Goal: Task Accomplishment & Management: Use online tool/utility

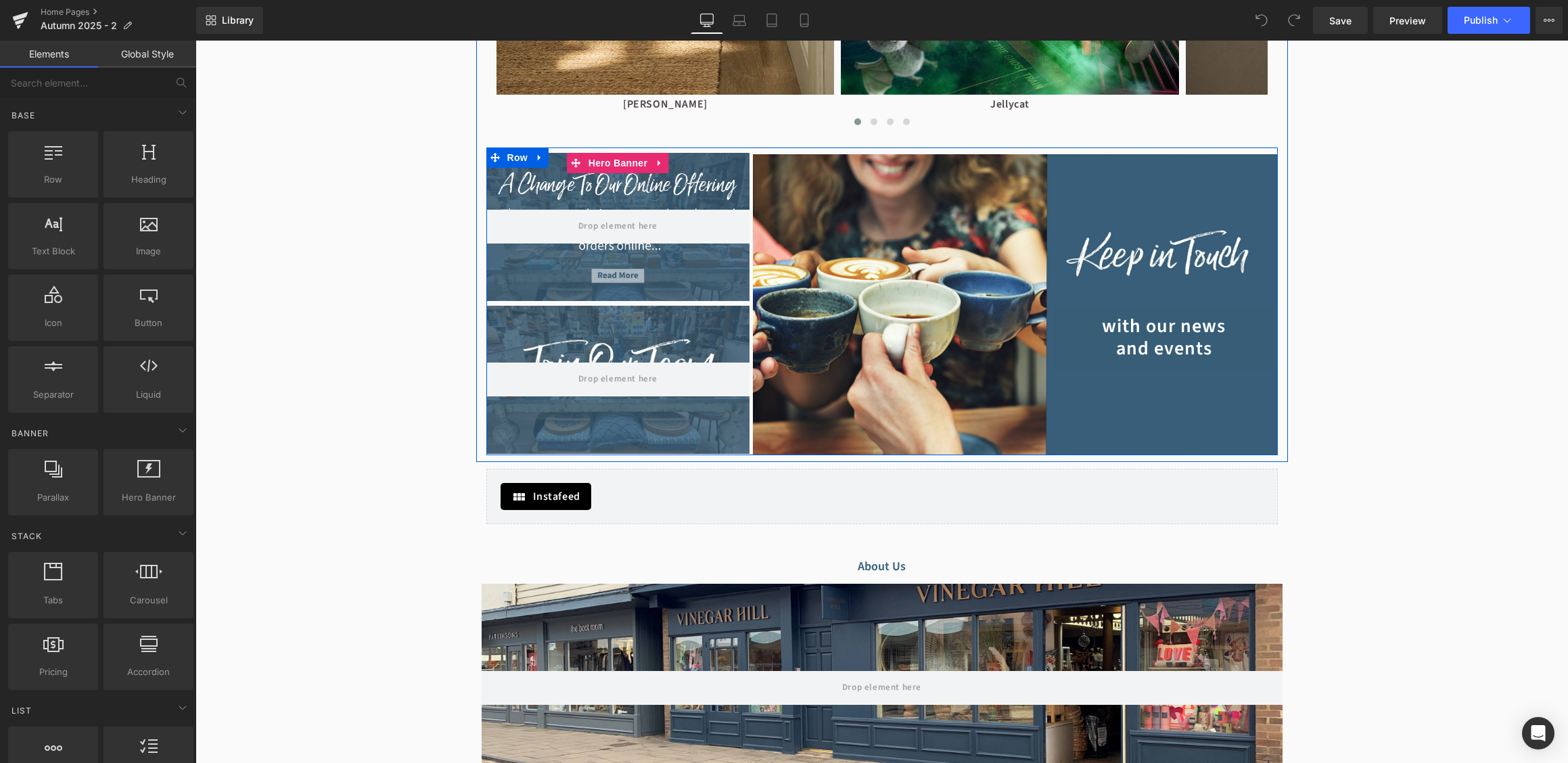
scroll to position [1823, 0]
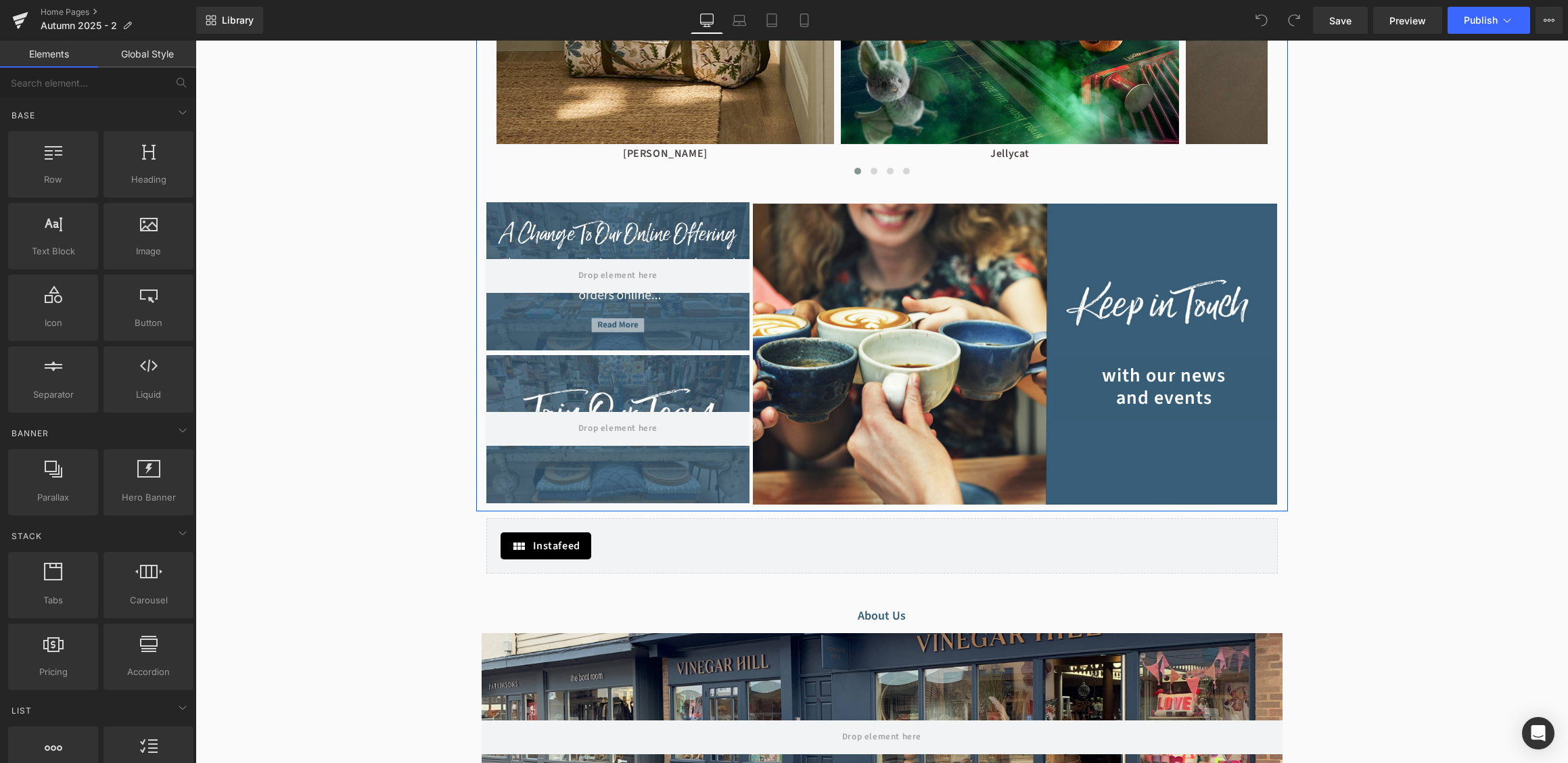
click at [621, 237] on div at bounding box center [618, 276] width 264 height 148
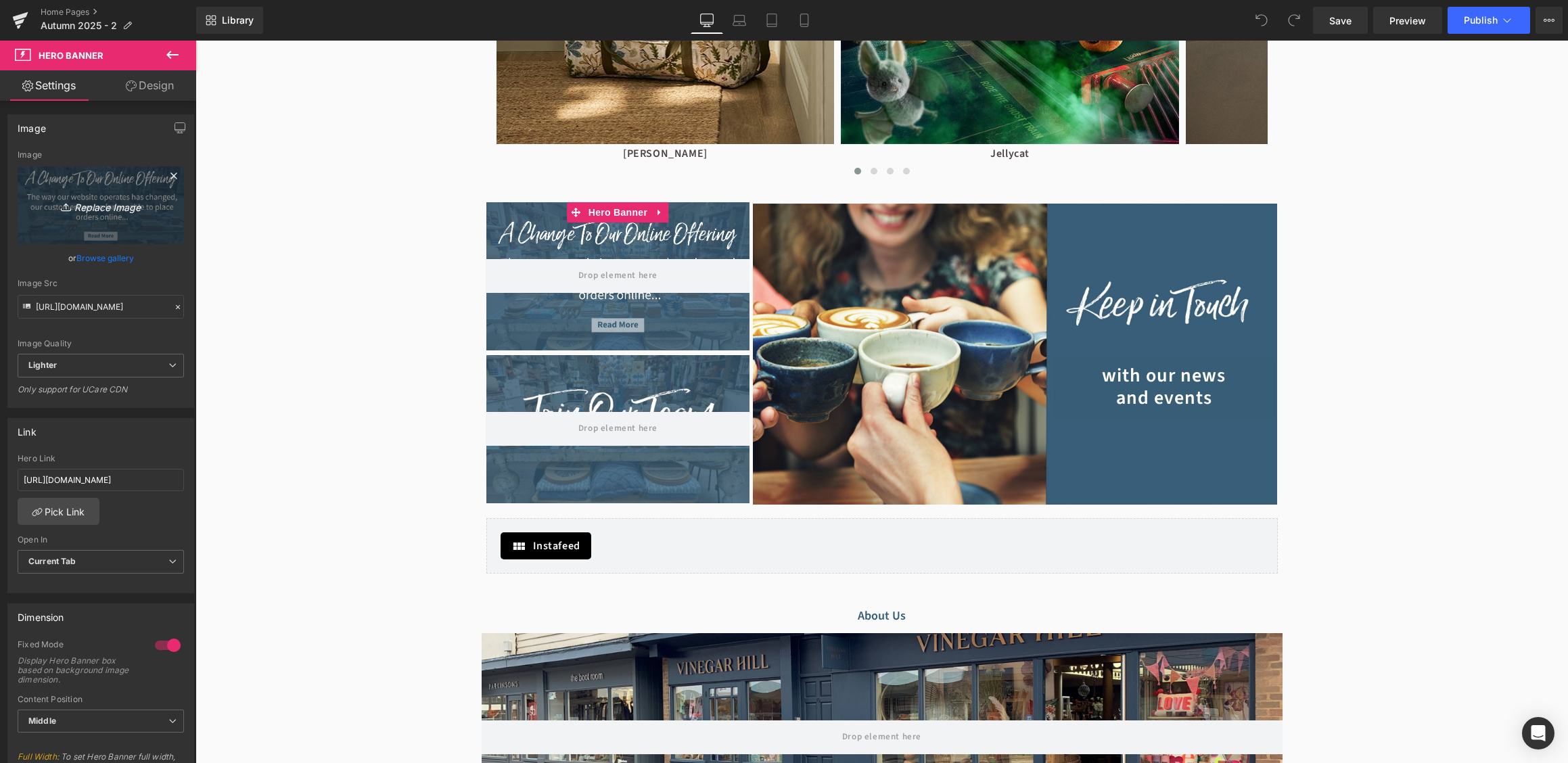
click at [106, 205] on icon "Replace Image" at bounding box center [101, 205] width 109 height 17
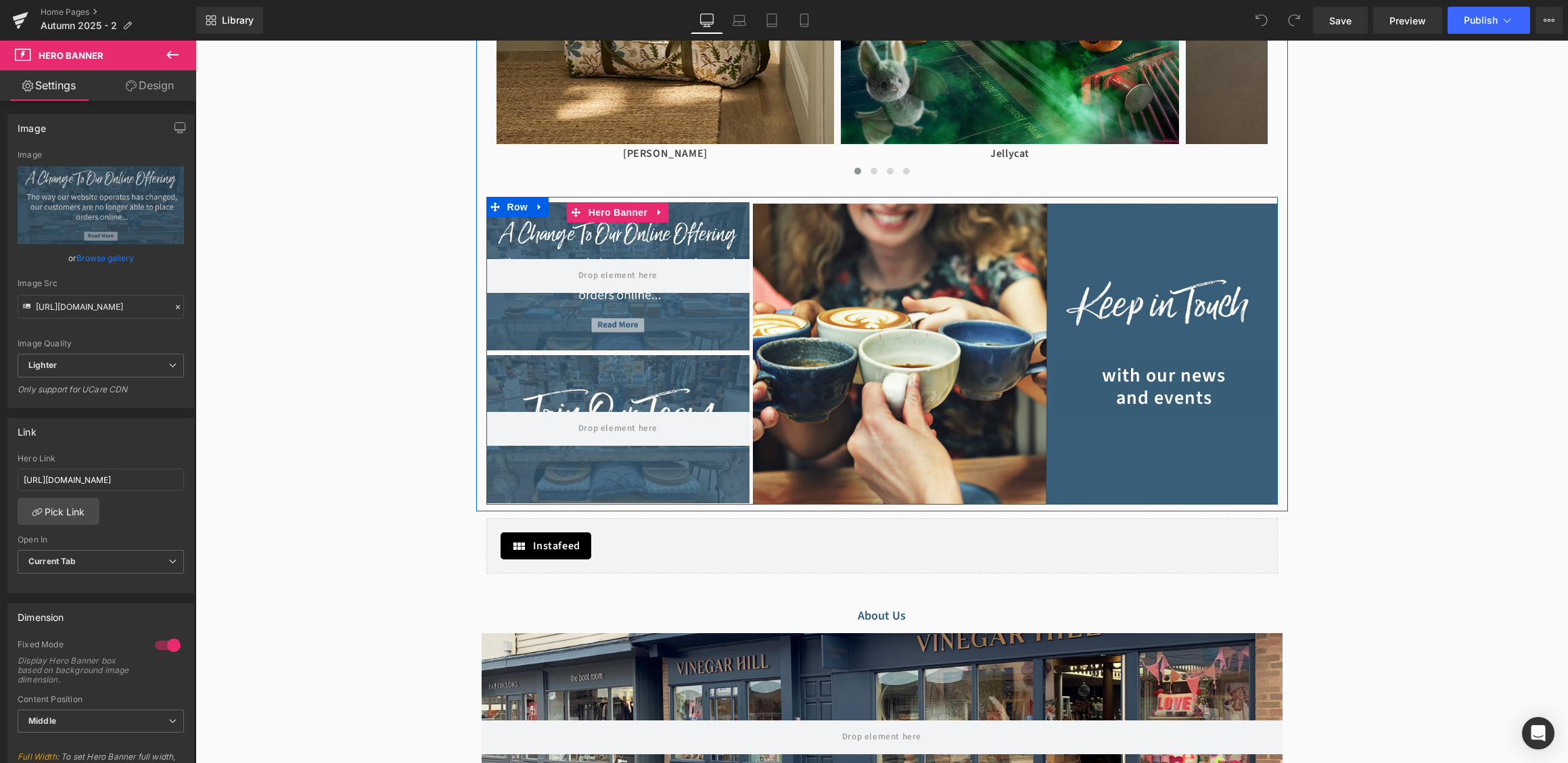
click at [614, 234] on div at bounding box center [618, 276] width 264 height 148
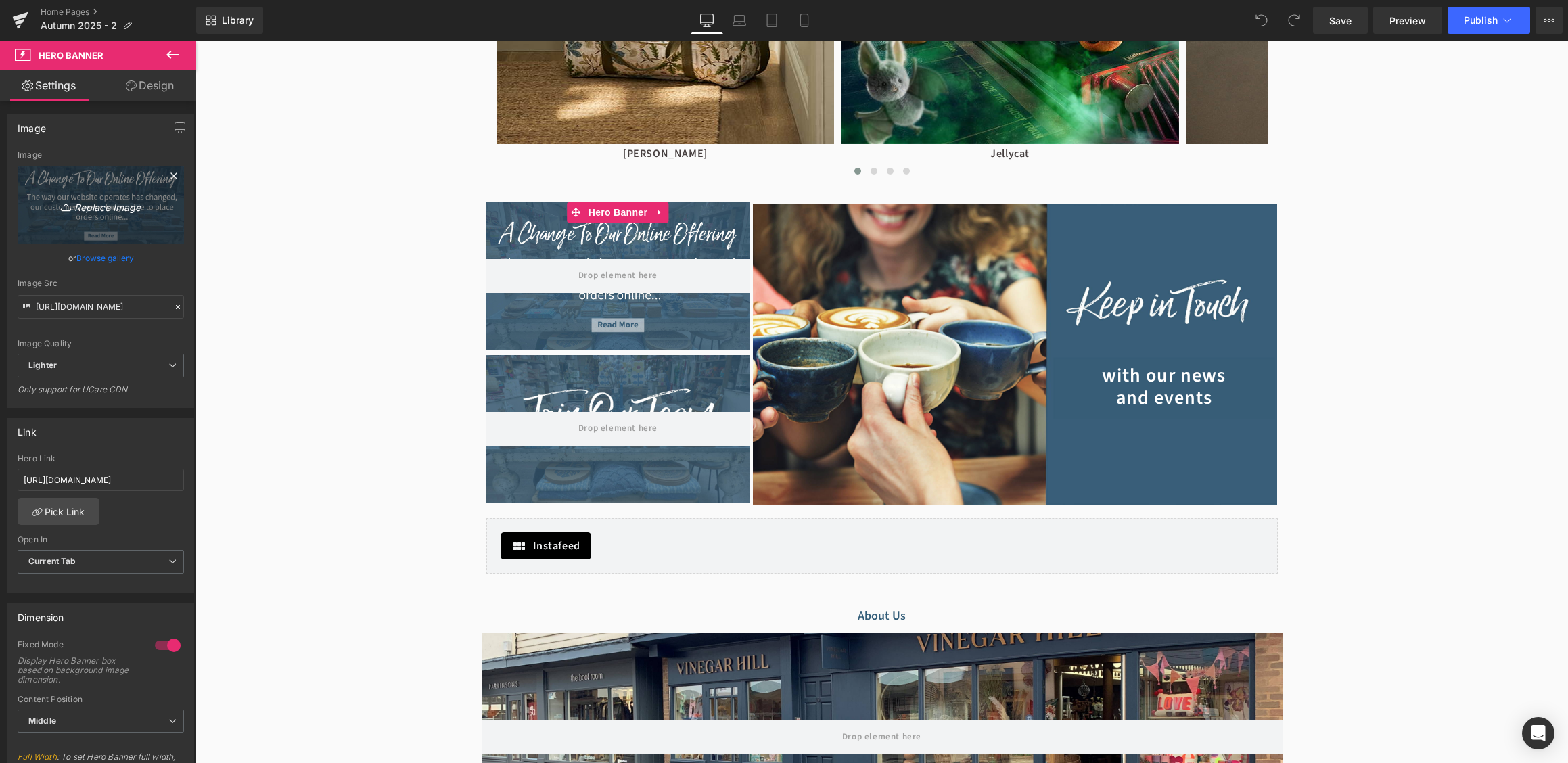
click at [109, 210] on icon "Replace Image" at bounding box center [101, 205] width 109 height 17
type input "C:\fakepath\our-approach-to-online-section.jpg"
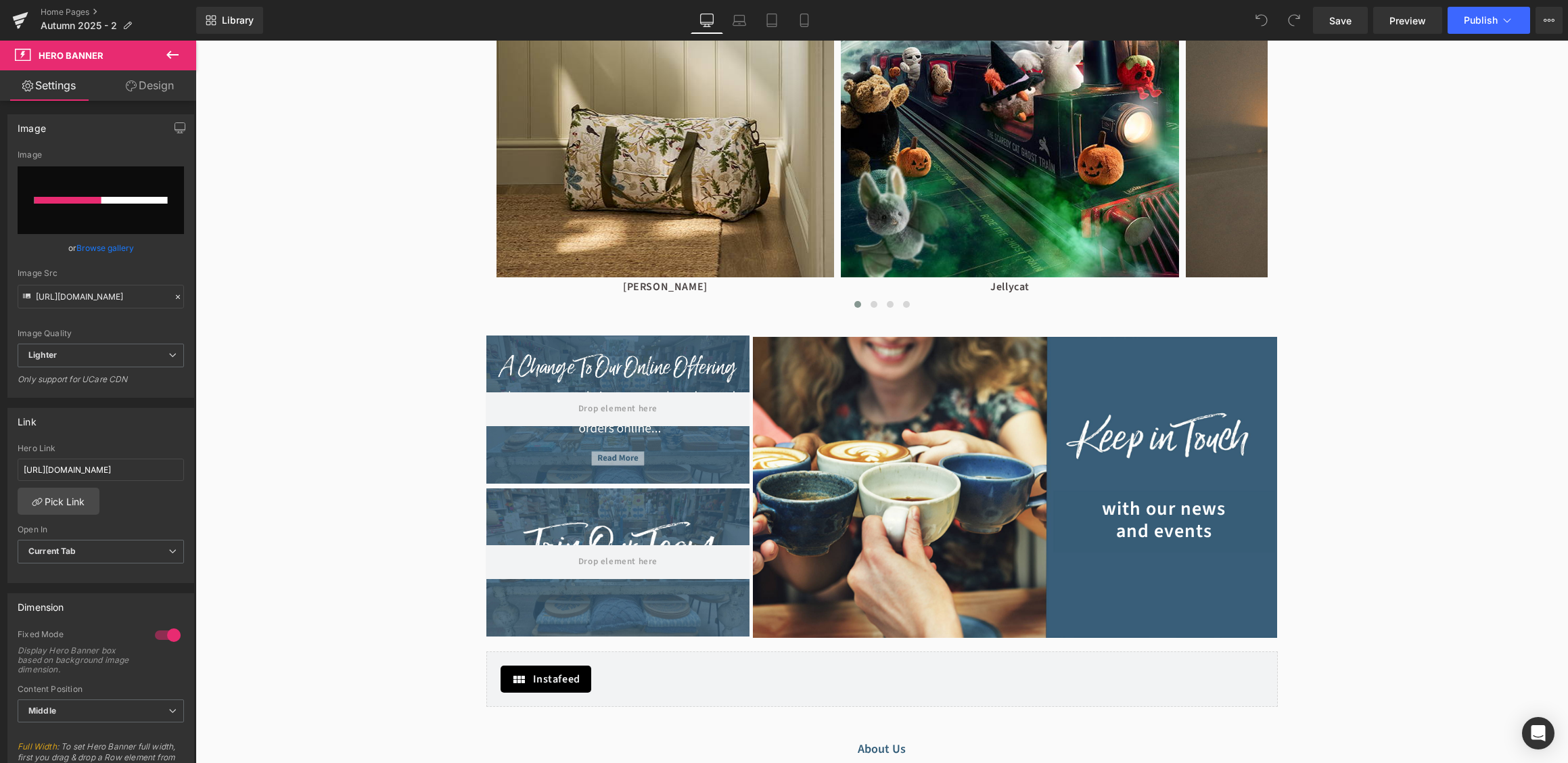
scroll to position [1687, 0]
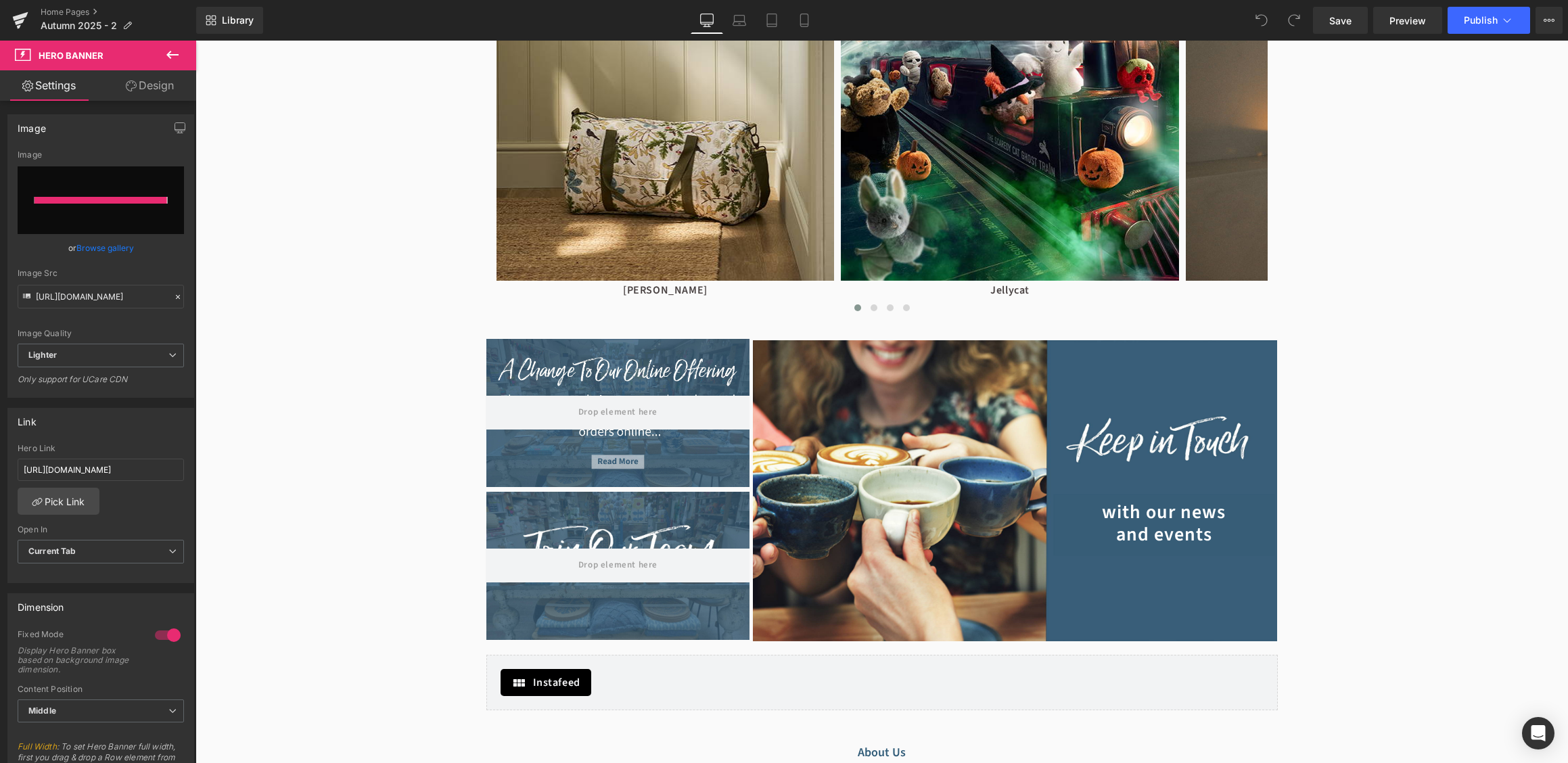
type input "[URL][DOMAIN_NAME]"
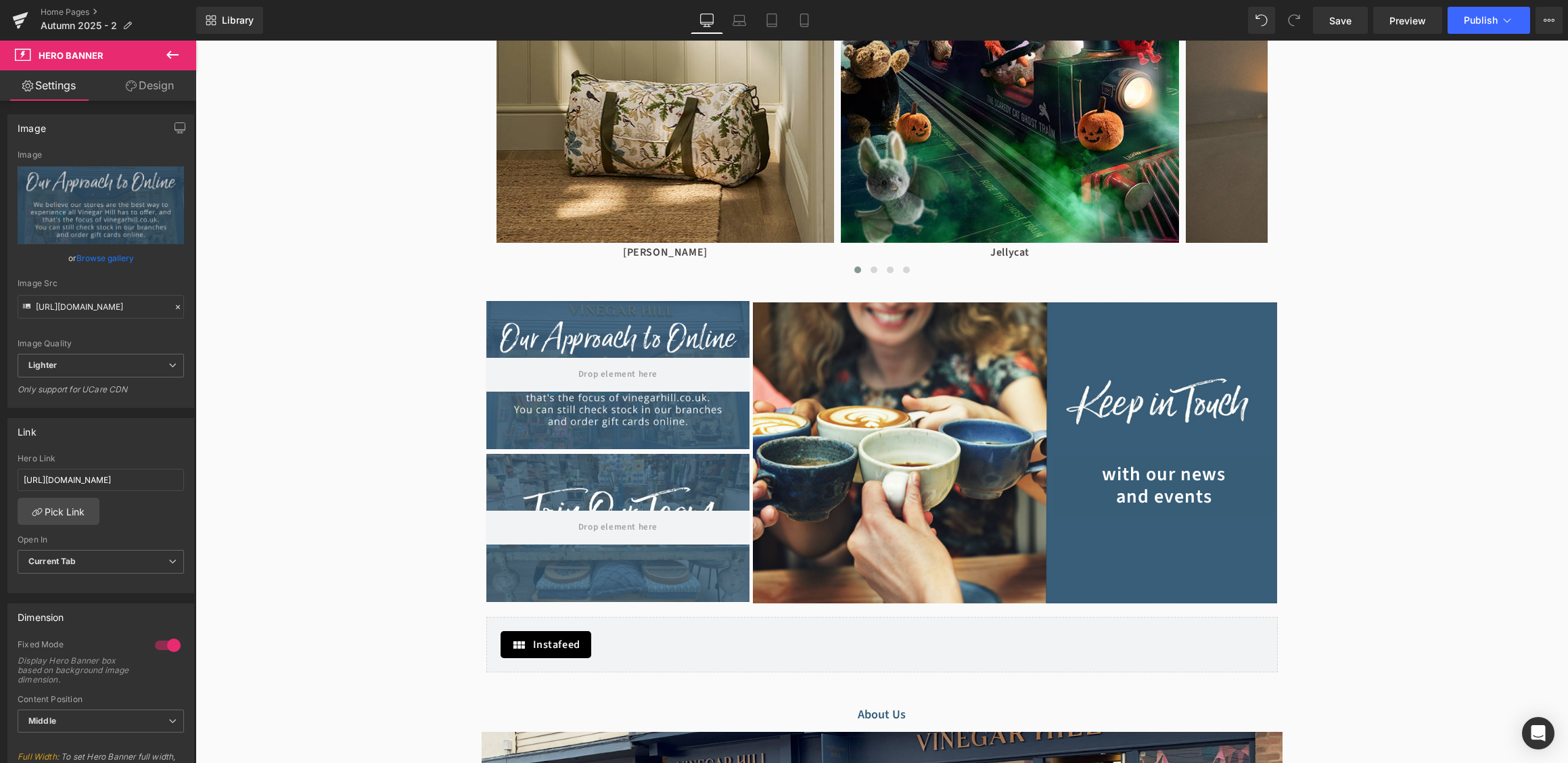
scroll to position [1726, 0]
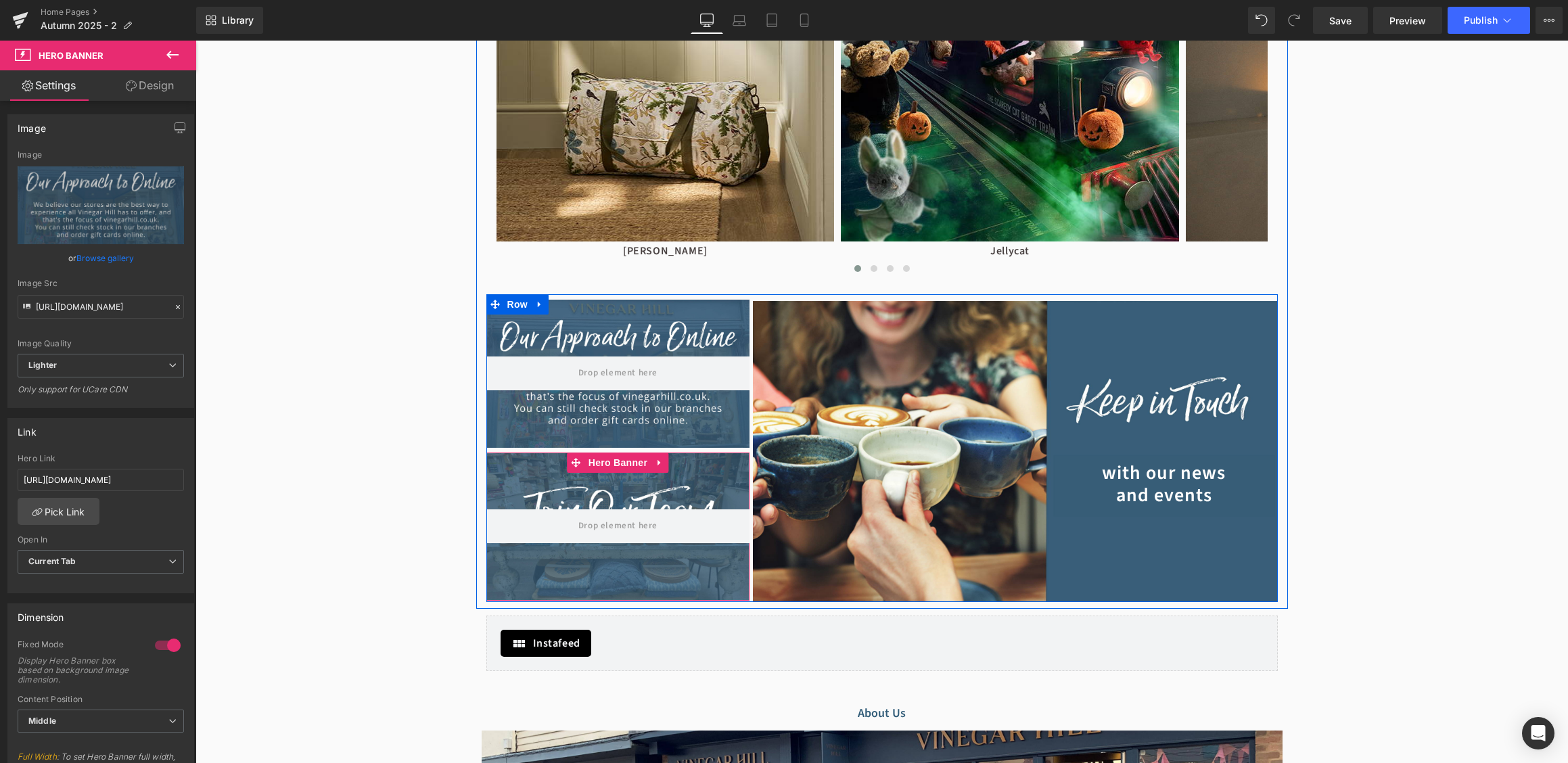
click at [673, 465] on div at bounding box center [618, 526] width 264 height 148
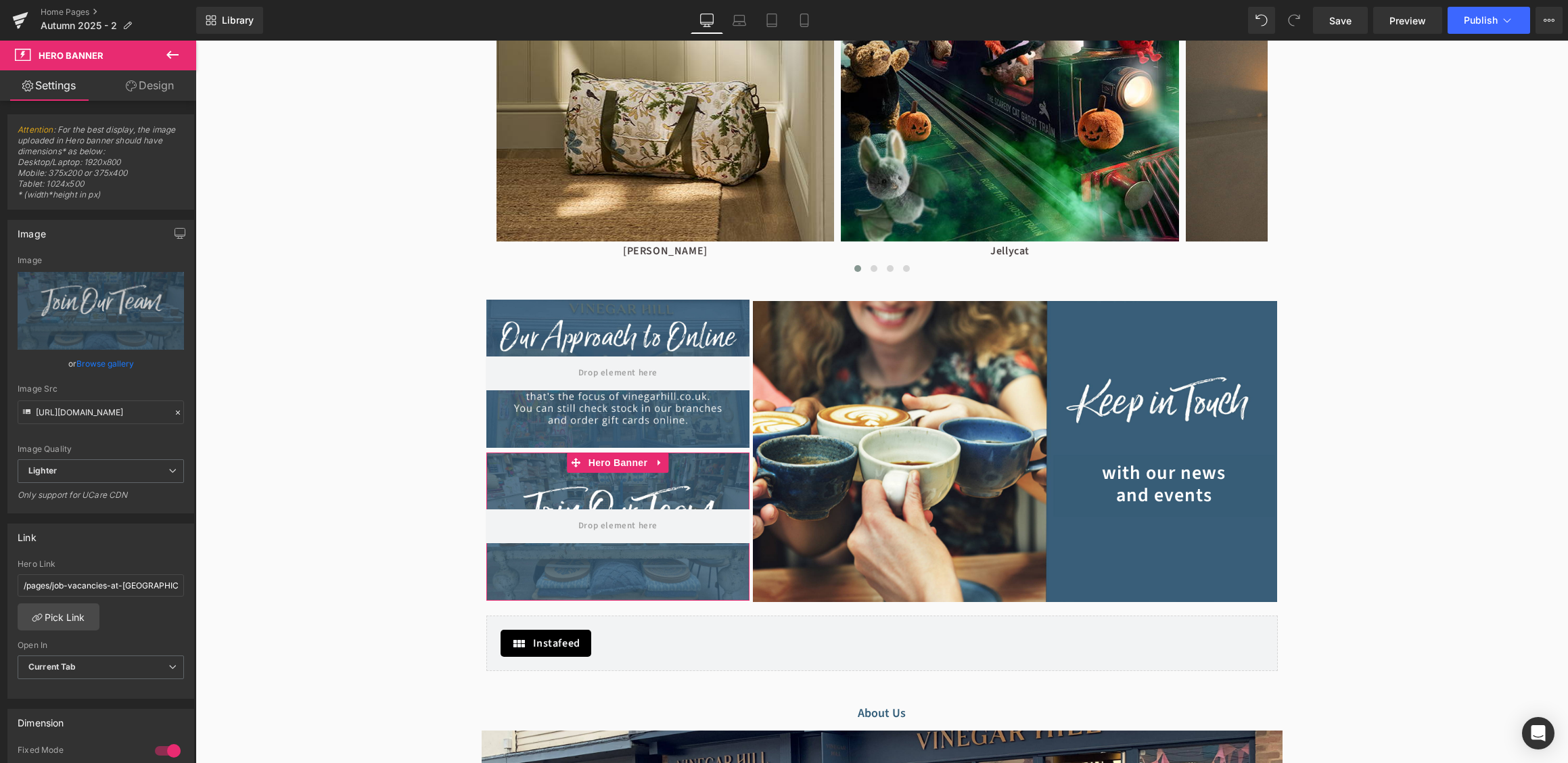
click at [122, 361] on link "Browse gallery" at bounding box center [105, 364] width 57 height 23
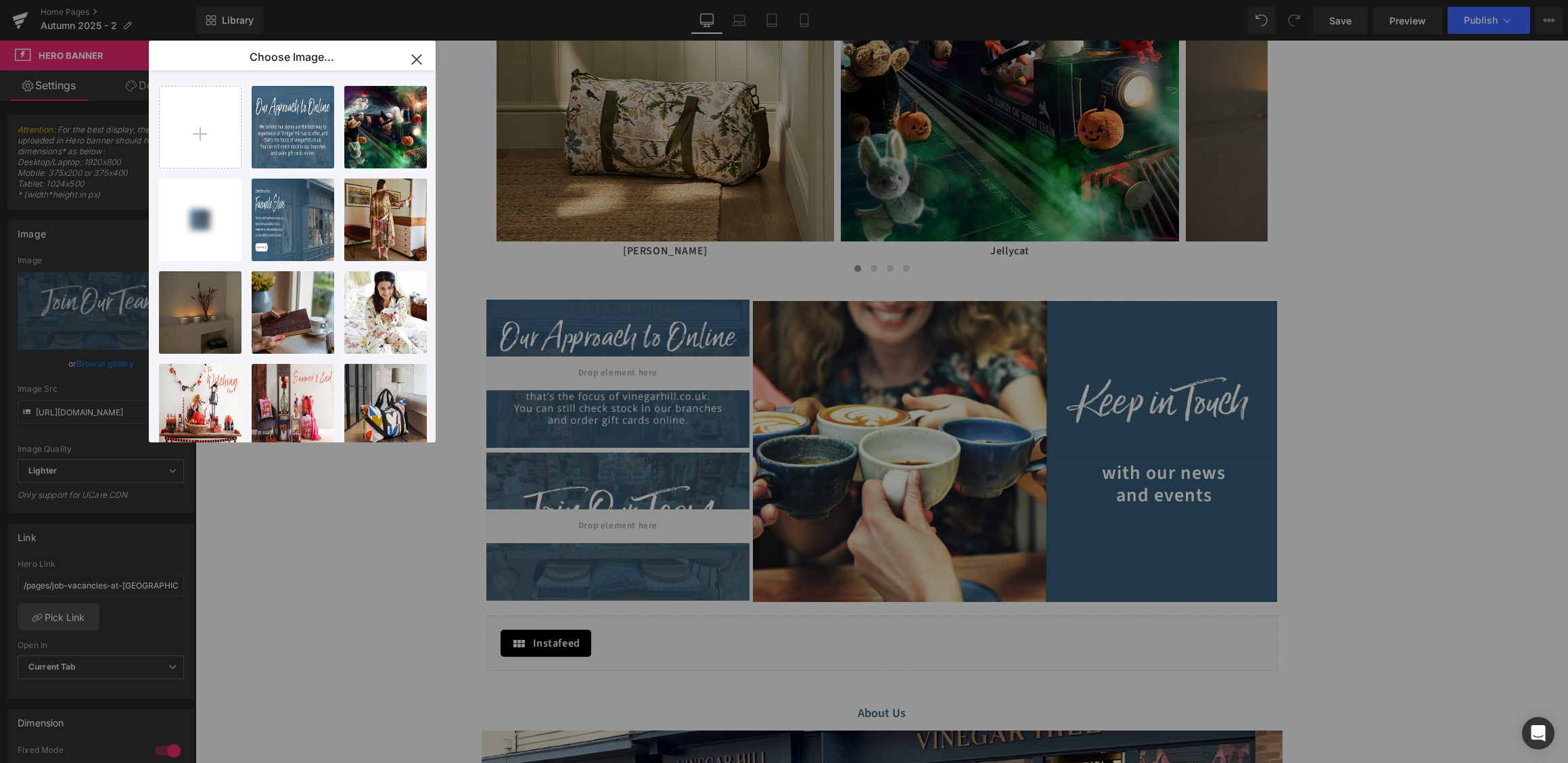
drag, startPoint x: 428, startPoint y: 61, endPoint x: 229, endPoint y: 21, distance: 203.0
click at [428, 61] on button "button" at bounding box center [416, 59] width 38 height 38
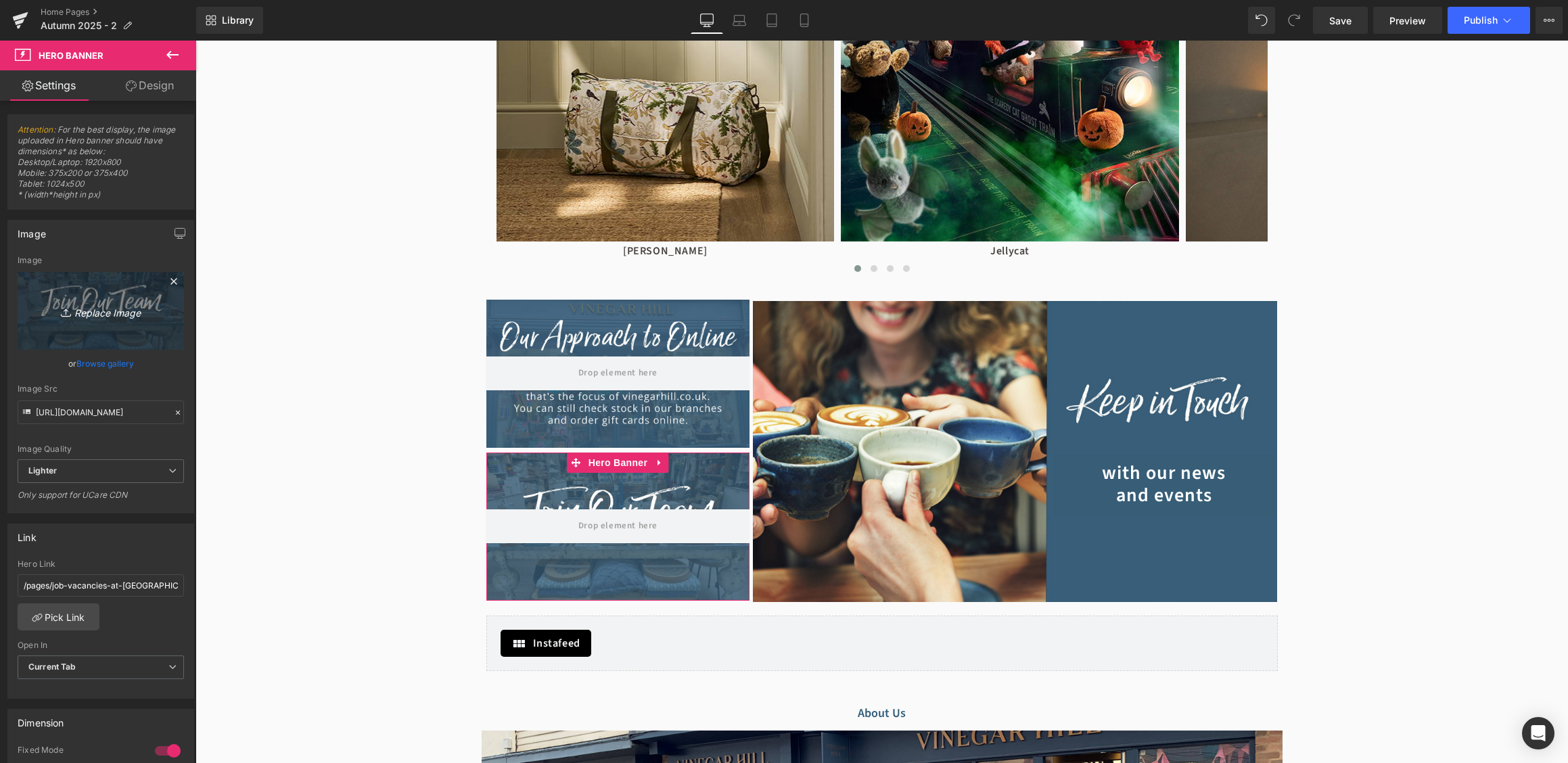
click at [92, 313] on icon "Replace Image" at bounding box center [101, 311] width 109 height 17
type input "C:\fakepath\join-our-team-section.jpg"
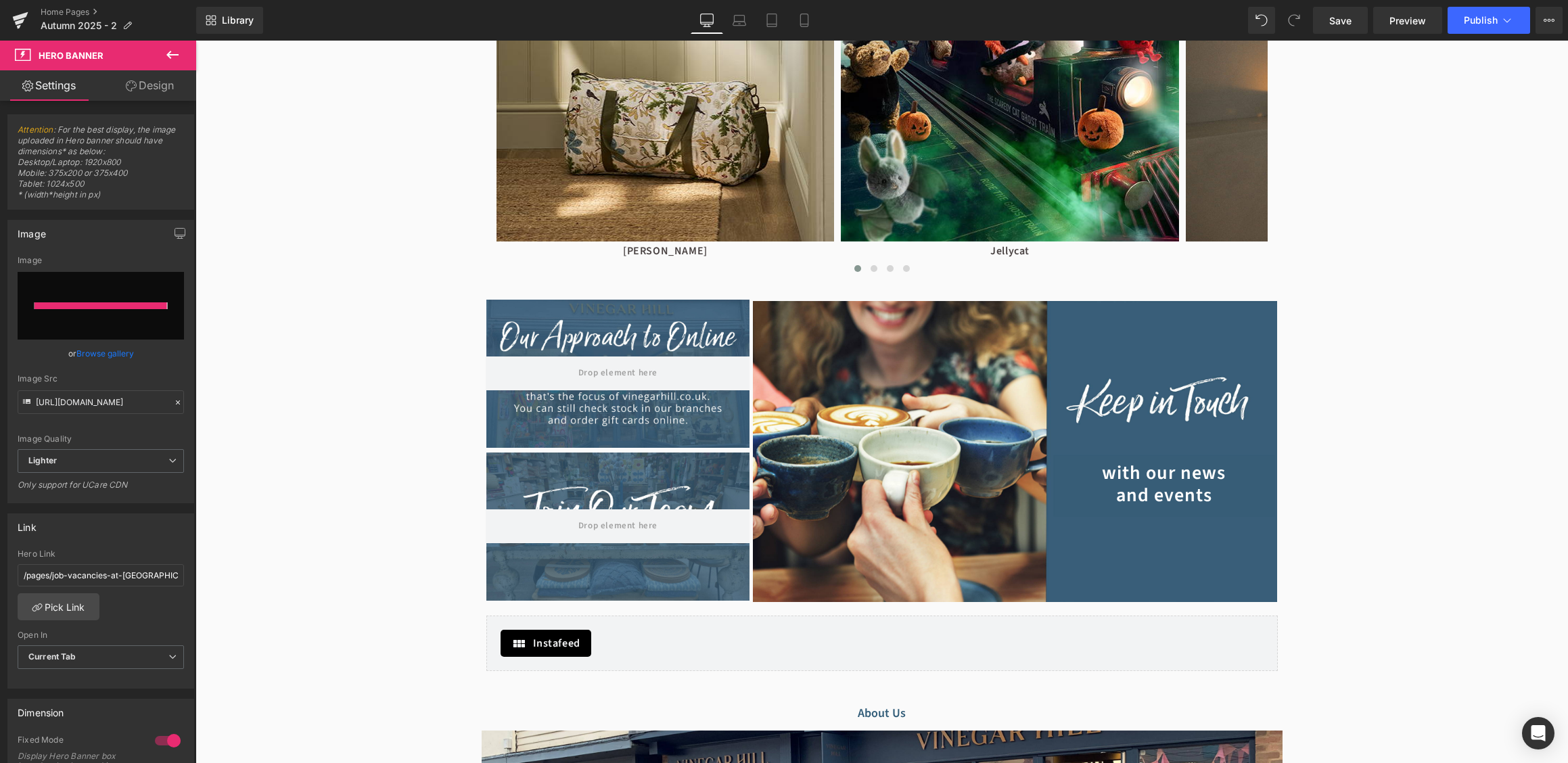
type input "[URL][DOMAIN_NAME]"
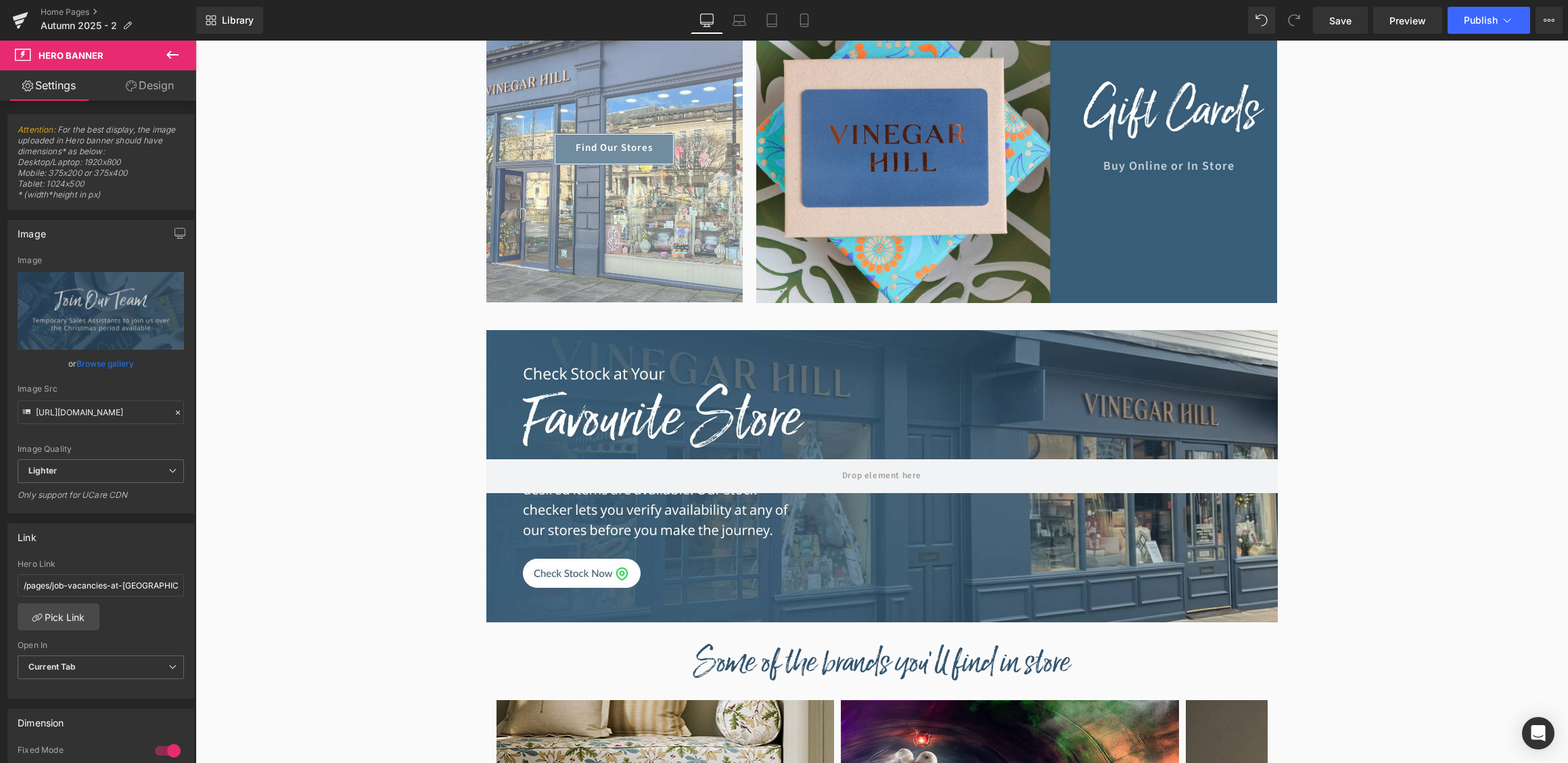
scroll to position [784, 0]
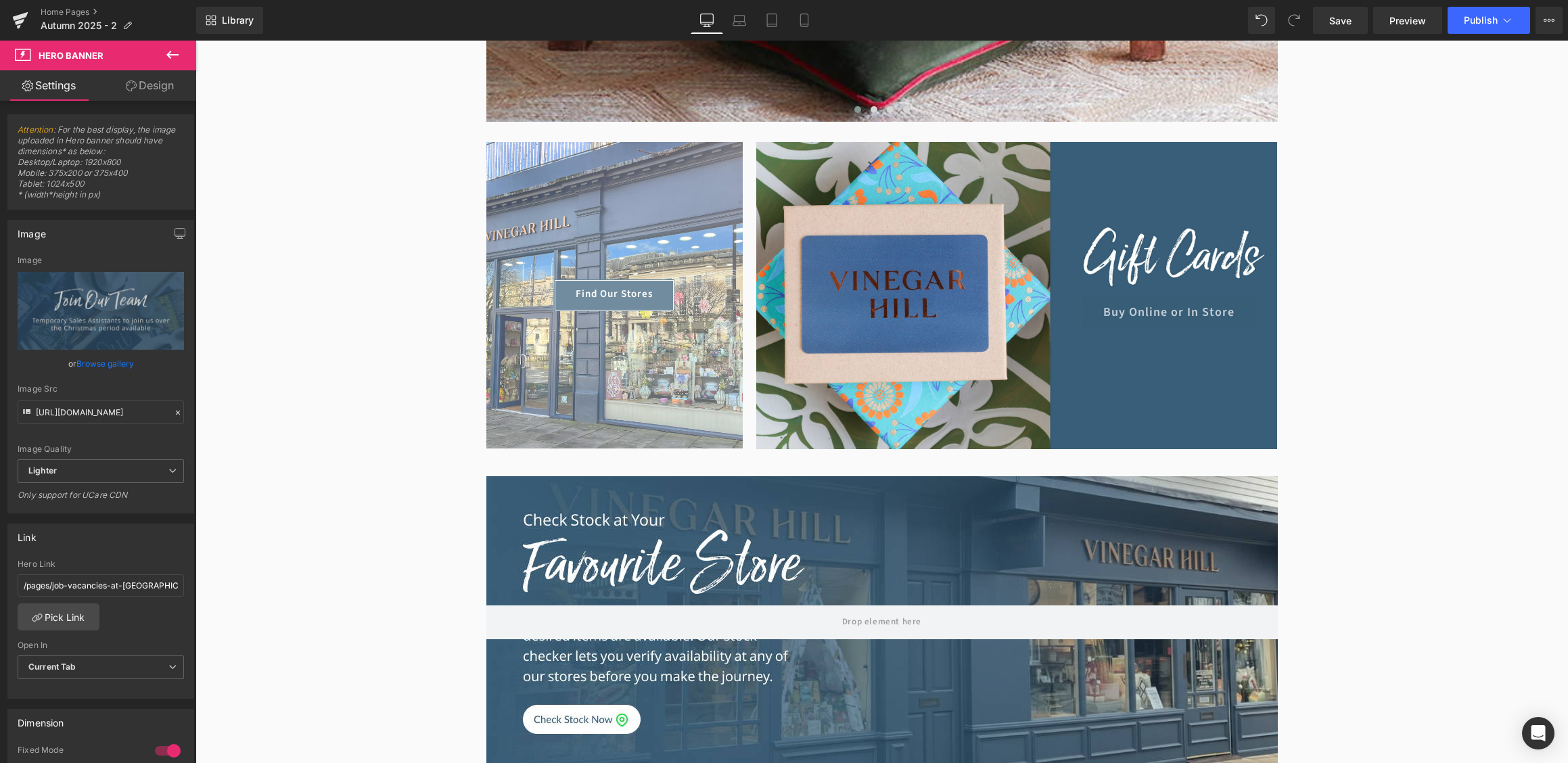
click at [995, 353] on div "Buy Online or In Store Button" at bounding box center [1016, 295] width 521 height 307
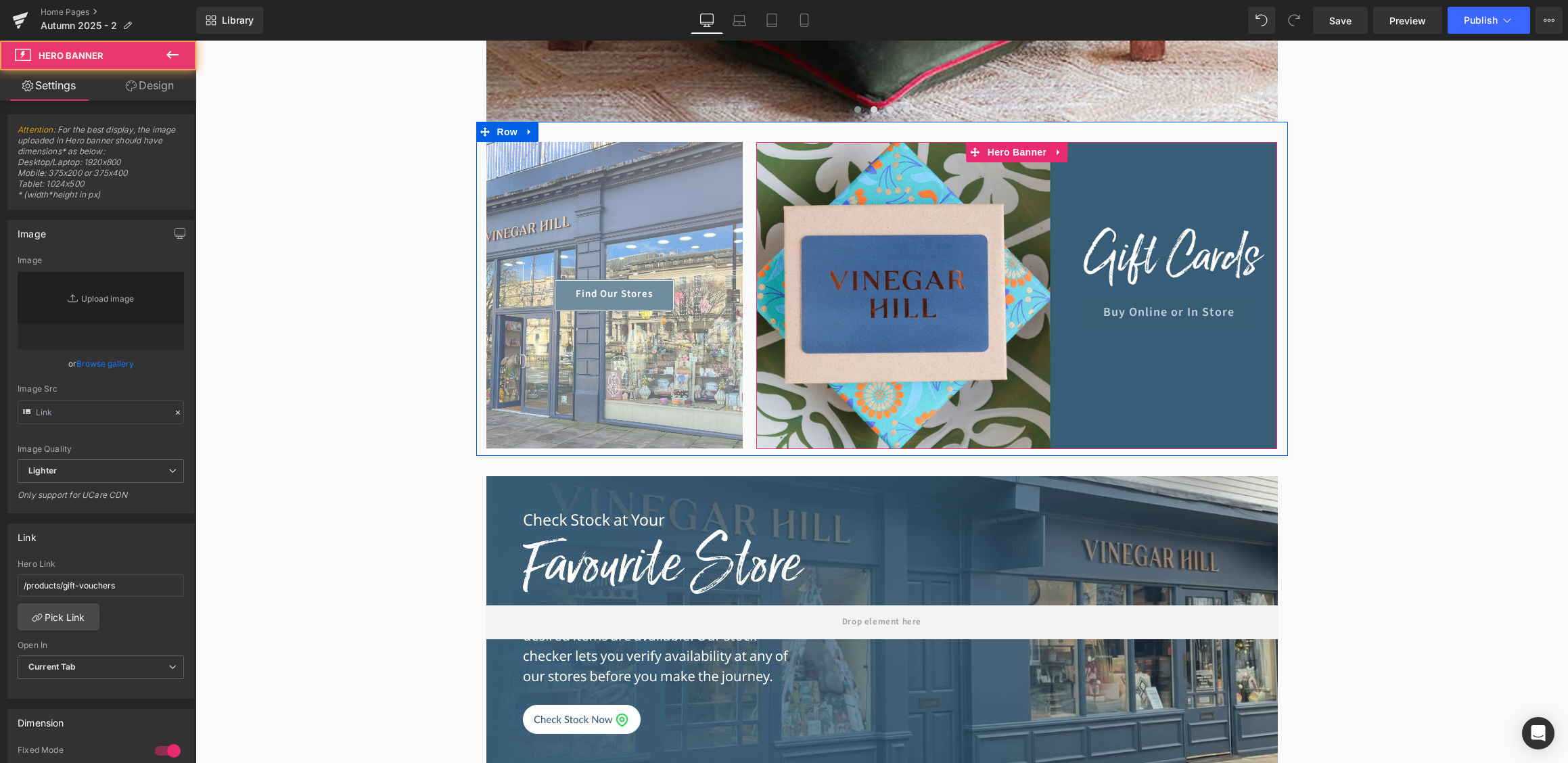
type input "[URL][DOMAIN_NAME]"
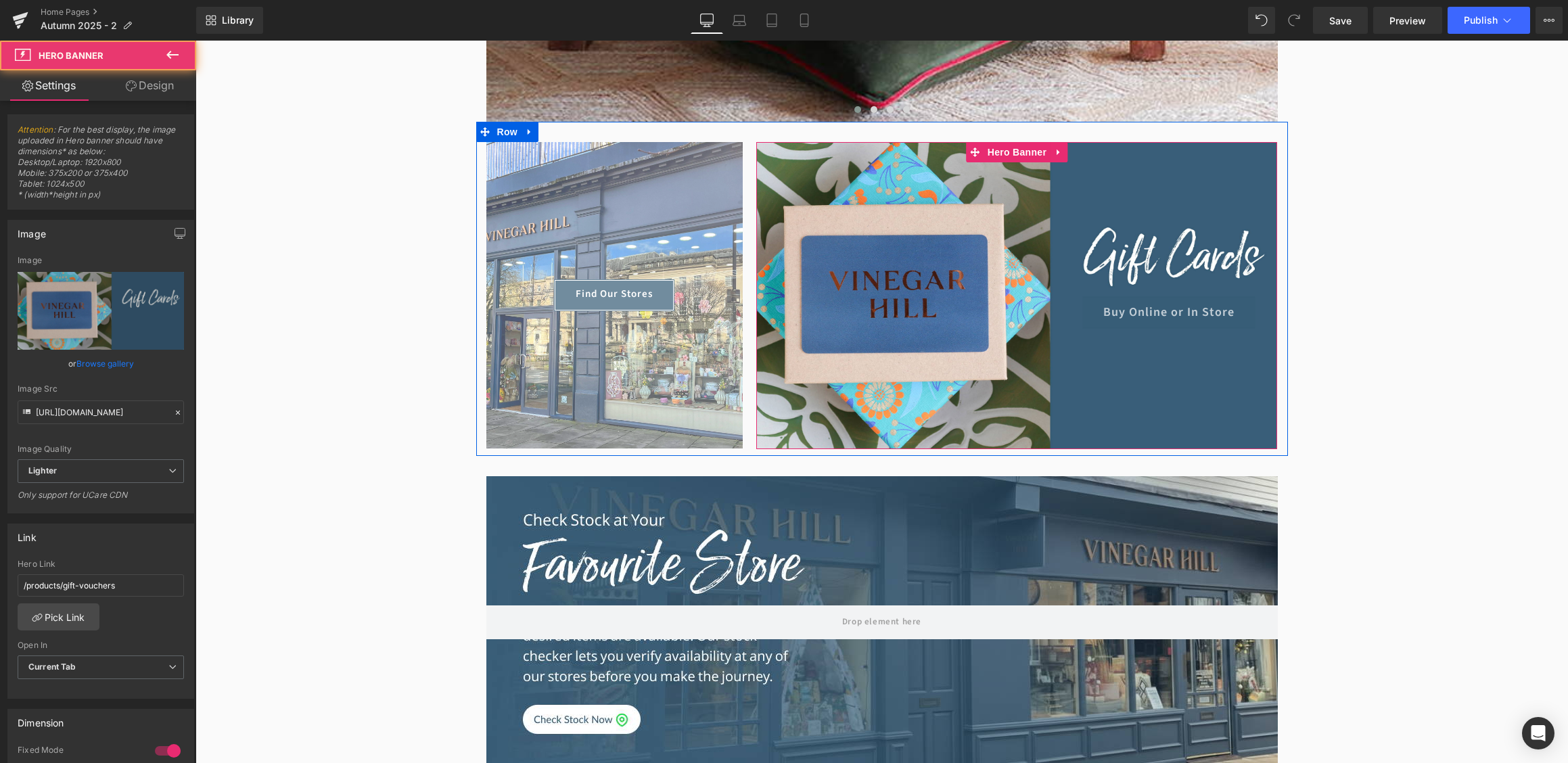
click at [993, 288] on span "Buy Online or In Store Button" at bounding box center [1016, 296] width 521 height 65
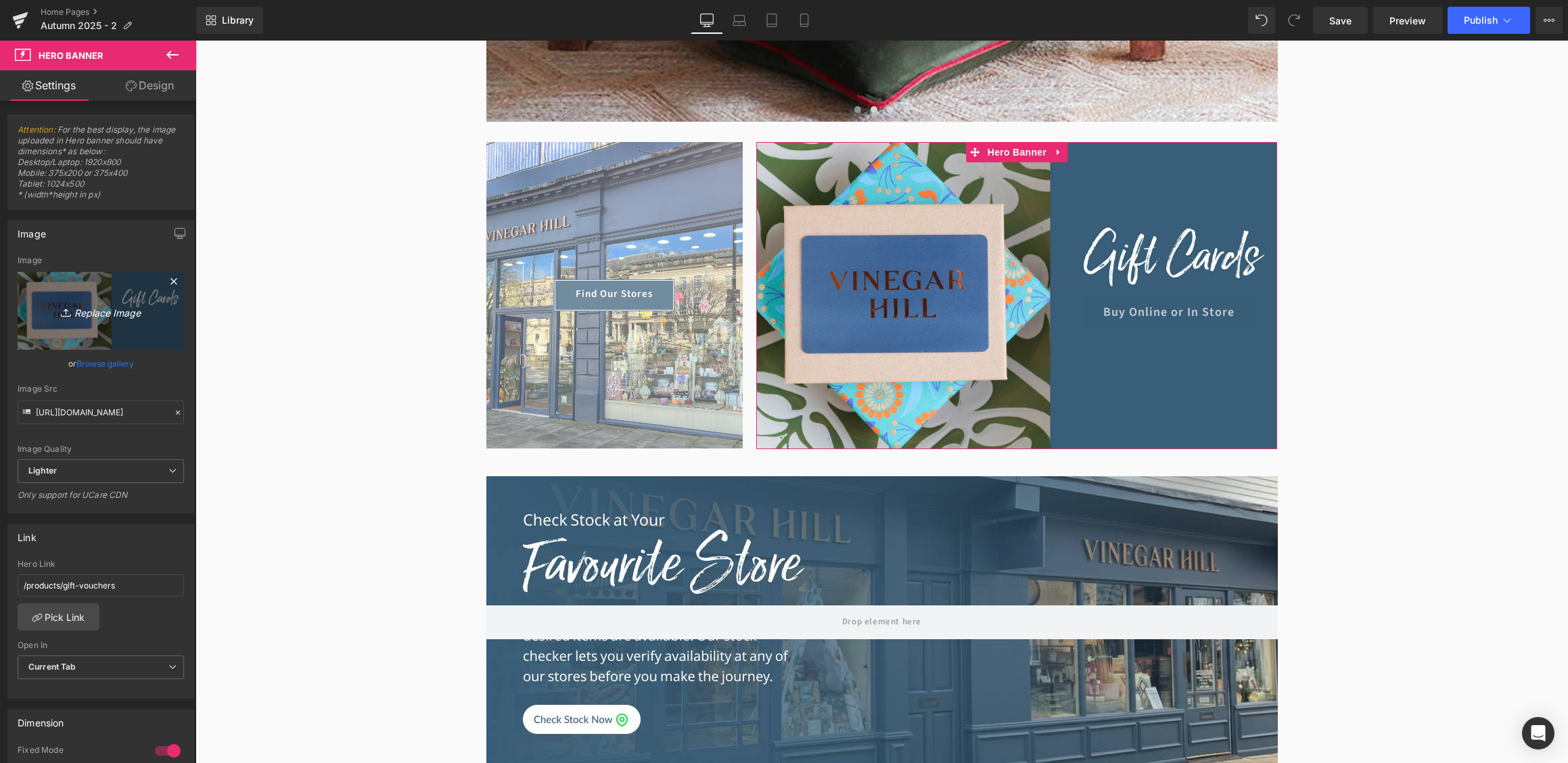
click at [118, 311] on icon "Replace Image" at bounding box center [101, 311] width 109 height 17
type input "C:\fakepath\Gift-Vouchers-section.jpg"
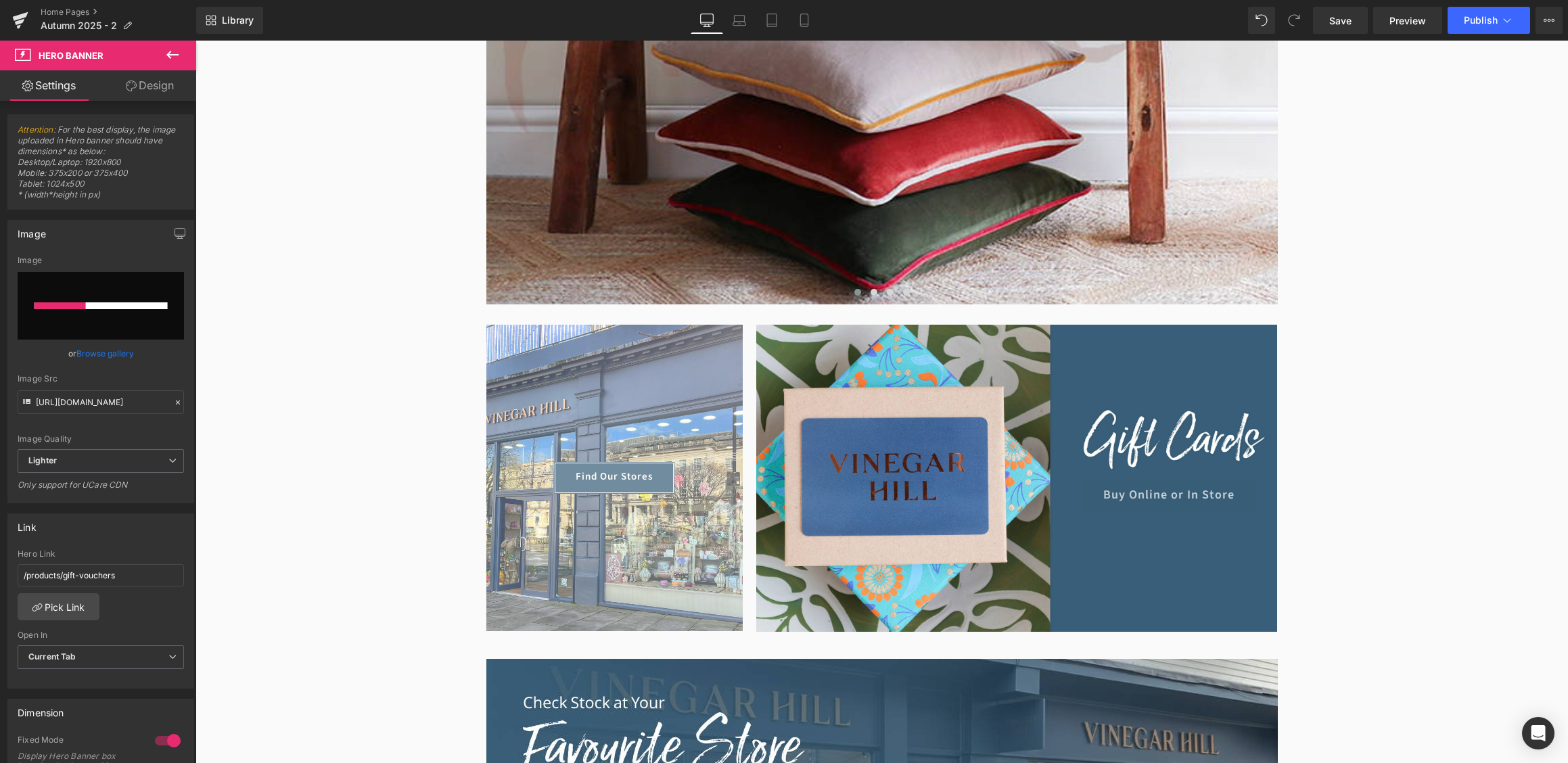
scroll to position [600, 0]
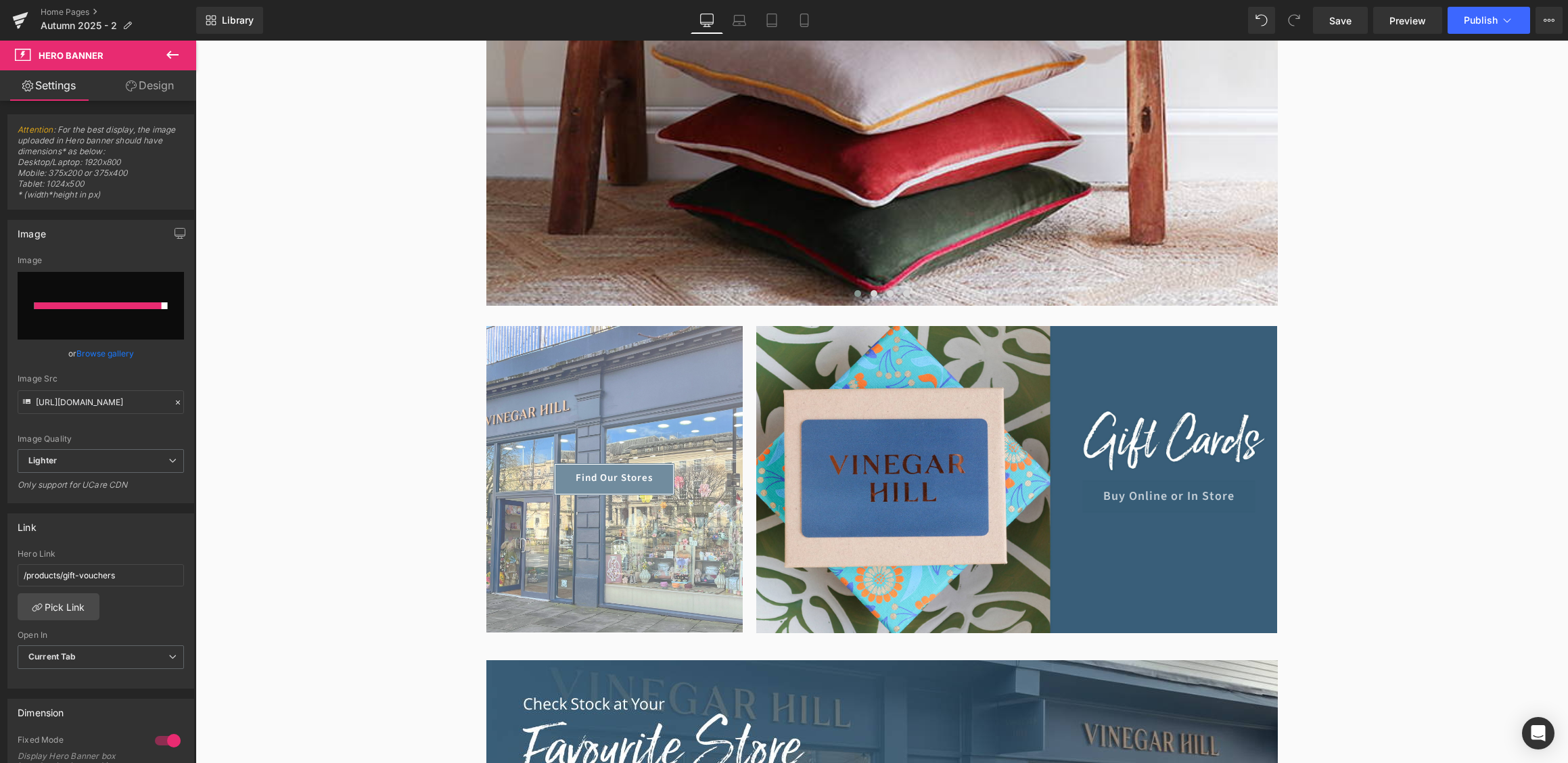
type input "[URL][DOMAIN_NAME]"
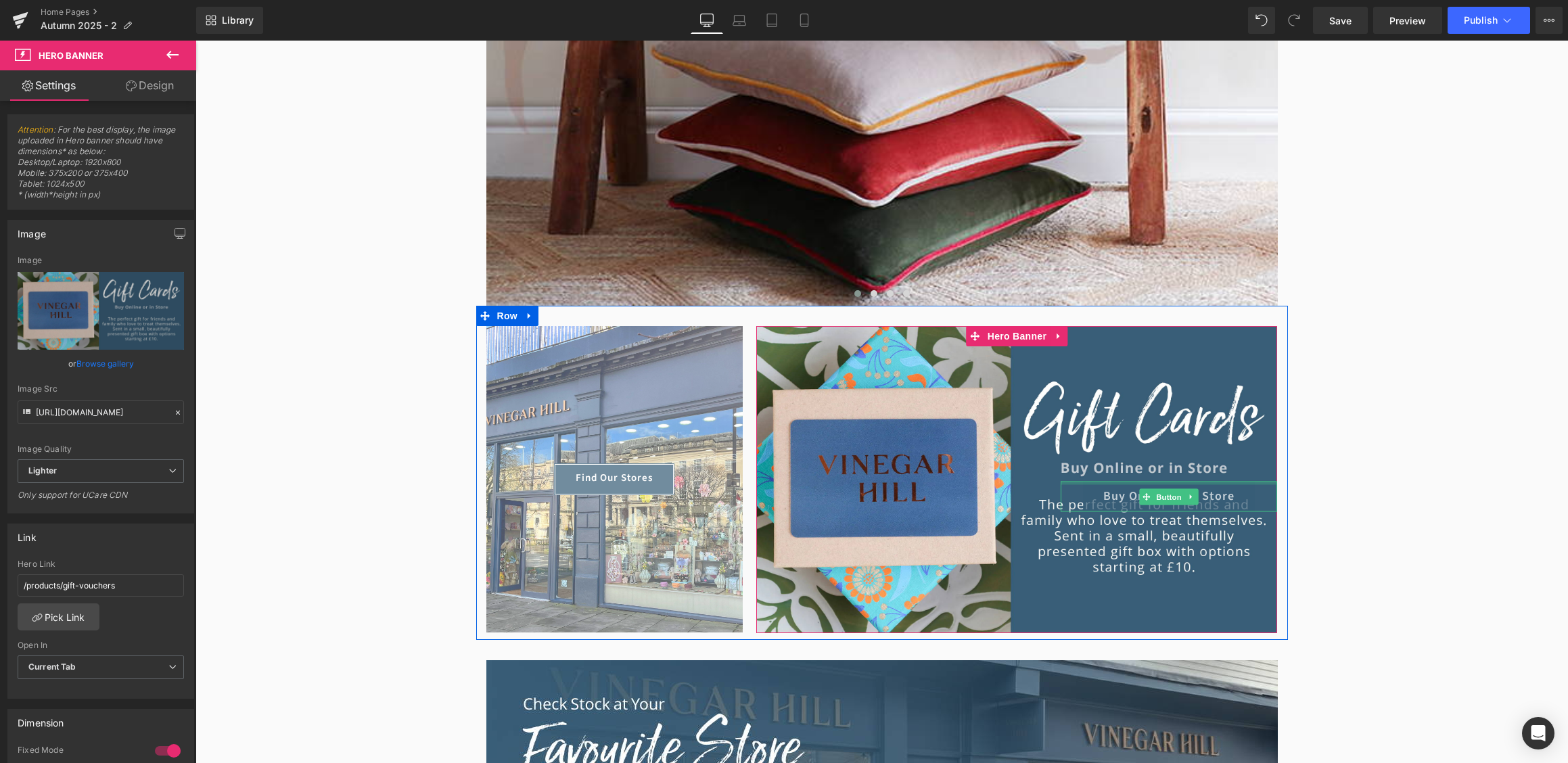
click at [1124, 481] on div at bounding box center [1168, 483] width 216 height 4
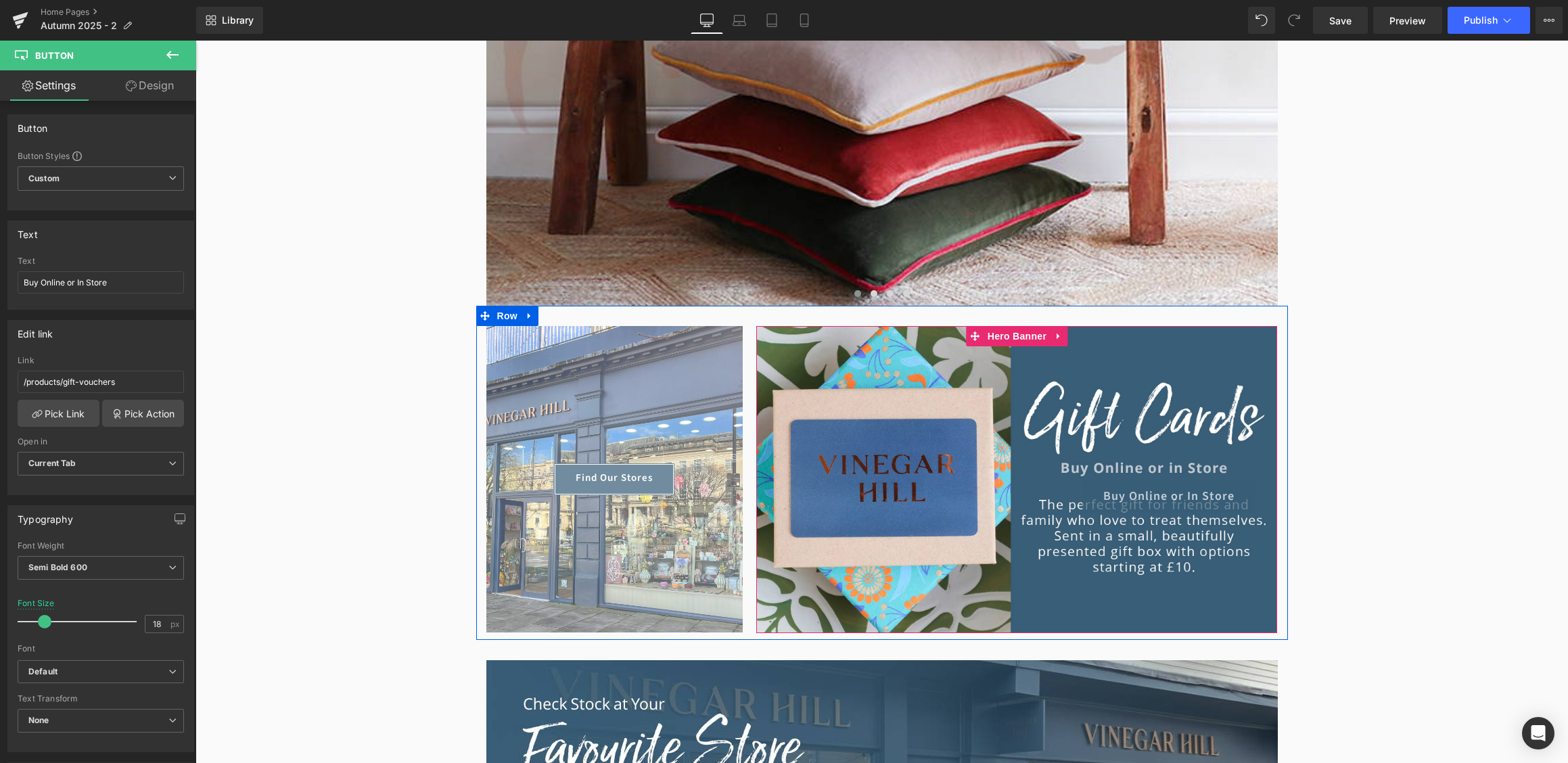
click at [1118, 464] on span "Buy Online or In Store Button" at bounding box center [1016, 480] width 521 height 65
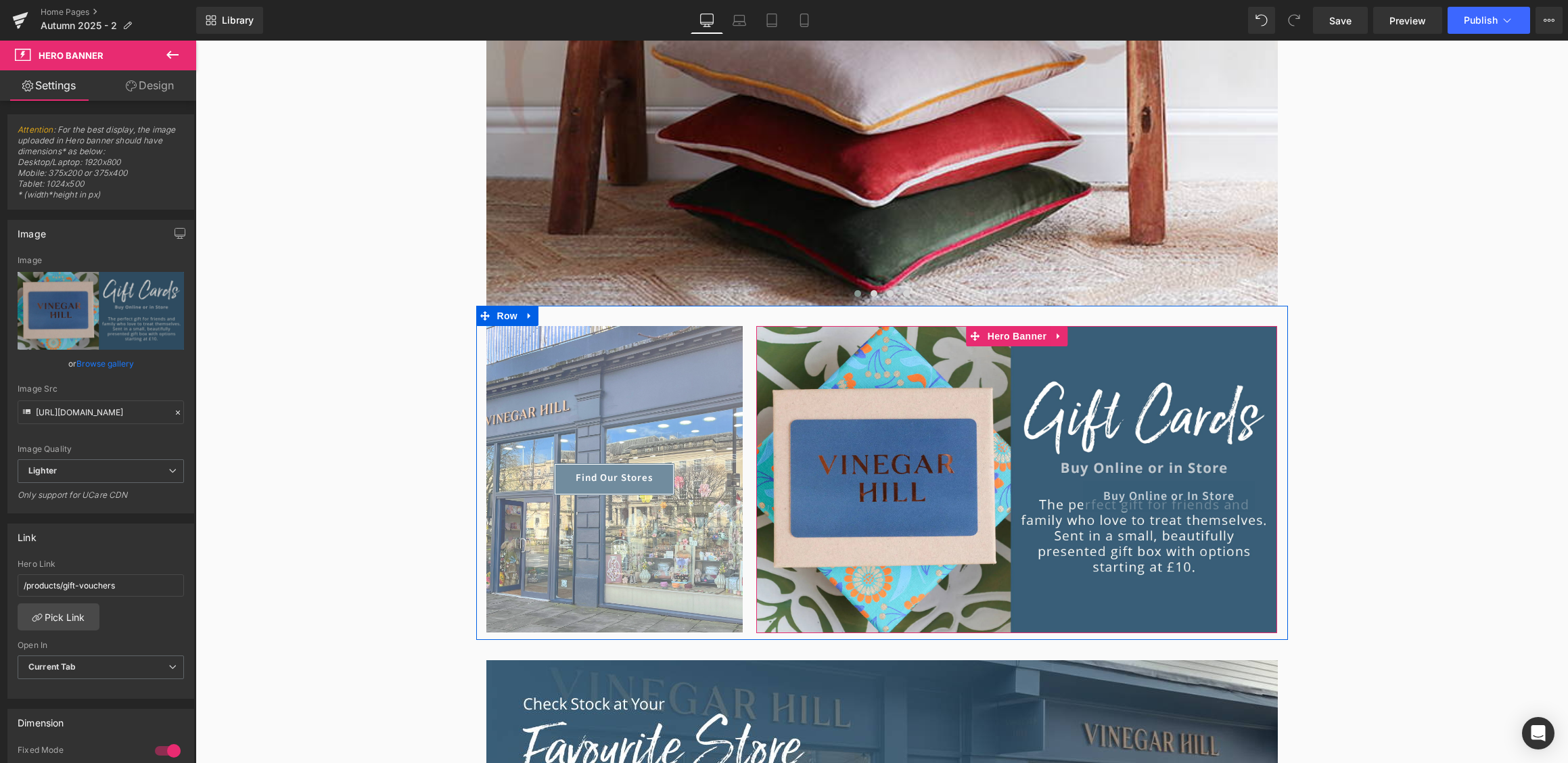
click at [1137, 490] on span "Buy Online or In Store" at bounding box center [1169, 496] width 131 height 15
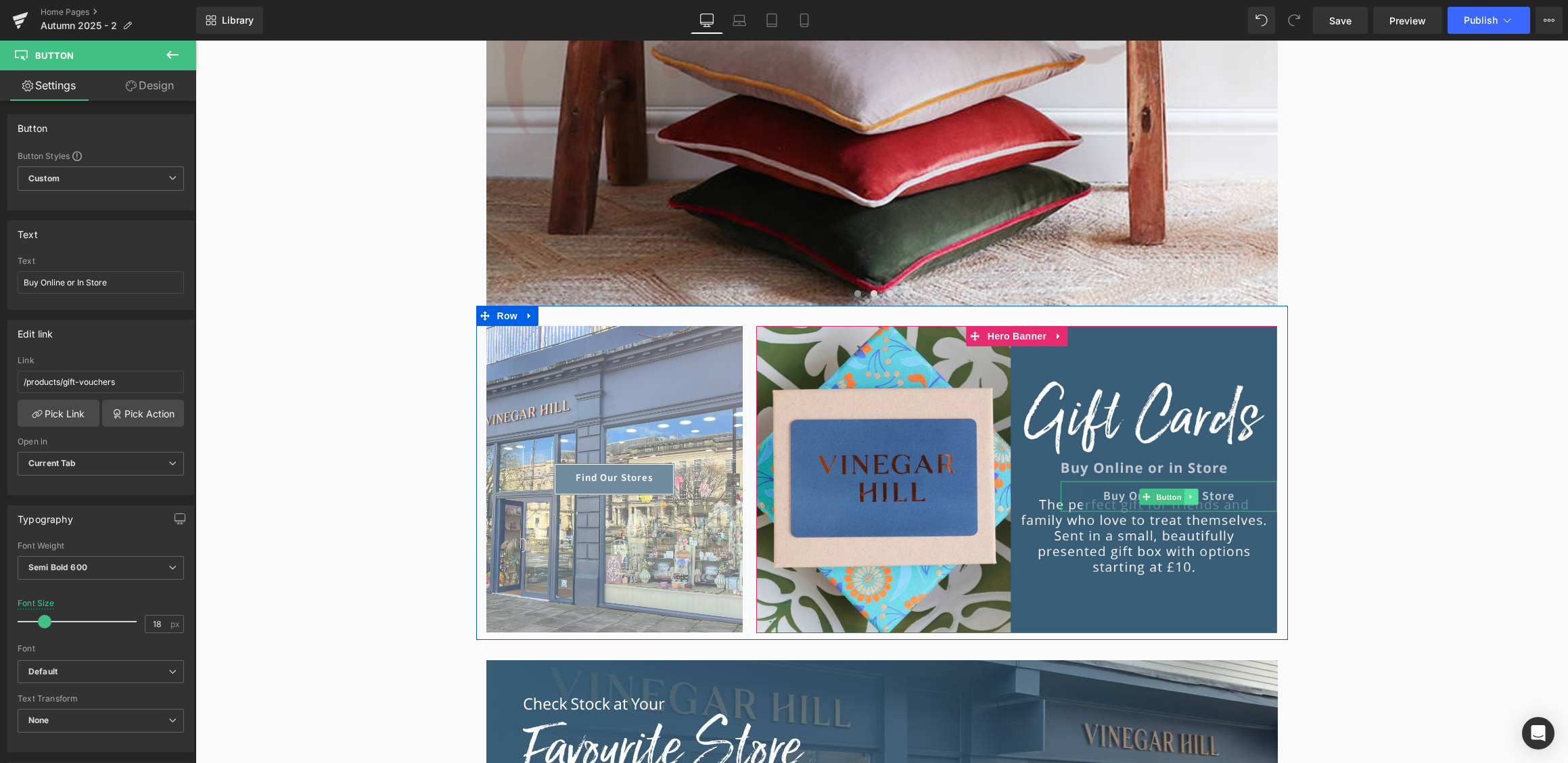
click at [1196, 493] on link at bounding box center [1191, 496] width 14 height 16
click at [1200, 496] on icon at bounding box center [1198, 496] width 7 height 8
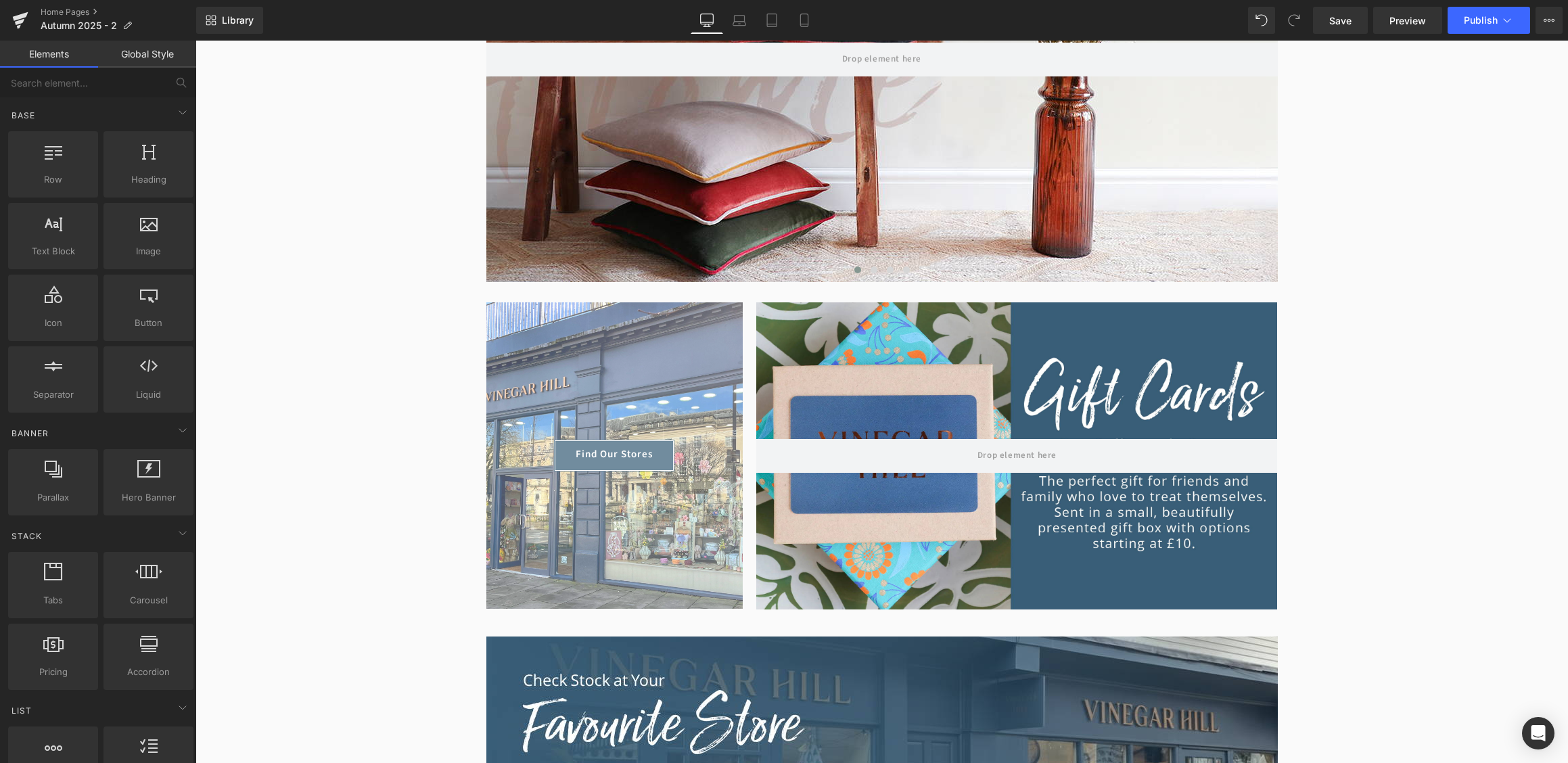
scroll to position [294, 0]
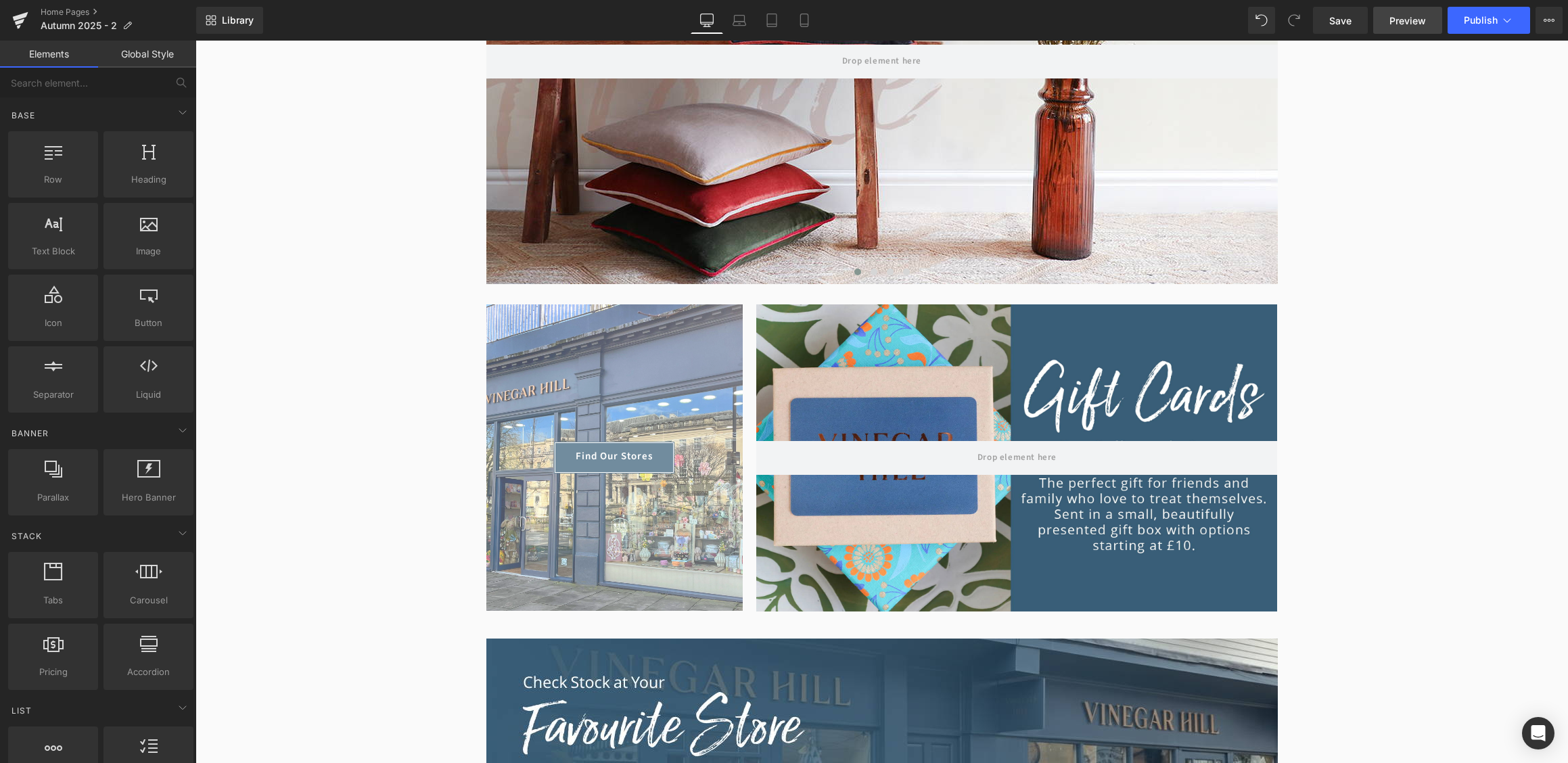
click at [1426, 21] on link "Preview" at bounding box center [1407, 21] width 69 height 27
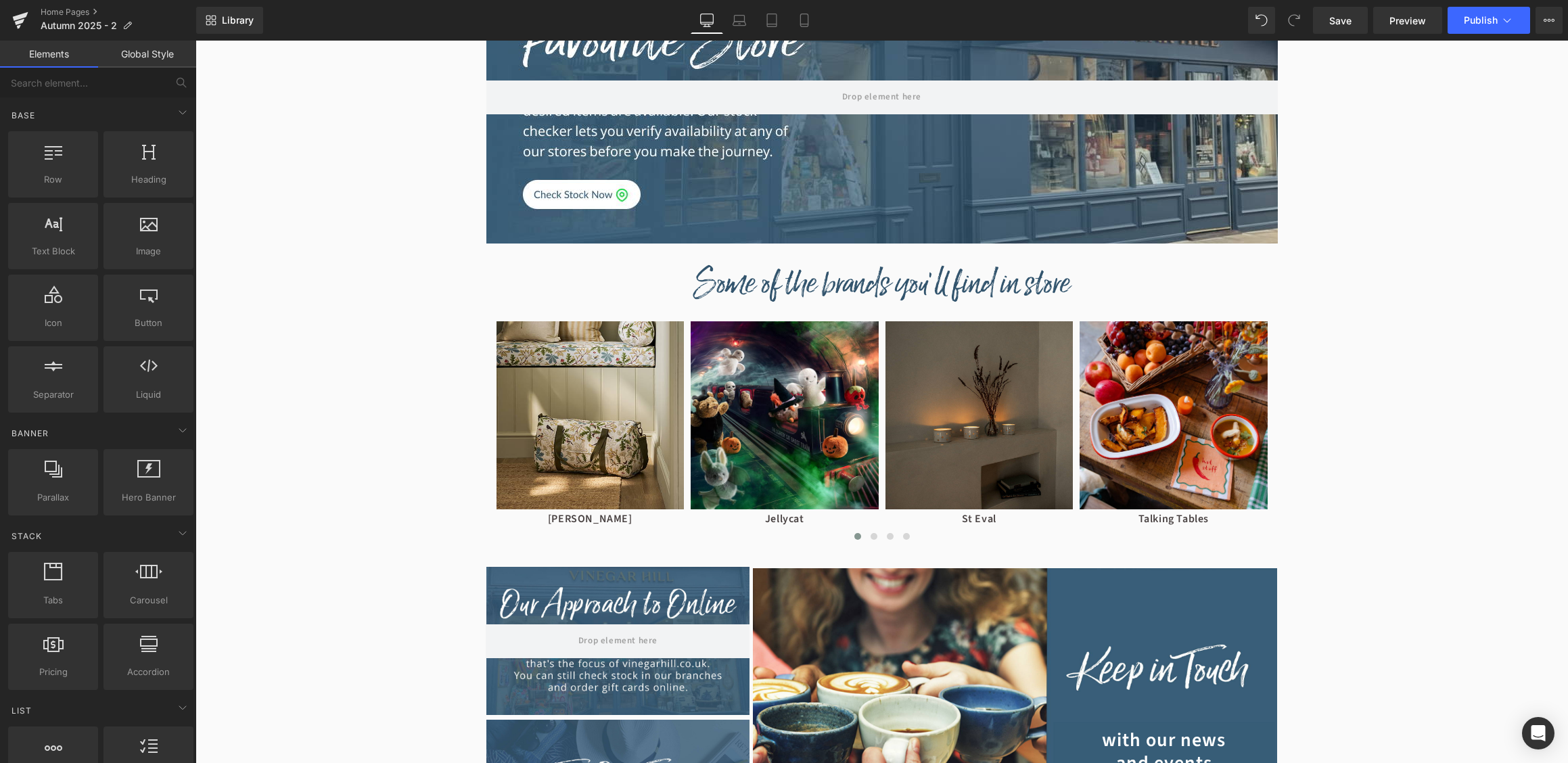
scroll to position [1005, 0]
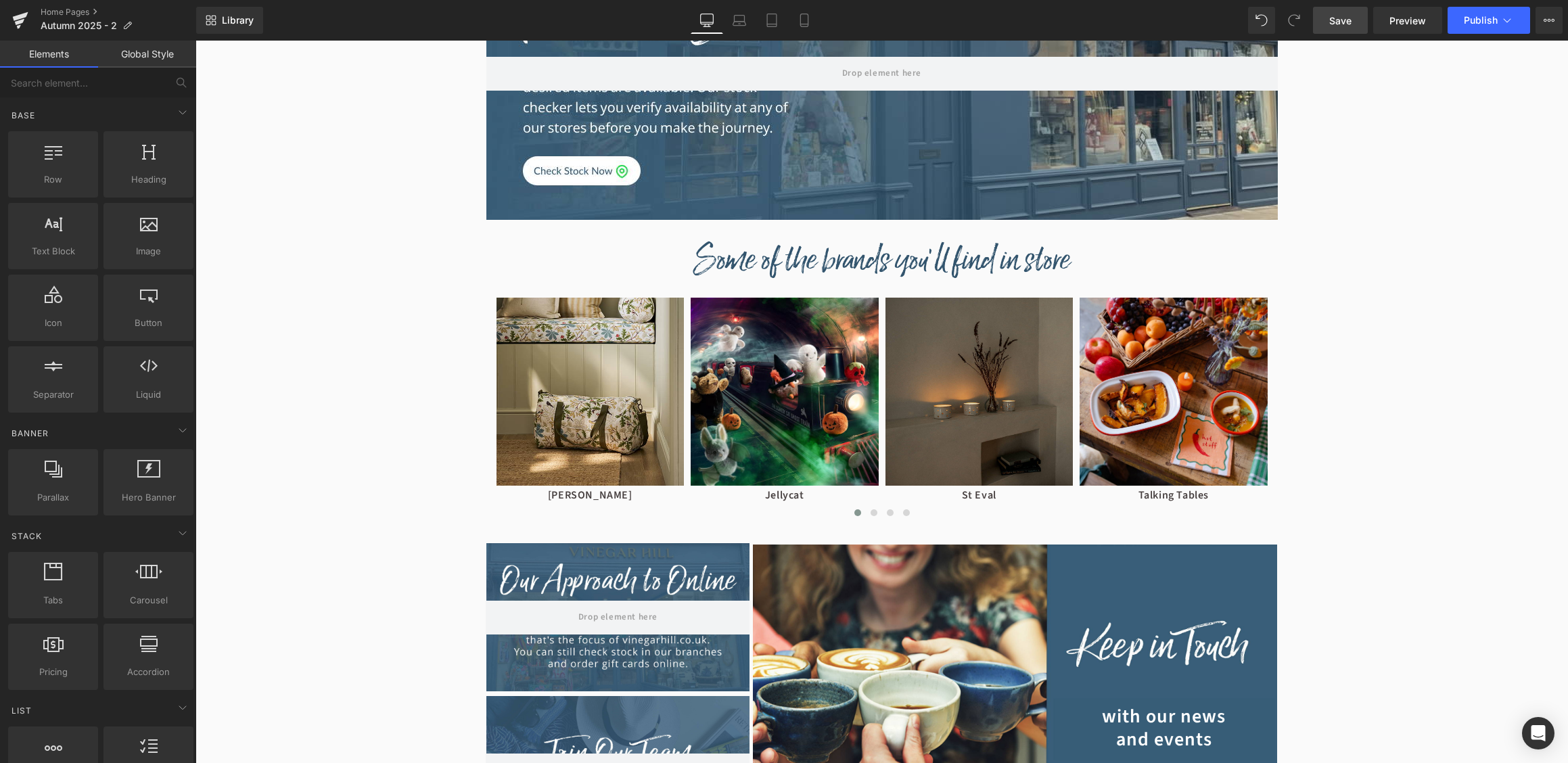
click at [1337, 11] on link "Save" at bounding box center [1340, 21] width 55 height 27
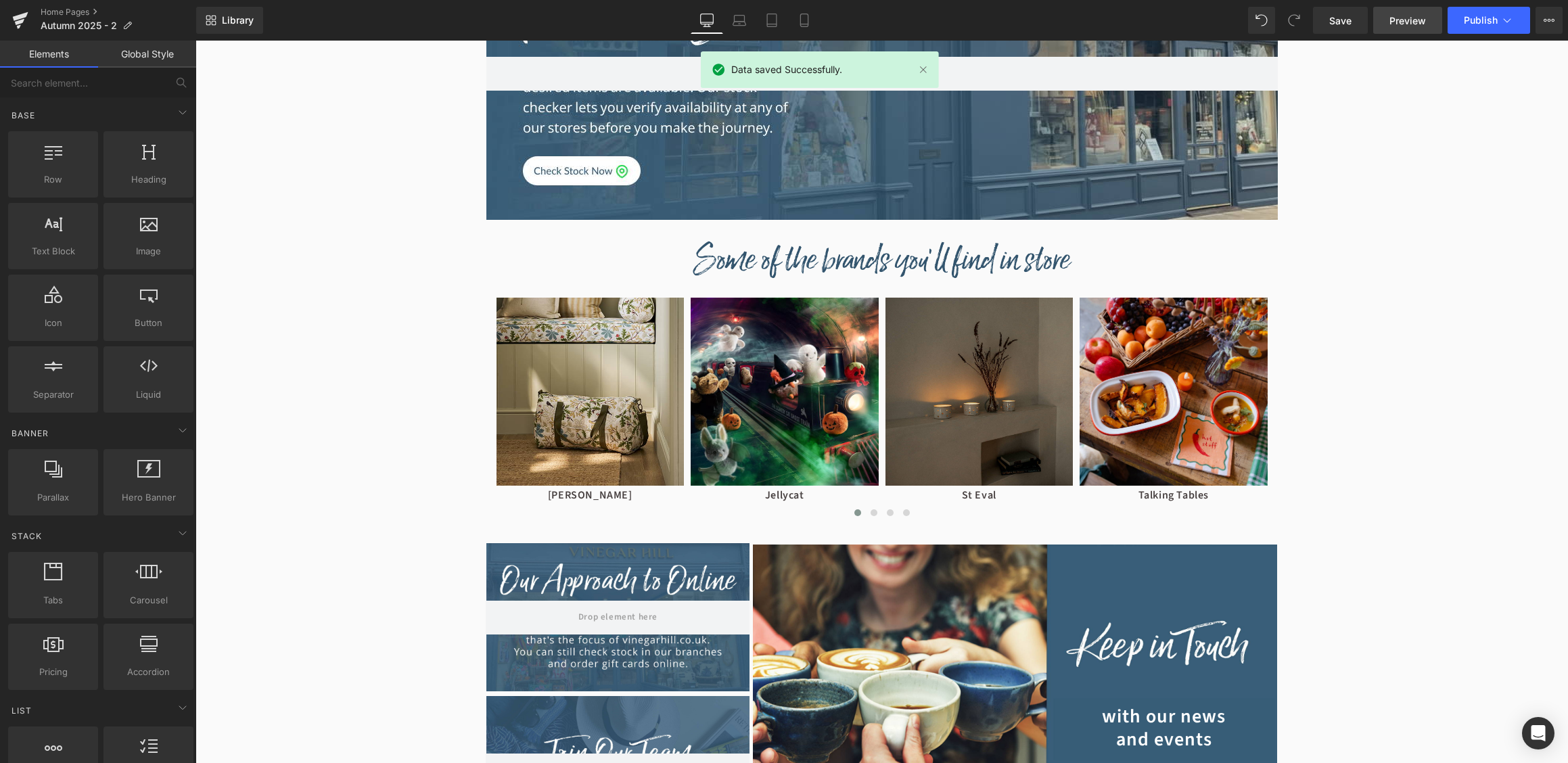
click at [1408, 24] on span "Preview" at bounding box center [1407, 21] width 37 height 14
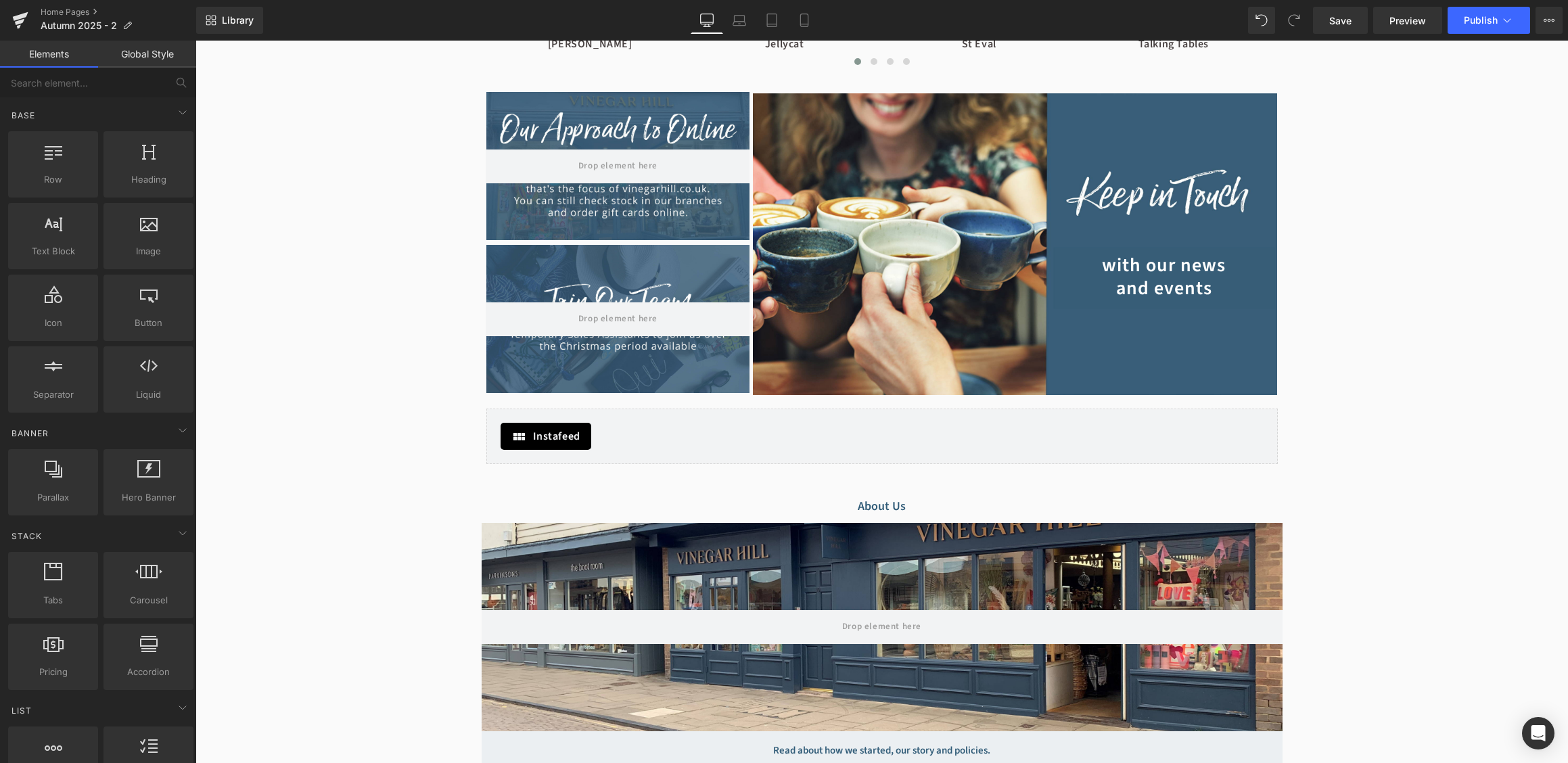
scroll to position [1415, 0]
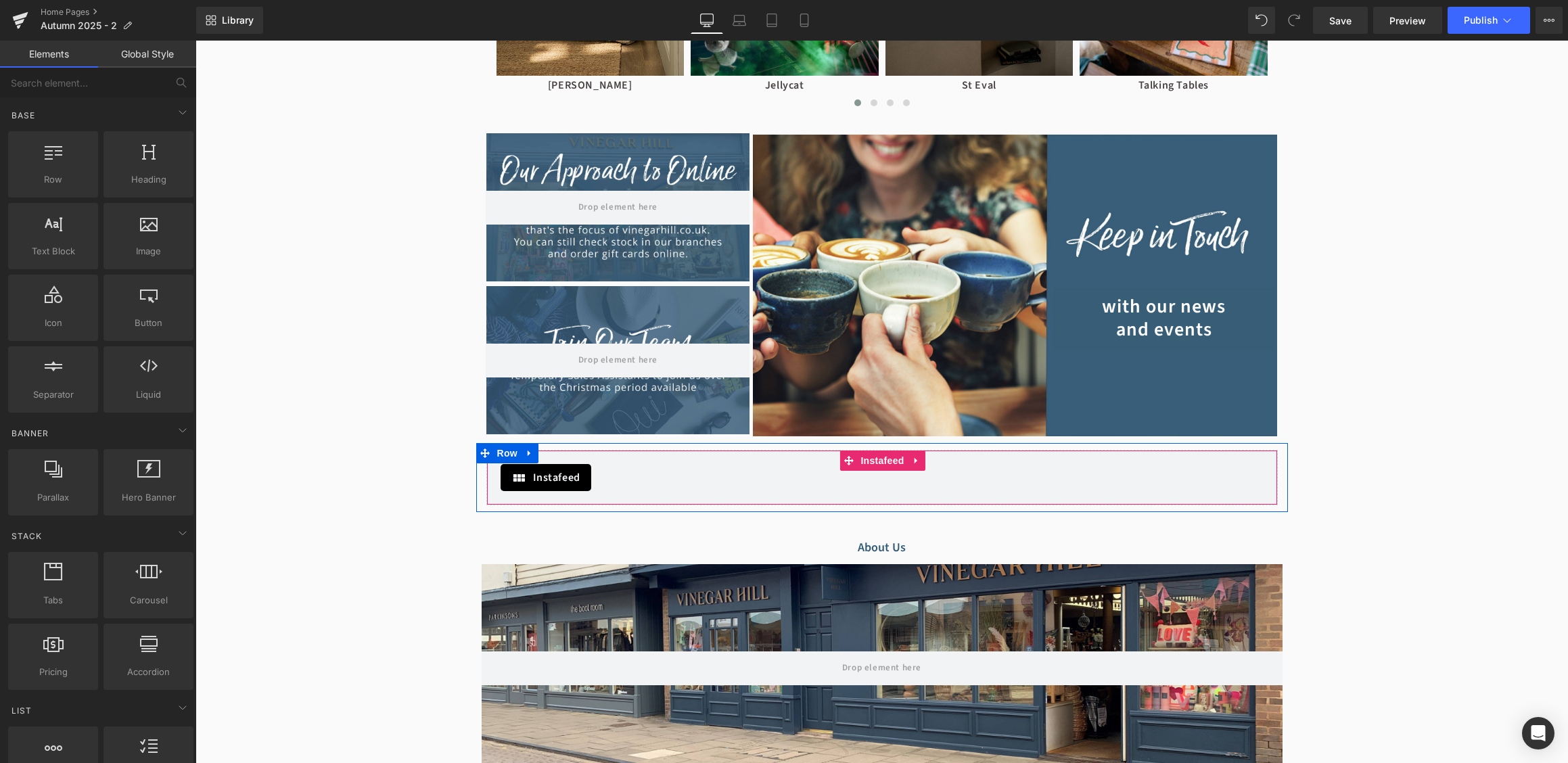
click at [786, 470] on div "Instafeed" at bounding box center [882, 478] width 763 height 27
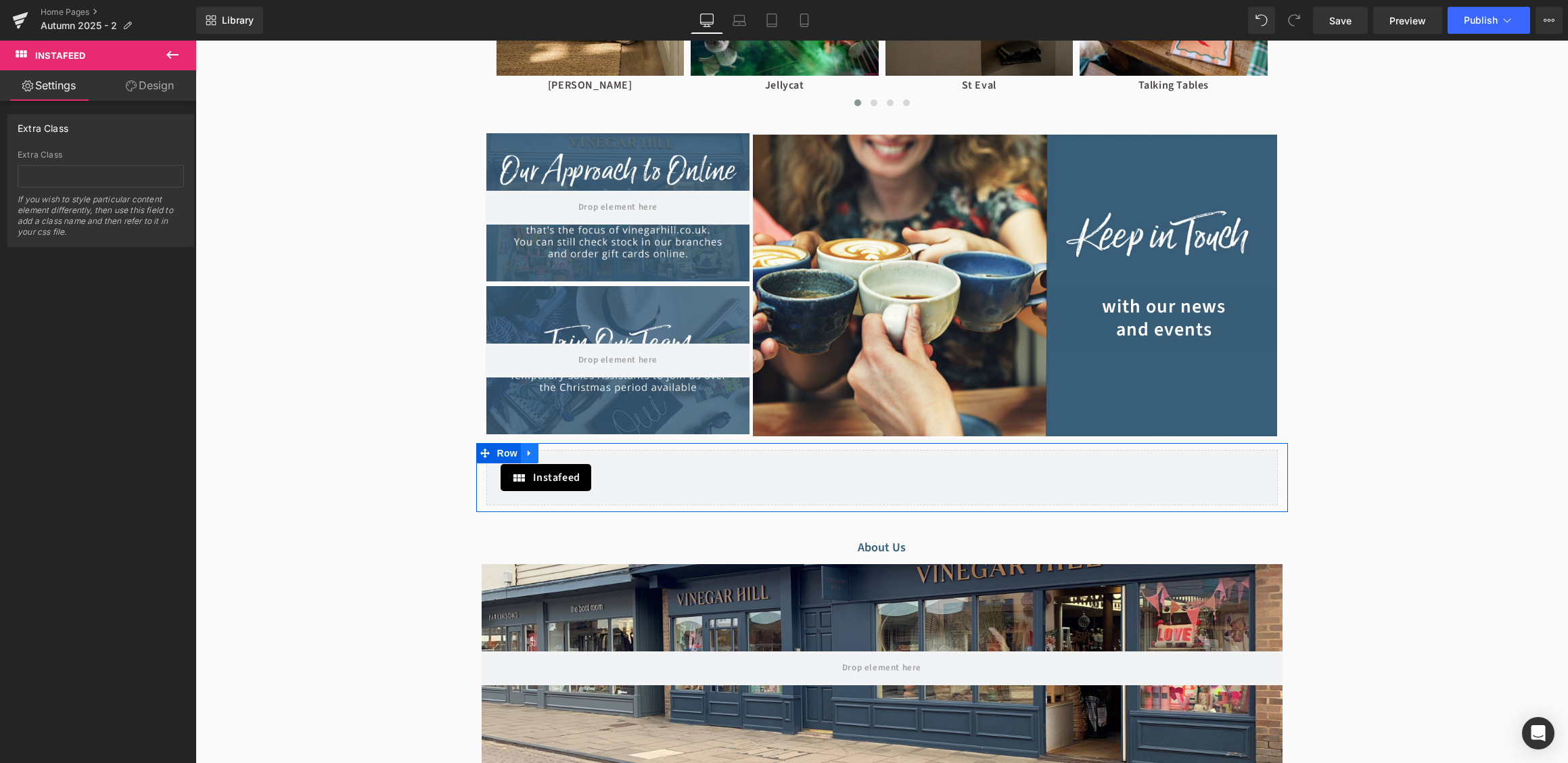
click at [526, 452] on icon at bounding box center [530, 453] width 10 height 10
click at [547, 449] on icon at bounding box center [547, 453] width 10 height 10
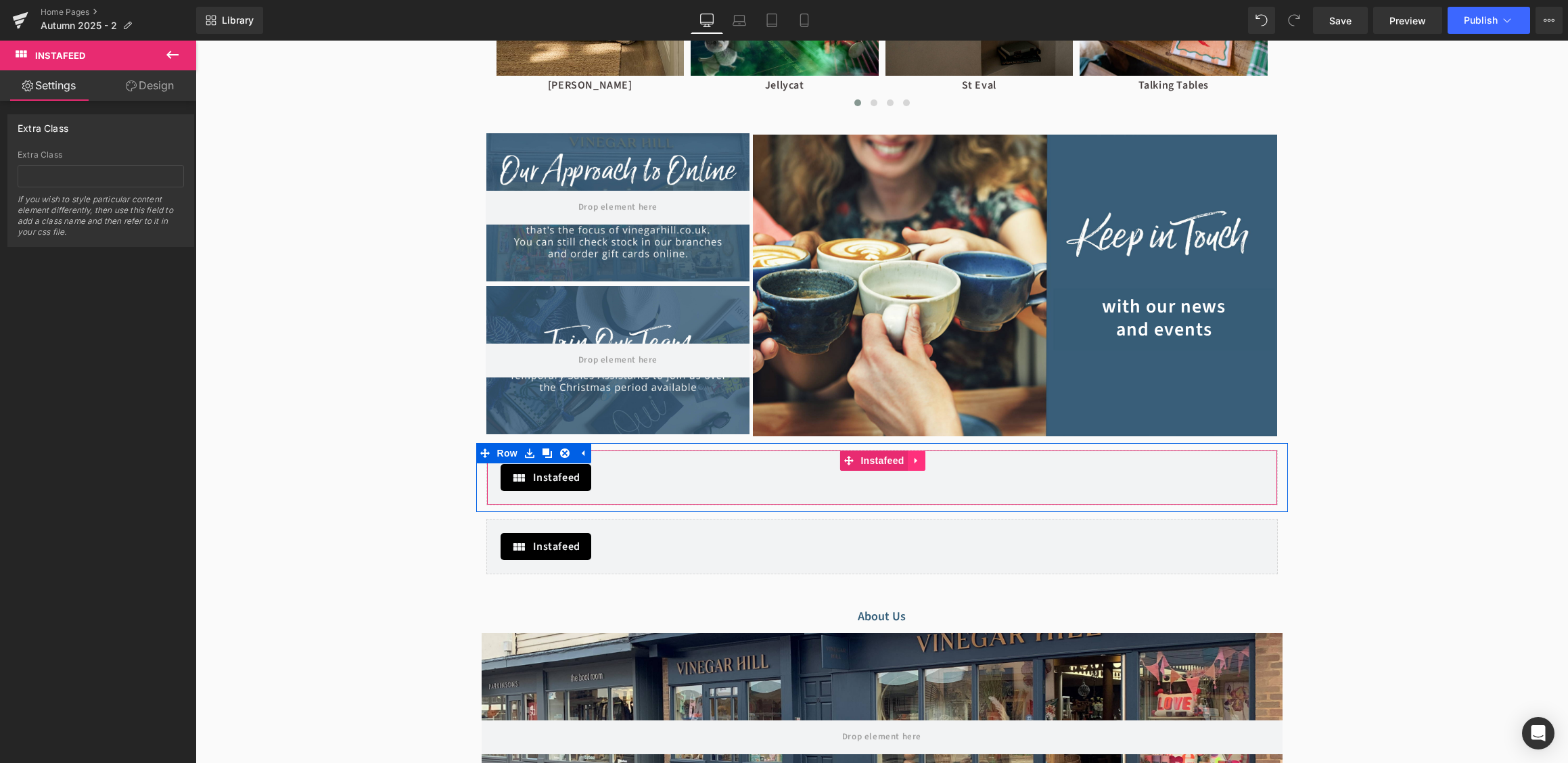
click at [919, 459] on icon at bounding box center [916, 460] width 10 height 10
click at [921, 460] on link at bounding box center [925, 460] width 18 height 21
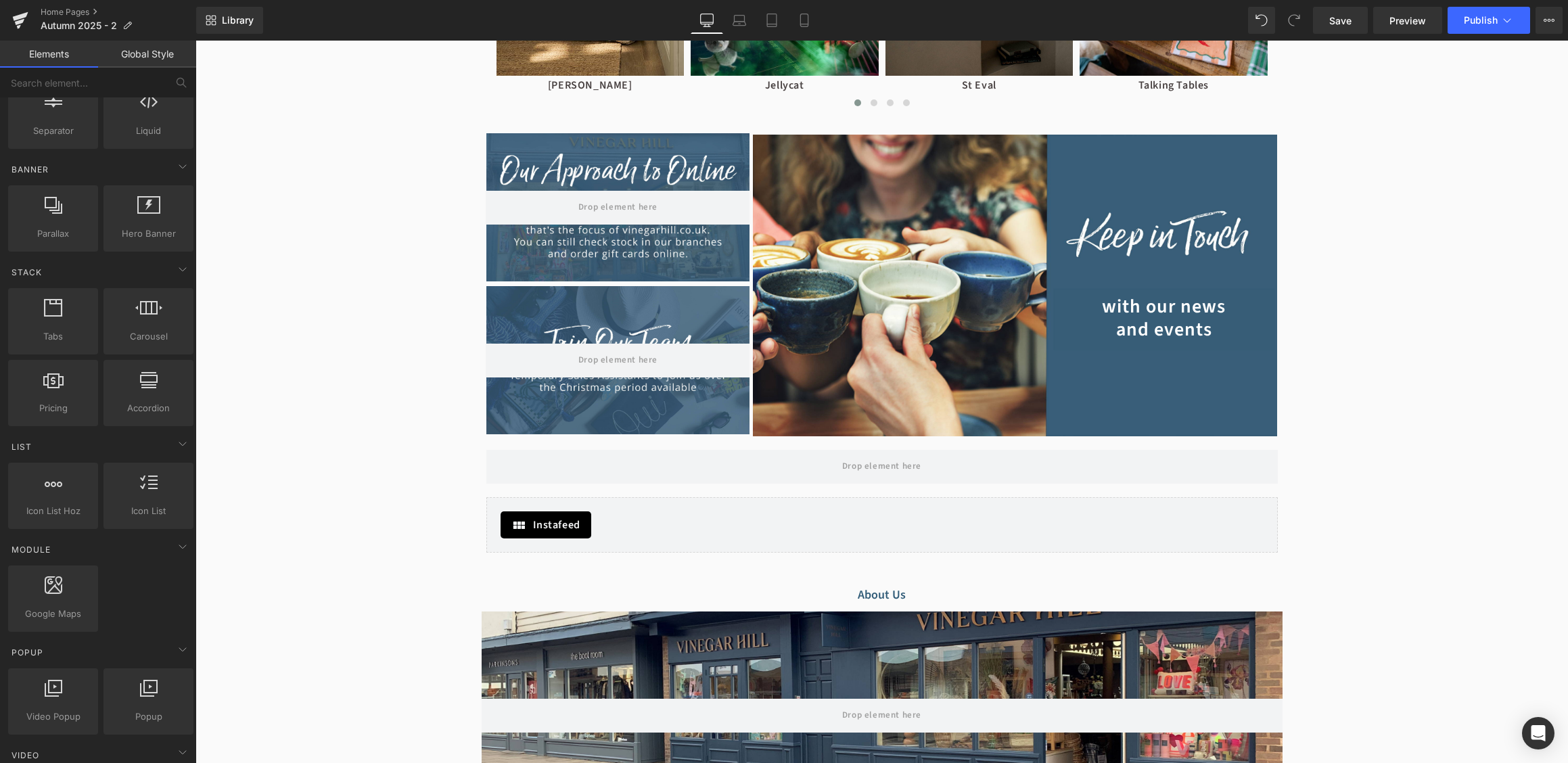
scroll to position [0, 0]
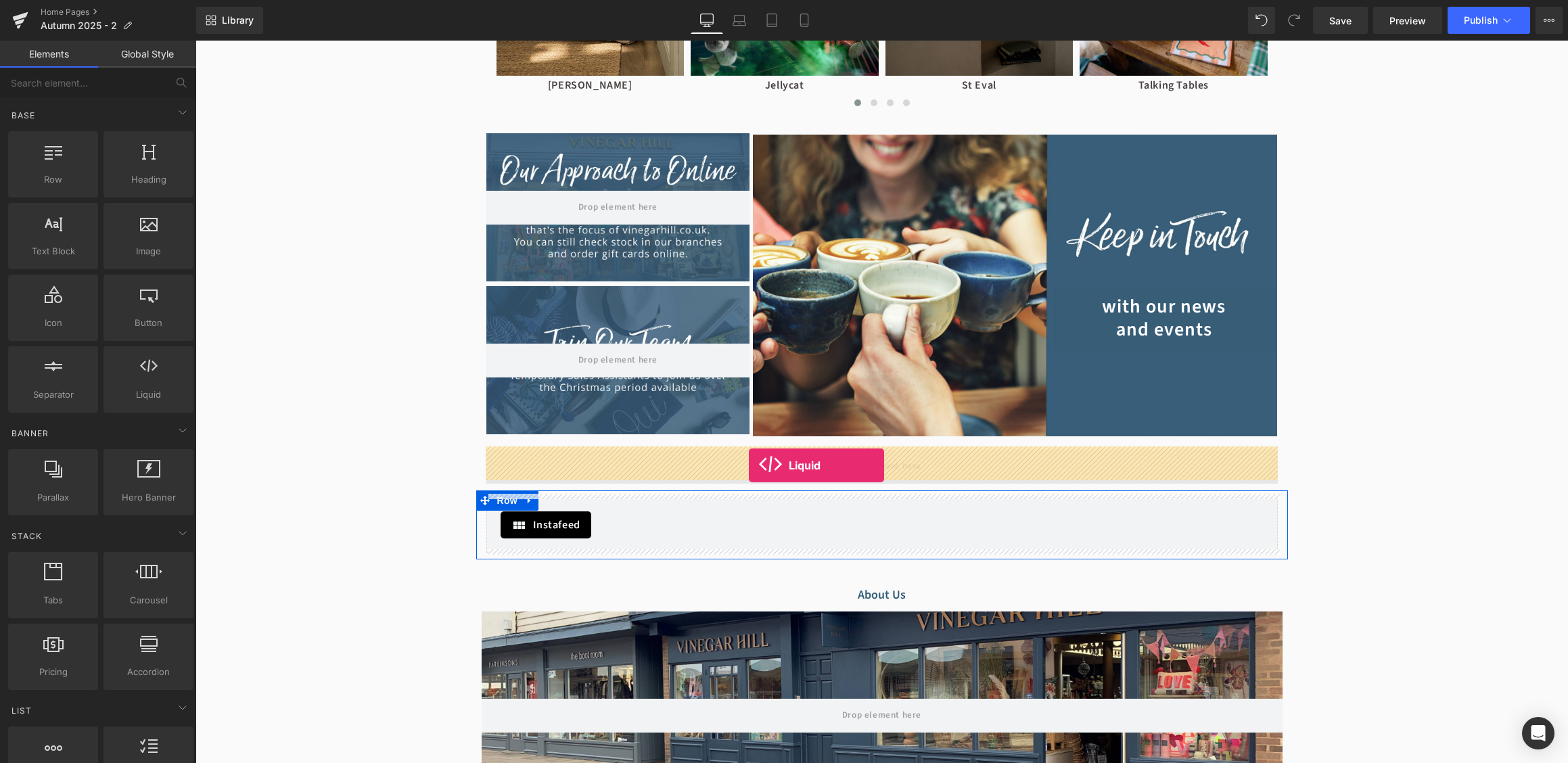
drag, startPoint x: 324, startPoint y: 425, endPoint x: 749, endPoint y: 465, distance: 426.9
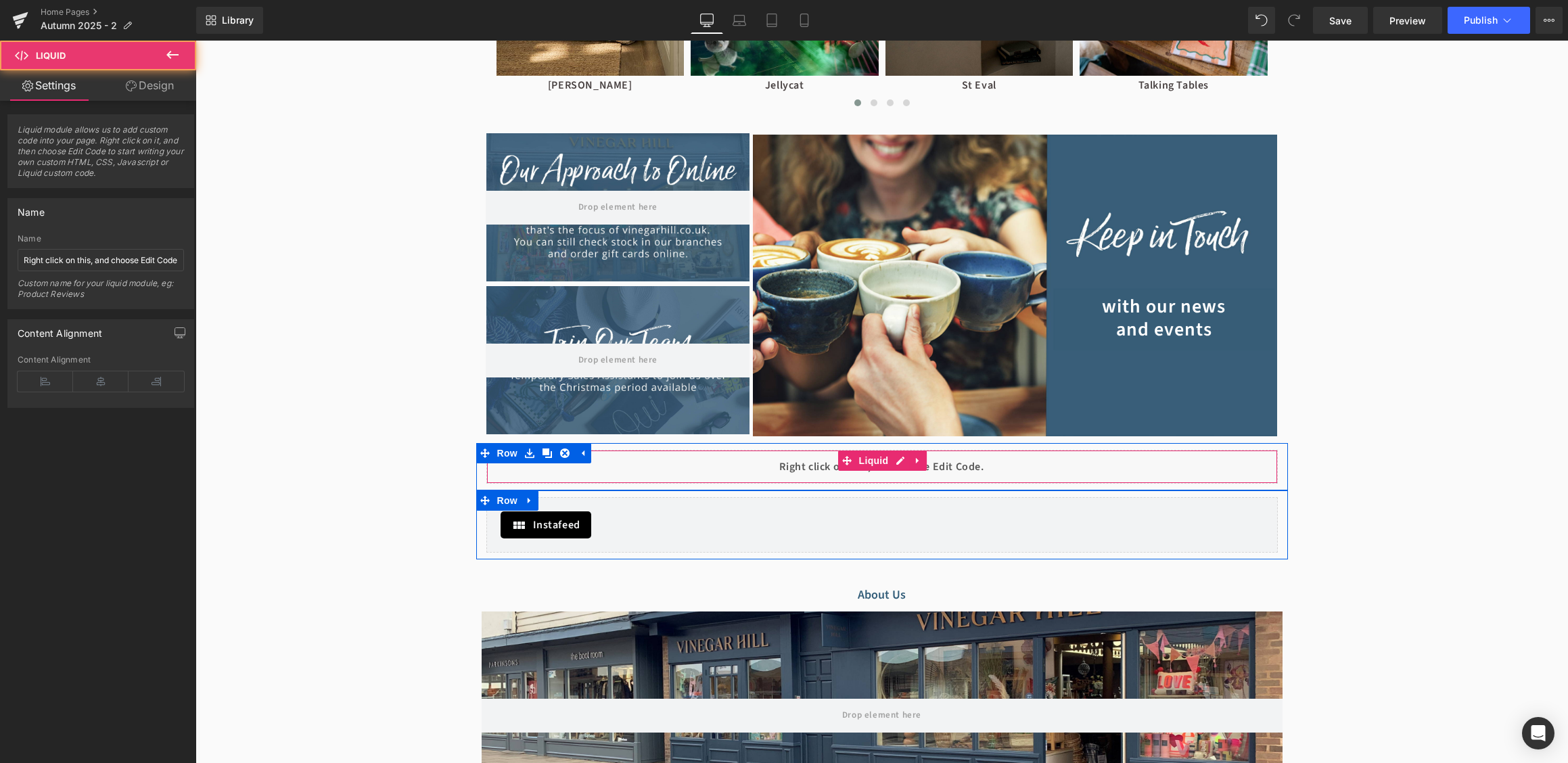
click at [749, 465] on div "Liquid" at bounding box center [882, 467] width 792 height 34
click at [775, 460] on div "Liquid" at bounding box center [882, 467] width 792 height 34
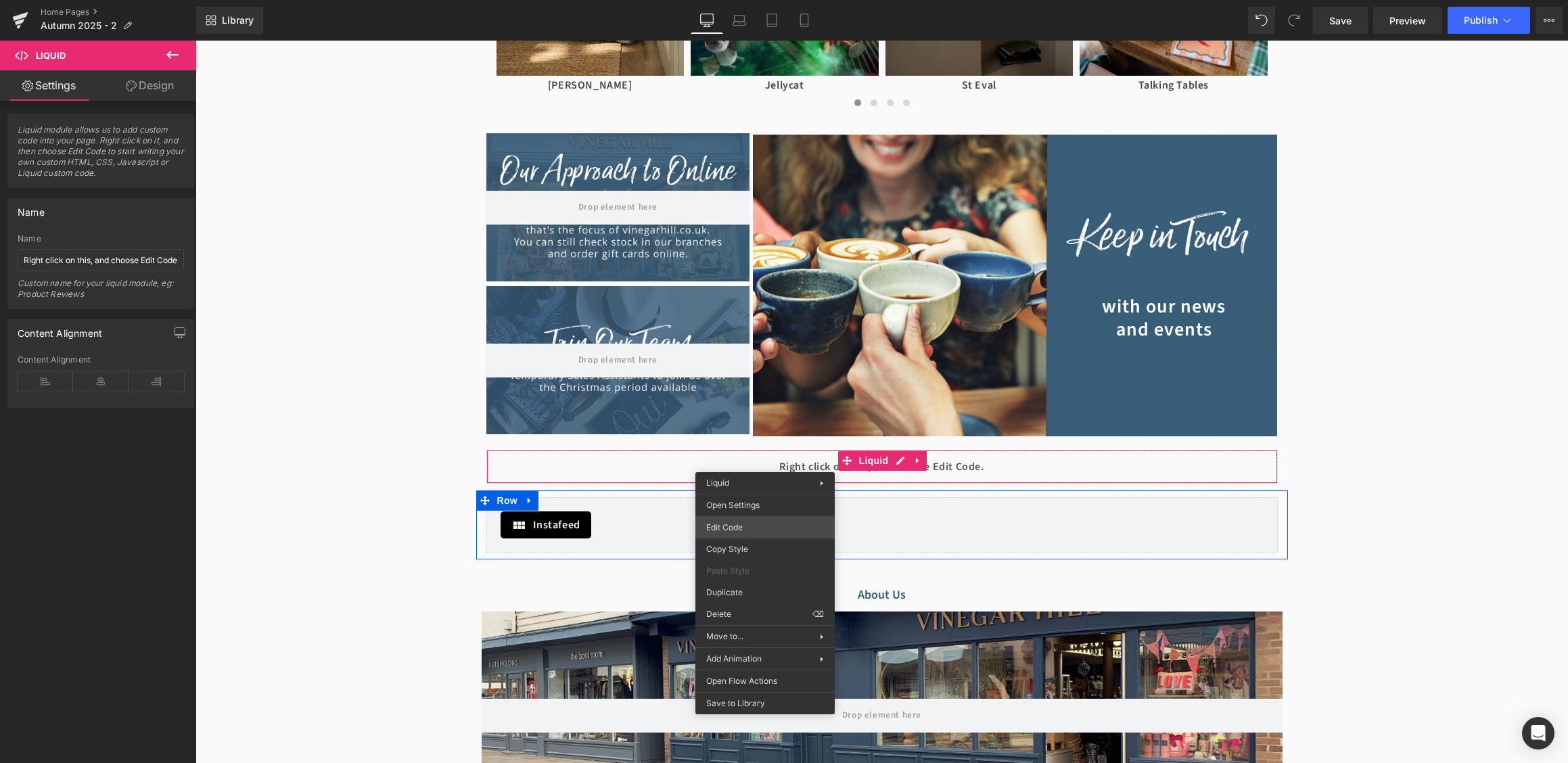
click at [749, 0] on div "Liquid You are previewing how the will restyle your page. You can not edit Elem…" at bounding box center [784, 0] width 1568 height 0
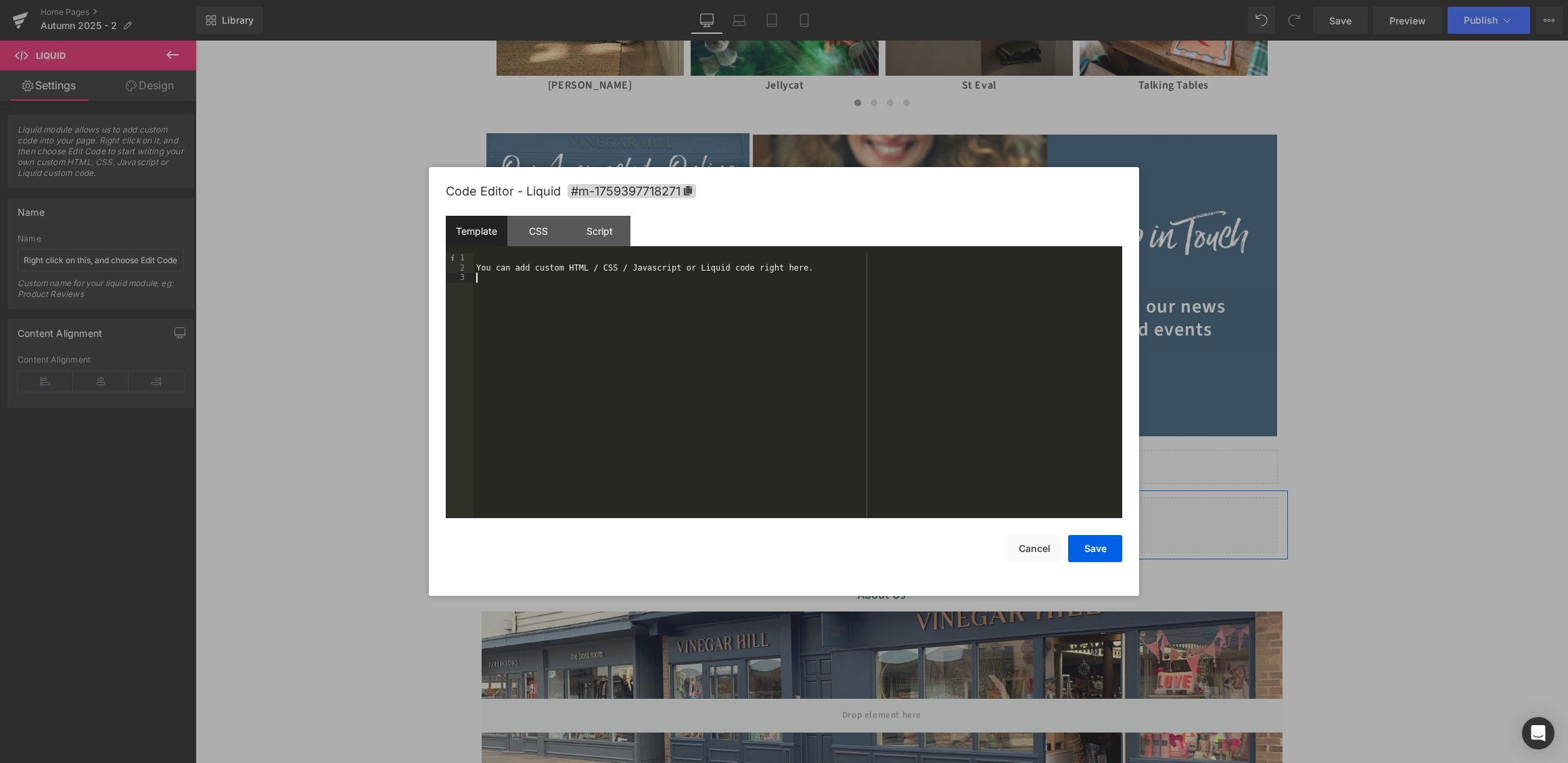
click at [702, 402] on div "You can add custom HTML / CSS / Javascript or Liquid code right here." at bounding box center [797, 395] width 649 height 285
click at [1080, 539] on button "Save" at bounding box center [1095, 548] width 54 height 27
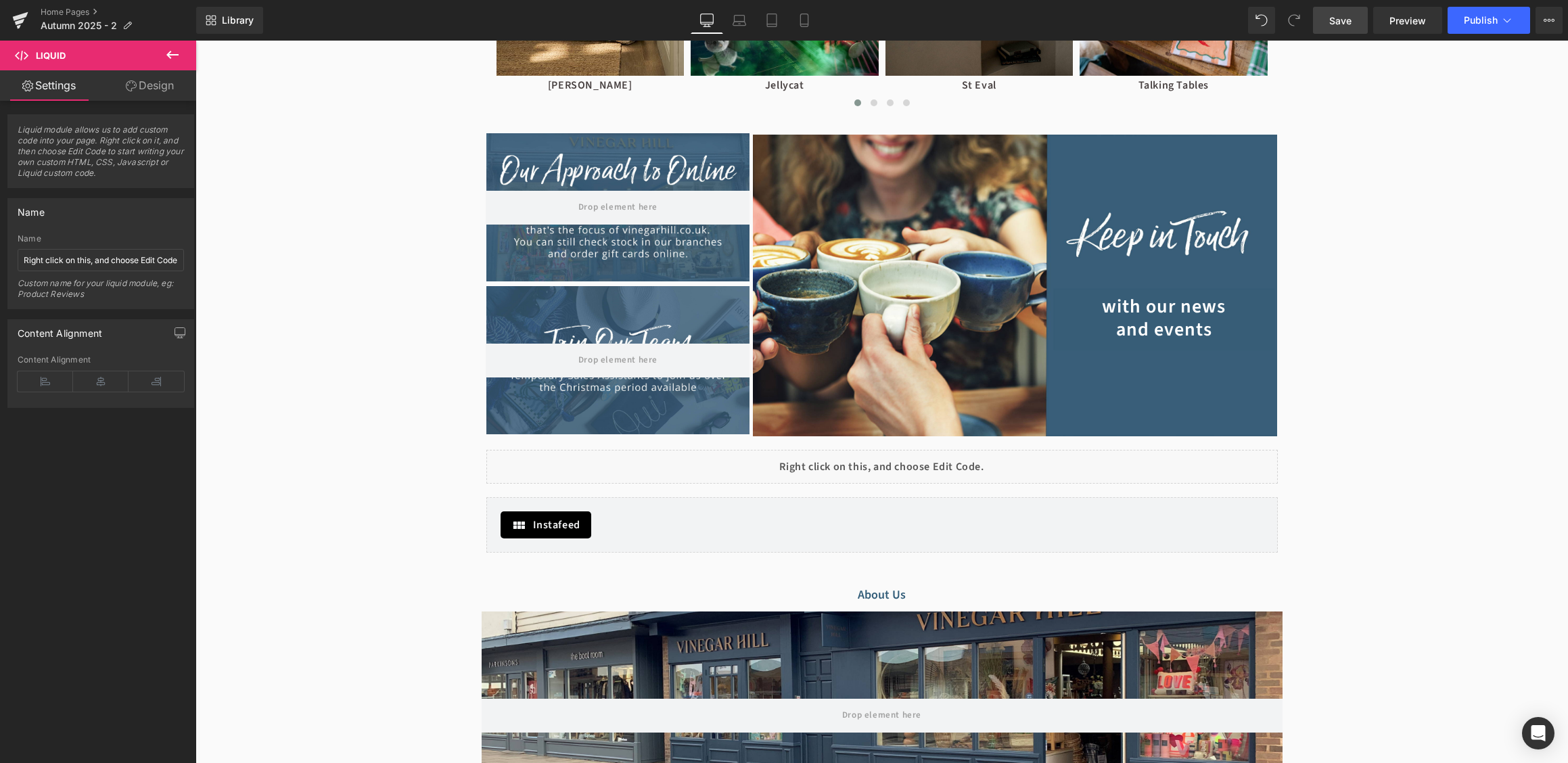
click at [1365, 23] on link "Save" at bounding box center [1340, 21] width 55 height 27
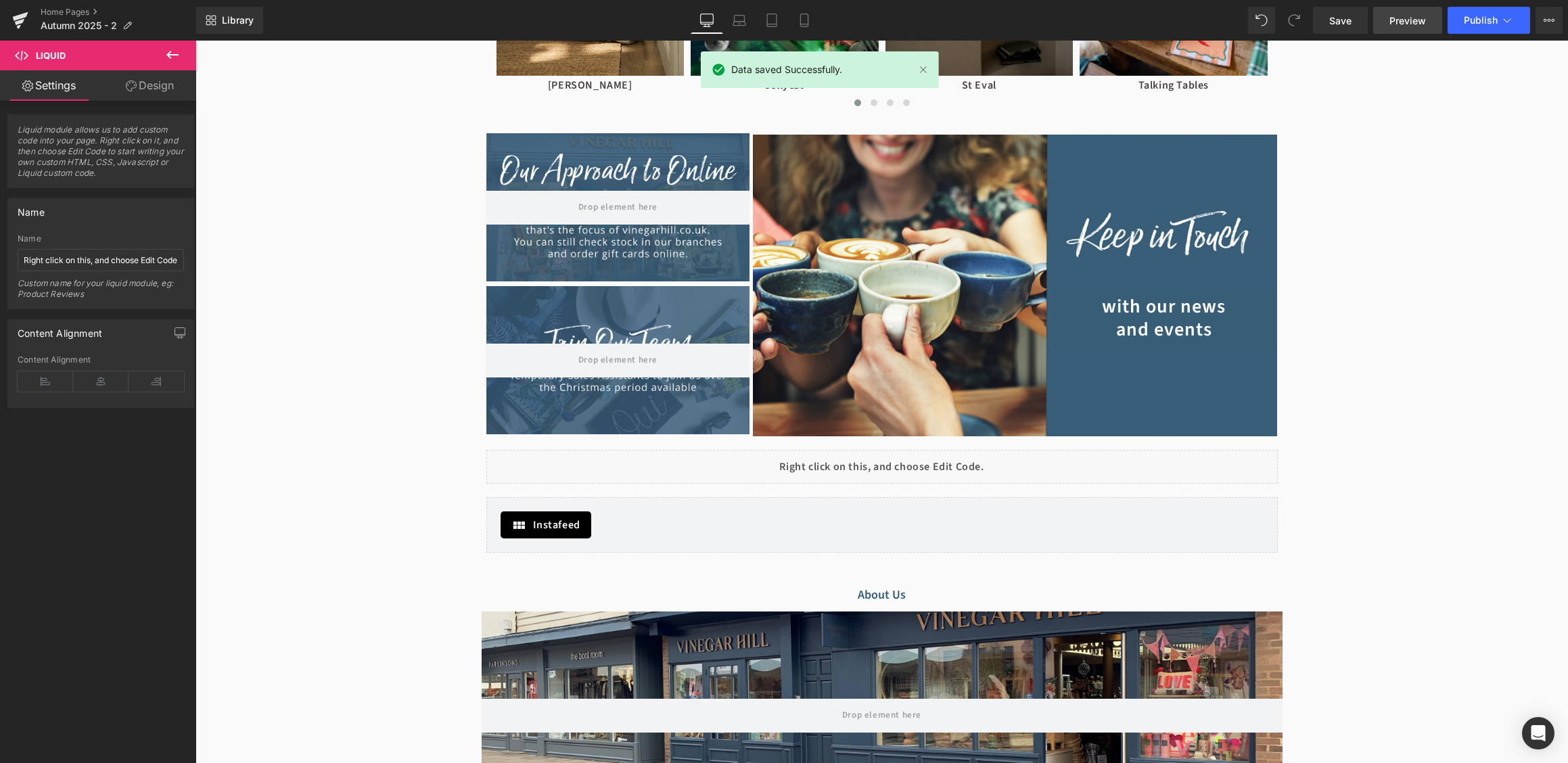
click at [1420, 21] on span "Preview" at bounding box center [1407, 21] width 37 height 14
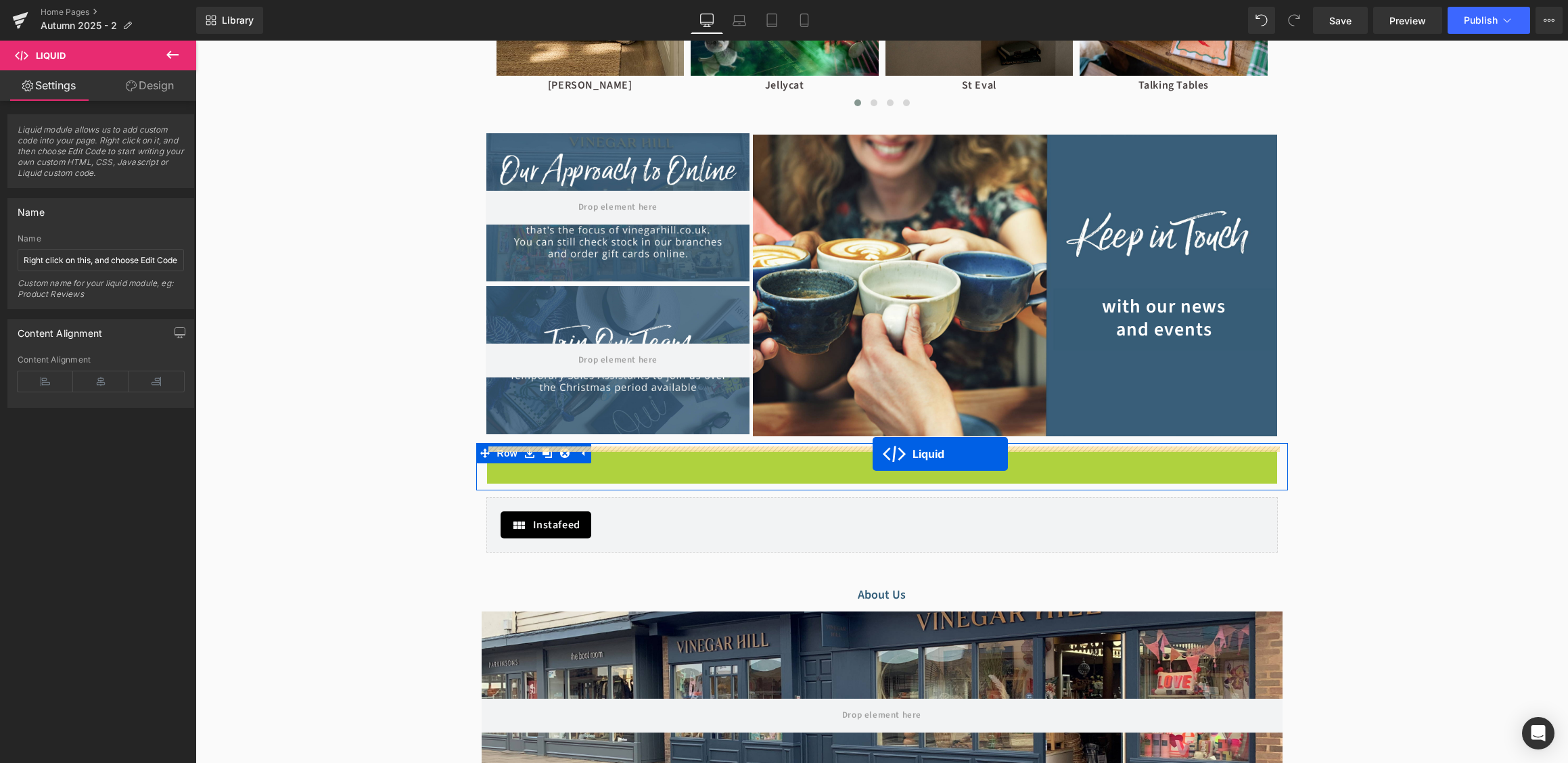
drag, startPoint x: 863, startPoint y: 454, endPoint x: 872, endPoint y: 454, distance: 9.0
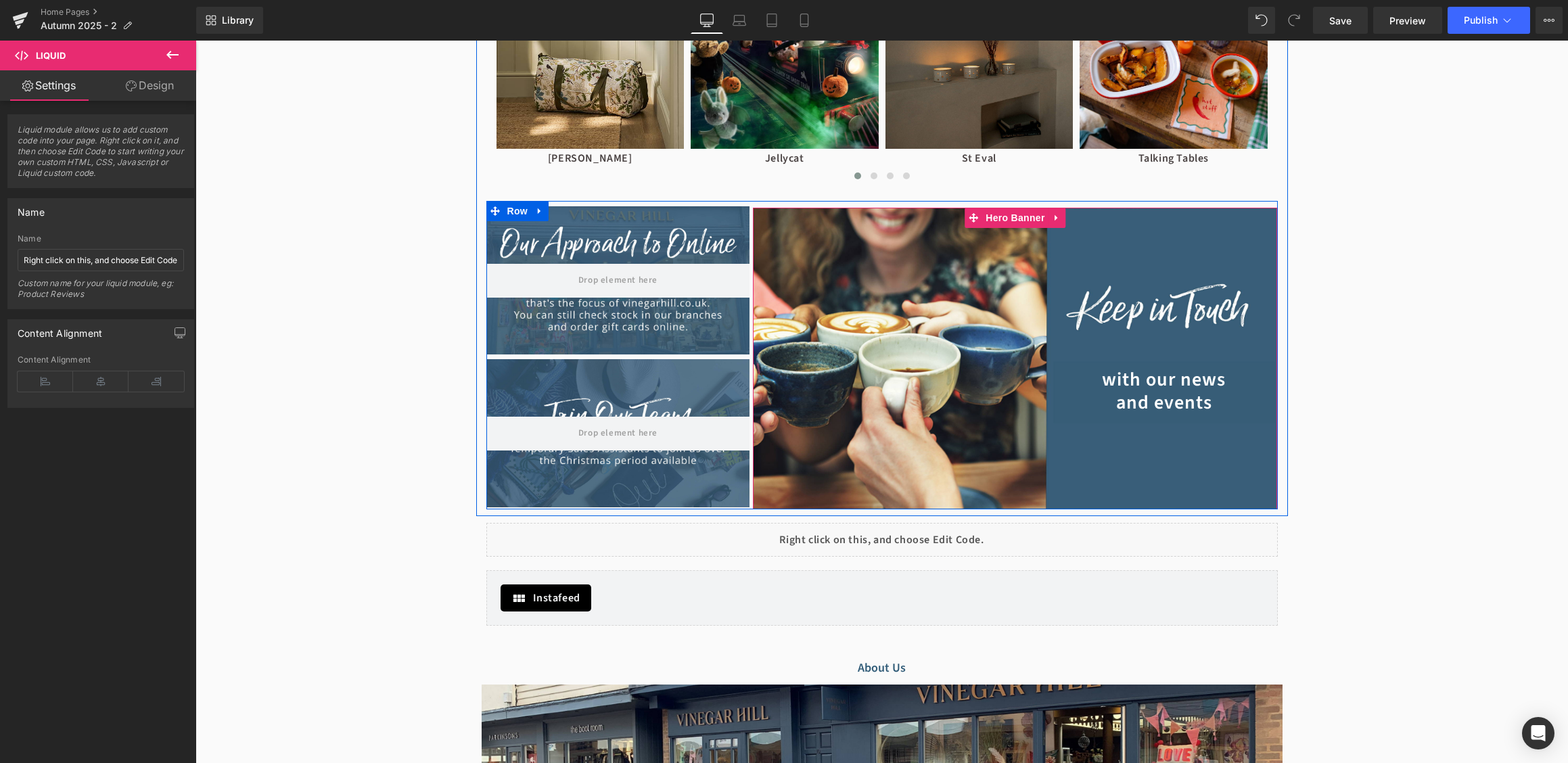
scroll to position [1324, 0]
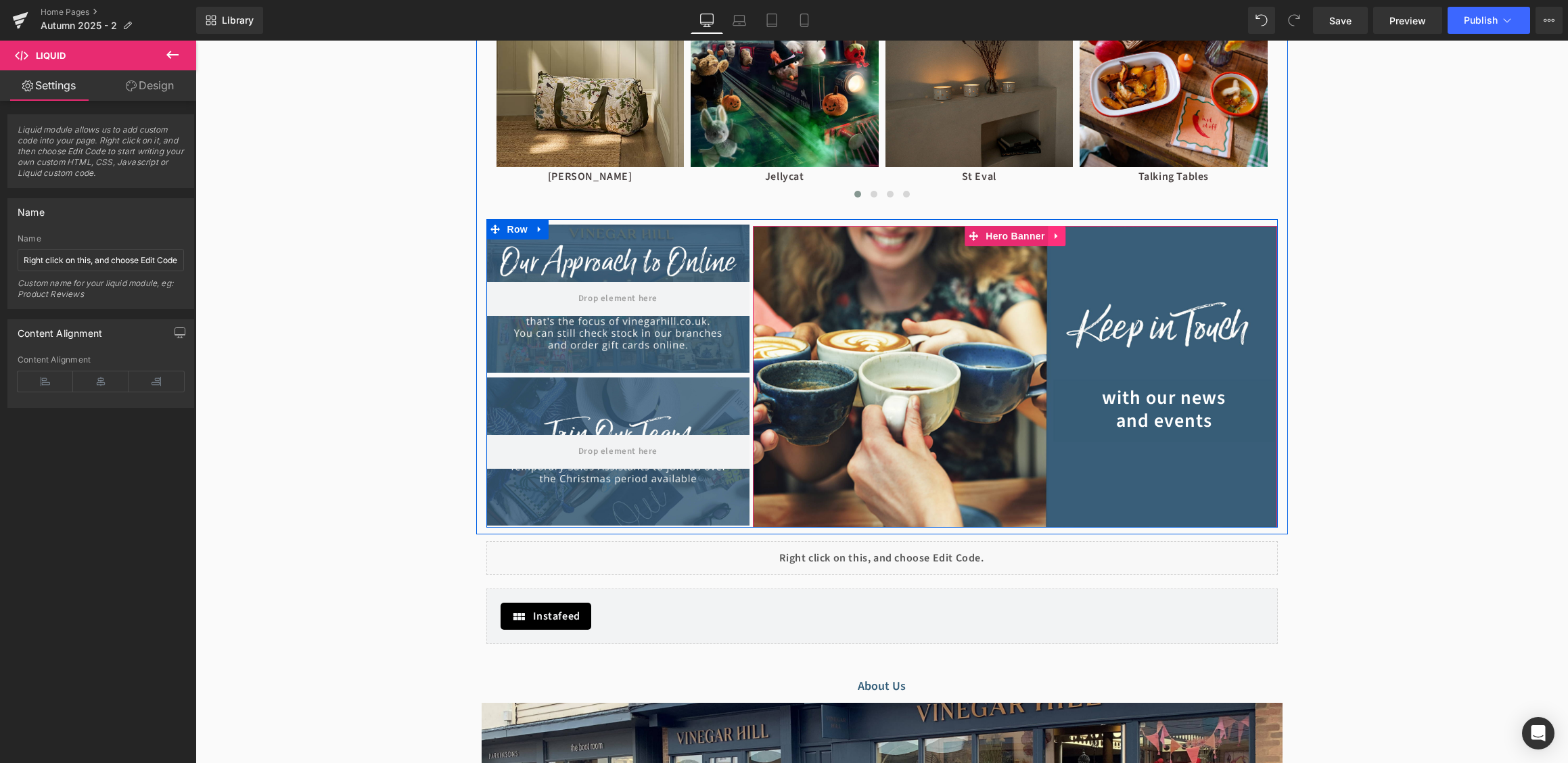
click at [1060, 232] on icon at bounding box center [1056, 236] width 10 height 10
click at [1041, 293] on div "with our news and events Button" at bounding box center [1015, 377] width 524 height 302
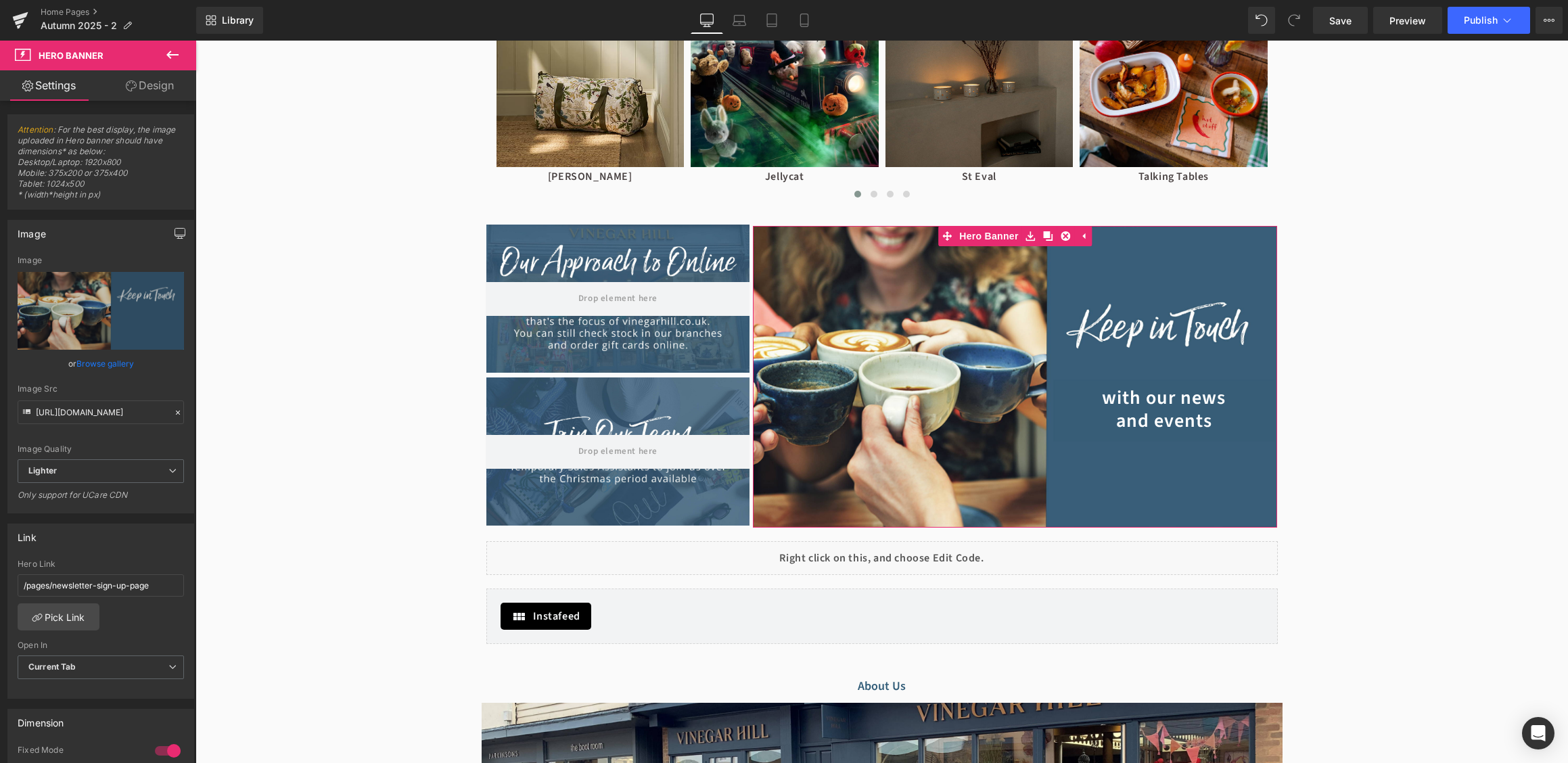
click at [180, 235] on icon "button" at bounding box center [180, 235] width 10 height 0
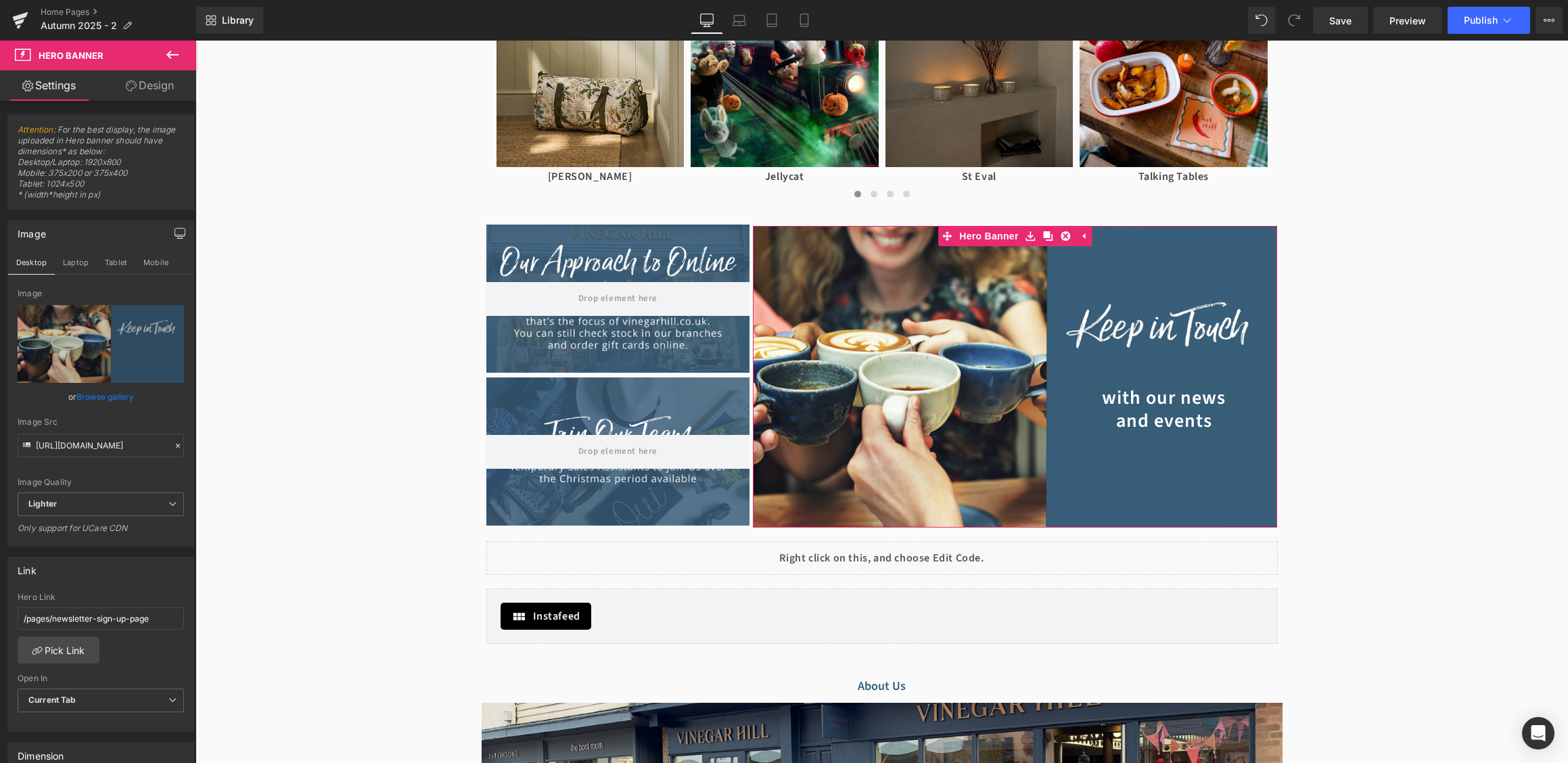
click at [156, 83] on link "Design" at bounding box center [149, 85] width 98 height 31
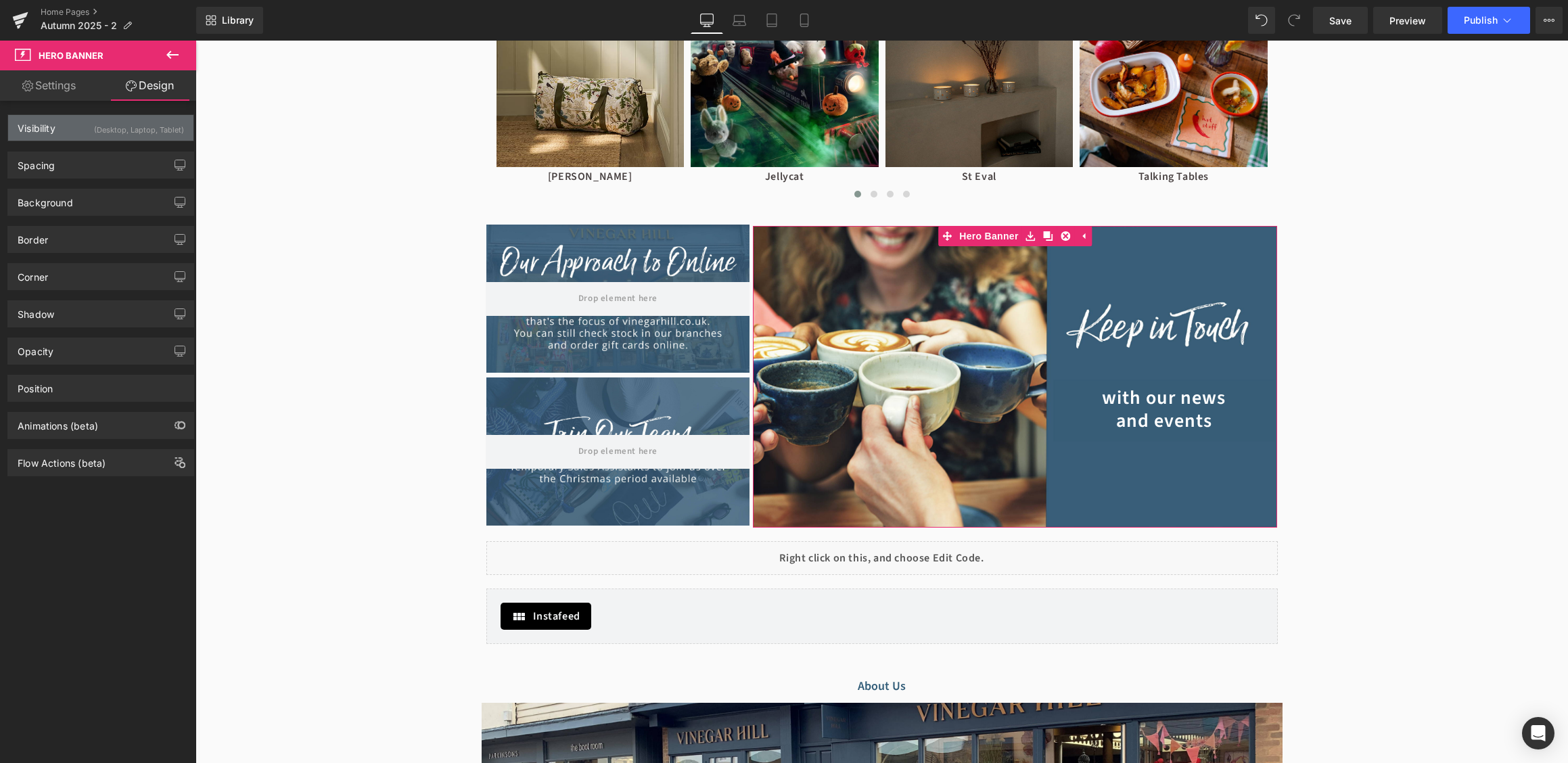
click at [93, 136] on div "Visibility (Desktop, Laptop, Tablet)" at bounding box center [101, 127] width 185 height 26
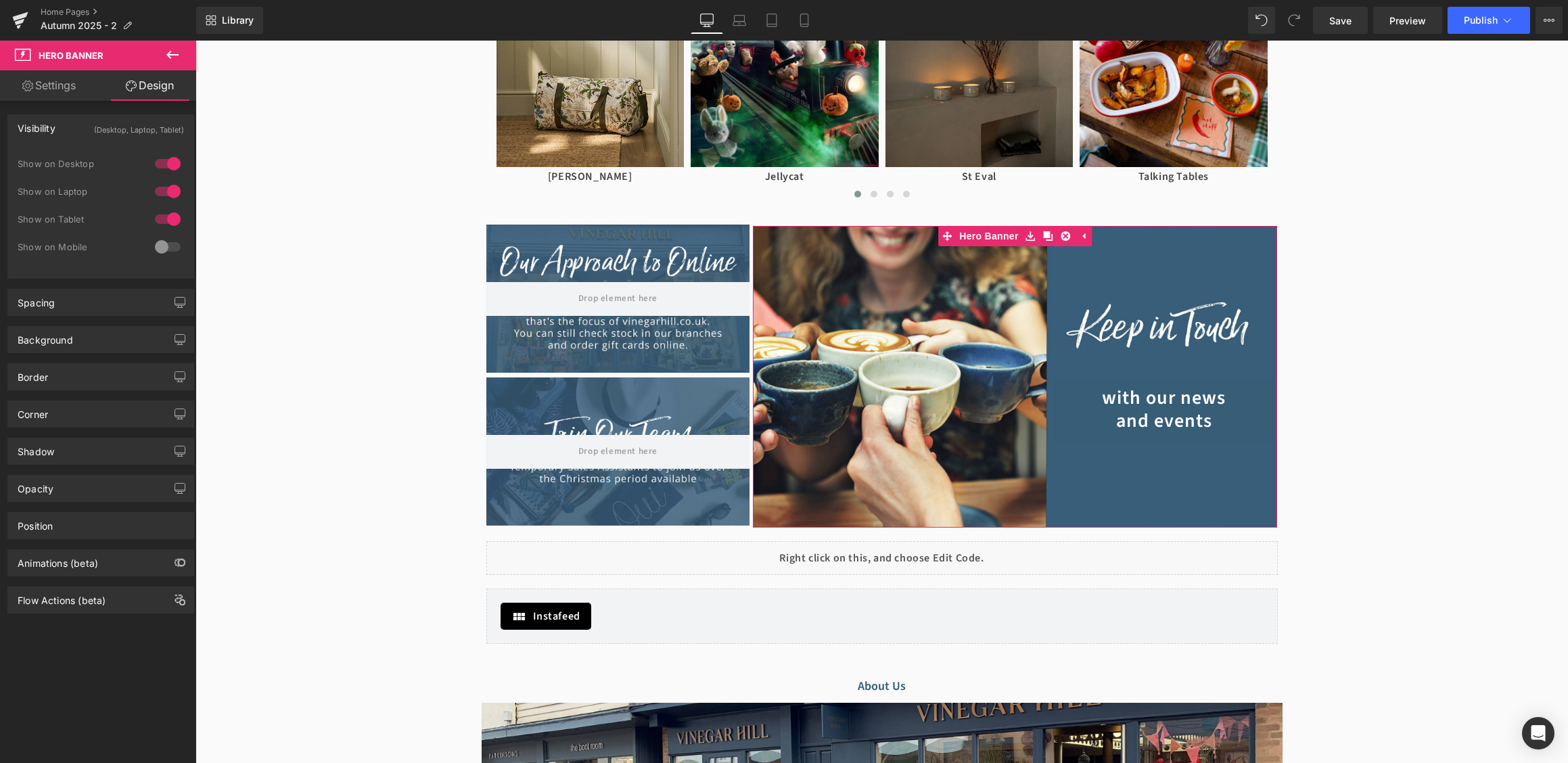
click at [177, 163] on div at bounding box center [168, 163] width 32 height 22
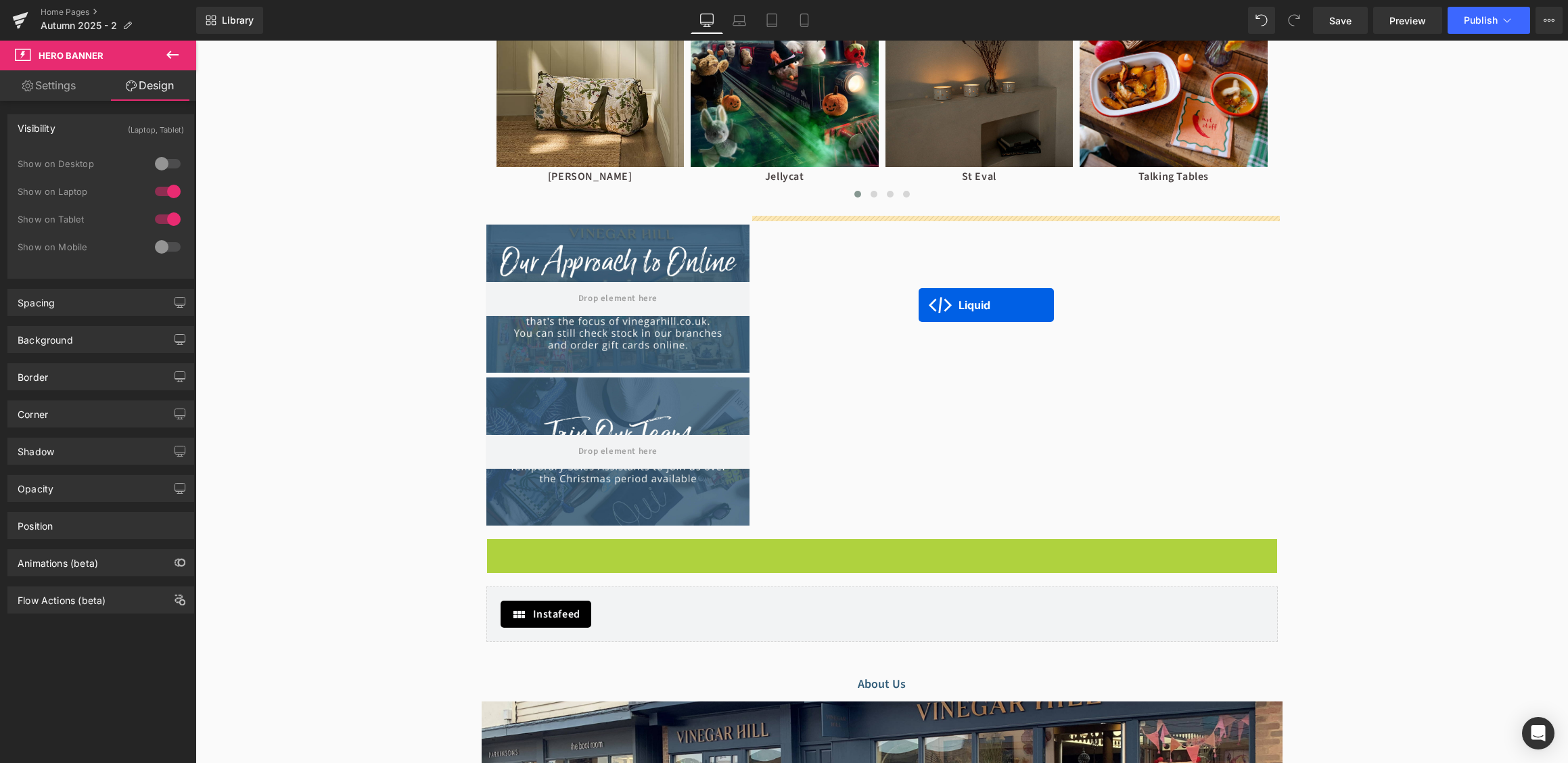
drag, startPoint x: 860, startPoint y: 550, endPoint x: 918, endPoint y: 305, distance: 251.8
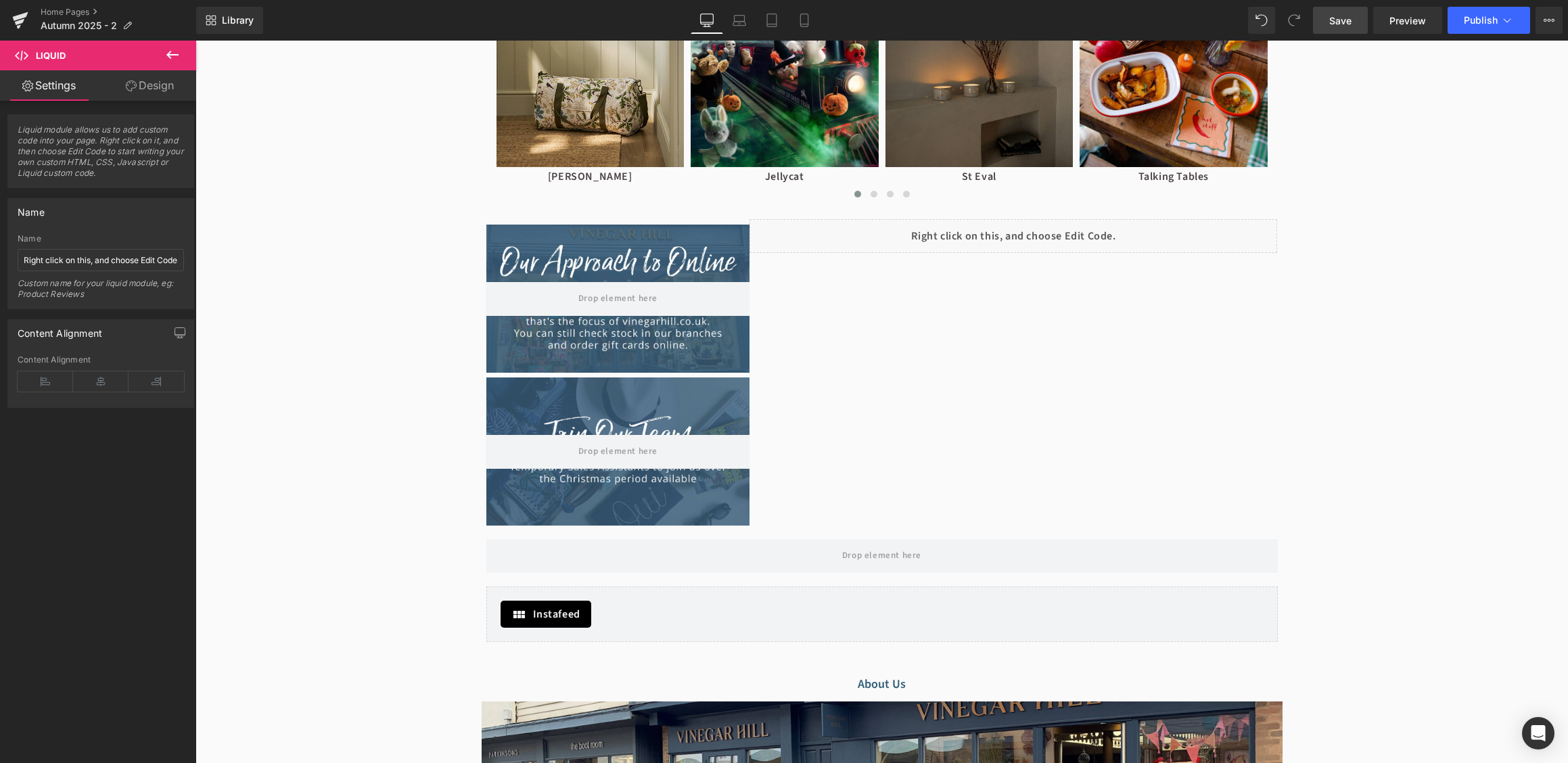
click at [1357, 14] on link "Save" at bounding box center [1340, 21] width 55 height 27
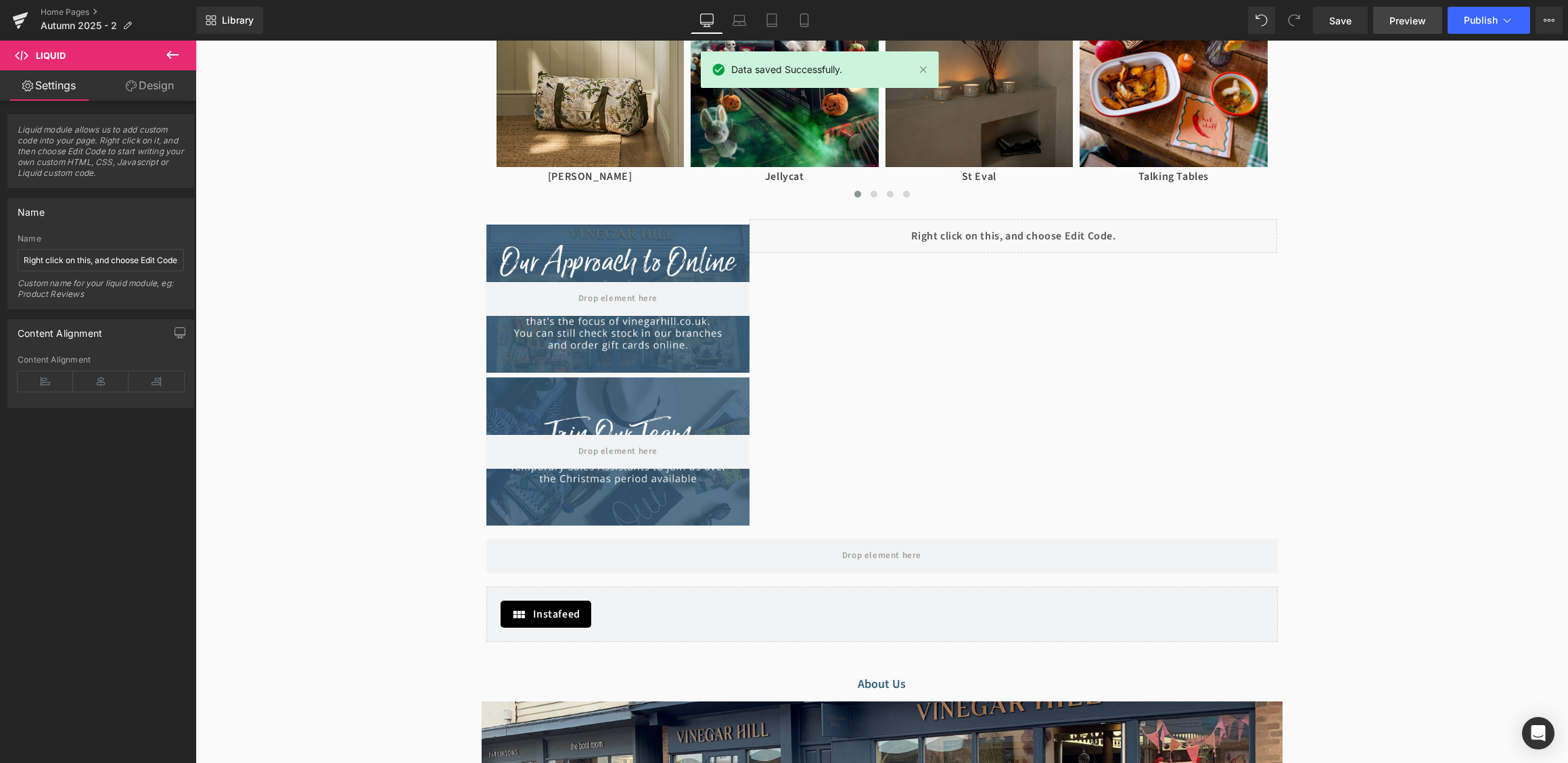
click at [1414, 21] on span "Preview" at bounding box center [1407, 21] width 37 height 14
click at [1397, 19] on span "Preview" at bounding box center [1407, 21] width 37 height 14
click at [1436, 31] on link "Preview" at bounding box center [1407, 21] width 69 height 27
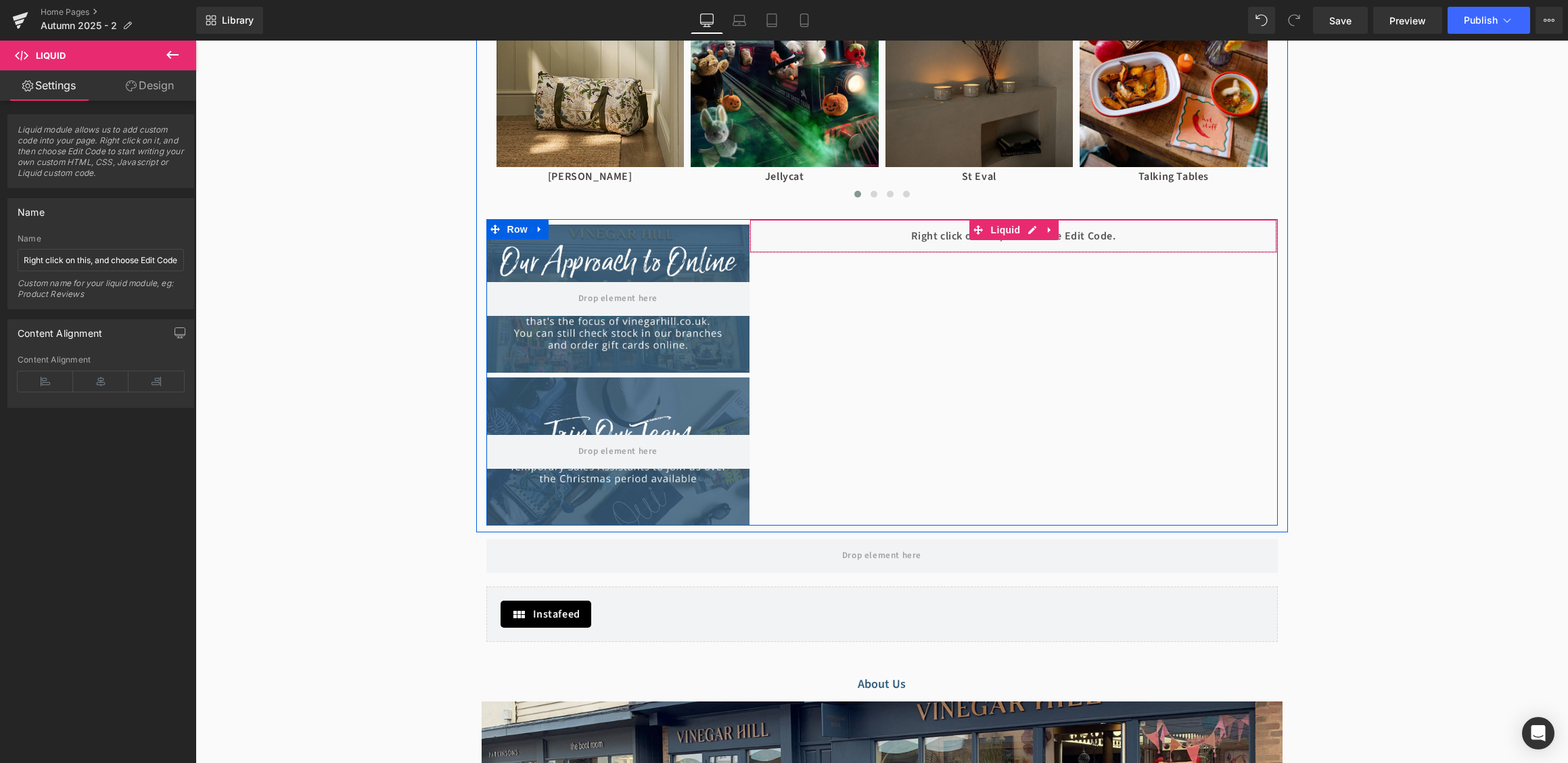
click at [880, 227] on div "Liquid" at bounding box center [1013, 236] width 528 height 34
click at [719, 221] on div at bounding box center [618, 372] width 264 height 306
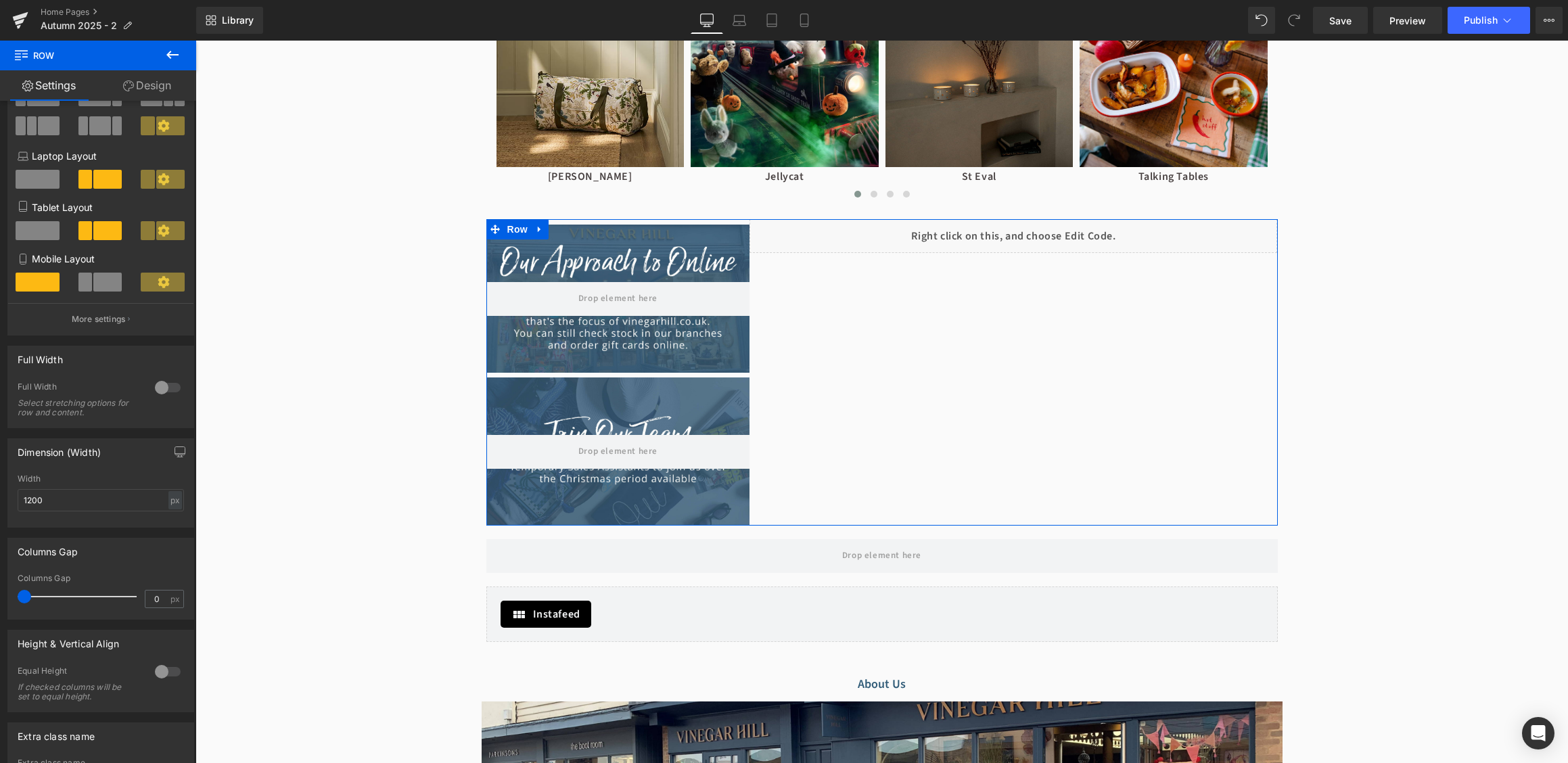
scroll to position [239, 0]
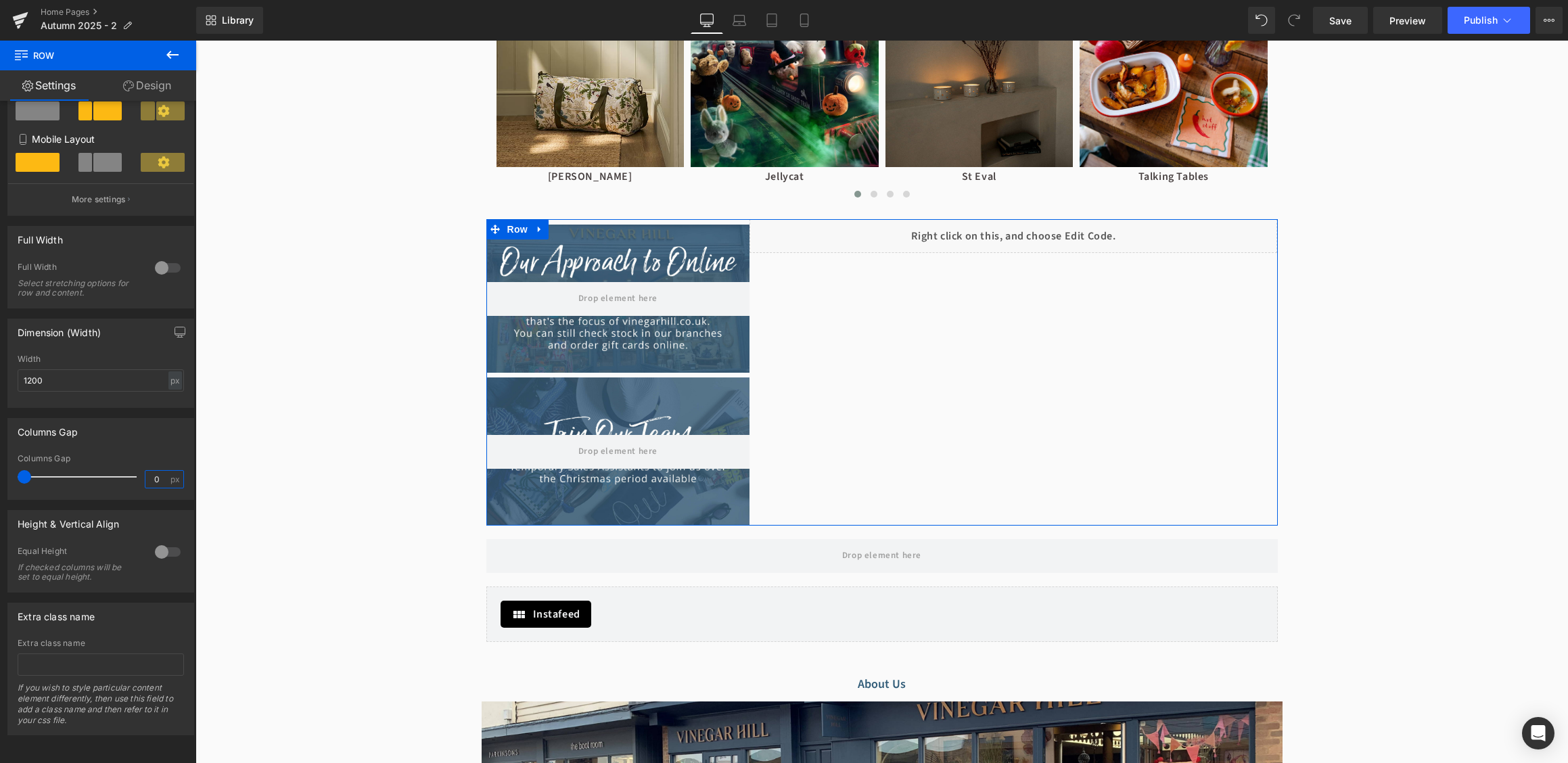
click at [158, 484] on input "0" at bounding box center [157, 478] width 23 height 17
type input "15"
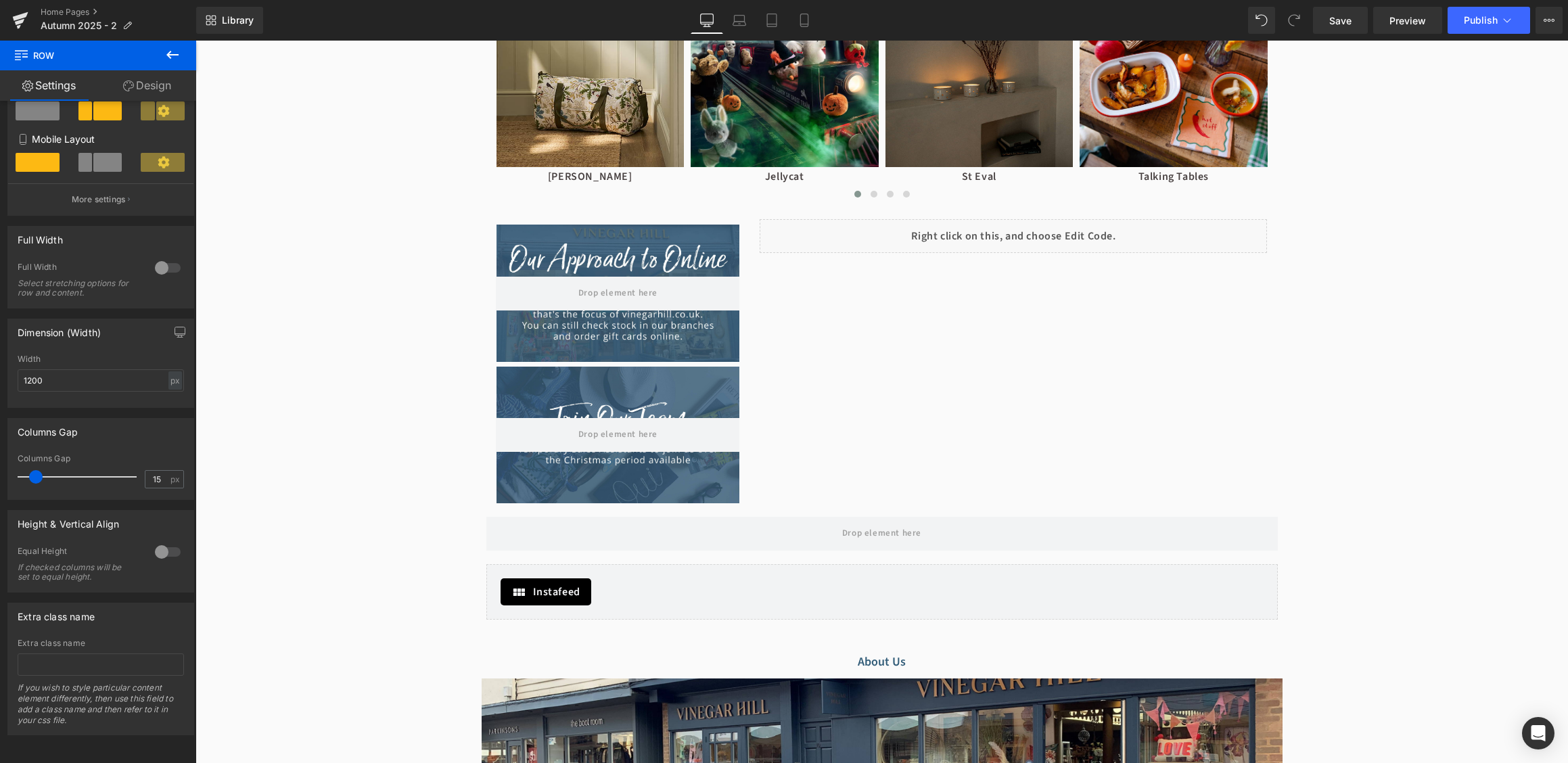
click at [295, 452] on div "Hero Banner Hero Banner Hero Banner" at bounding box center [881, 93] width 1372 height 2583
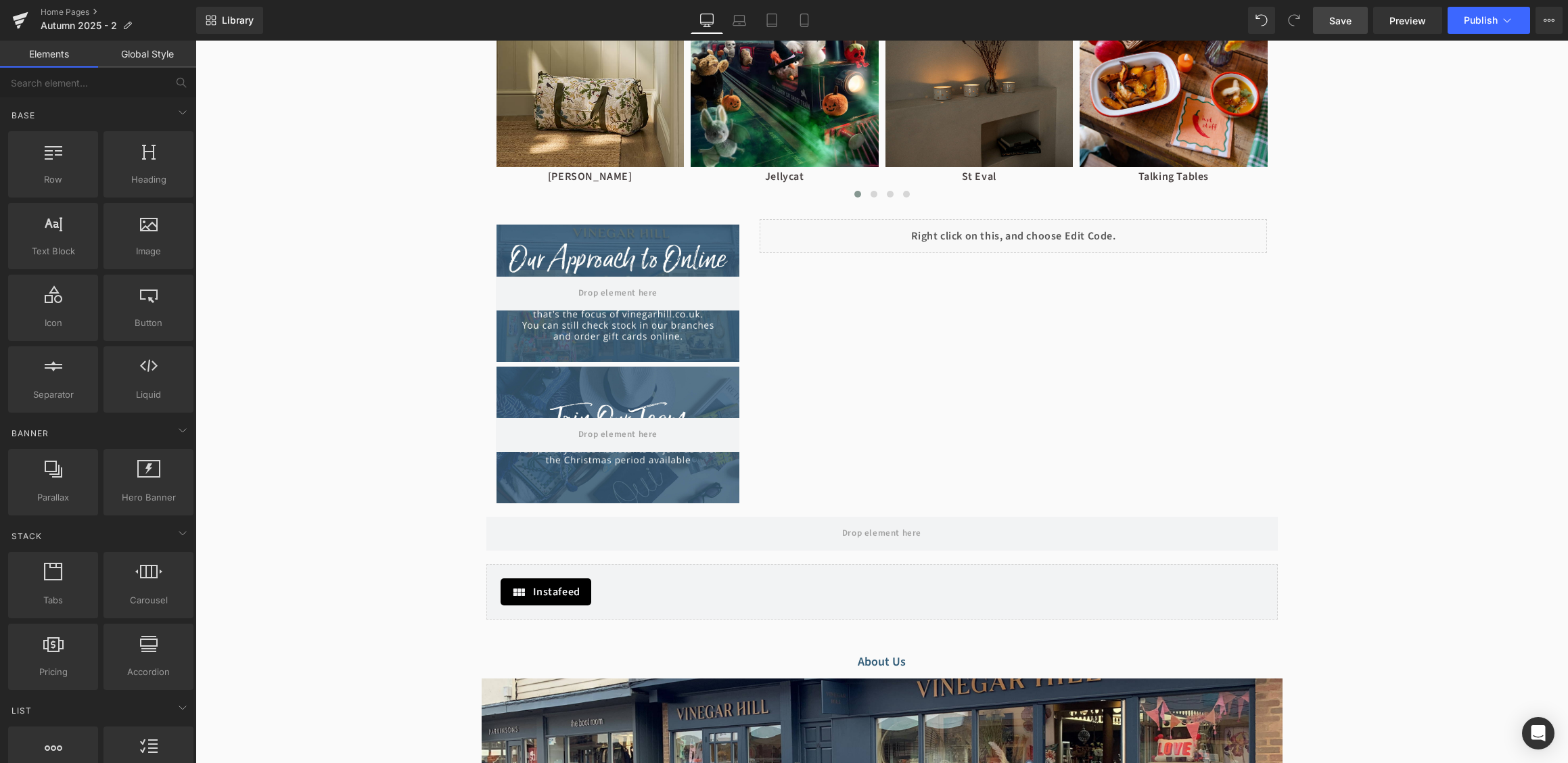
click at [1348, 16] on span "Save" at bounding box center [1340, 21] width 22 height 14
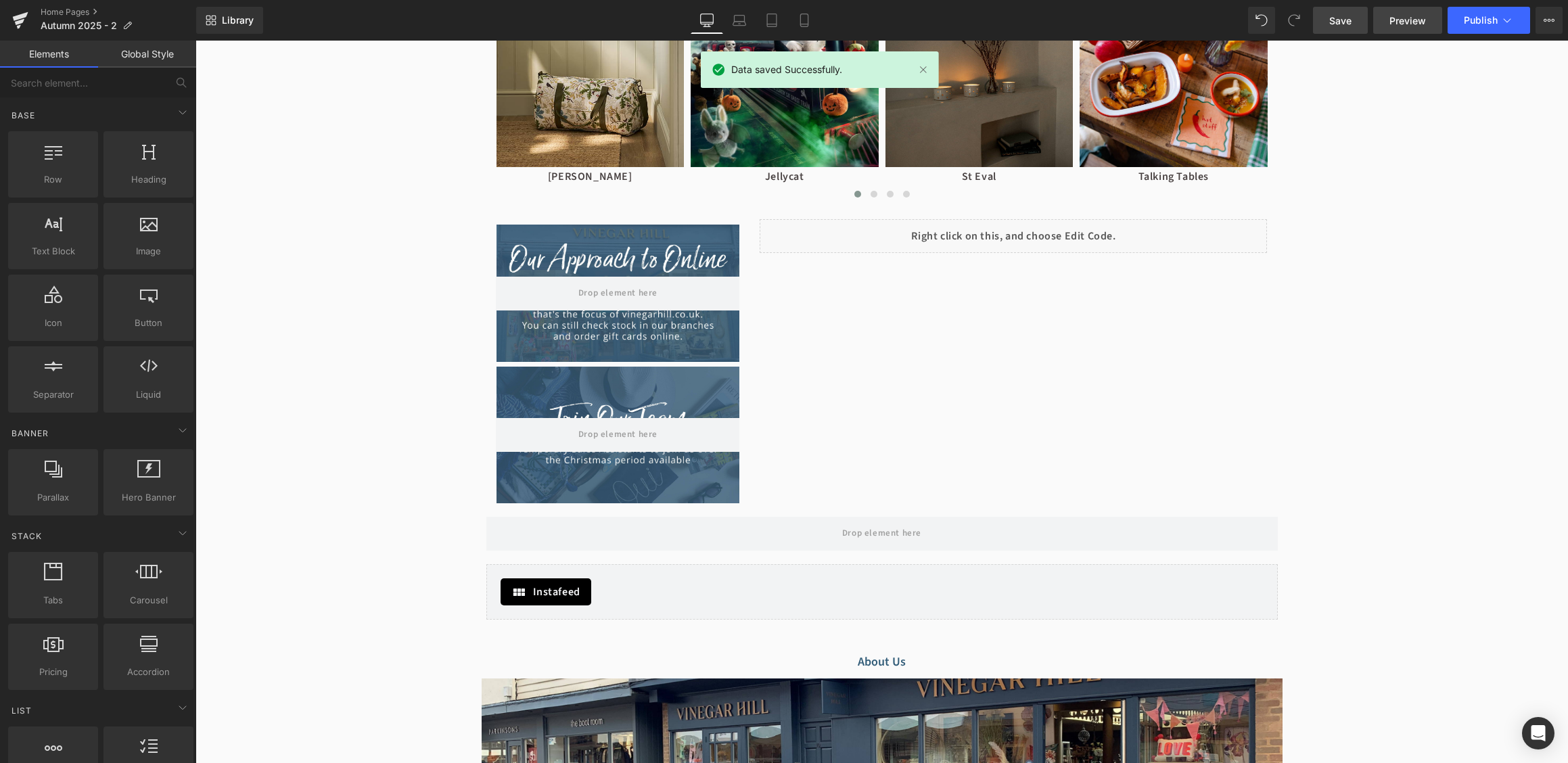
click at [1416, 23] on span "Preview" at bounding box center [1407, 21] width 37 height 14
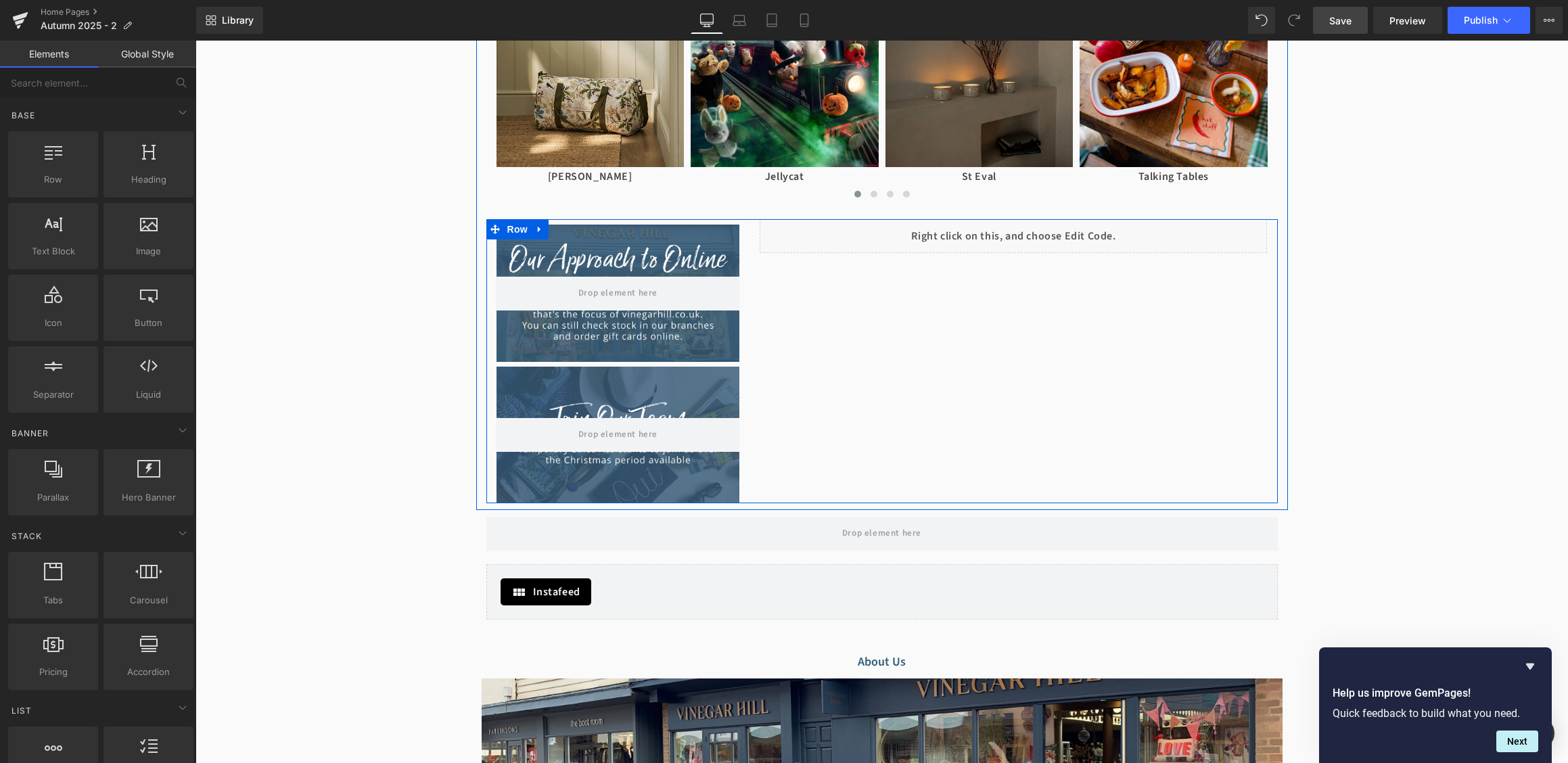
click at [776, 294] on div at bounding box center [882, 361] width 792 height 284
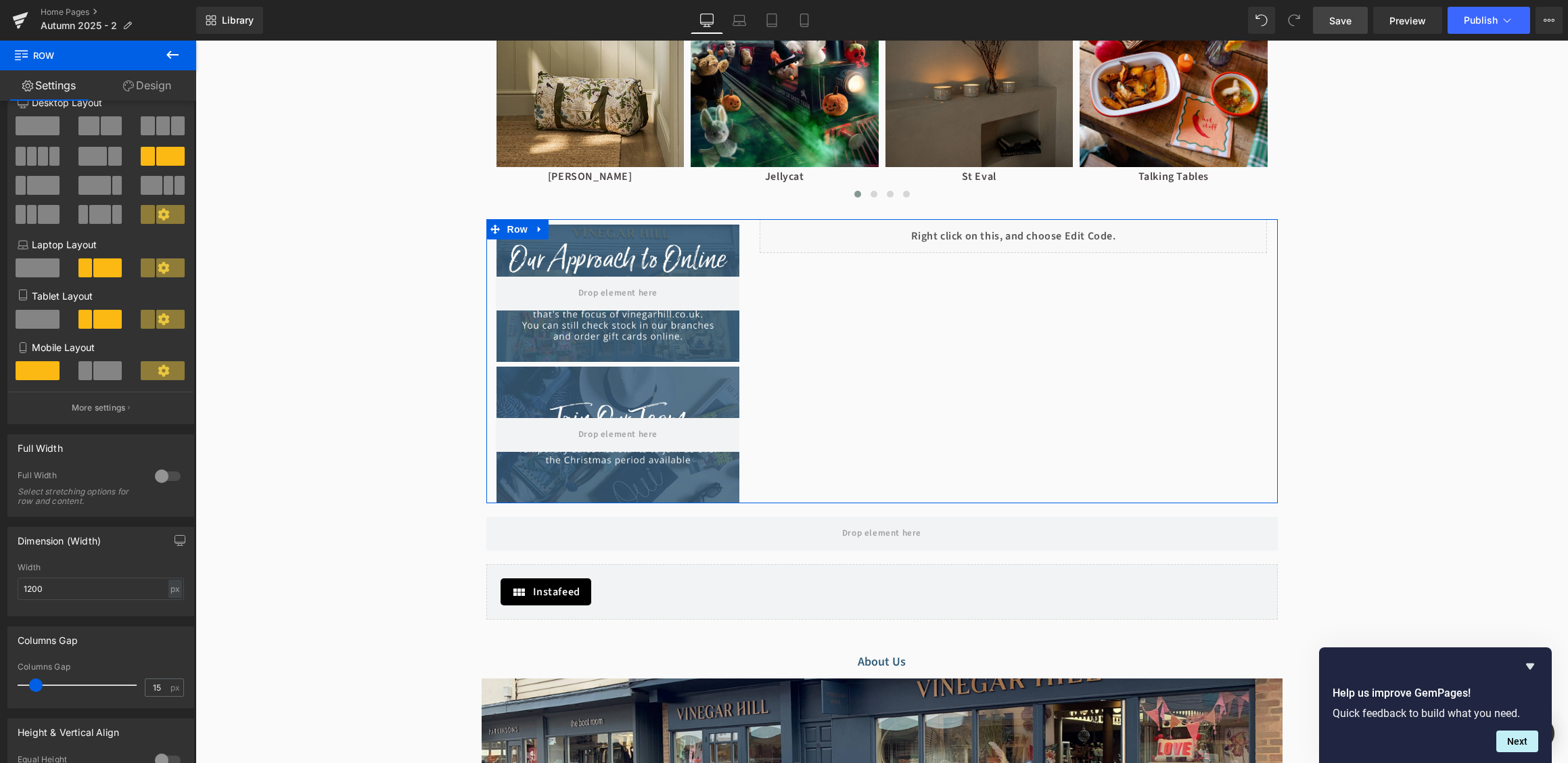
scroll to position [65, 0]
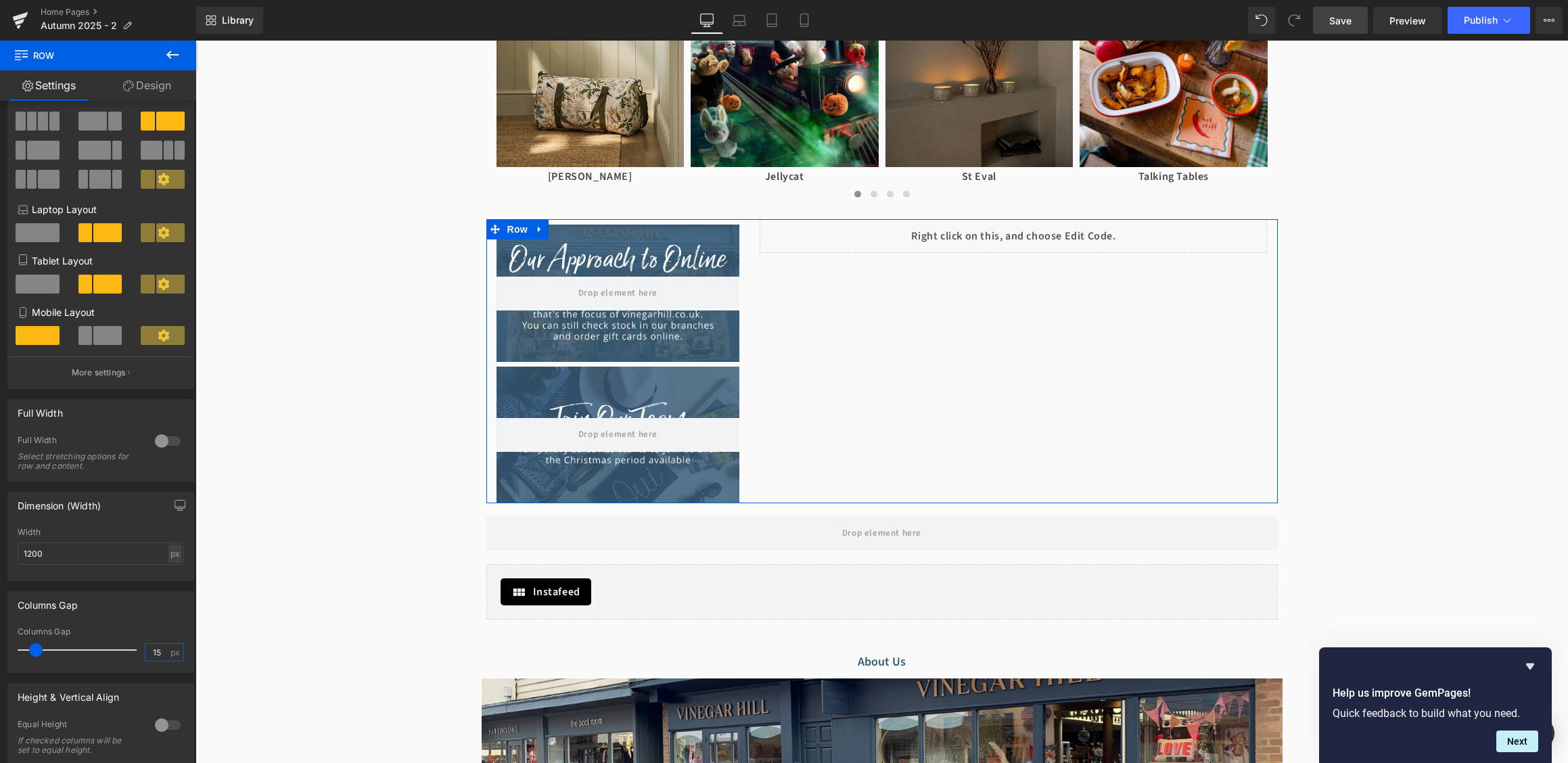
click at [164, 653] on input "15" at bounding box center [157, 652] width 23 height 17
click at [155, 657] on input "15" at bounding box center [157, 652] width 23 height 17
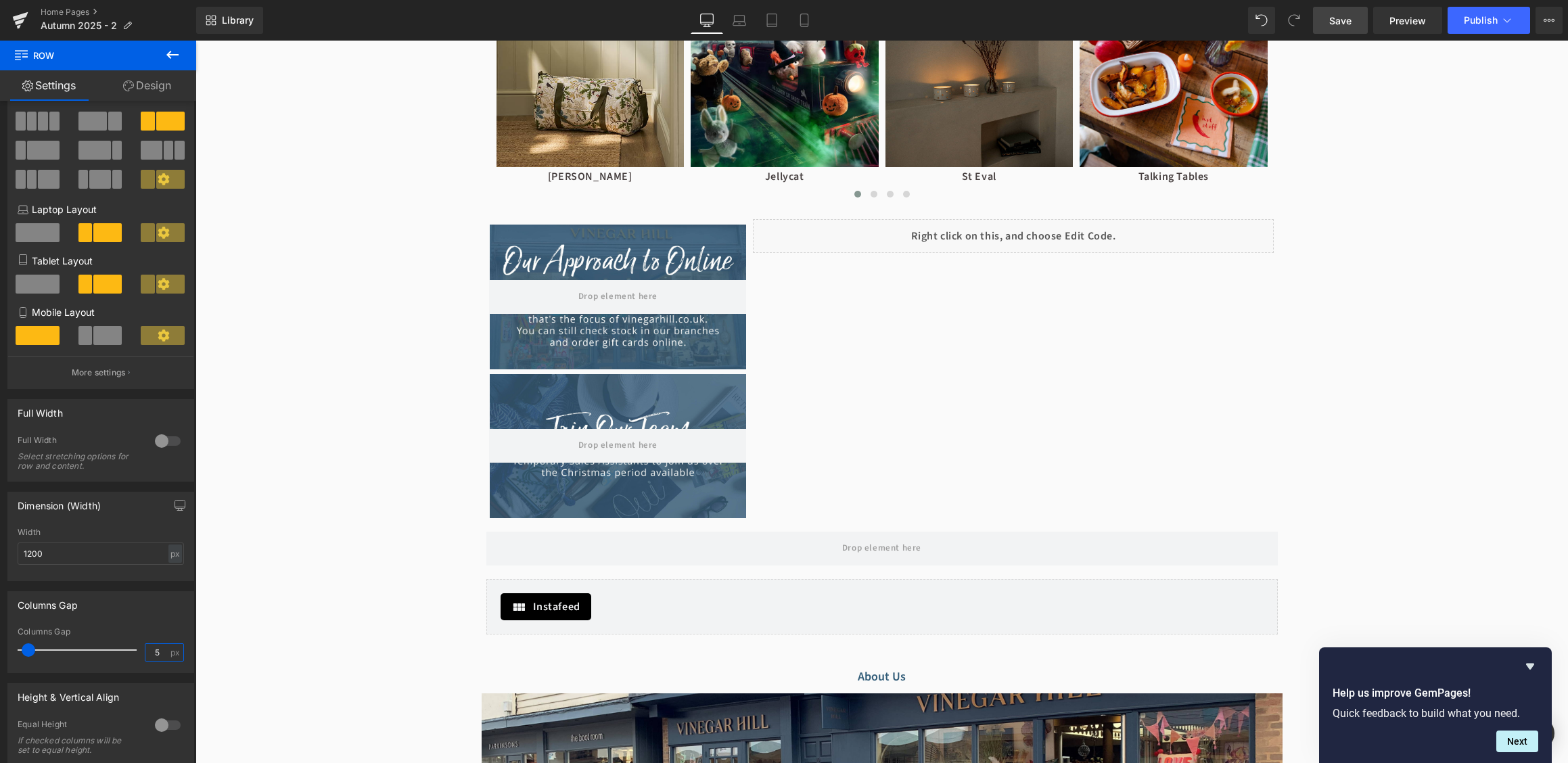
type input "5"
click at [1324, 21] on link "Save" at bounding box center [1340, 21] width 55 height 27
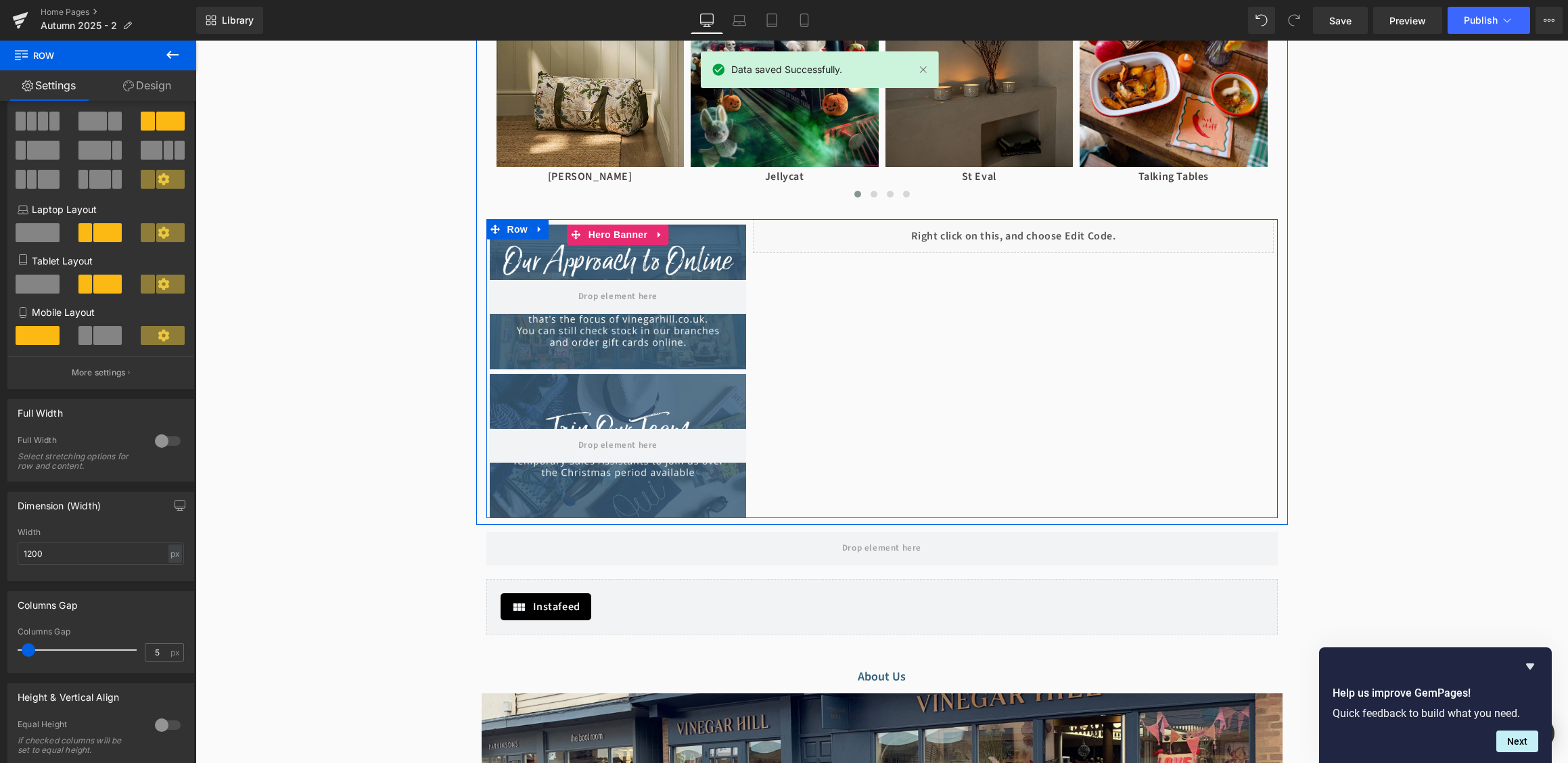
click at [719, 225] on div at bounding box center [618, 296] width 257 height 144
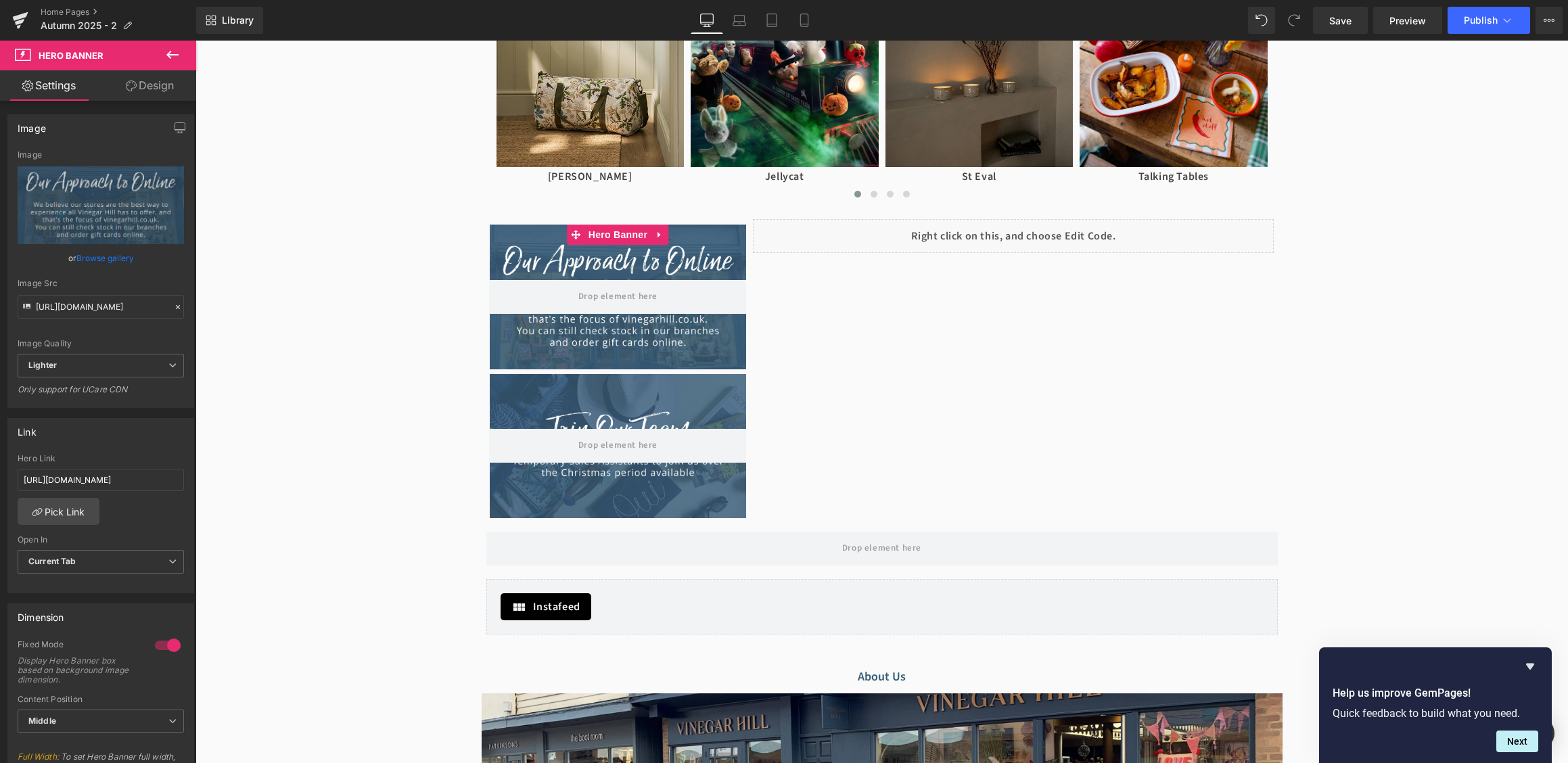
click at [153, 81] on link "Design" at bounding box center [149, 85] width 98 height 31
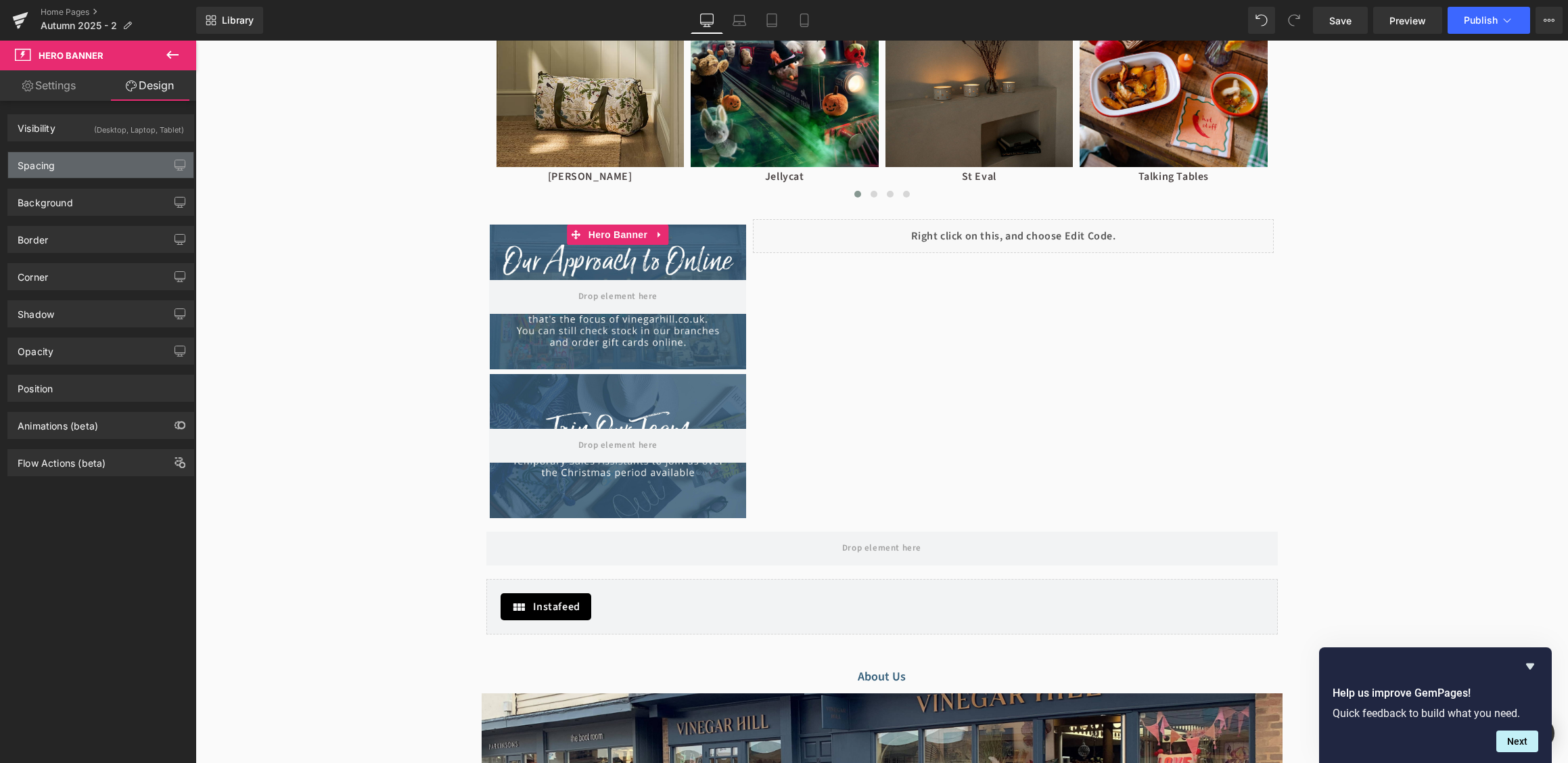
click at [85, 161] on div "Spacing" at bounding box center [101, 165] width 185 height 26
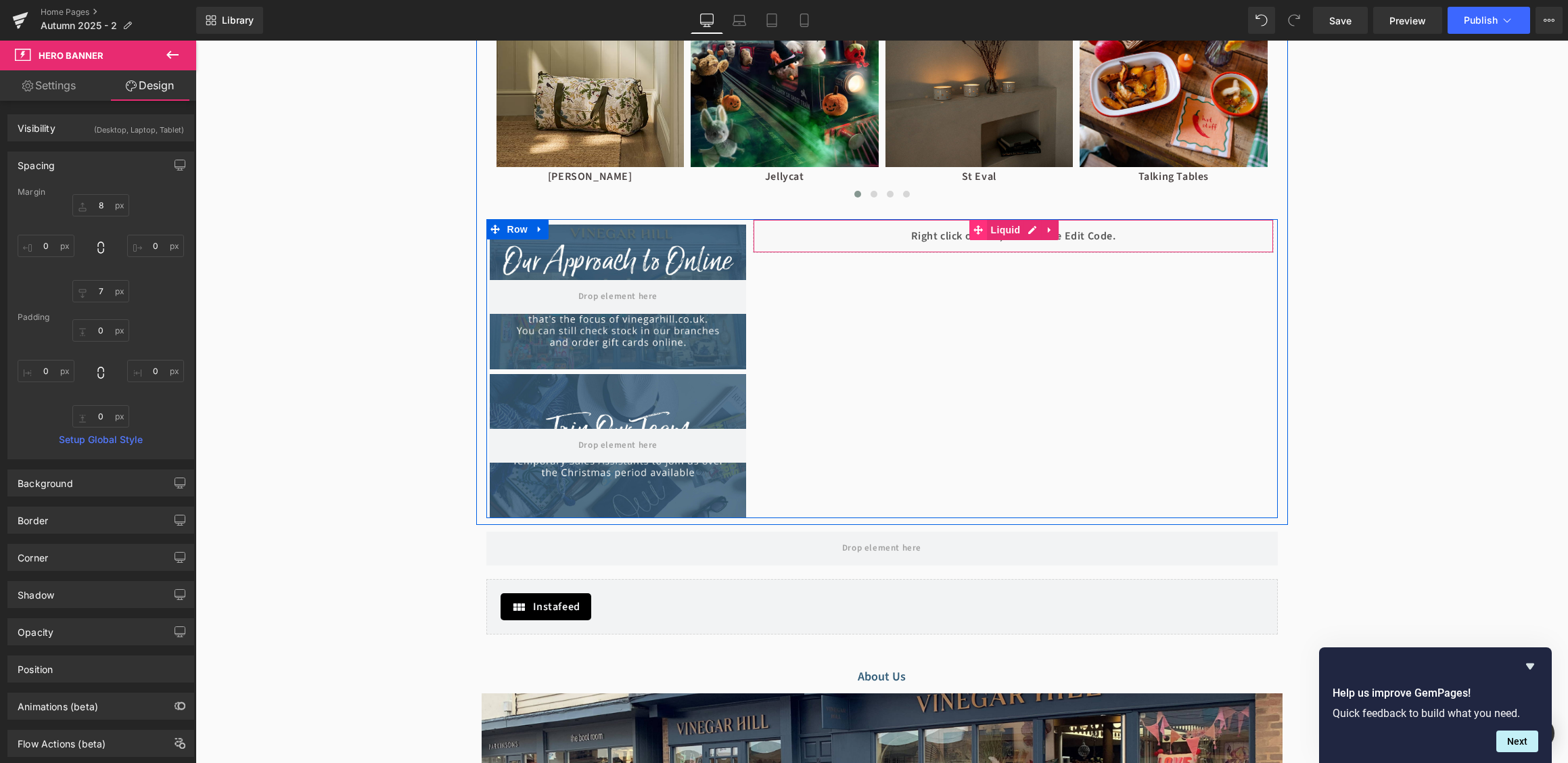
click at [982, 229] on icon at bounding box center [978, 230] width 10 height 10
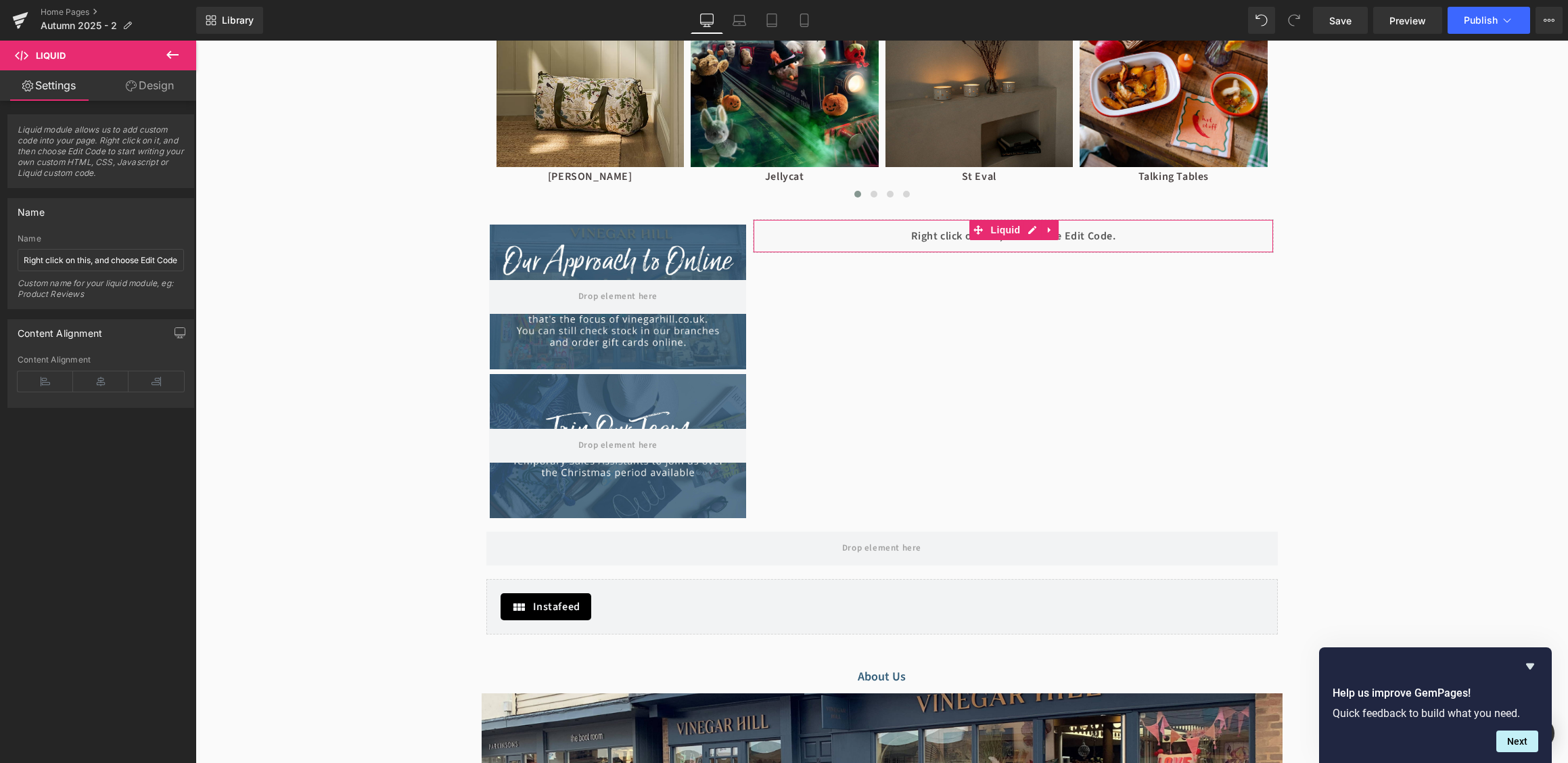
click at [136, 90] on link "Design" at bounding box center [149, 85] width 98 height 31
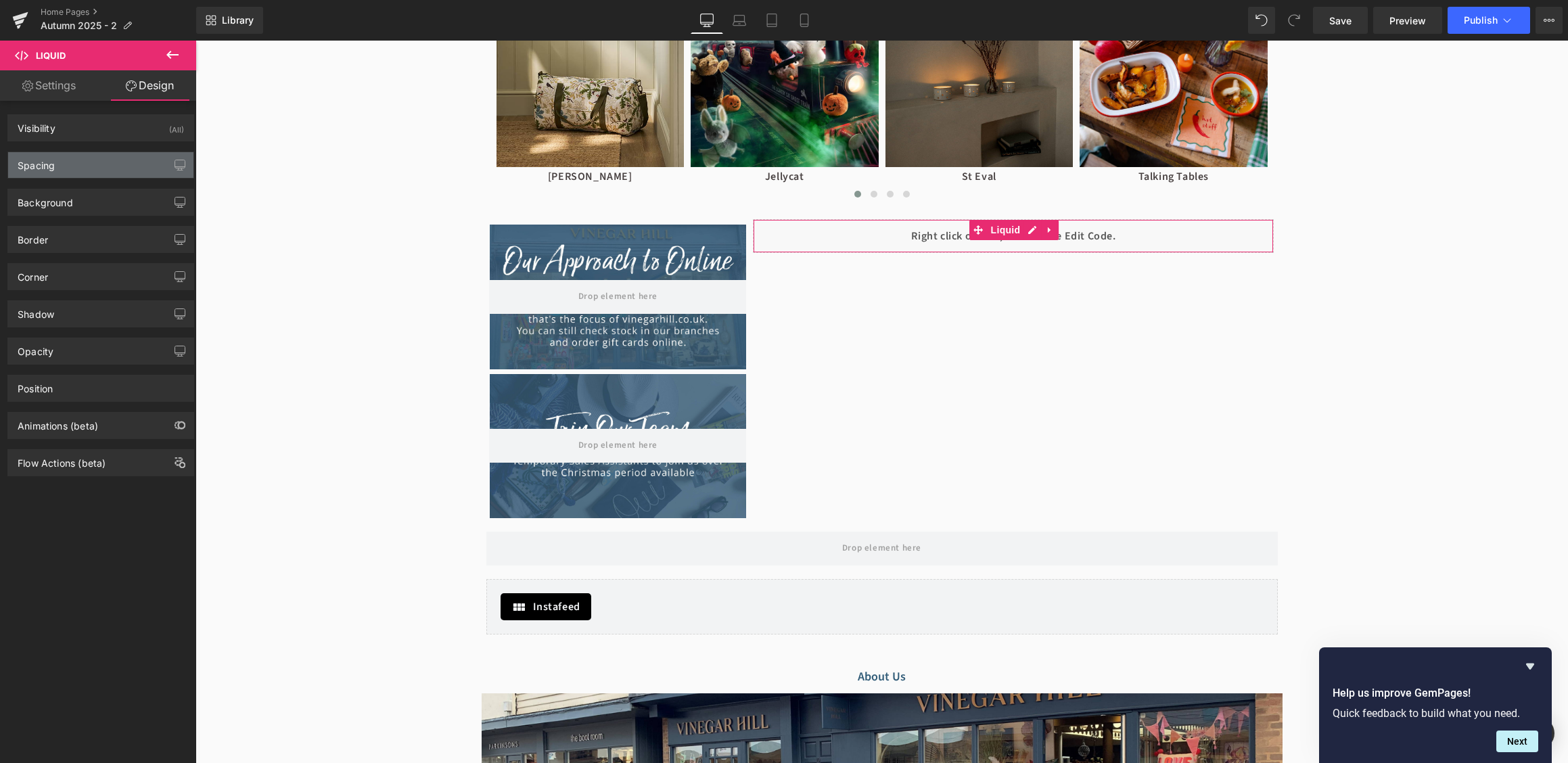
click at [95, 177] on div "Spacing" at bounding box center [101, 165] width 185 height 26
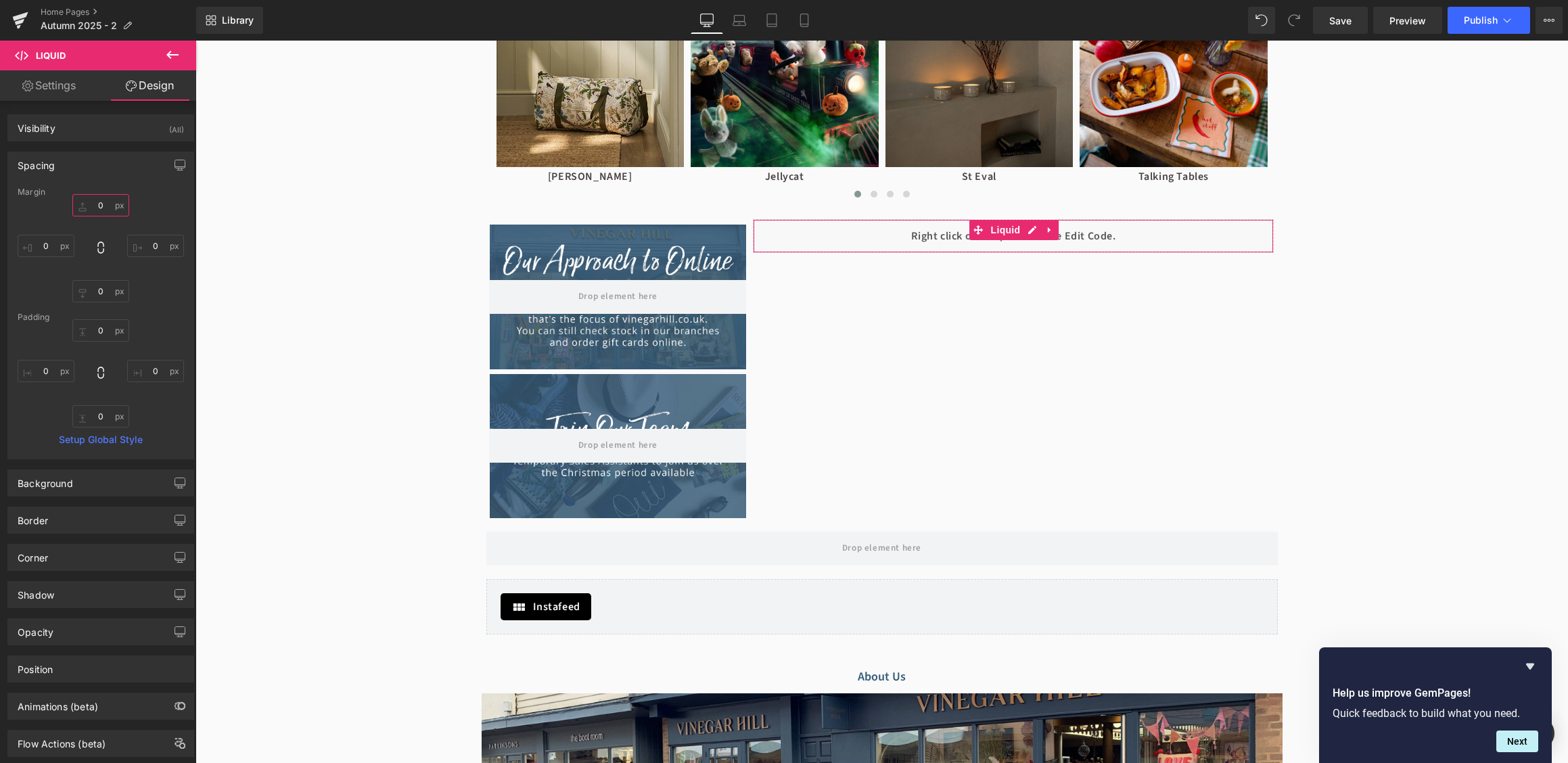
click at [106, 212] on input "0" at bounding box center [101, 205] width 57 height 22
type input "8"
click at [1335, 20] on span "Save" at bounding box center [1340, 21] width 22 height 14
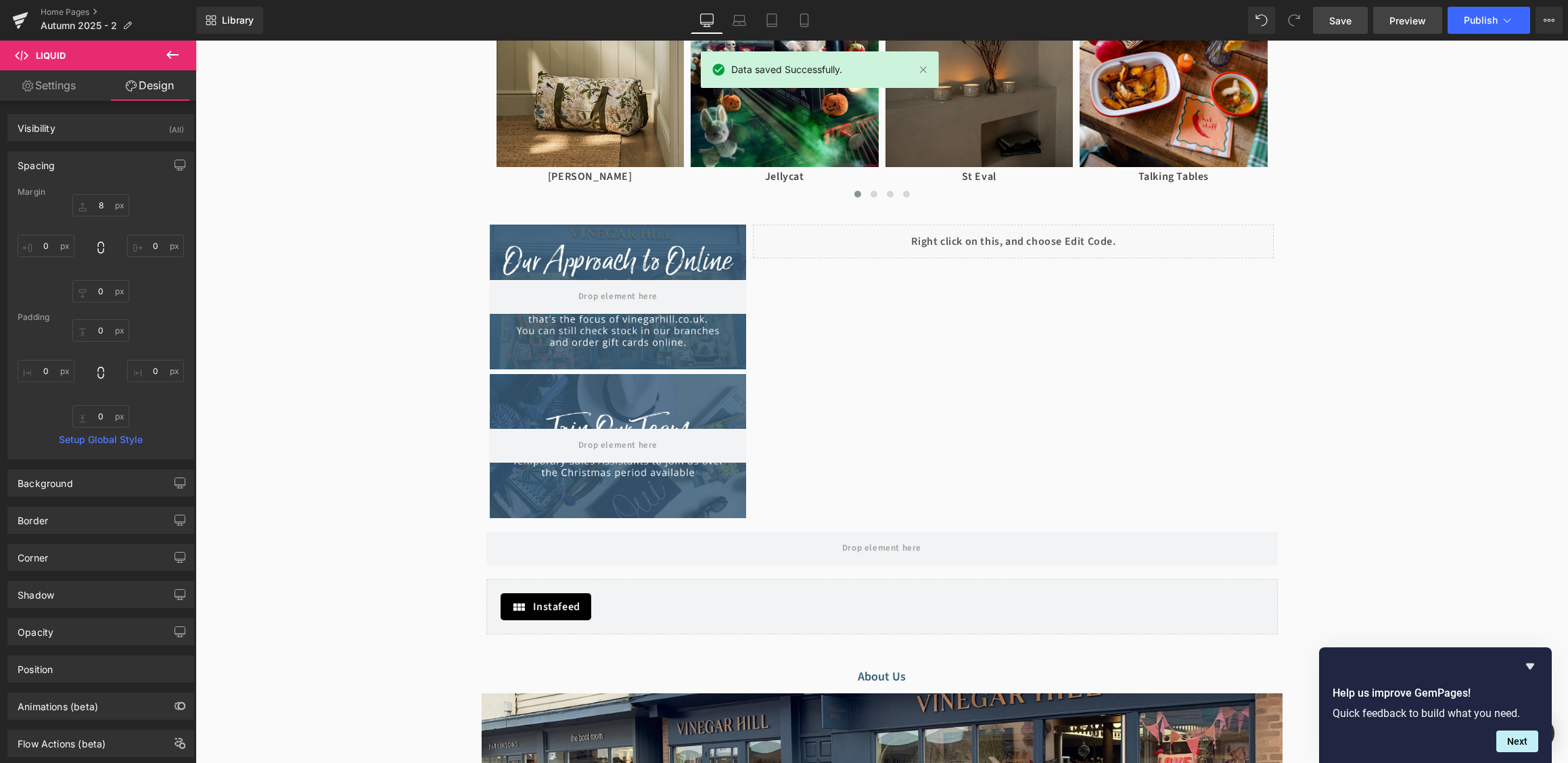
click at [1415, 27] on span "Preview" at bounding box center [1407, 21] width 37 height 14
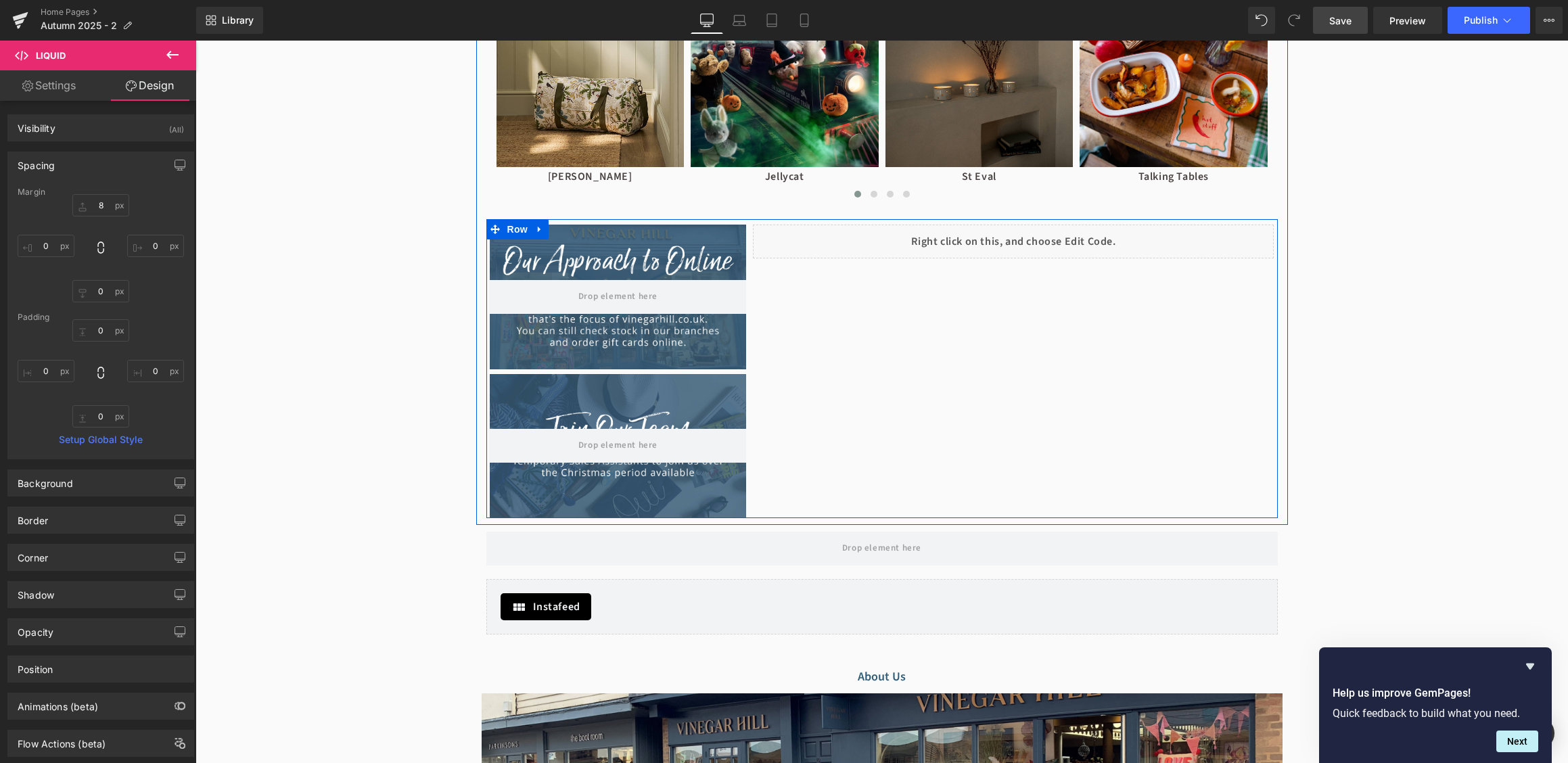
click at [829, 279] on div at bounding box center [882, 368] width 792 height 299
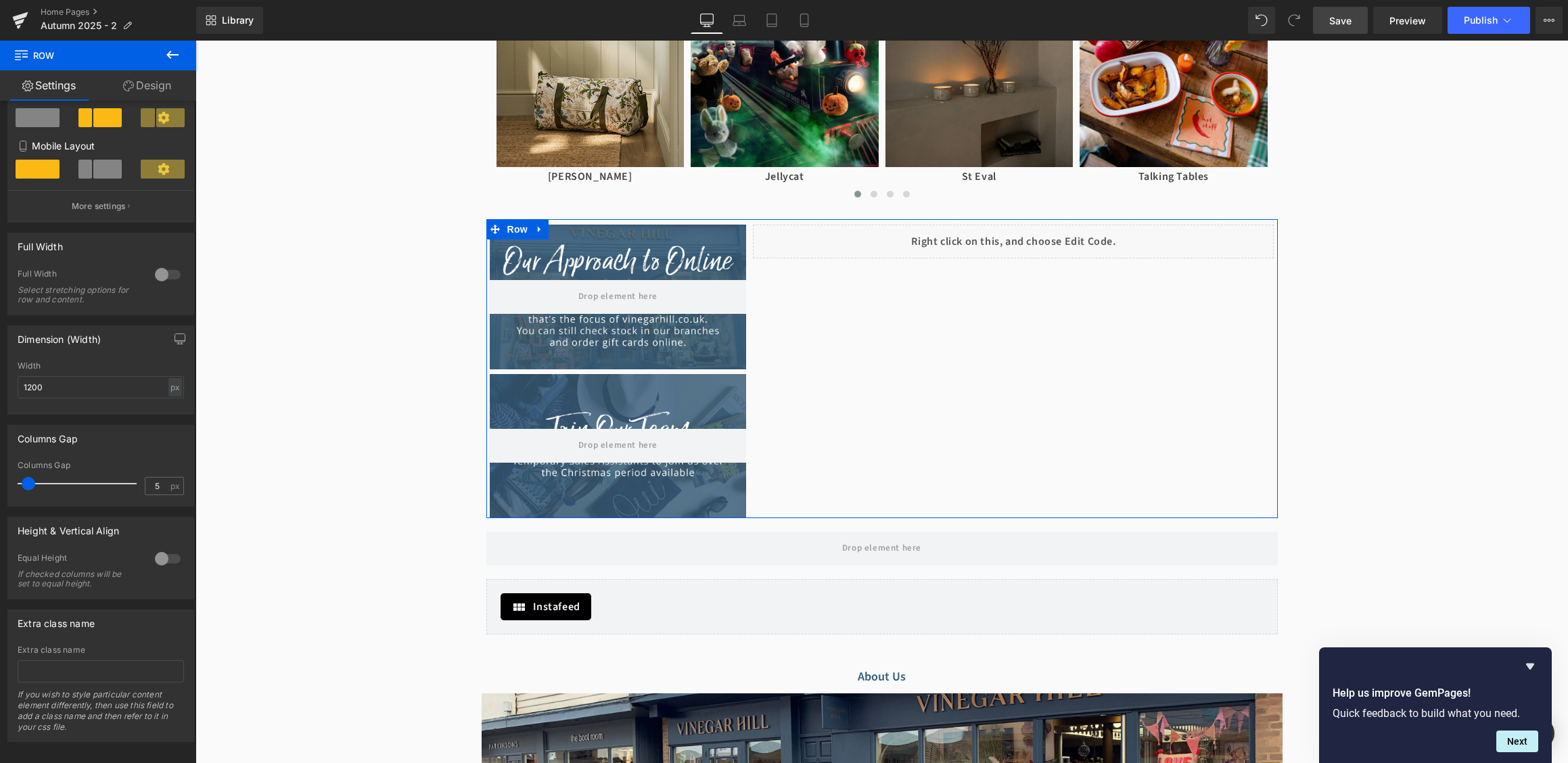
scroll to position [239, 0]
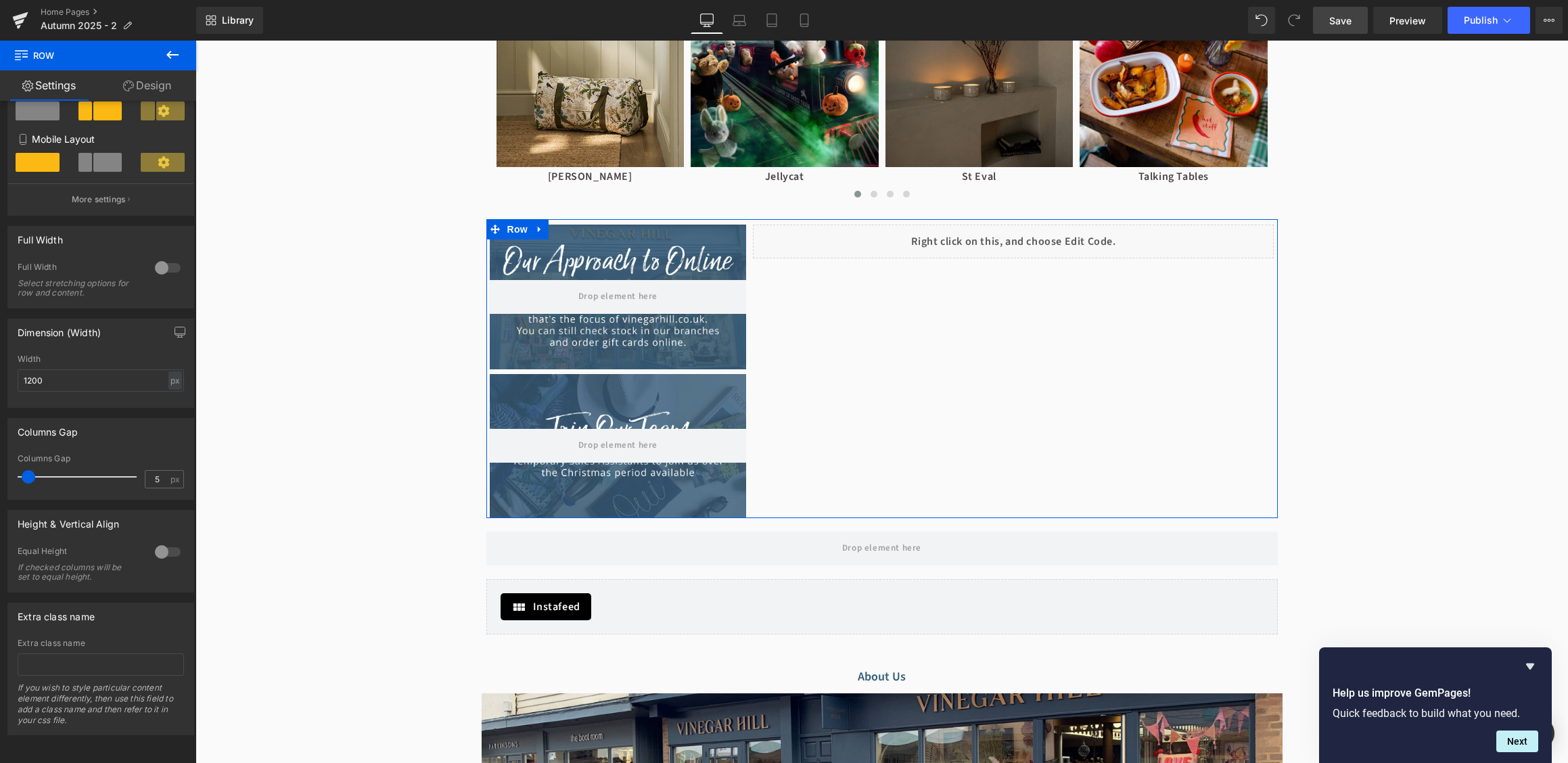
click at [162, 556] on div at bounding box center [168, 552] width 32 height 22
click at [142, 618] on span "Top" at bounding box center [101, 617] width 166 height 23
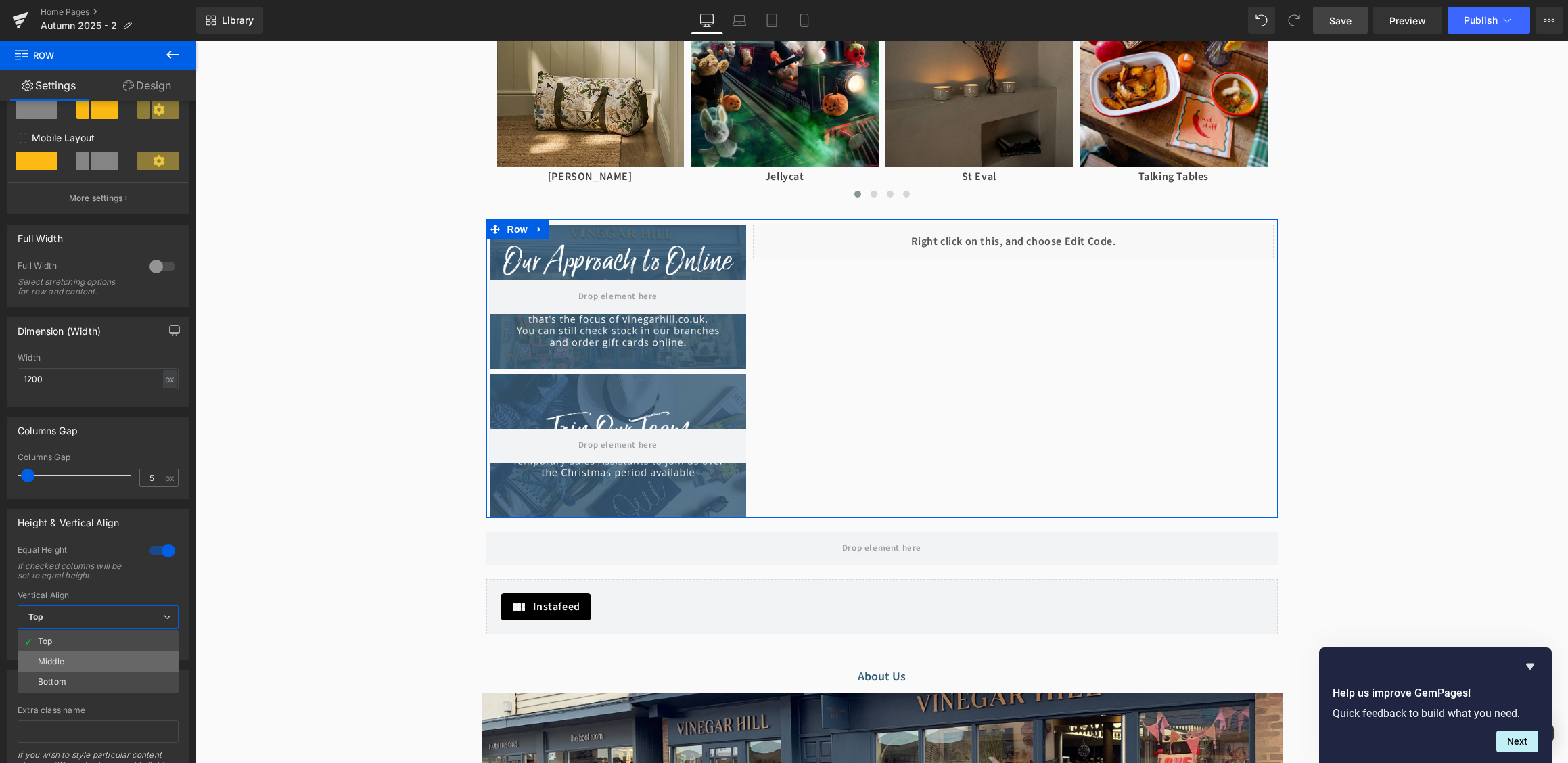
click at [101, 664] on li "Middle" at bounding box center [98, 662] width 161 height 21
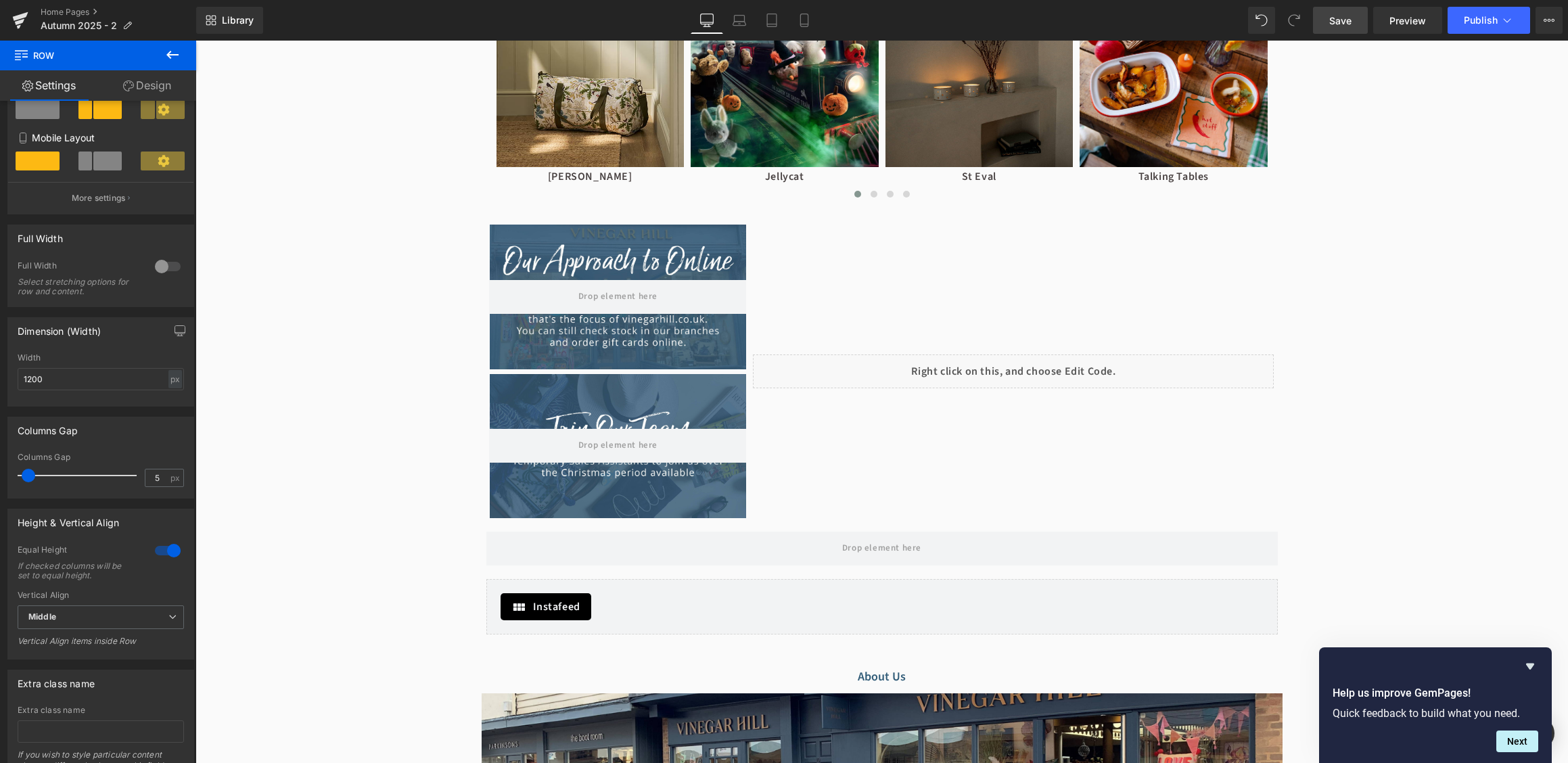
click at [1345, 18] on span "Save" at bounding box center [1340, 21] width 22 height 14
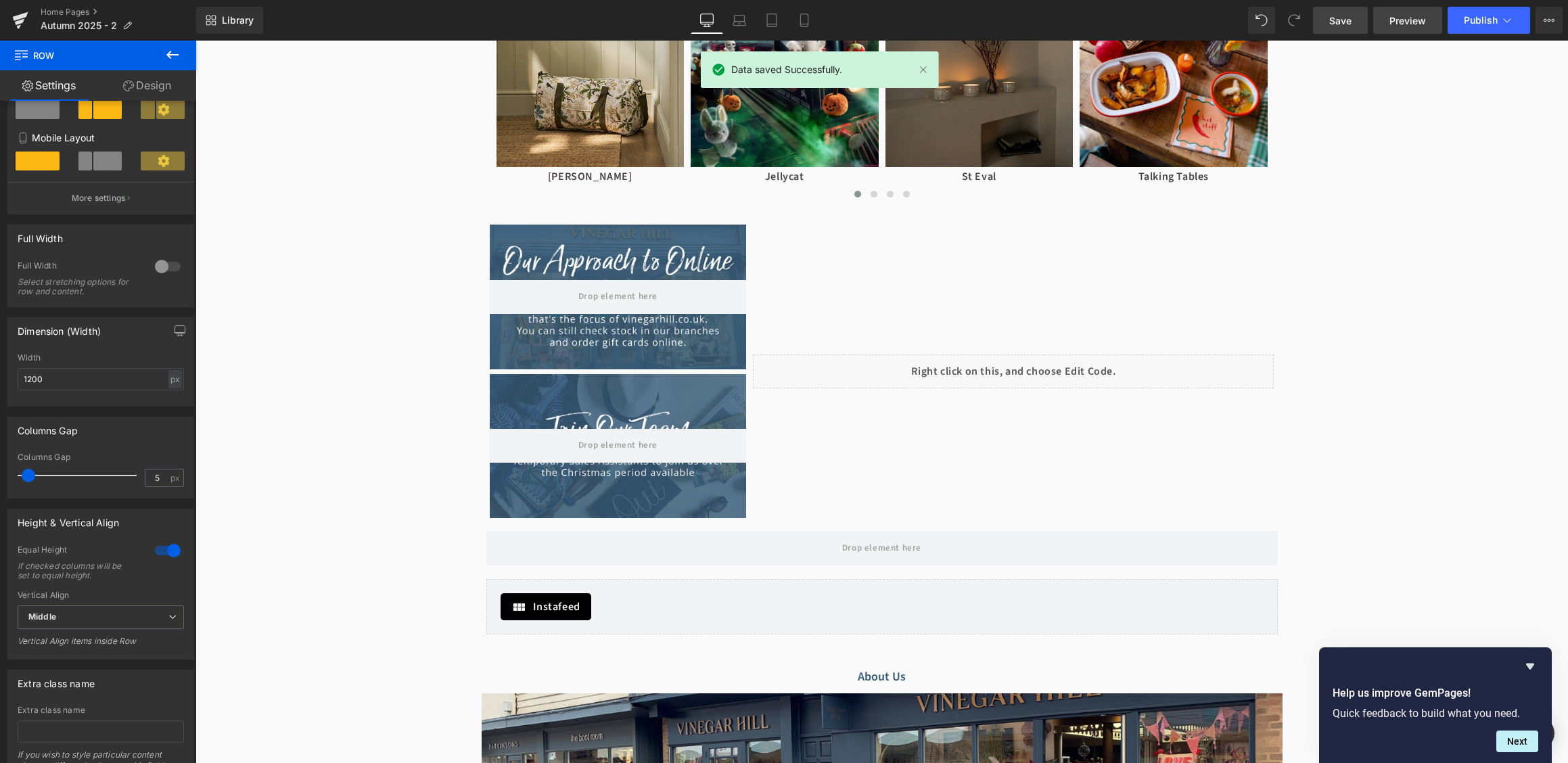
click at [1408, 18] on span "Preview" at bounding box center [1407, 21] width 37 height 14
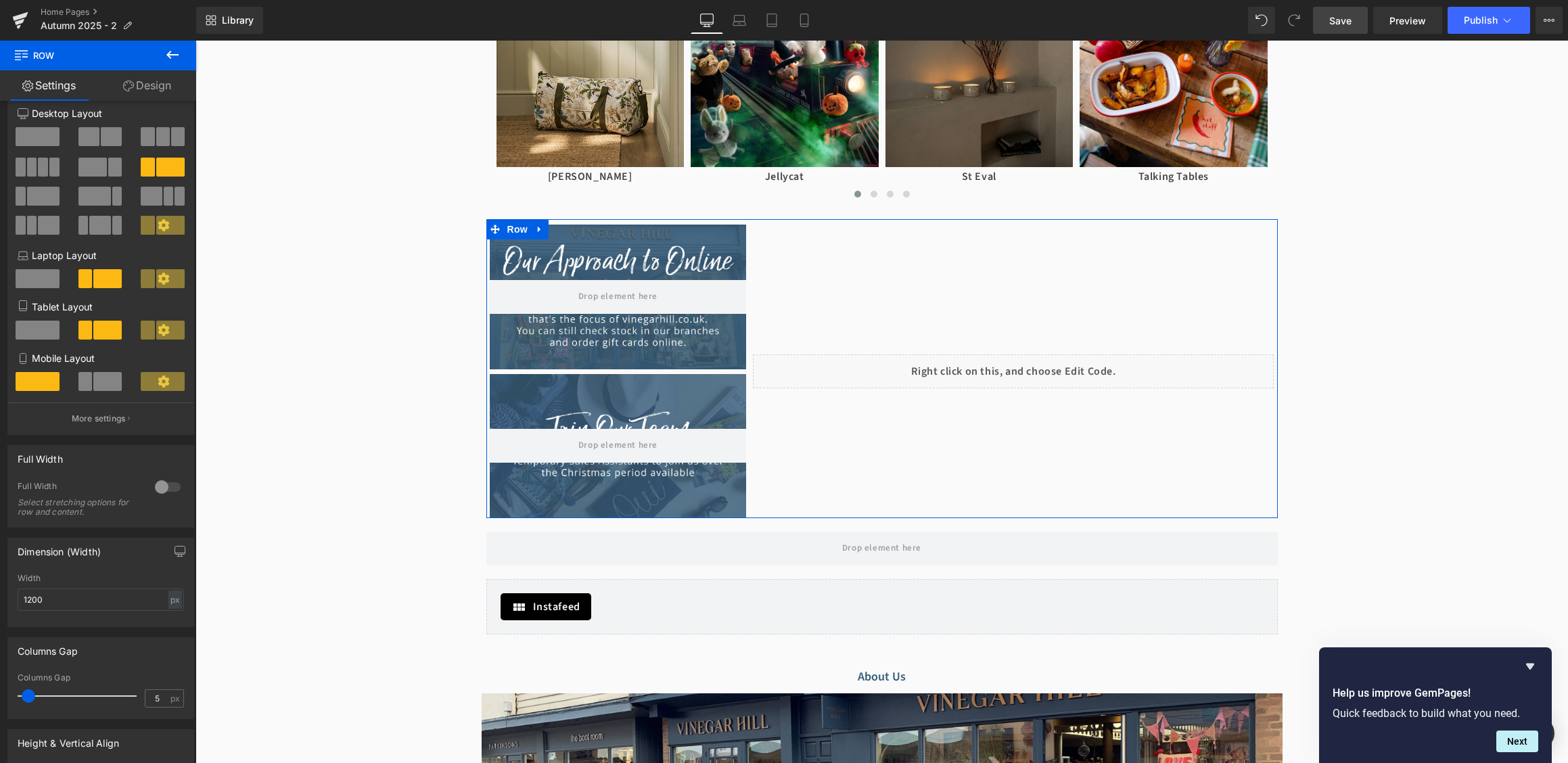
scroll to position [0, 0]
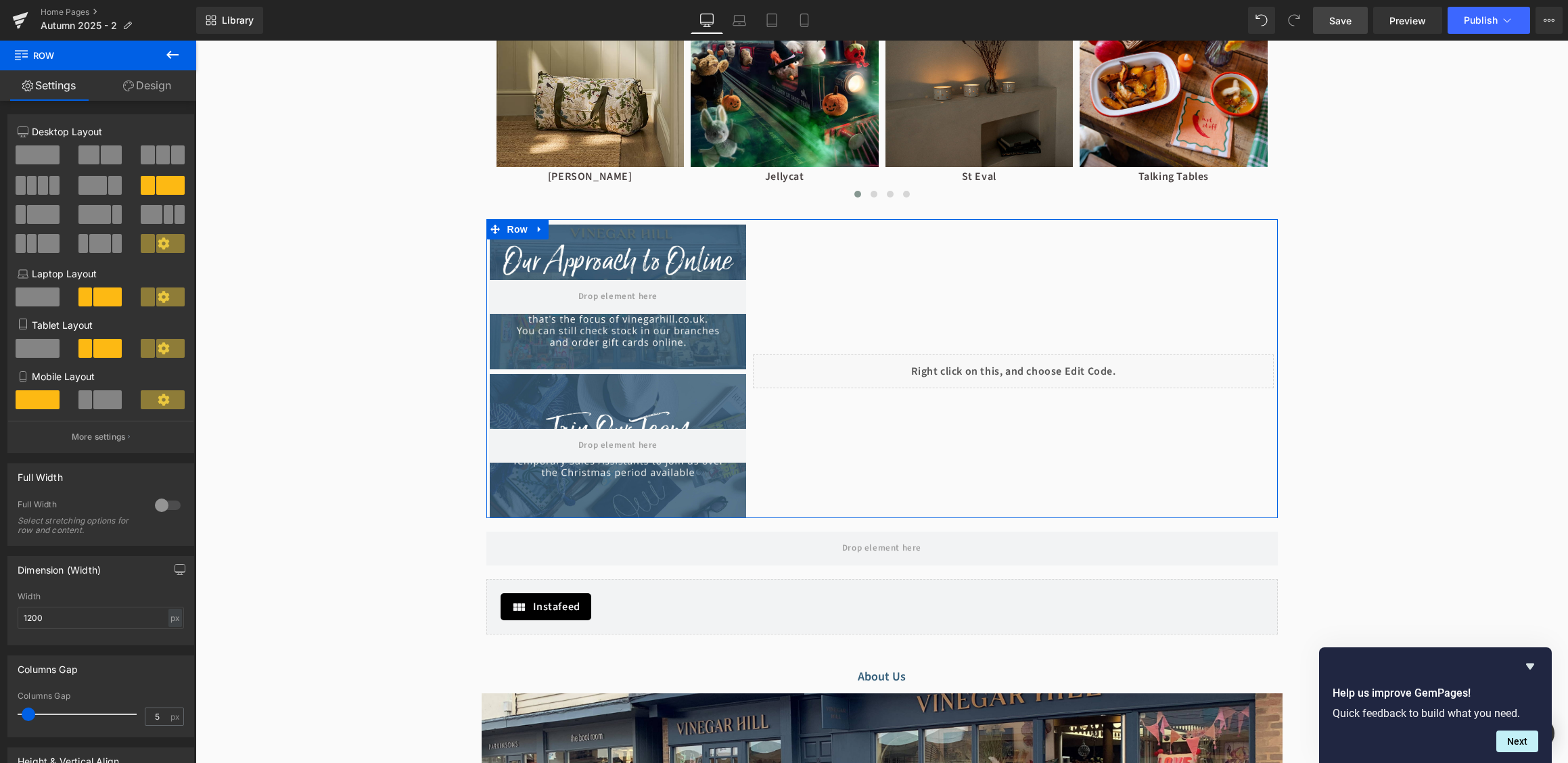
click at [144, 98] on link "Design" at bounding box center [146, 85] width 98 height 31
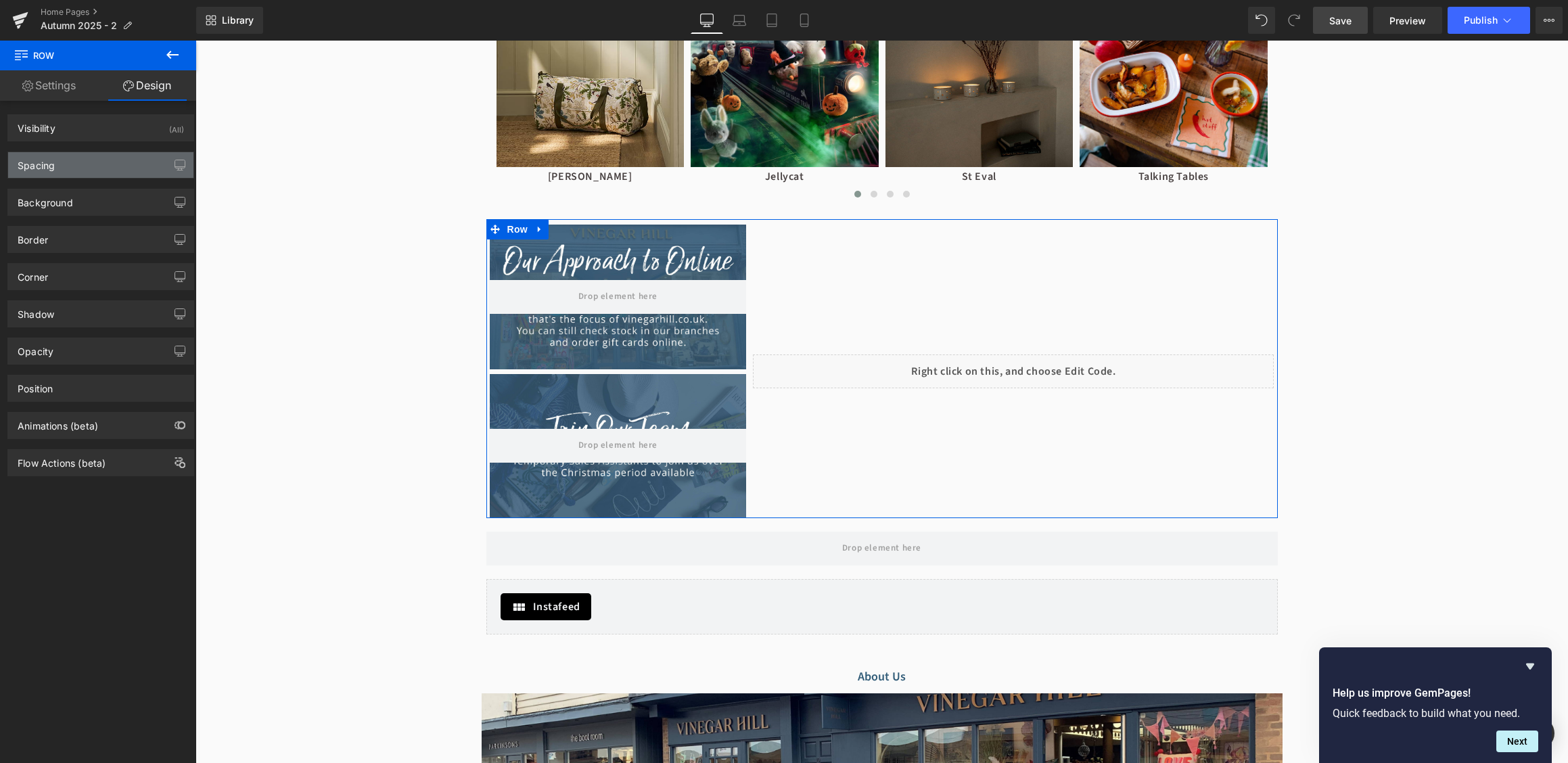
click at [100, 167] on div "Spacing" at bounding box center [101, 165] width 185 height 26
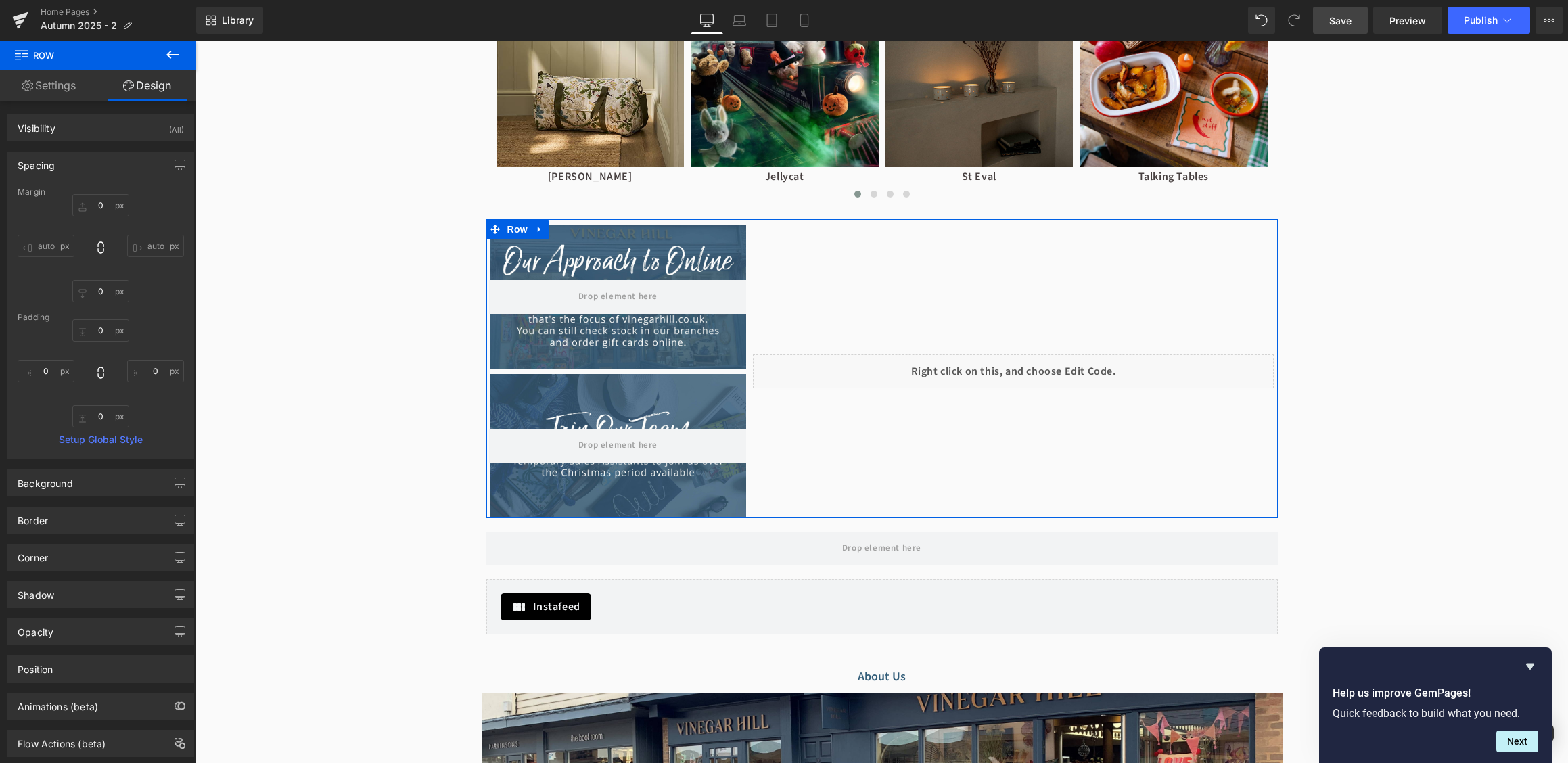
click at [100, 167] on div "Spacing" at bounding box center [101, 165] width 185 height 26
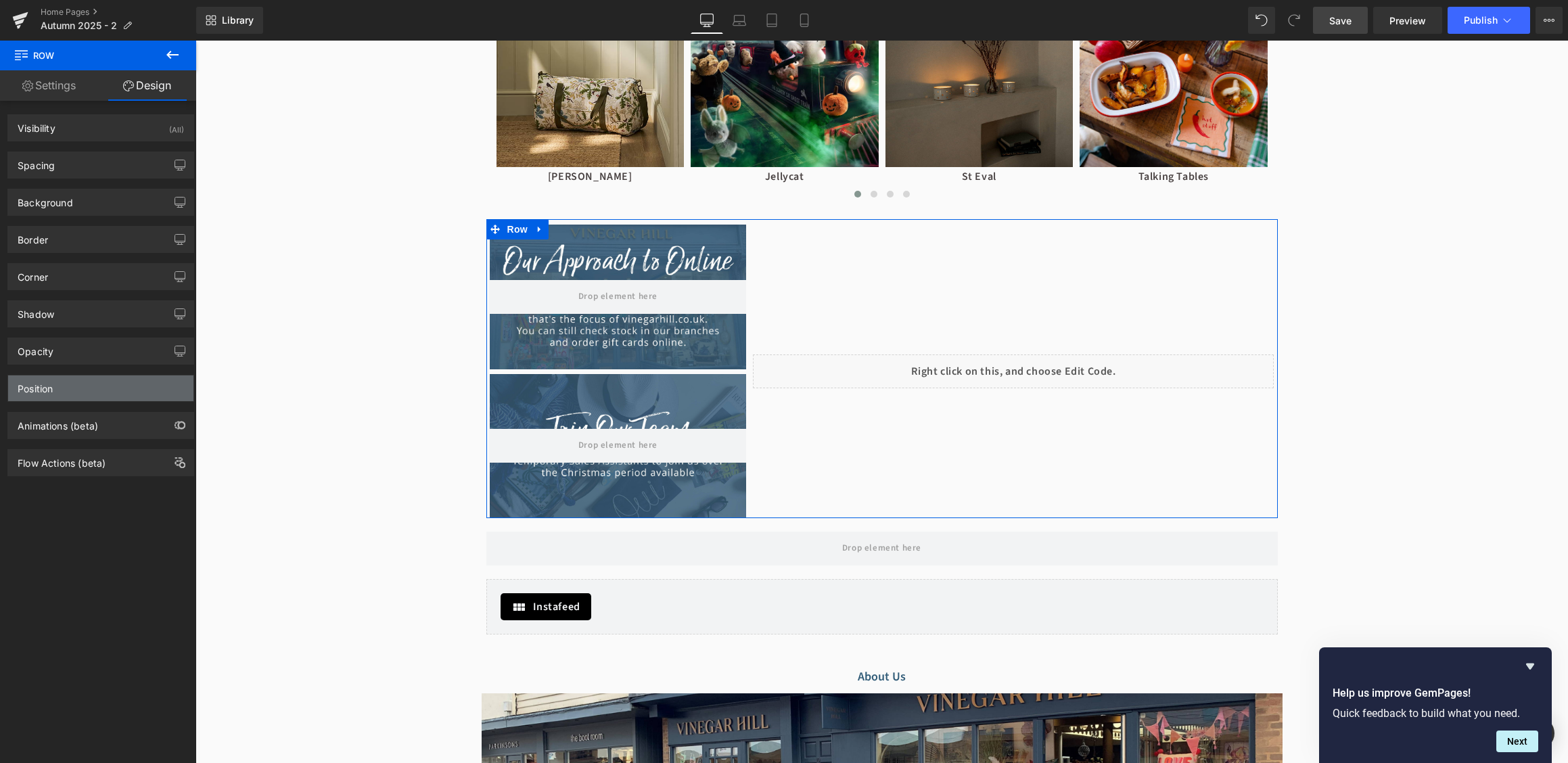
click at [93, 391] on div "Position" at bounding box center [101, 388] width 185 height 26
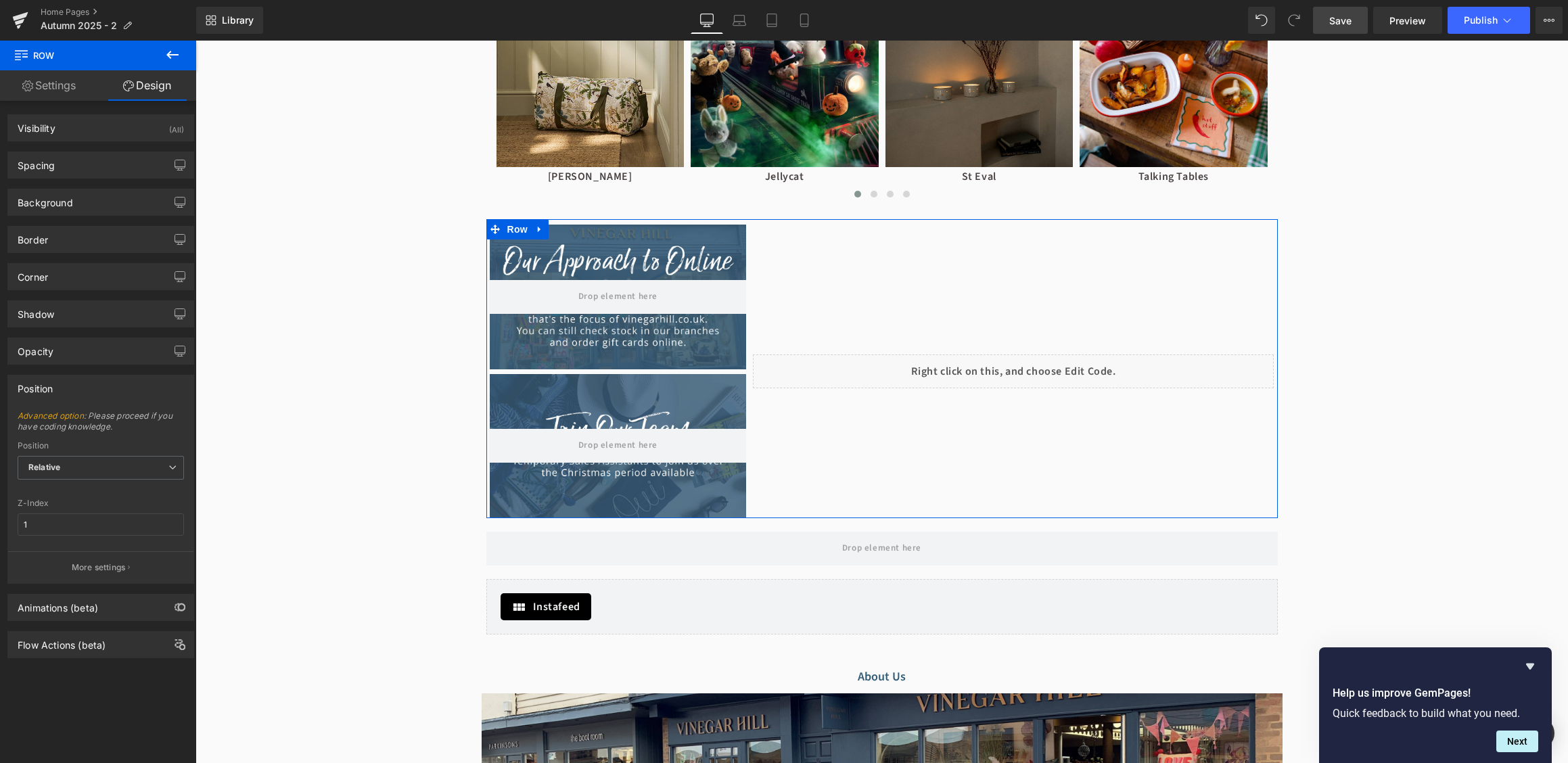
click at [94, 391] on div "Position" at bounding box center [101, 388] width 185 height 26
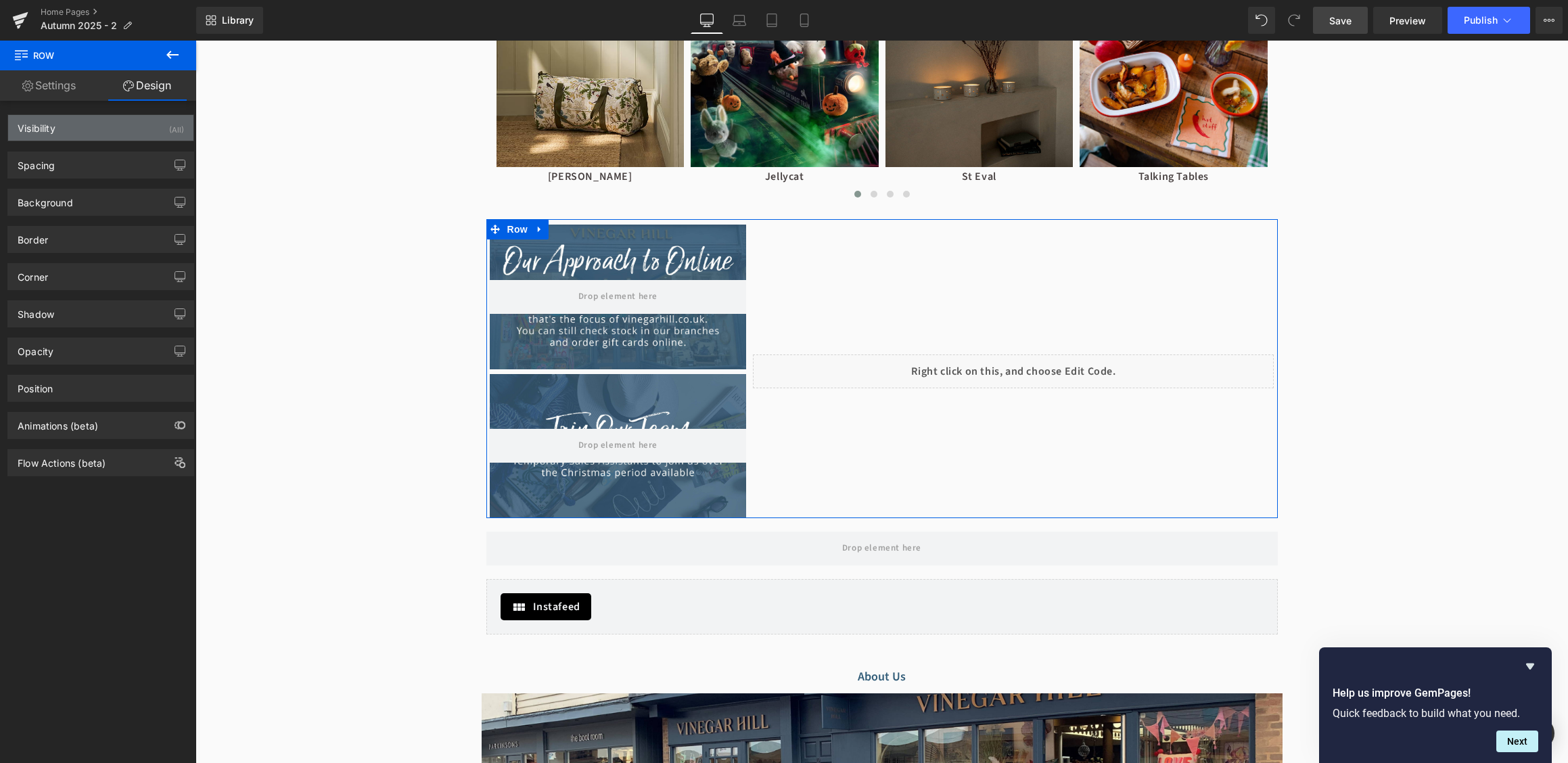
click at [78, 129] on div "Visibility (All)" at bounding box center [101, 127] width 185 height 26
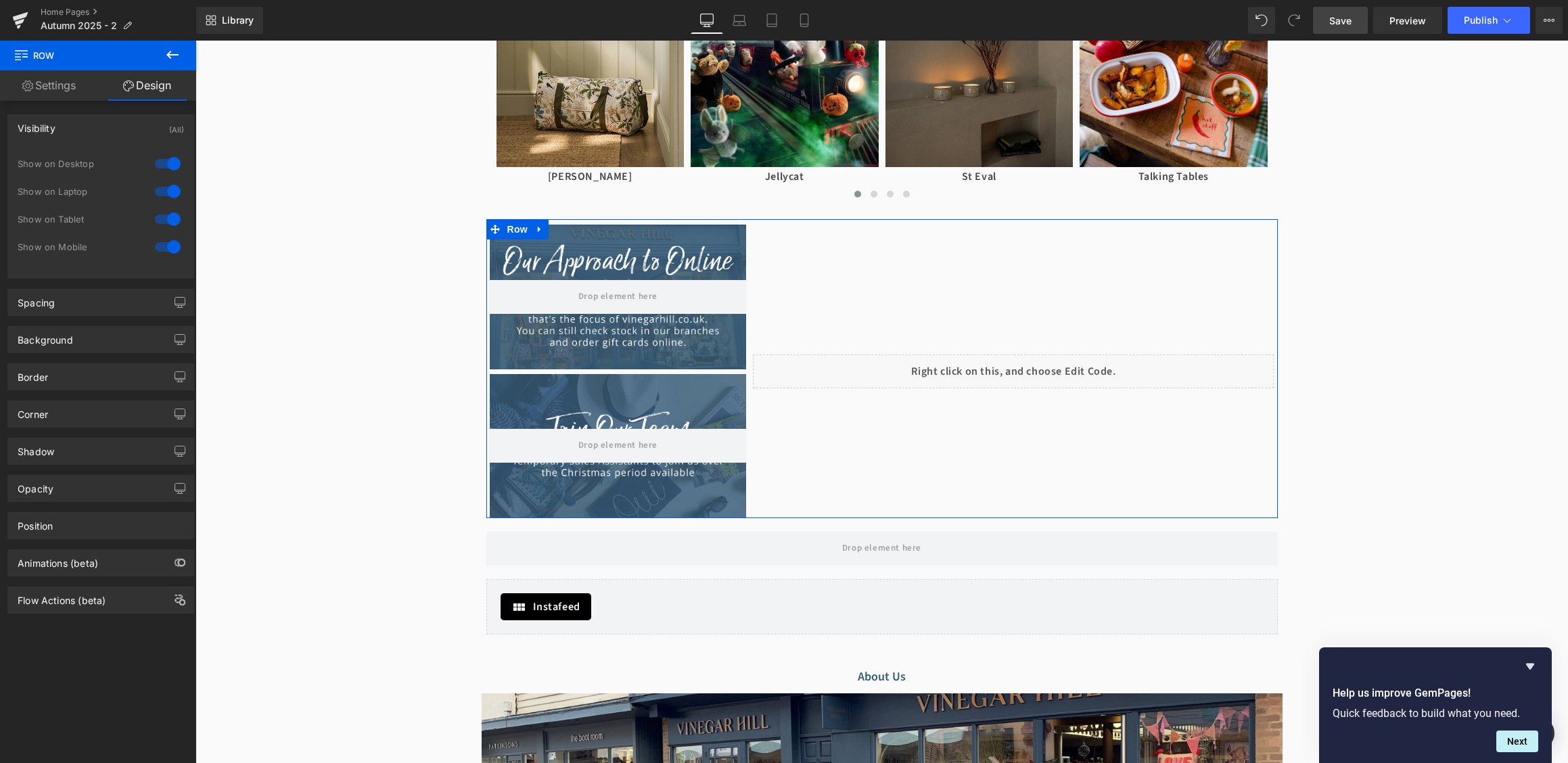
click at [78, 129] on div "Visibility (All)" at bounding box center [101, 127] width 185 height 26
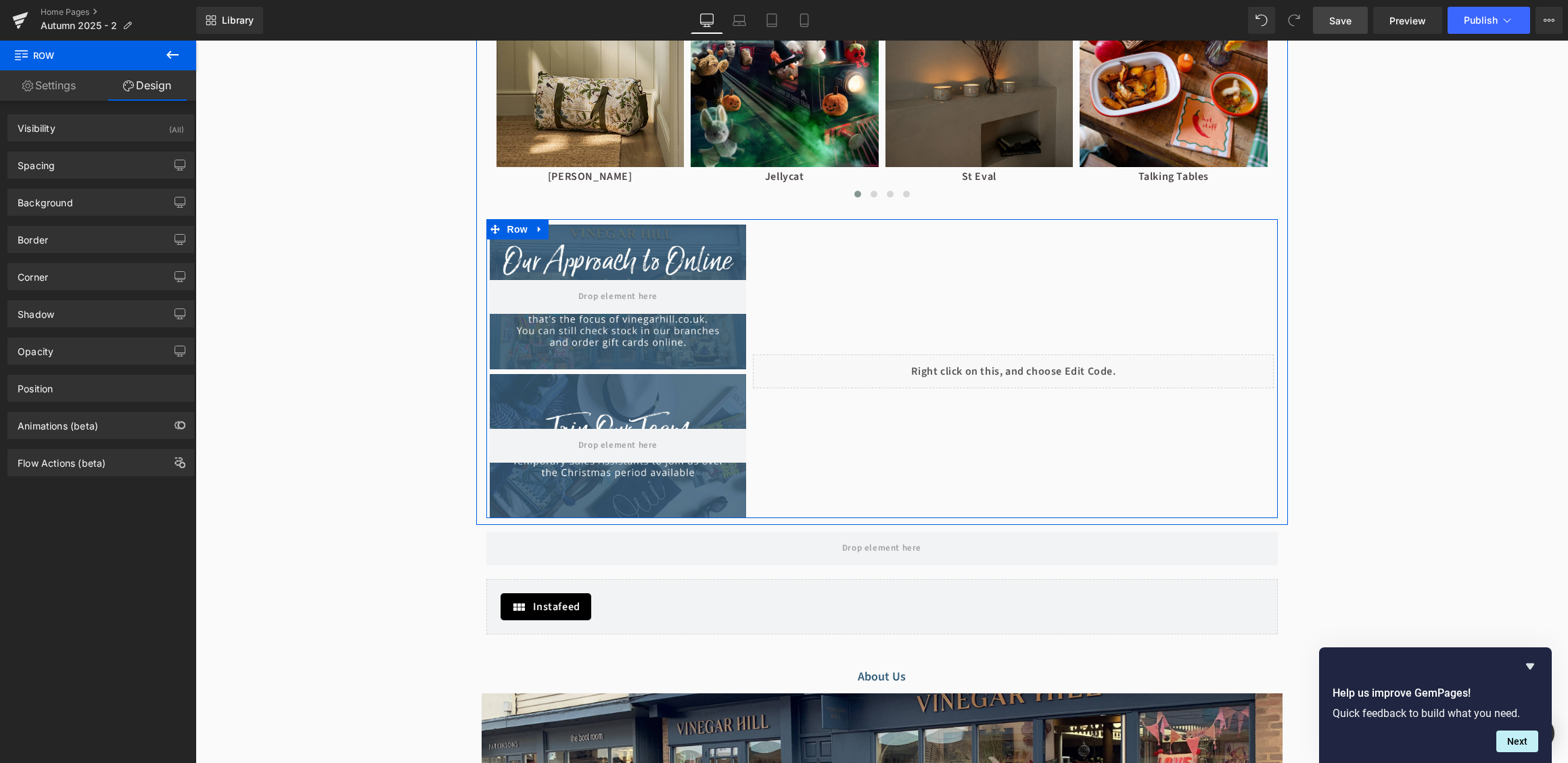
click at [802, 245] on div "with our news and events Button Hero Banner Liquid" at bounding box center [1013, 368] width 528 height 299
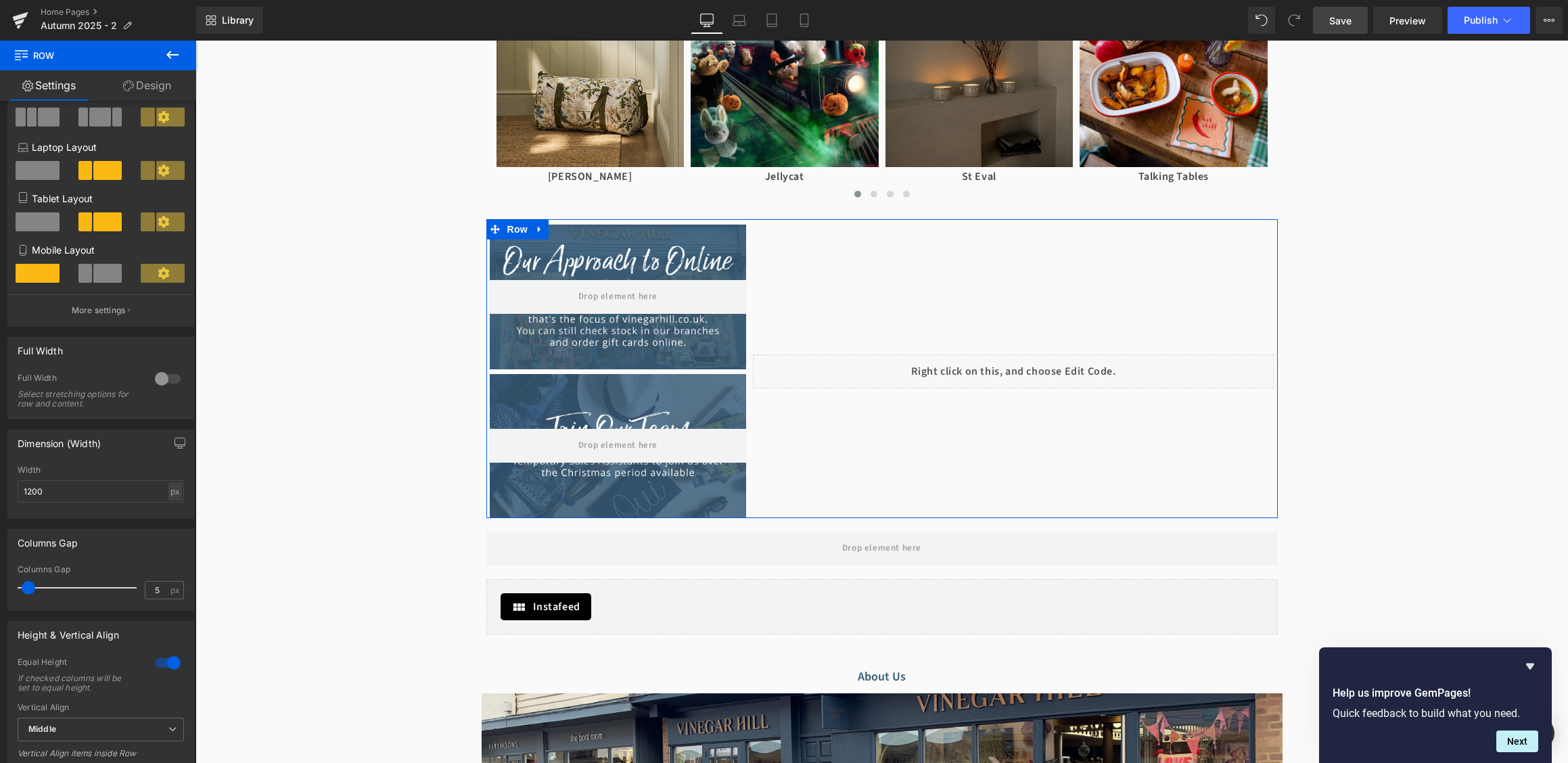
scroll to position [307, 0]
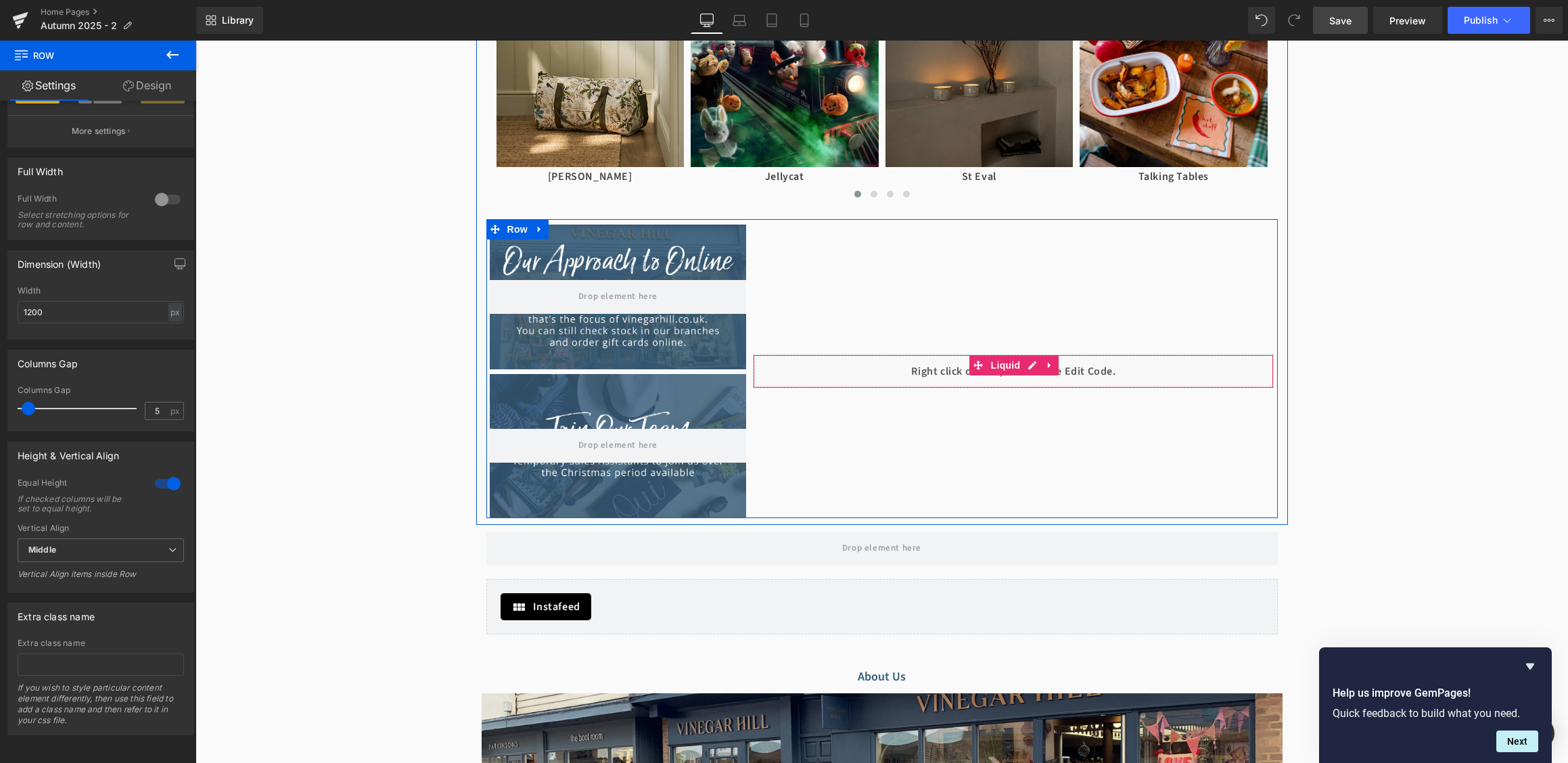
click at [846, 384] on div at bounding box center [1012, 386] width 520 height 4
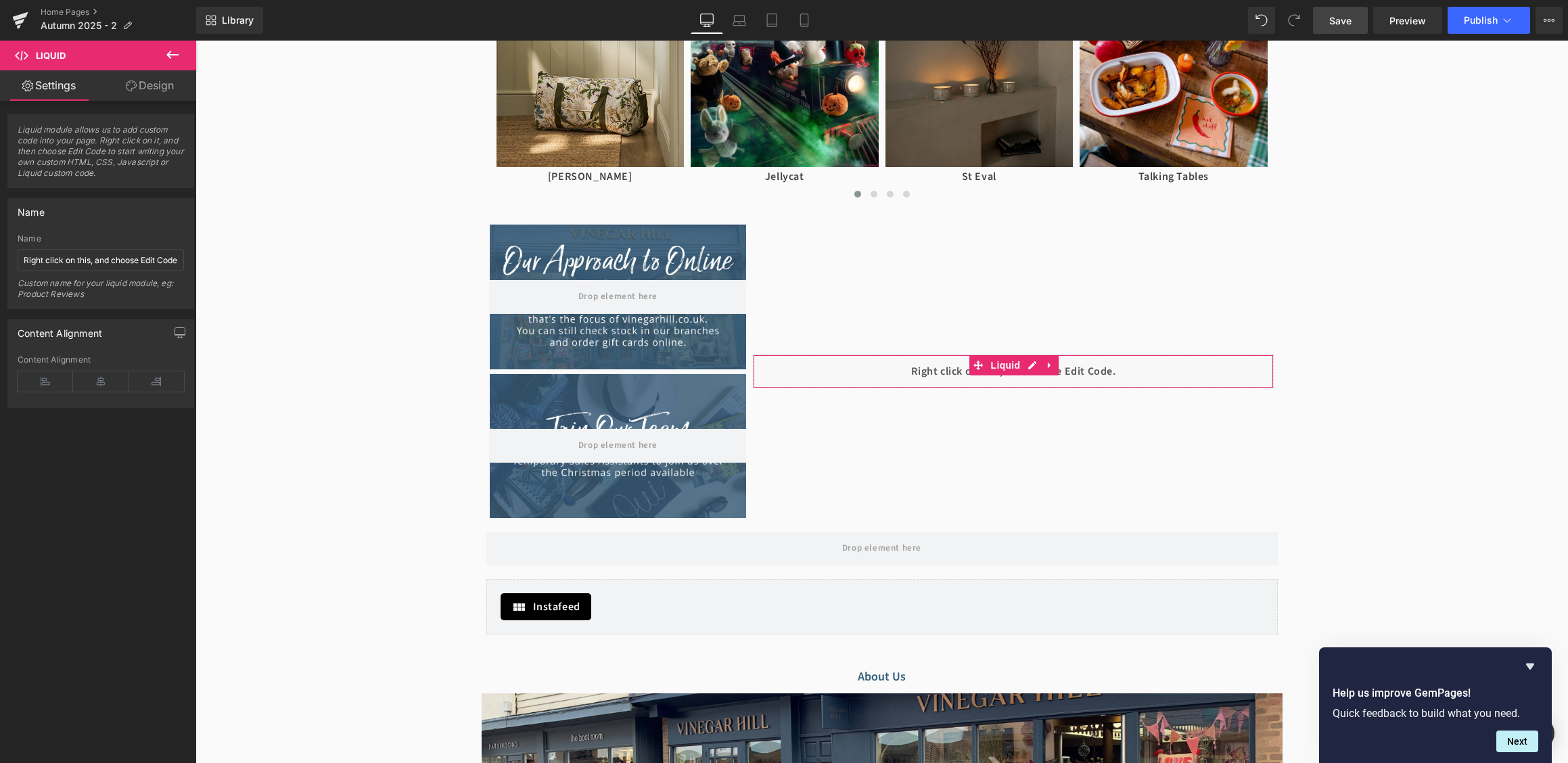
click at [153, 83] on link "Design" at bounding box center [149, 85] width 98 height 31
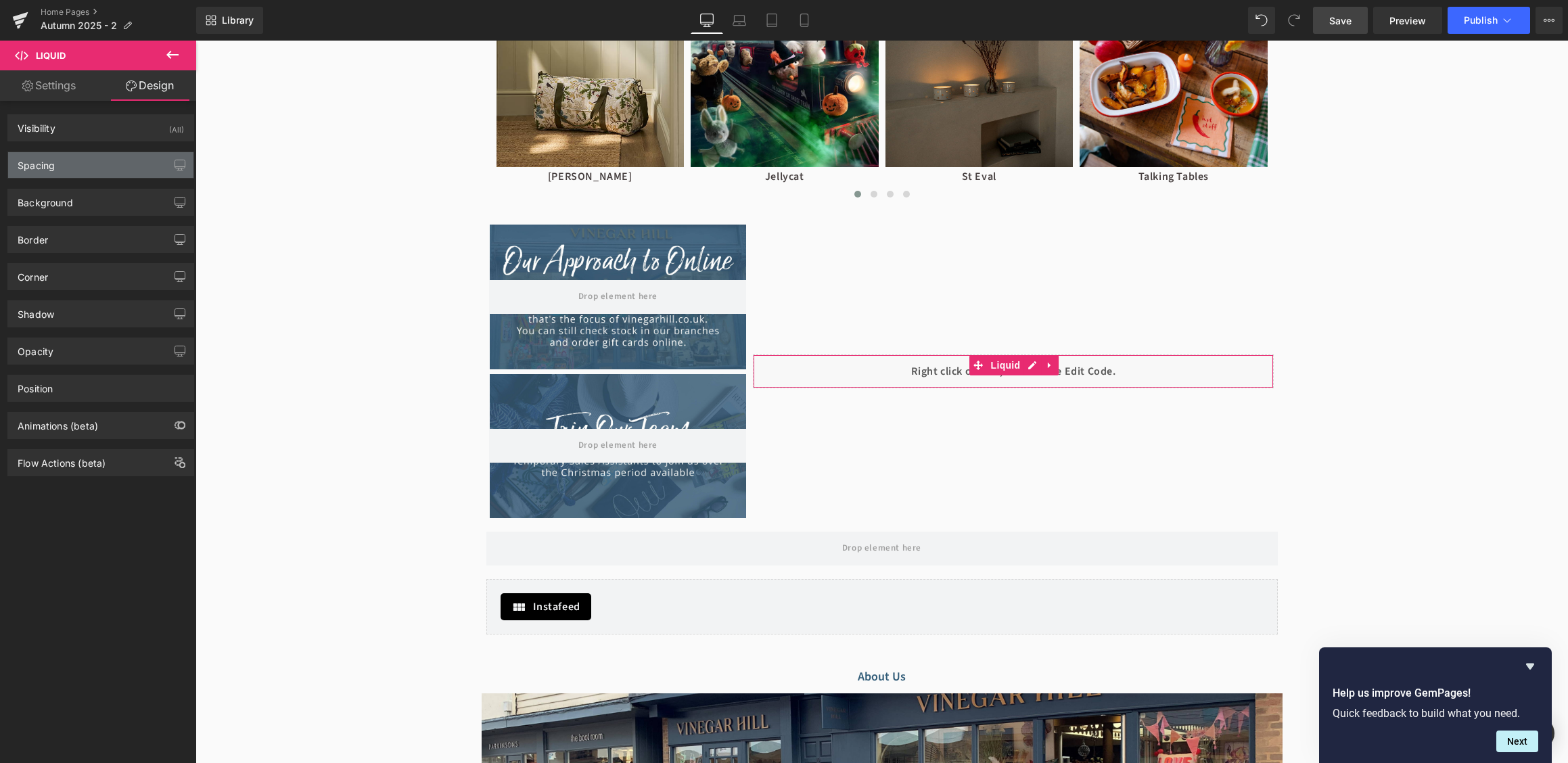
click at [80, 154] on div "Spacing" at bounding box center [101, 165] width 185 height 26
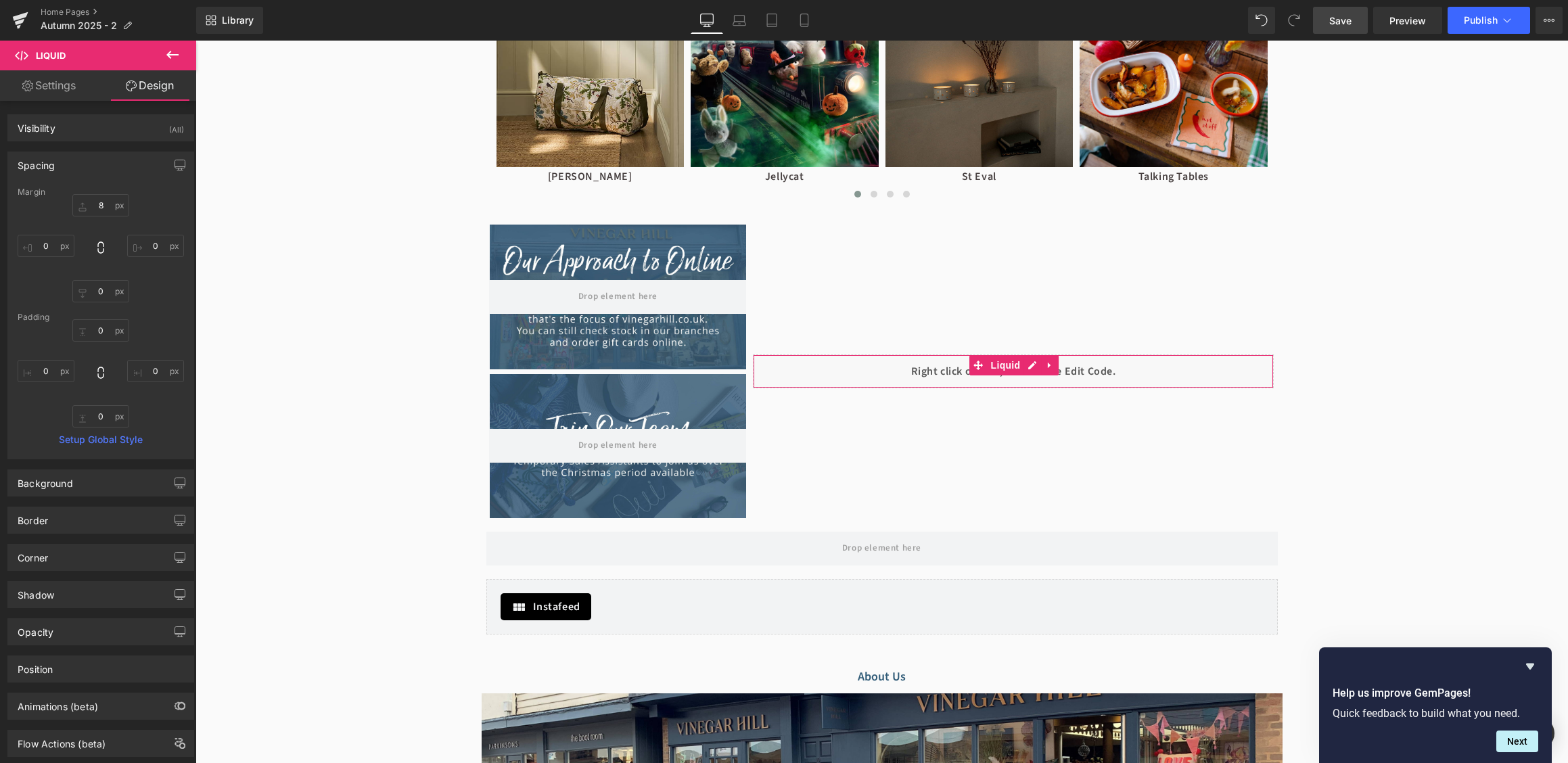
click at [78, 159] on div "Spacing" at bounding box center [101, 165] width 185 height 26
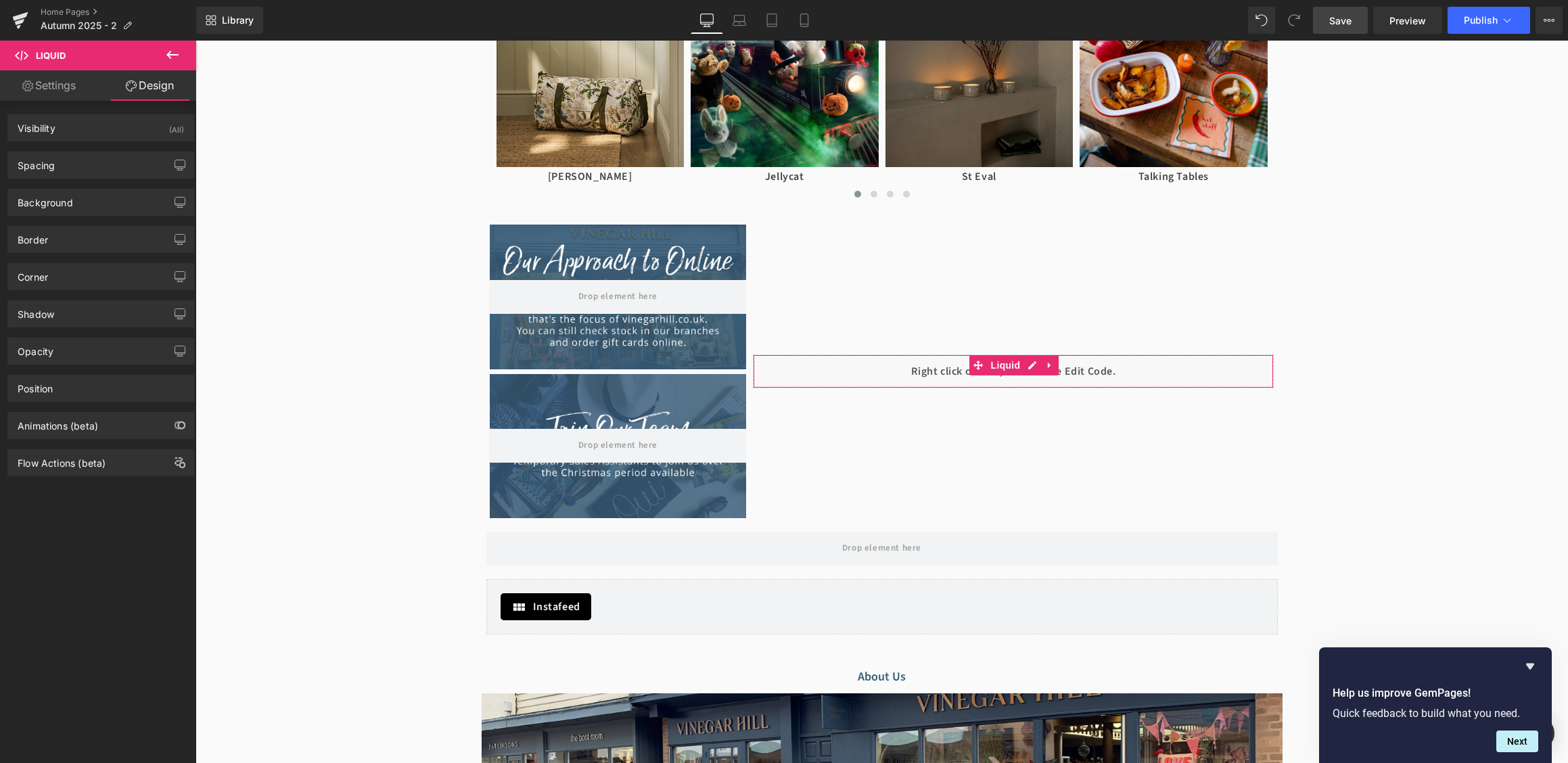
click at [66, 186] on div "Background Color & Image color rgba(247, 247, 247, 0.7) Color #f7f7f7 70 % Imag…" at bounding box center [101, 197] width 202 height 37
click at [66, 189] on div "Background Color & Image color rgba(247, 247, 247, 0.7) Color #f7f7f7 70 % Imag…" at bounding box center [101, 202] width 187 height 27
click at [65, 197] on div "Background" at bounding box center [46, 198] width 56 height 19
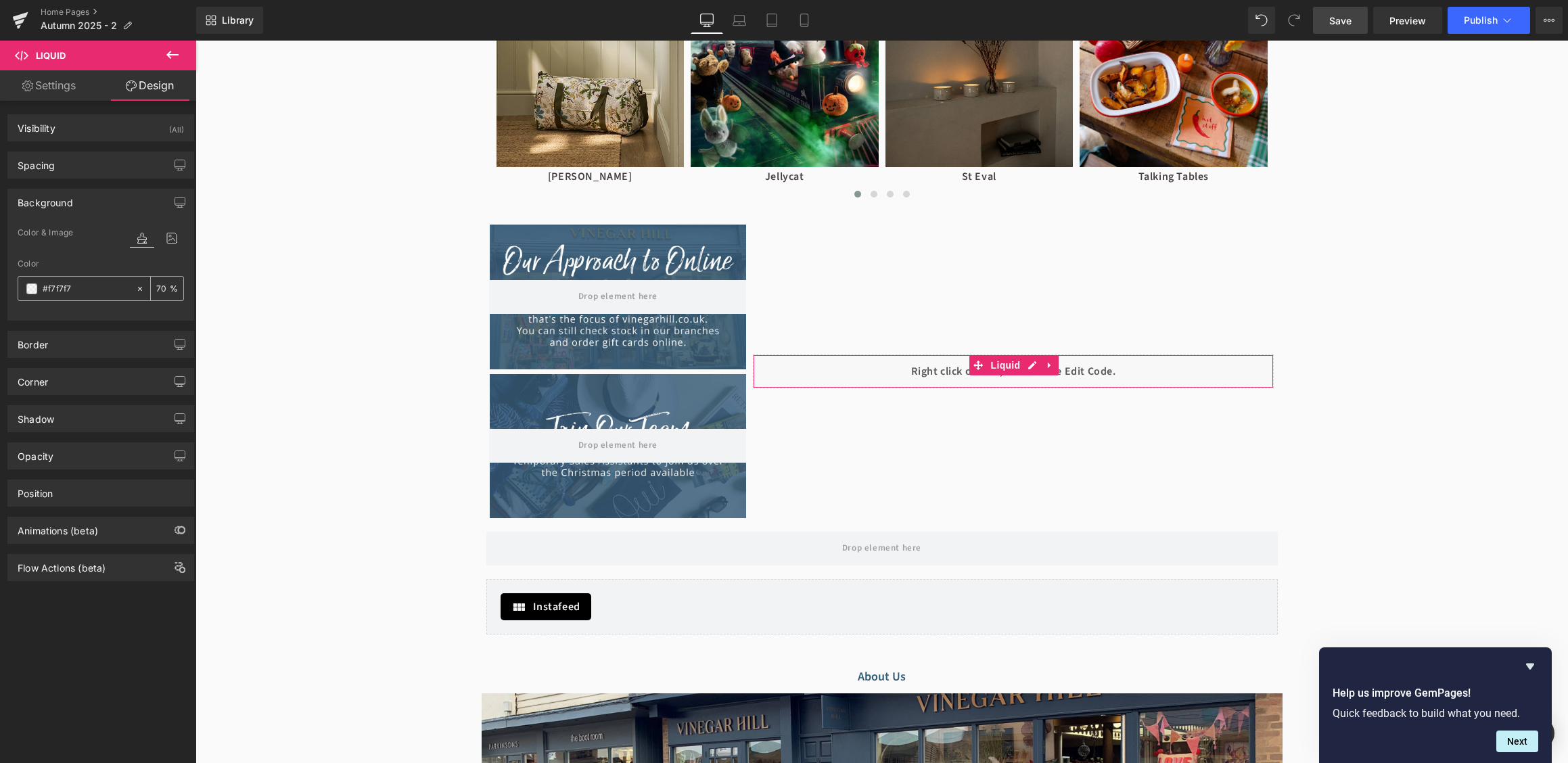
click at [58, 289] on input "#f7f7f7" at bounding box center [85, 288] width 86 height 15
click at [60, 294] on input "#f7f7f7" at bounding box center [85, 288] width 86 height 15
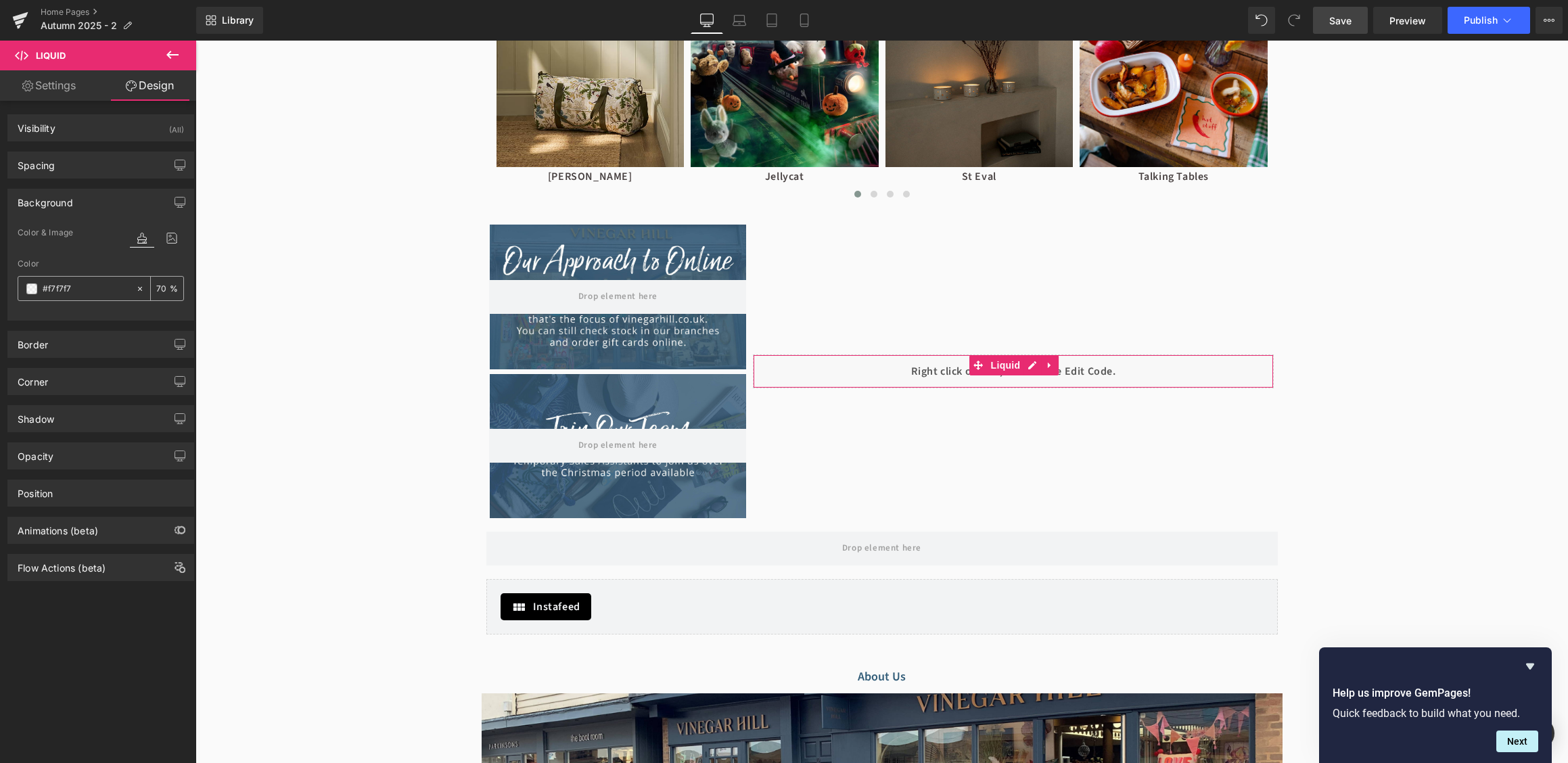
paste input "375D7"
type input "#375D77"
type input "100"
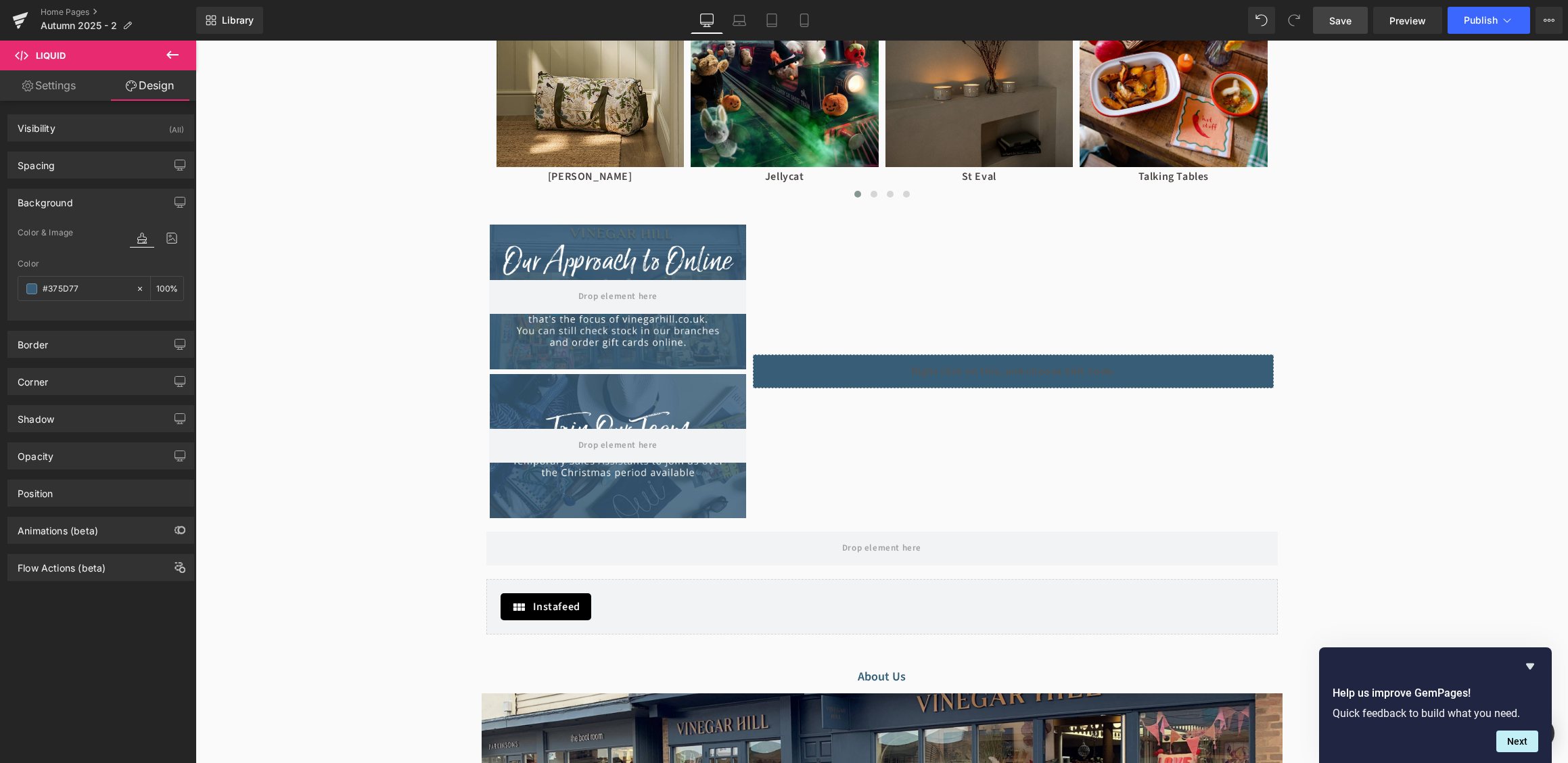
click at [1343, 15] on span "Save" at bounding box center [1340, 21] width 22 height 14
type input "#375d77"
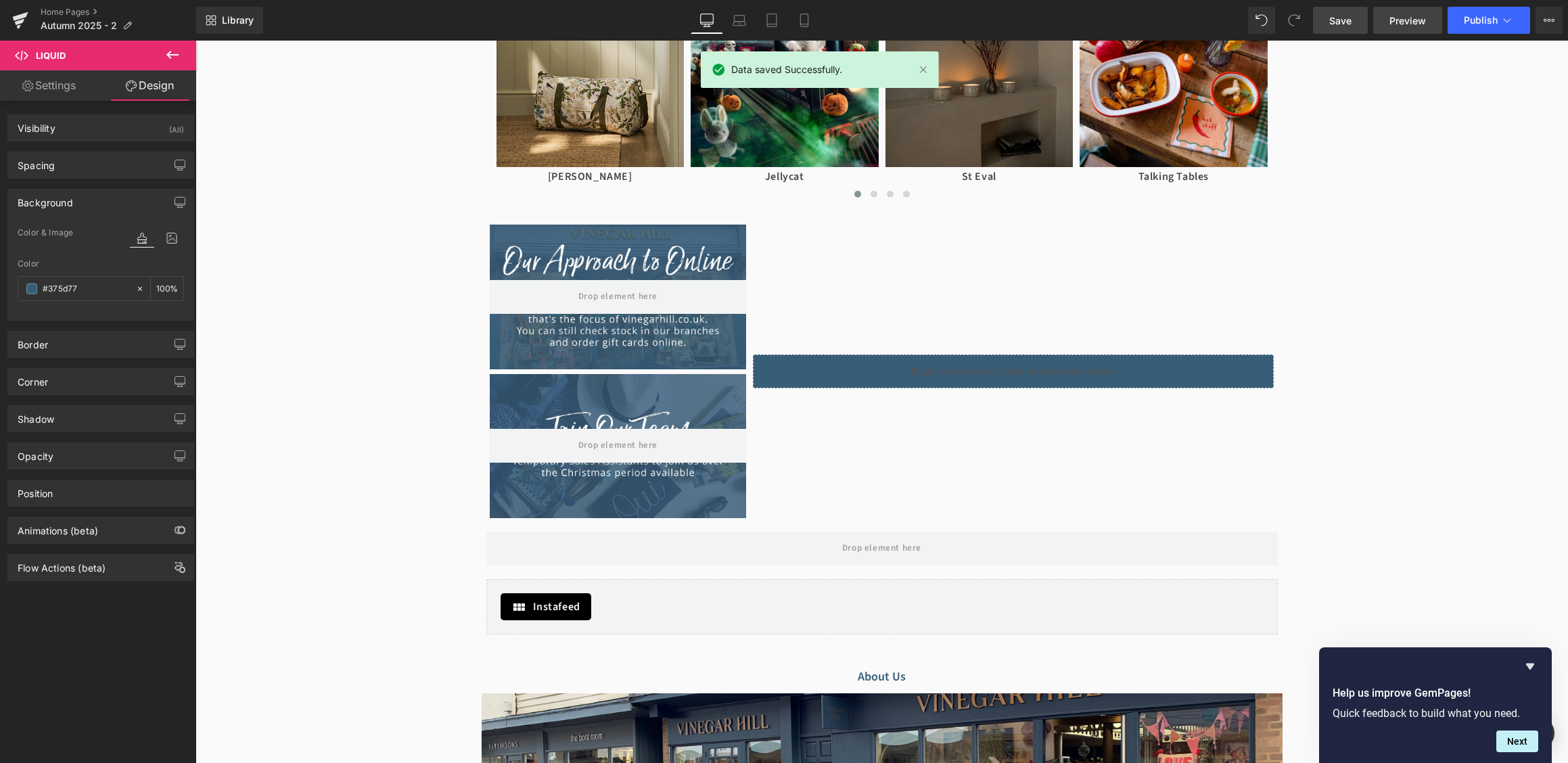
click at [1406, 21] on span "Preview" at bounding box center [1407, 21] width 37 height 14
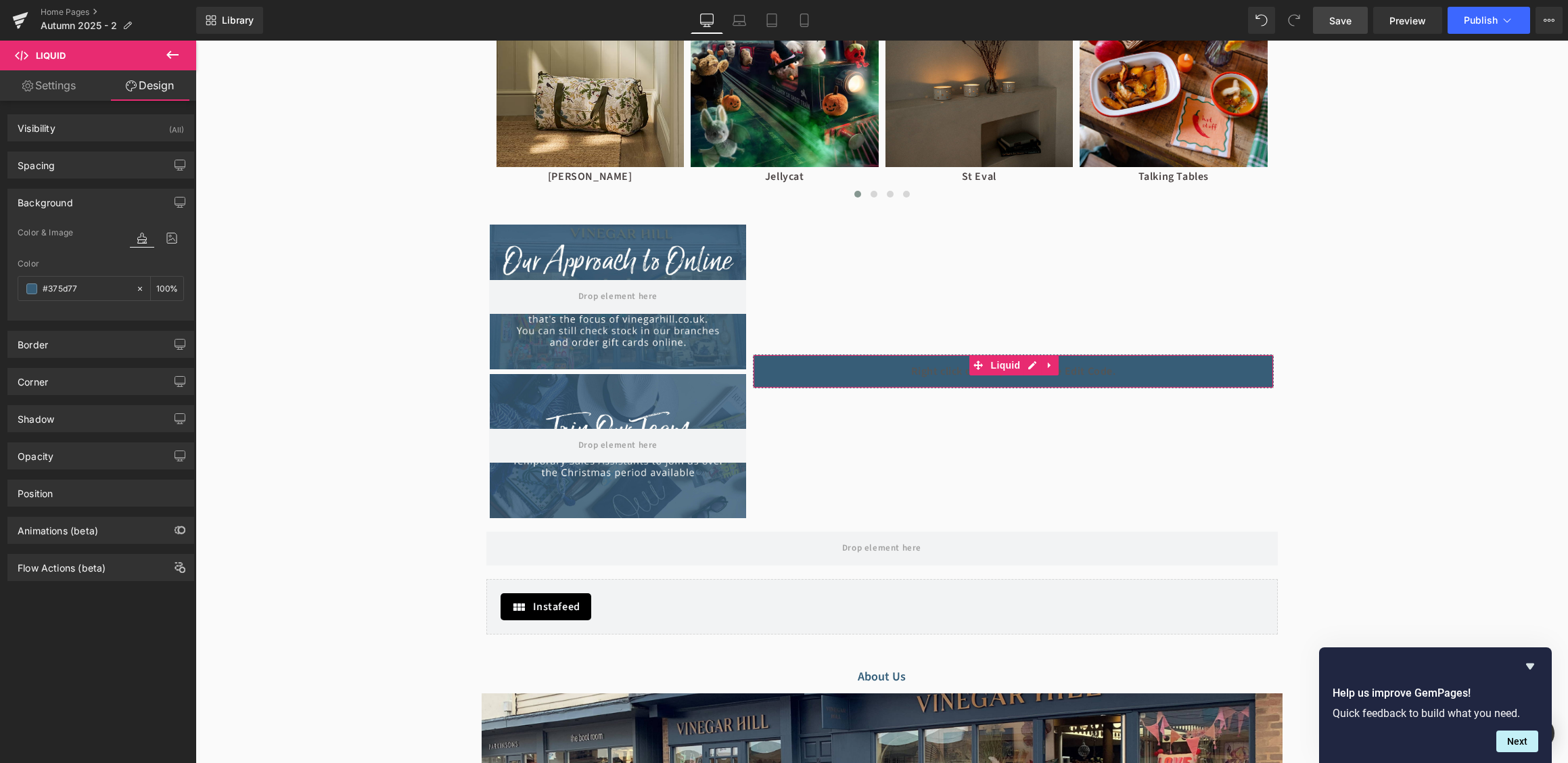
click at [71, 92] on link "Settings" at bounding box center [48, 85] width 98 height 31
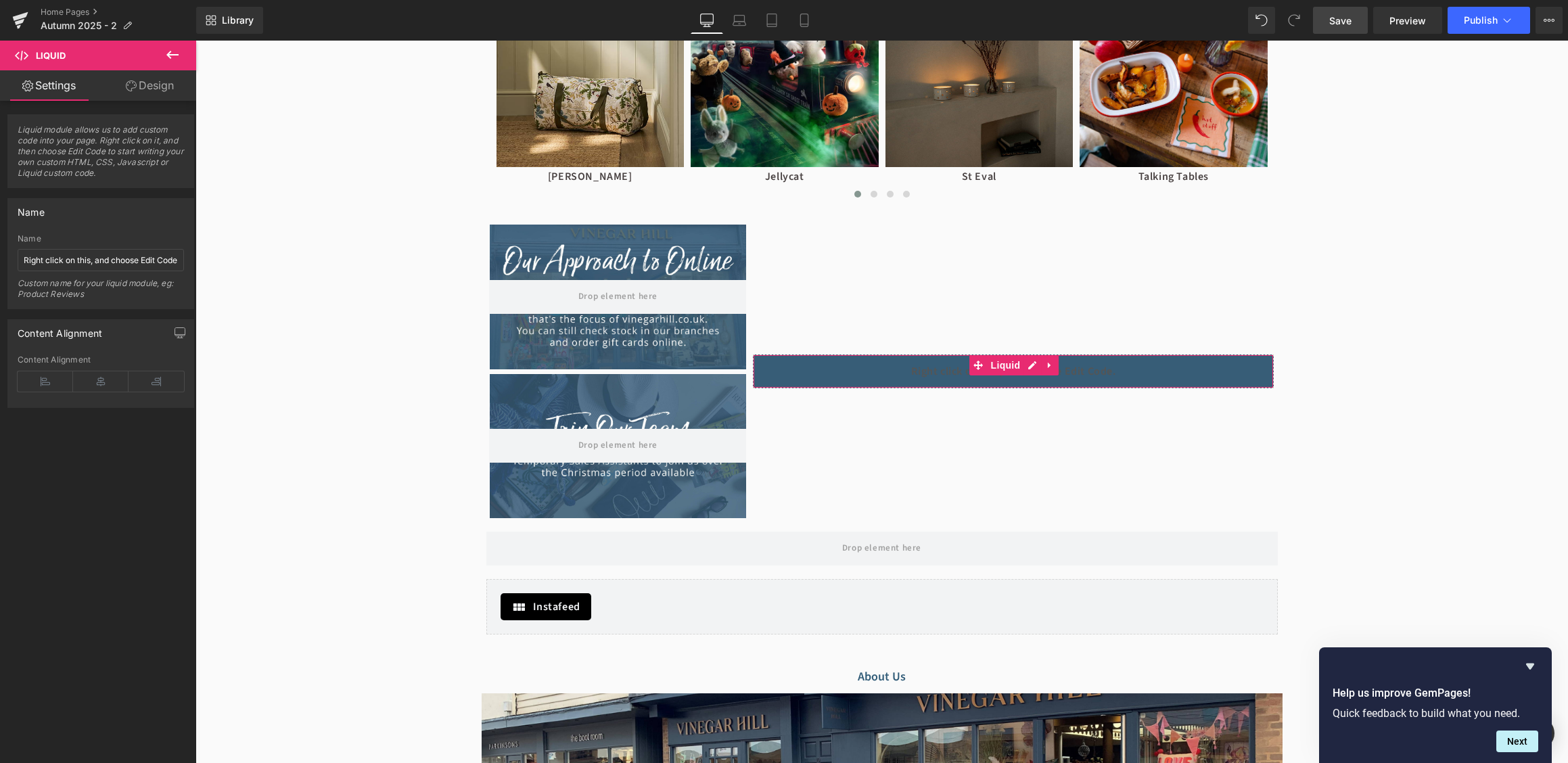
click at [118, 94] on link "Design" at bounding box center [149, 85] width 98 height 31
type input "100"
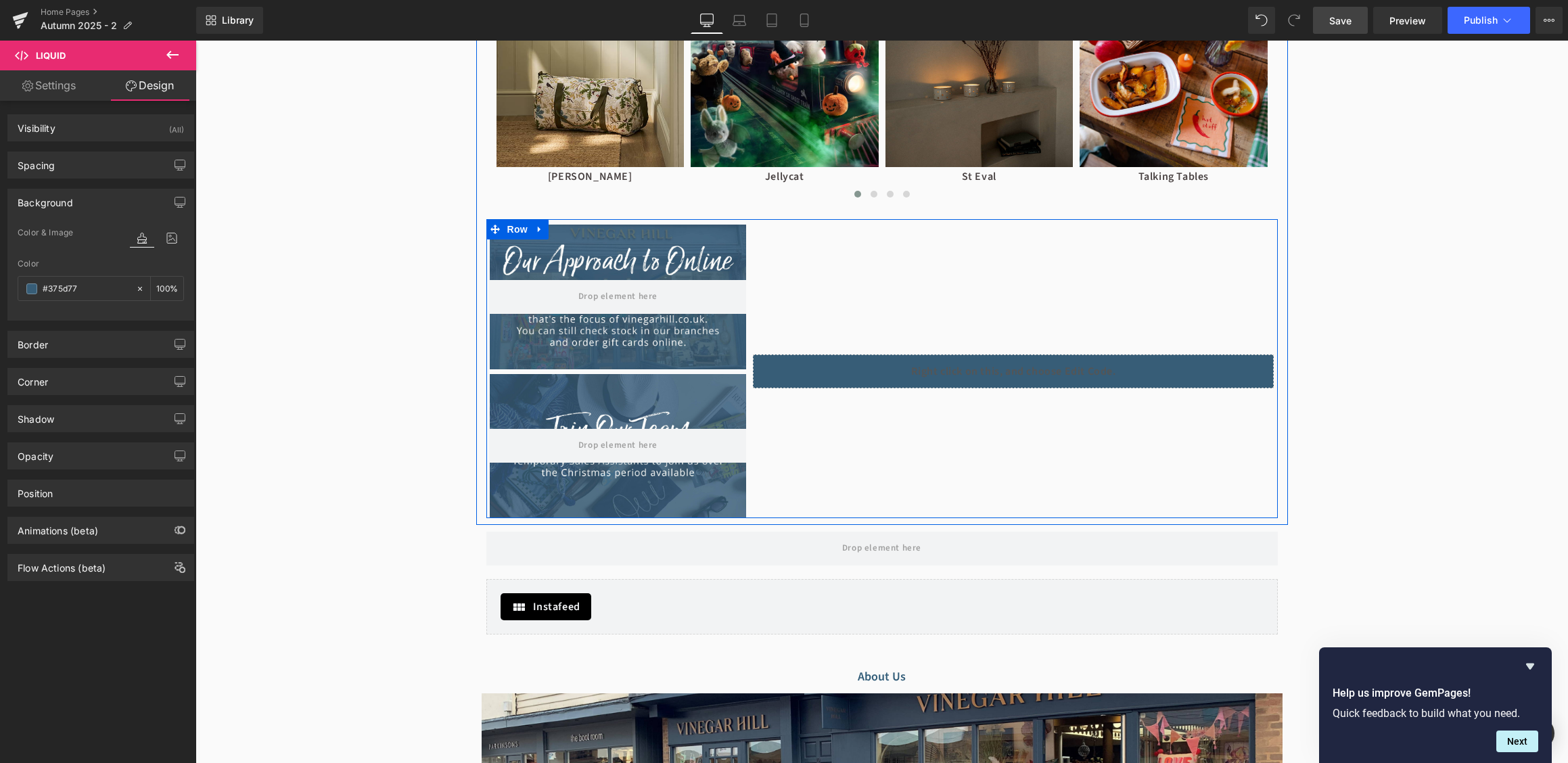
click at [973, 329] on div "with our news and events Button Hero Banner Liquid" at bounding box center [1013, 368] width 528 height 299
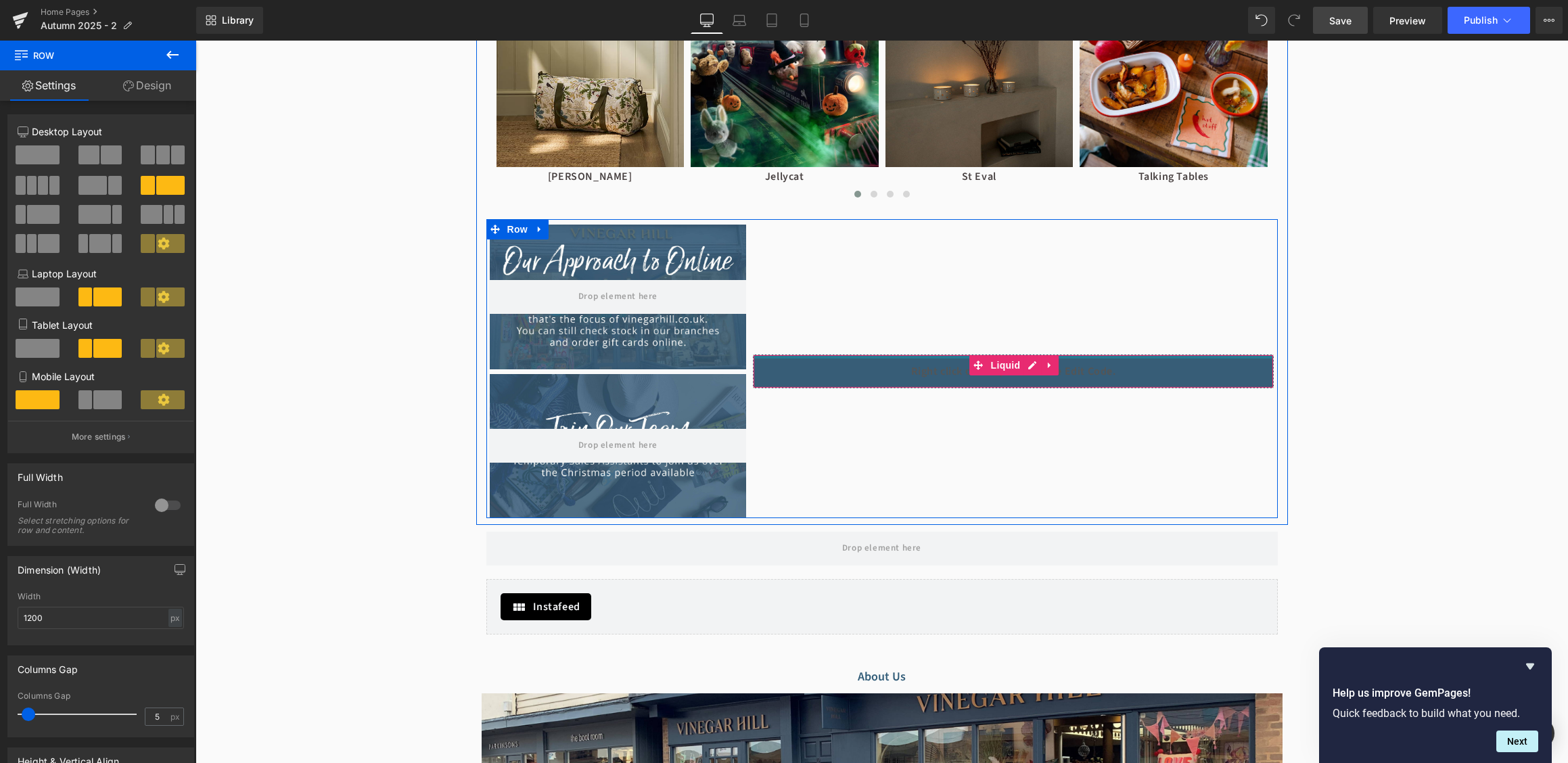
click at [914, 355] on div at bounding box center [1012, 357] width 520 height 4
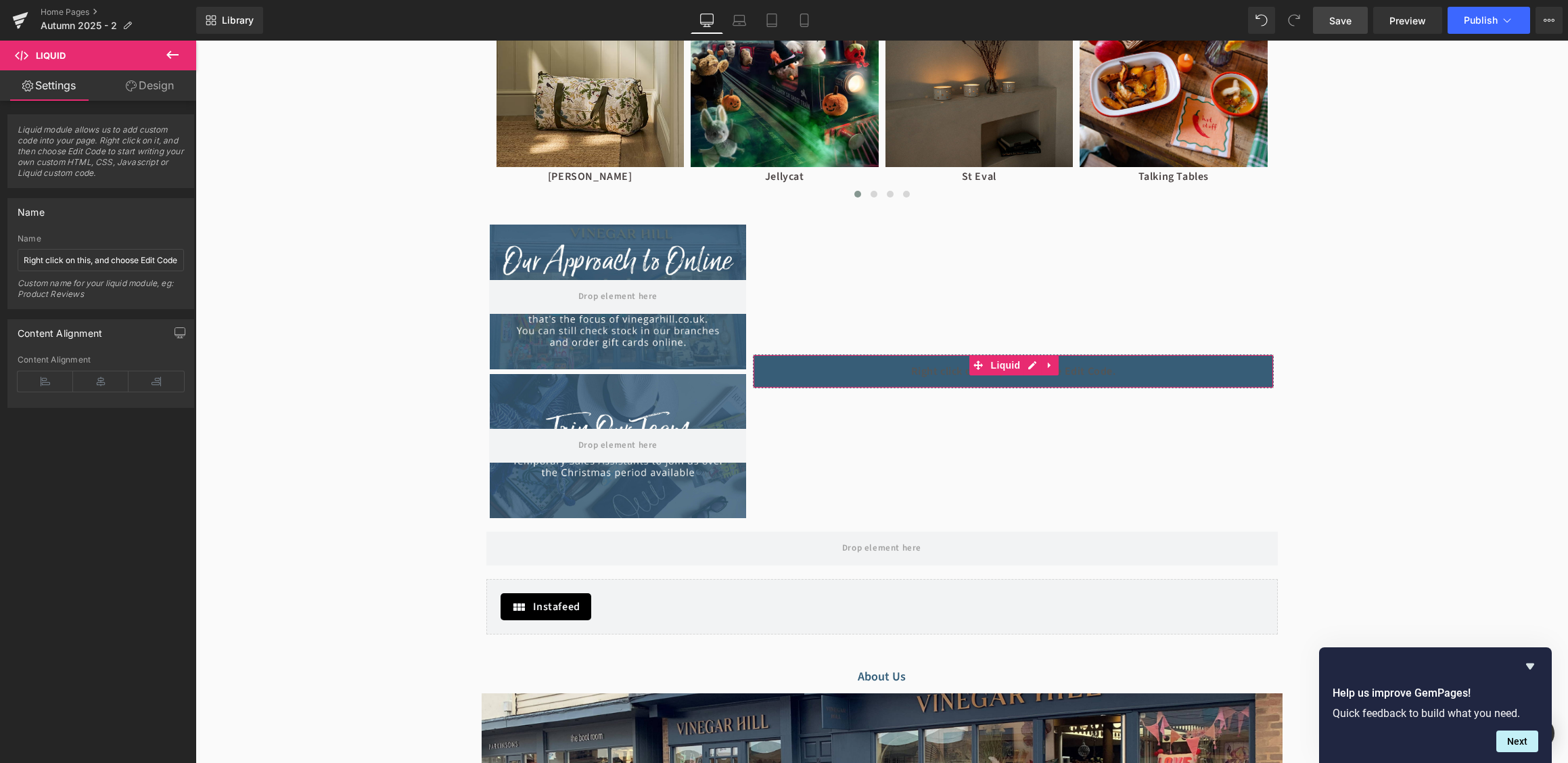
click at [127, 88] on icon at bounding box center [131, 86] width 11 height 11
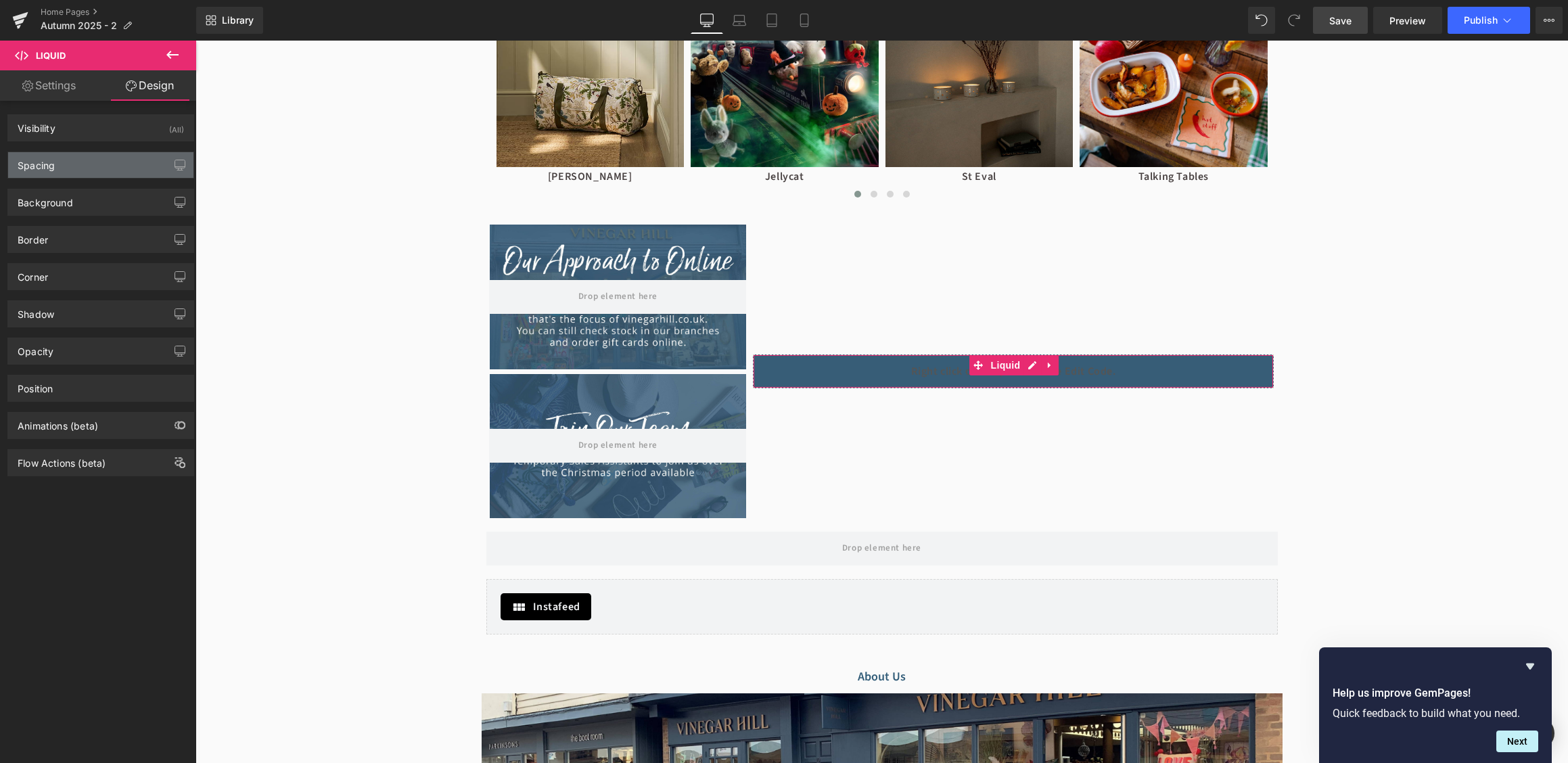
click at [68, 174] on div "Spacing" at bounding box center [101, 165] width 185 height 26
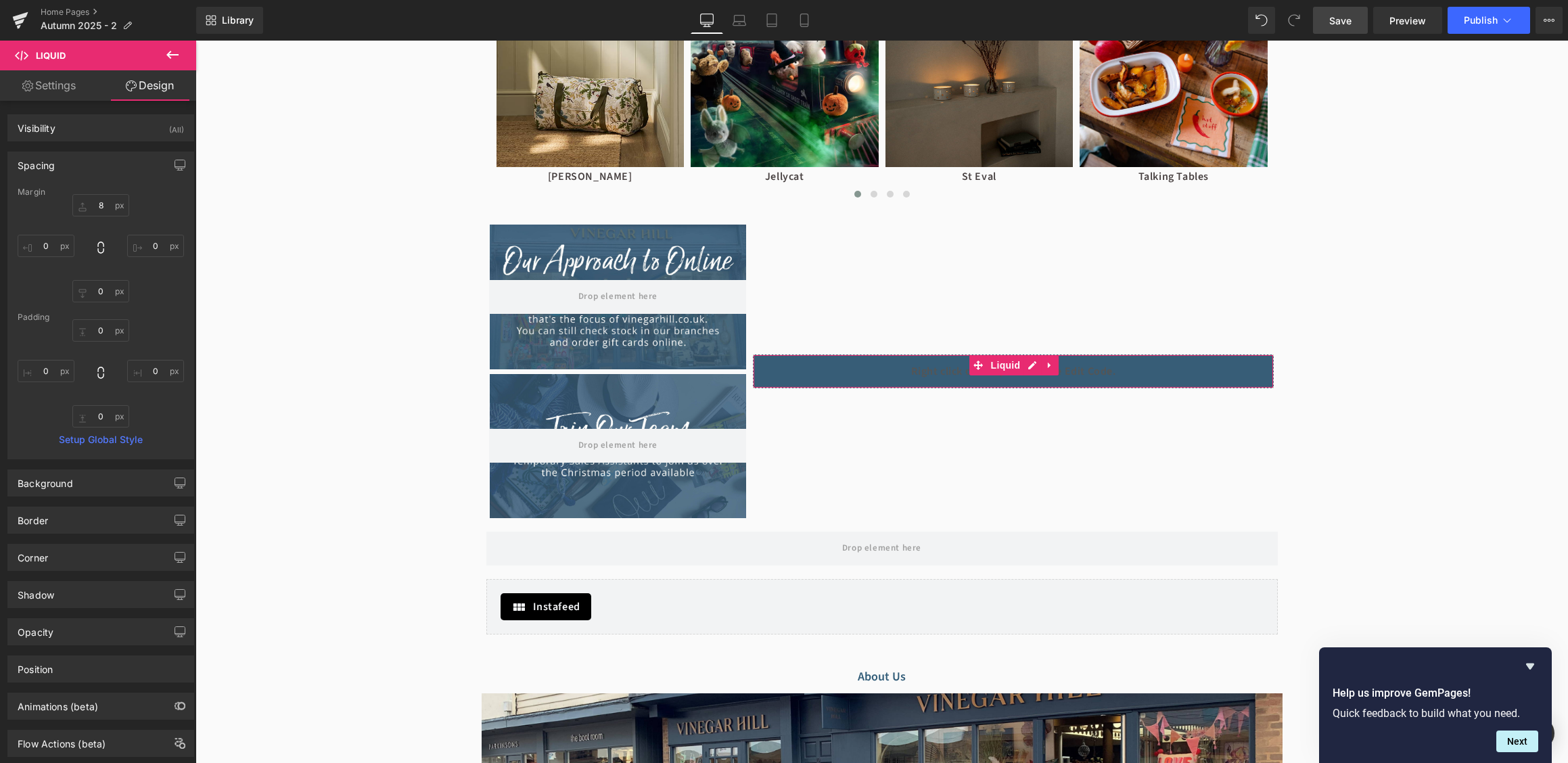
scroll to position [22, 0]
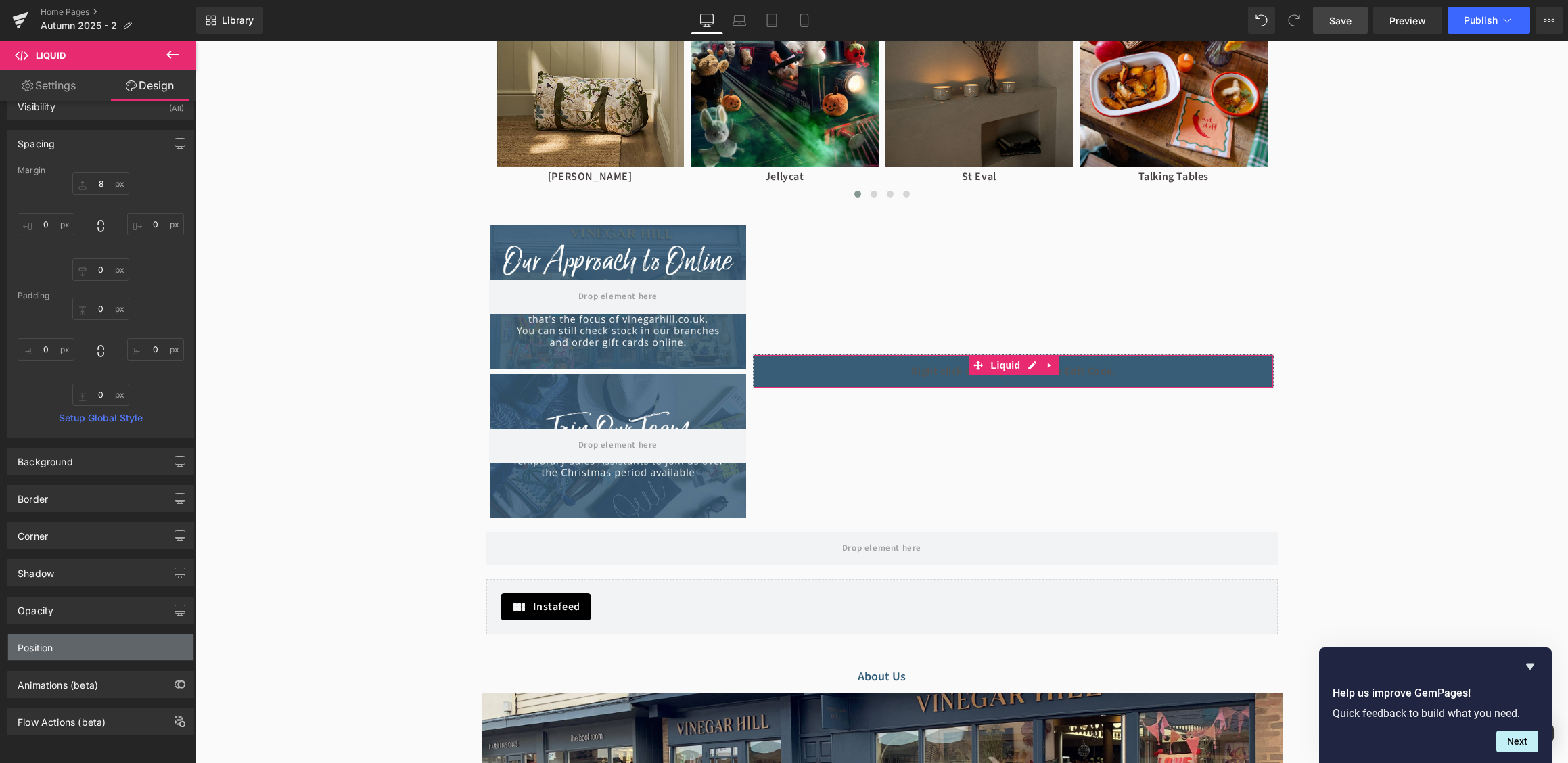
click at [82, 641] on div "Position" at bounding box center [101, 647] width 185 height 26
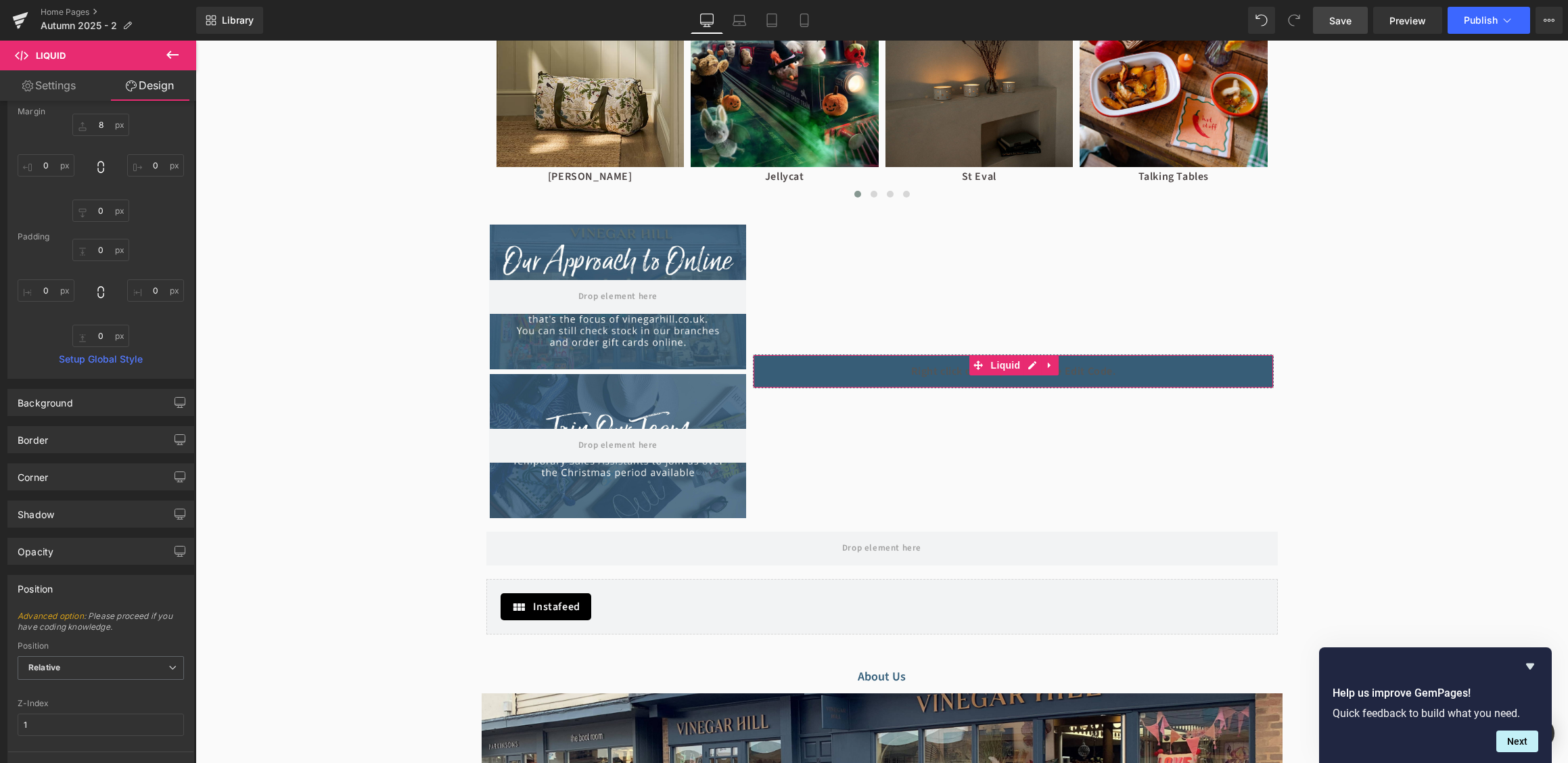
scroll to position [204, 0]
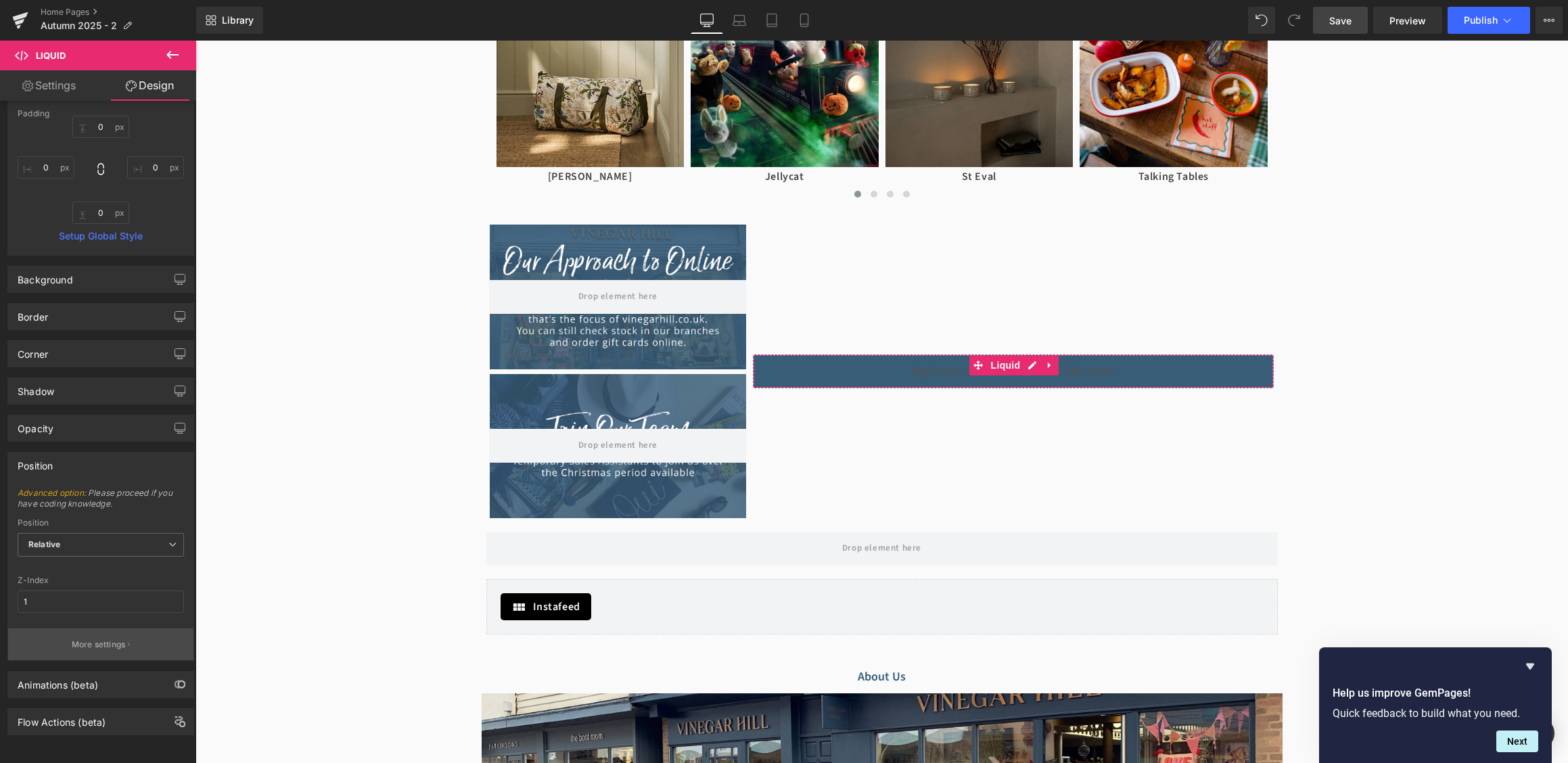
click at [86, 644] on p "More settings" at bounding box center [99, 645] width 54 height 13
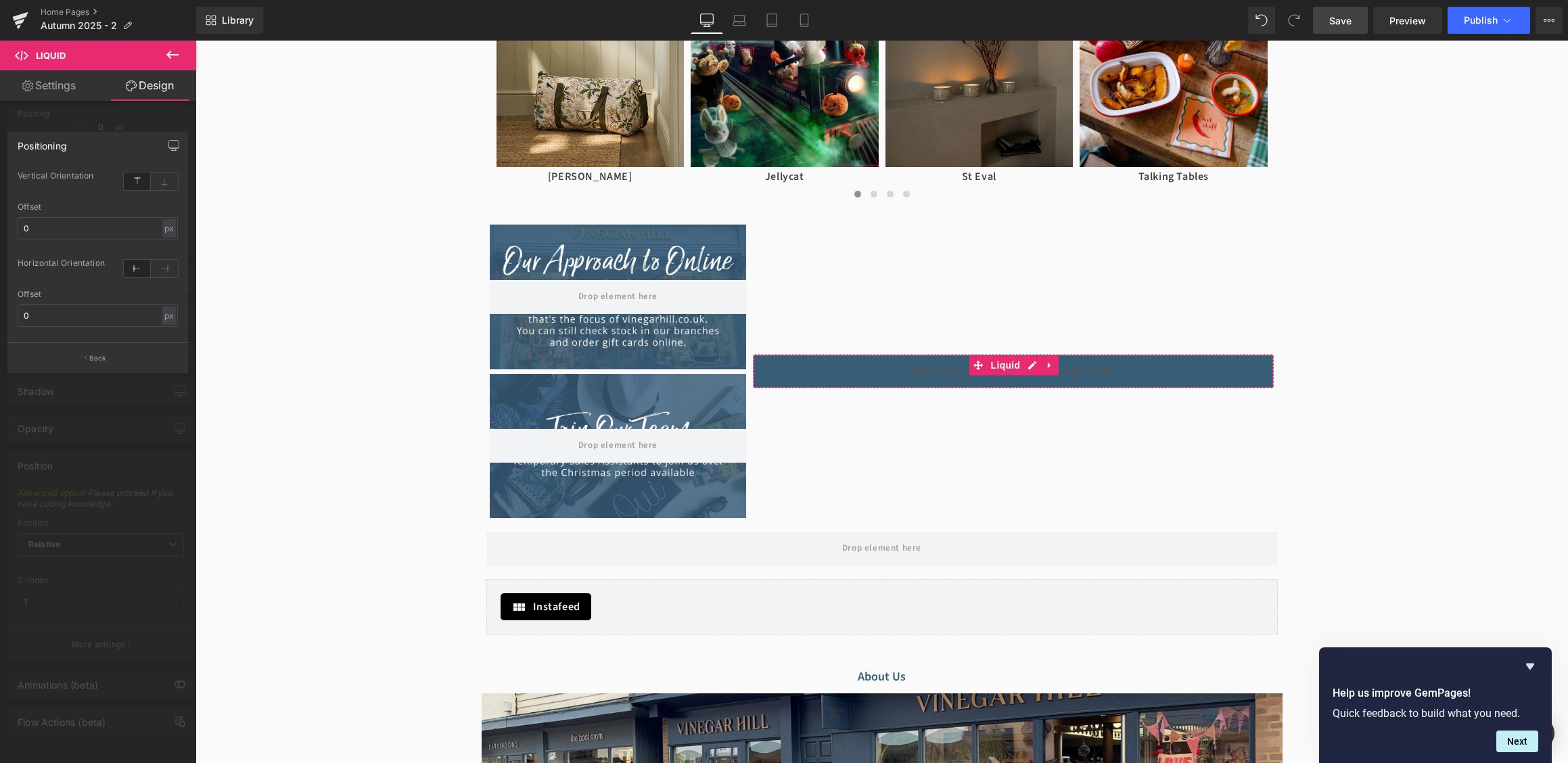
click at [93, 339] on div at bounding box center [98, 338] width 161 height 9
click at [93, 360] on p "Back" at bounding box center [98, 357] width 18 height 10
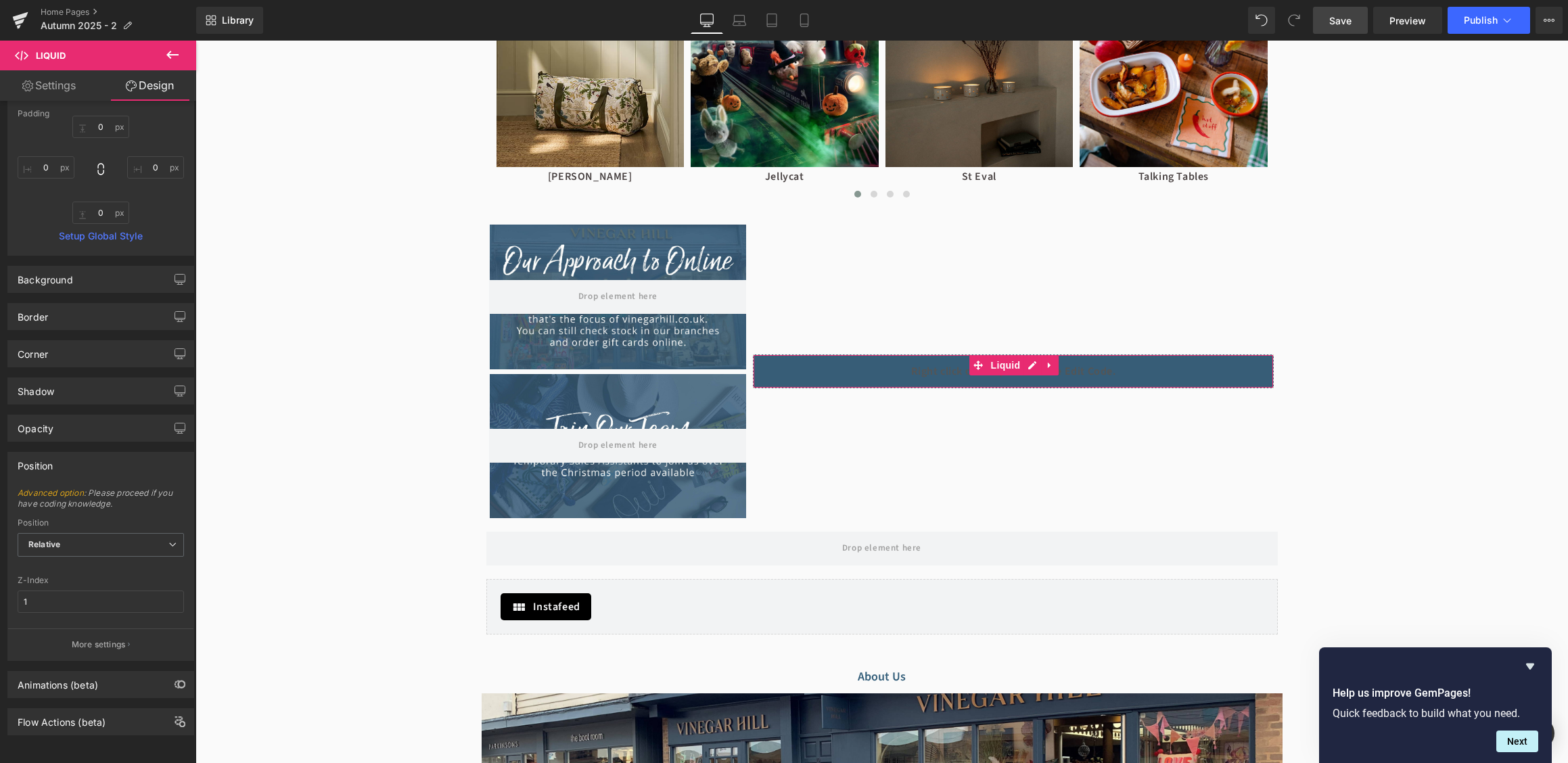
click at [79, 476] on div "Position" at bounding box center [101, 465] width 185 height 26
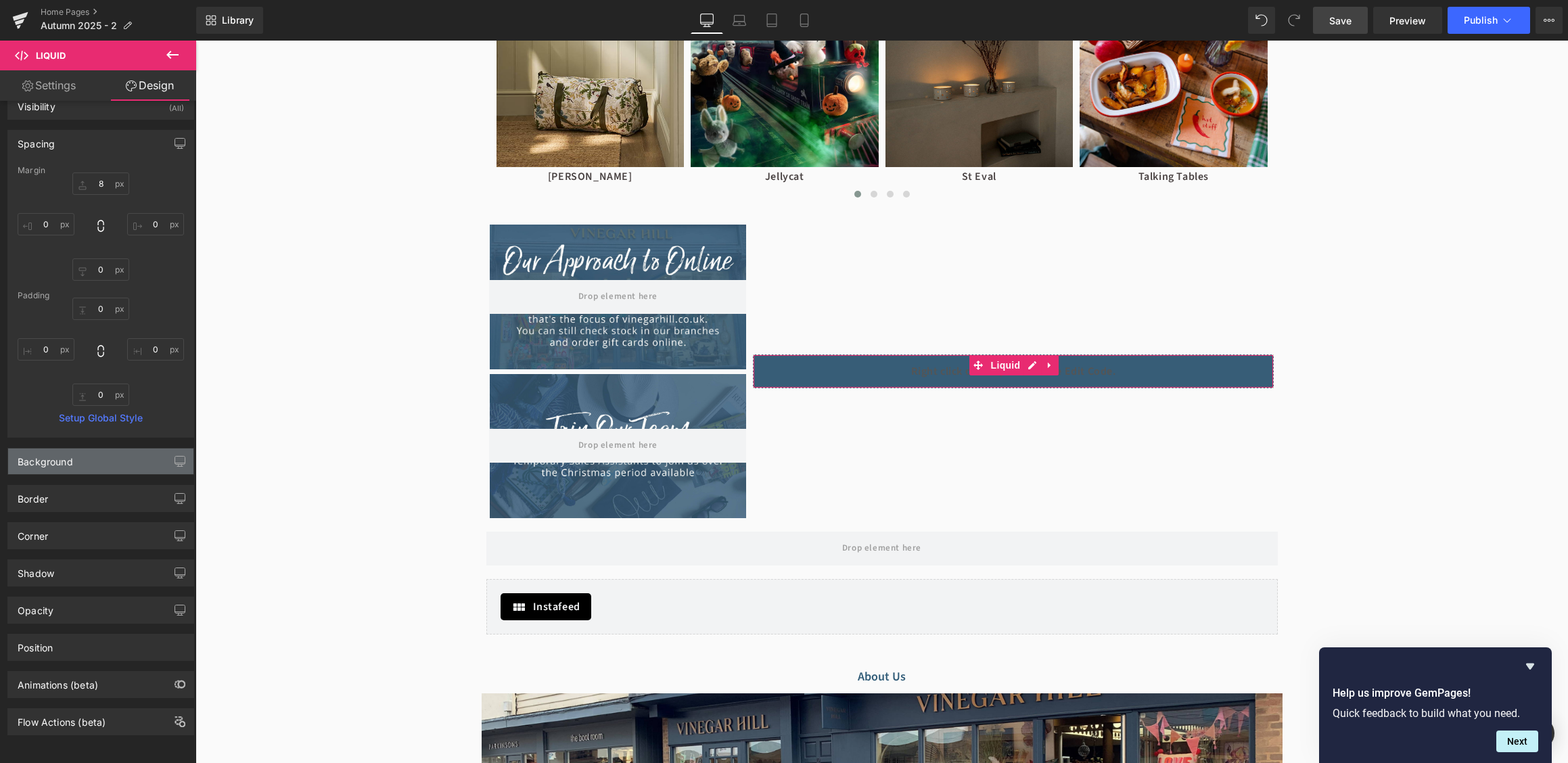
scroll to position [0, 0]
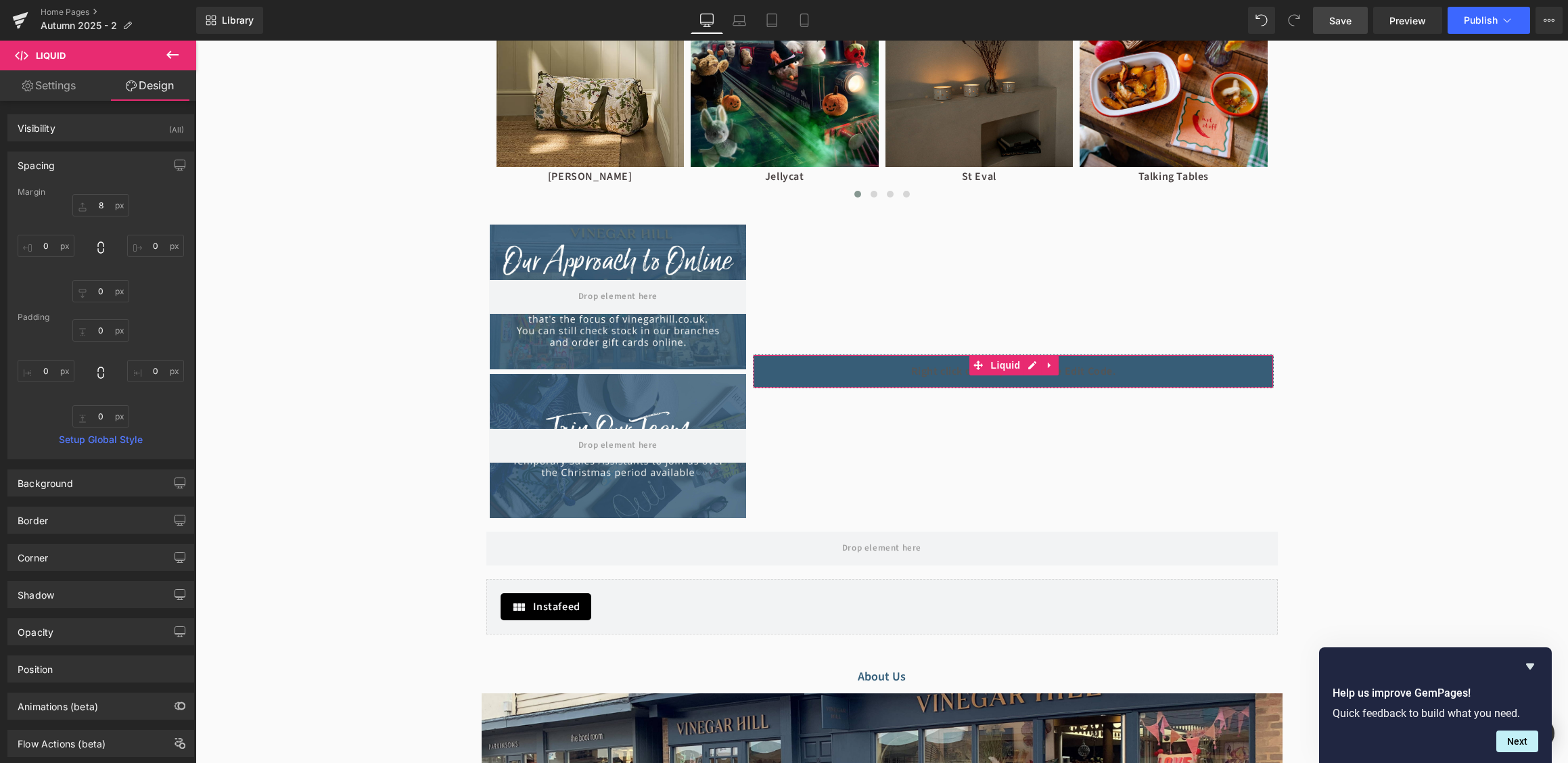
click at [98, 164] on div "Spacing" at bounding box center [101, 165] width 185 height 26
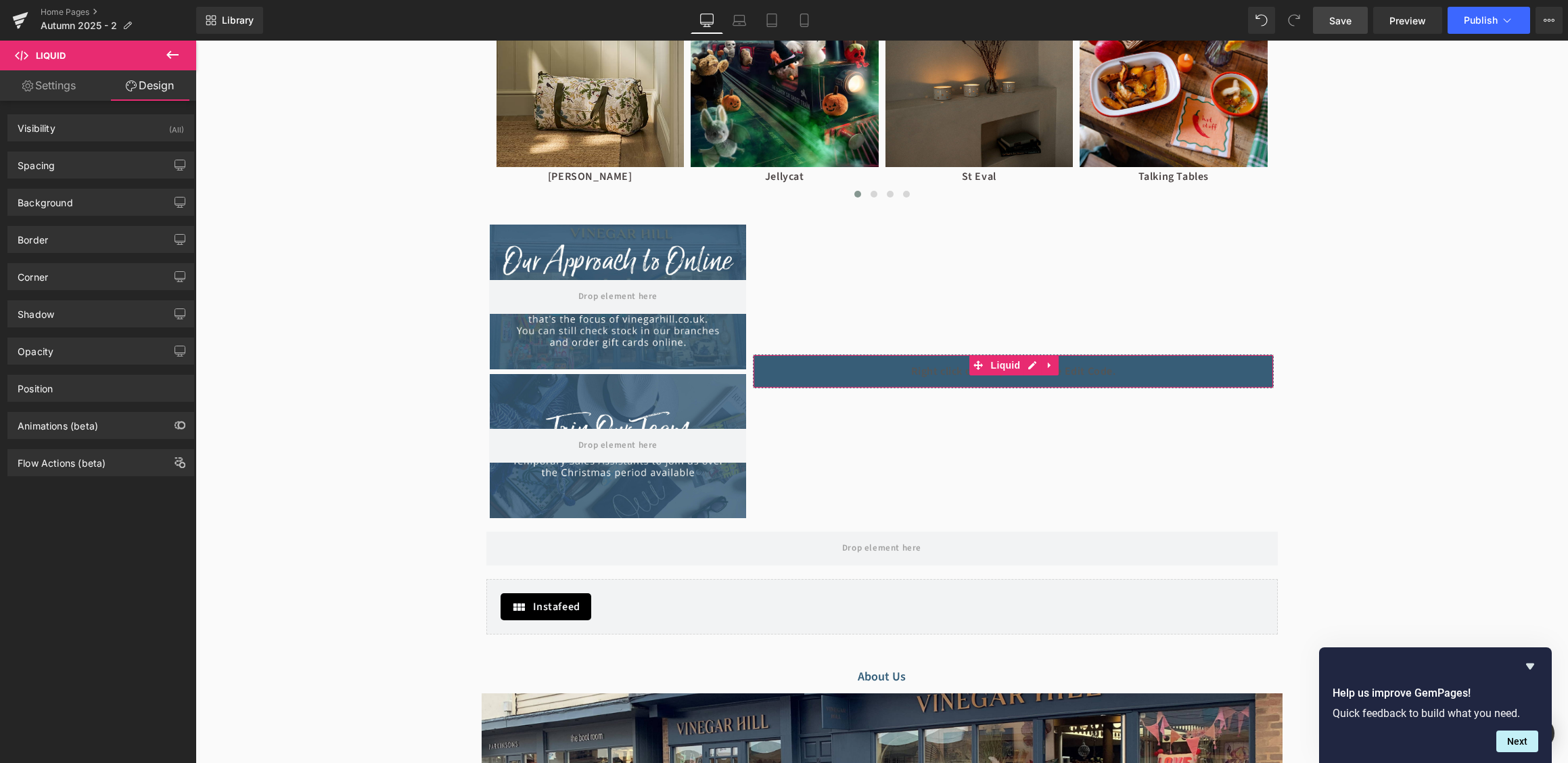
click at [67, 93] on link "Settings" at bounding box center [48, 85] width 98 height 31
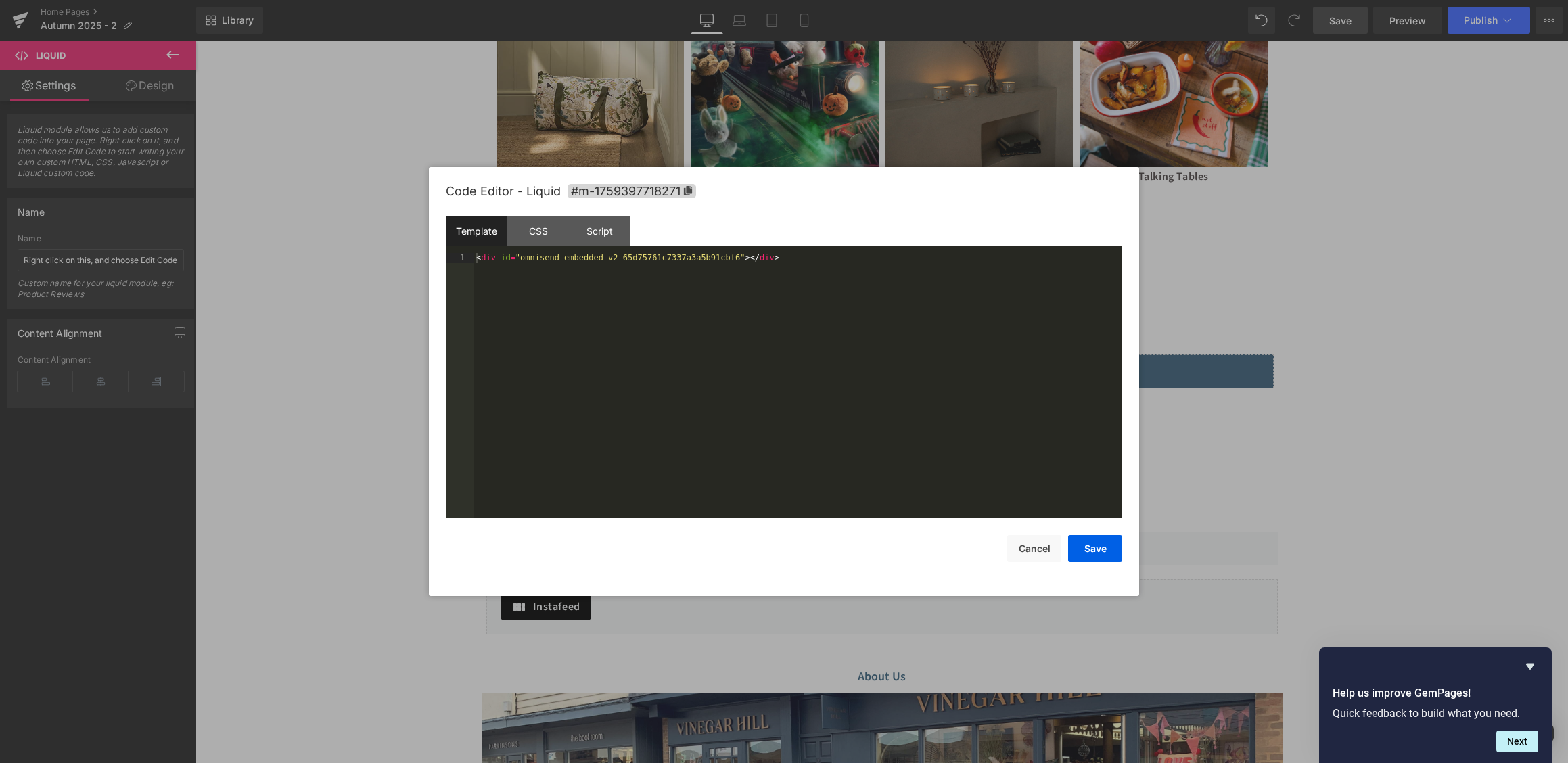
click at [890, 0] on div "Liquid You are previewing how the will restyle your page. You can not edit Elem…" at bounding box center [784, 0] width 1568 height 0
click at [747, 261] on div "< div id = "omnisend-embedded-v2-65d75761c7337a3a5b91cbf6" > </ div >" at bounding box center [797, 395] width 649 height 285
click at [1085, 555] on button "Save" at bounding box center [1095, 548] width 54 height 27
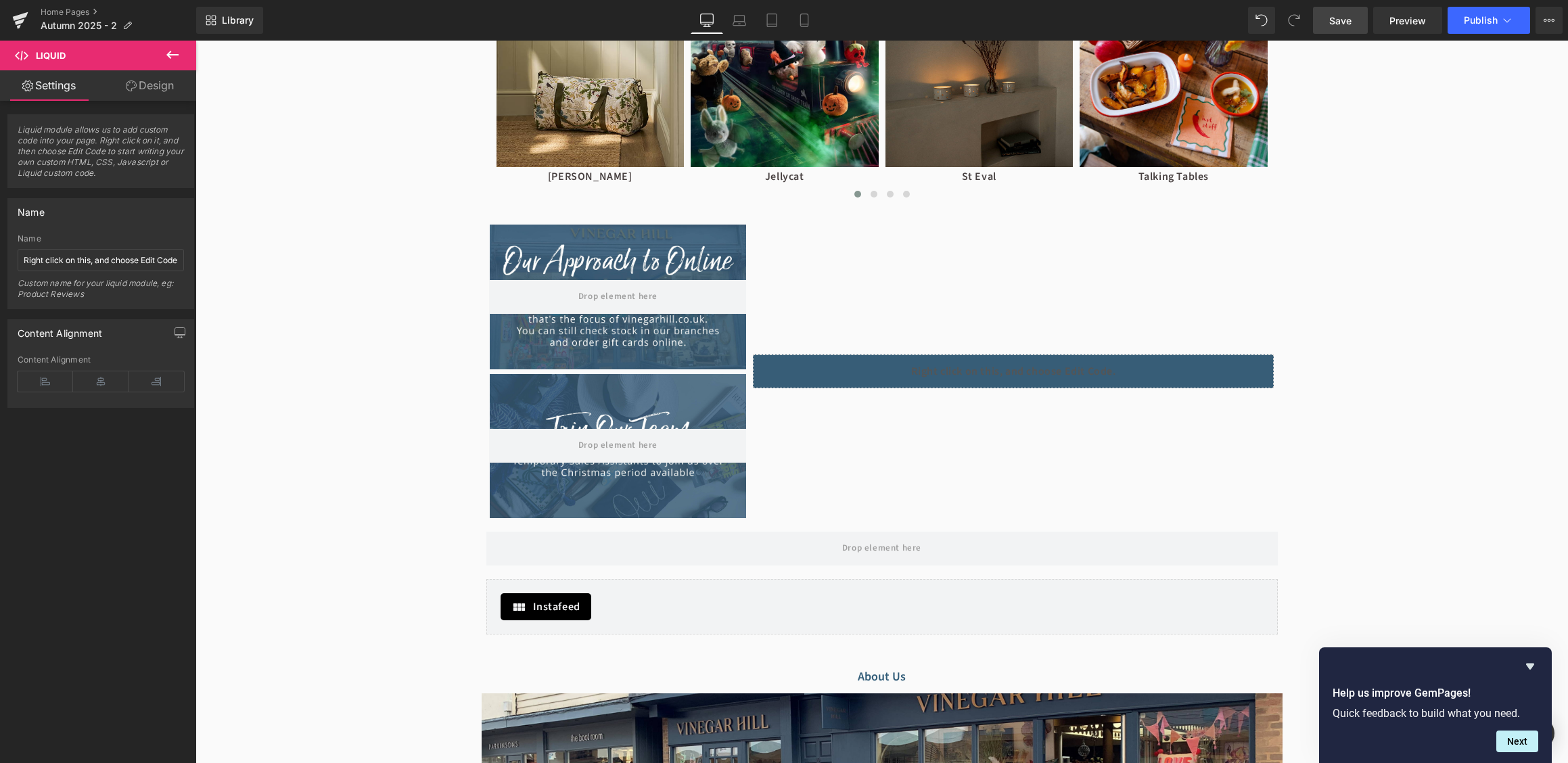
click at [1353, 30] on link "Save" at bounding box center [1340, 21] width 55 height 27
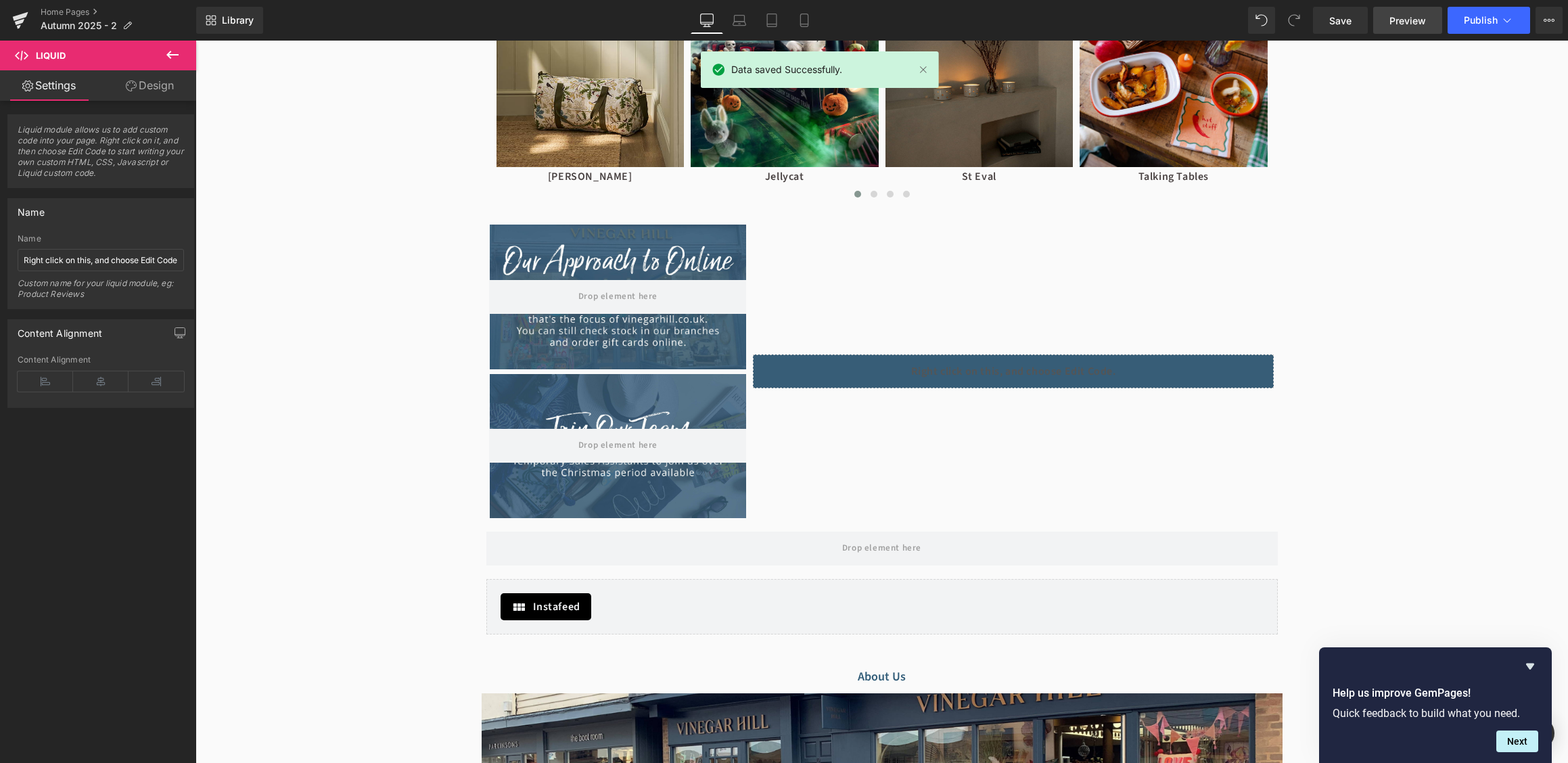
click at [1408, 23] on span "Preview" at bounding box center [1407, 21] width 37 height 14
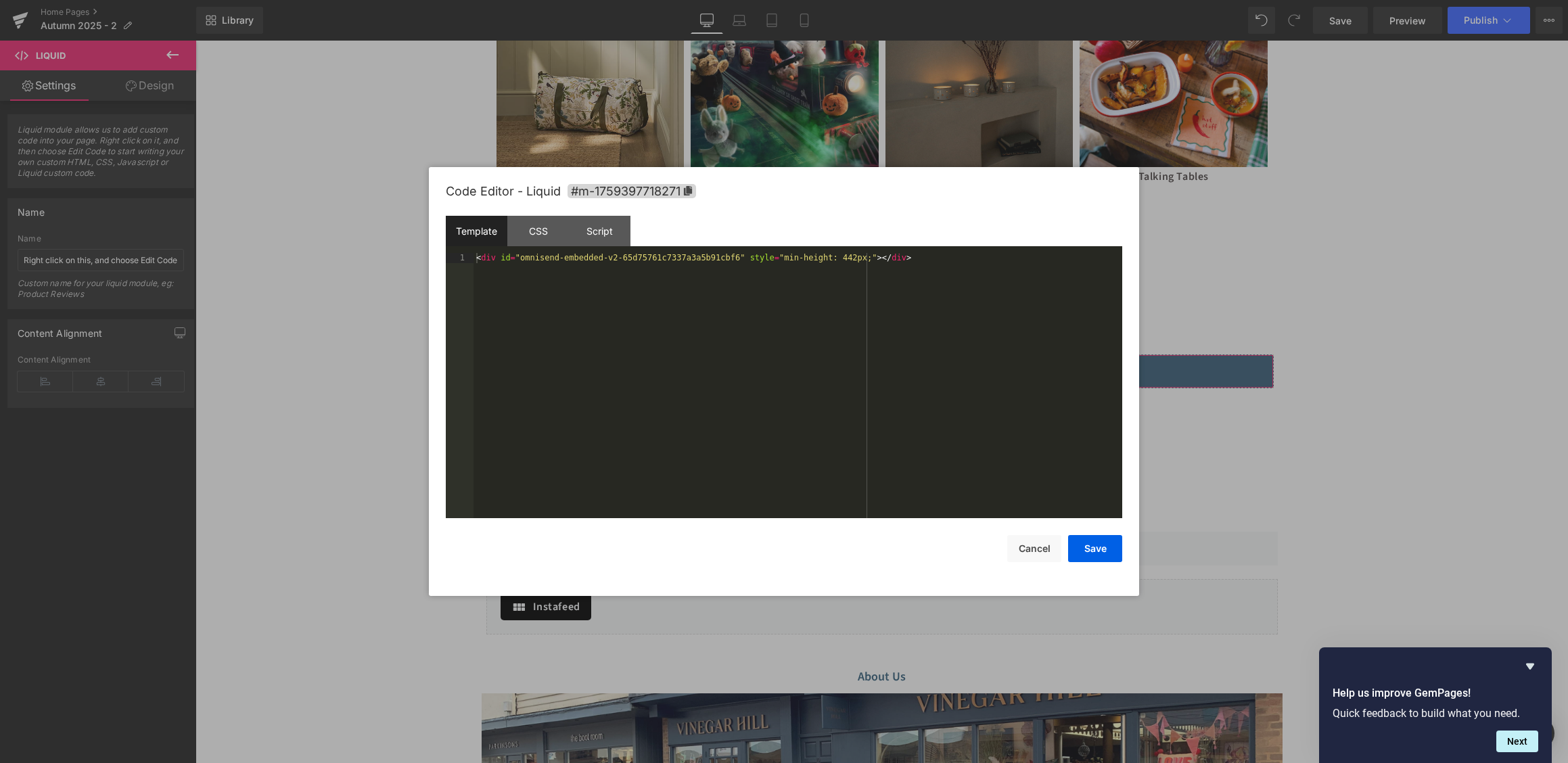
click at [858, 0] on div "Liquid You are previewing how the will restyle your page. You can not edit Elem…" at bounding box center [784, 0] width 1568 height 0
click at [872, 259] on div "< div id = "omnisend-embedded-v2-65d75761c7337a3a5b91cbf6" style = "min-height:…" at bounding box center [797, 395] width 649 height 285
click at [875, 263] on div "< div id = "omnisend-embedded-v2-65d75761c7337a3a5b91cbf6" style = "min-height:…" at bounding box center [797, 395] width 649 height 285
drag, startPoint x: 876, startPoint y: 259, endPoint x: 748, endPoint y: 259, distance: 128.0
click at [748, 259] on div "< div id = "omnisend-embedded-v2-65d75761c7337a3a5b91cbf6" style = "min-height:…" at bounding box center [797, 395] width 649 height 285
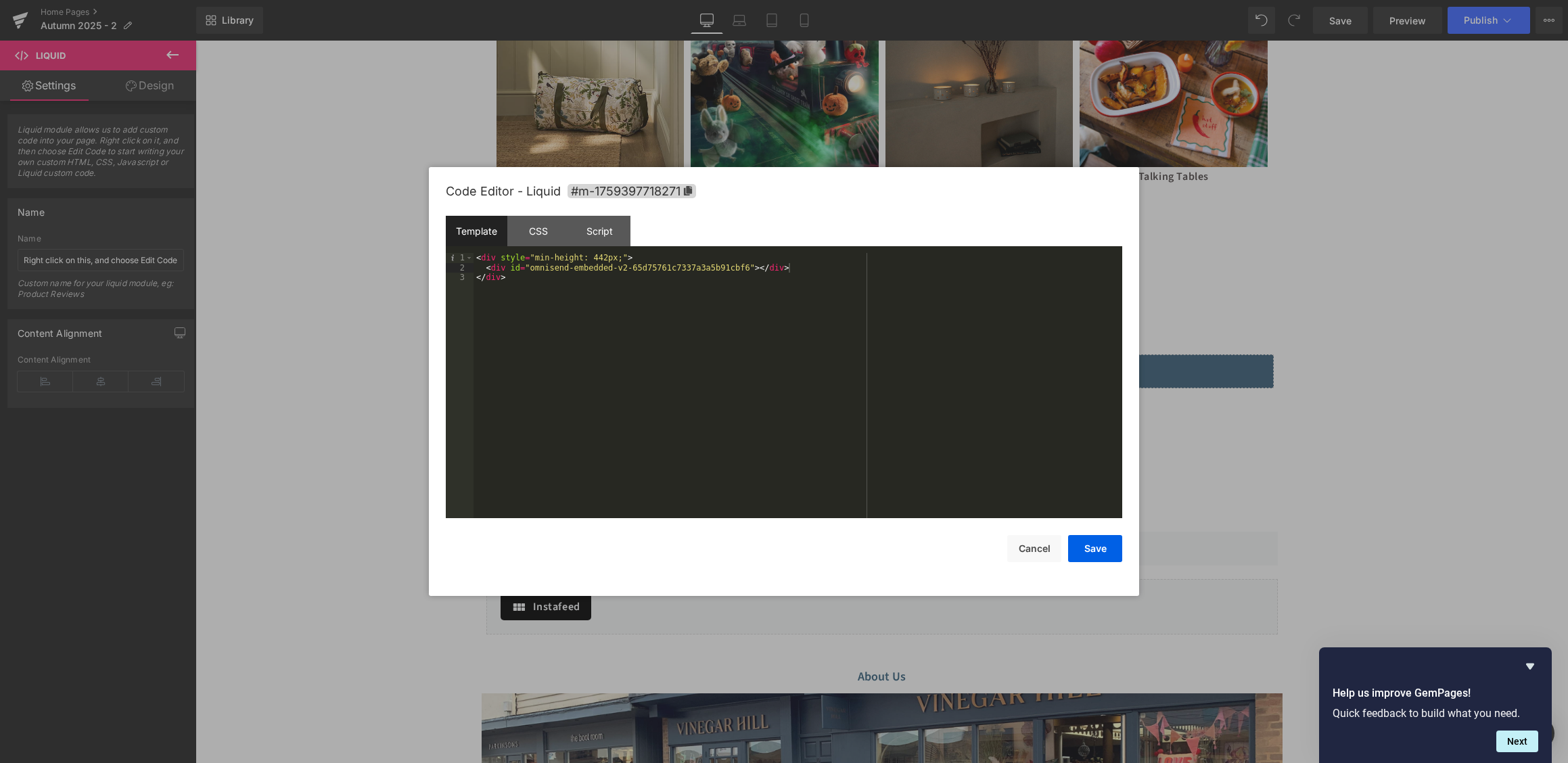
click at [1088, 524] on div "Save Cancel" at bounding box center [784, 539] width 677 height 44
click at [1088, 556] on button "Save" at bounding box center [1095, 548] width 54 height 27
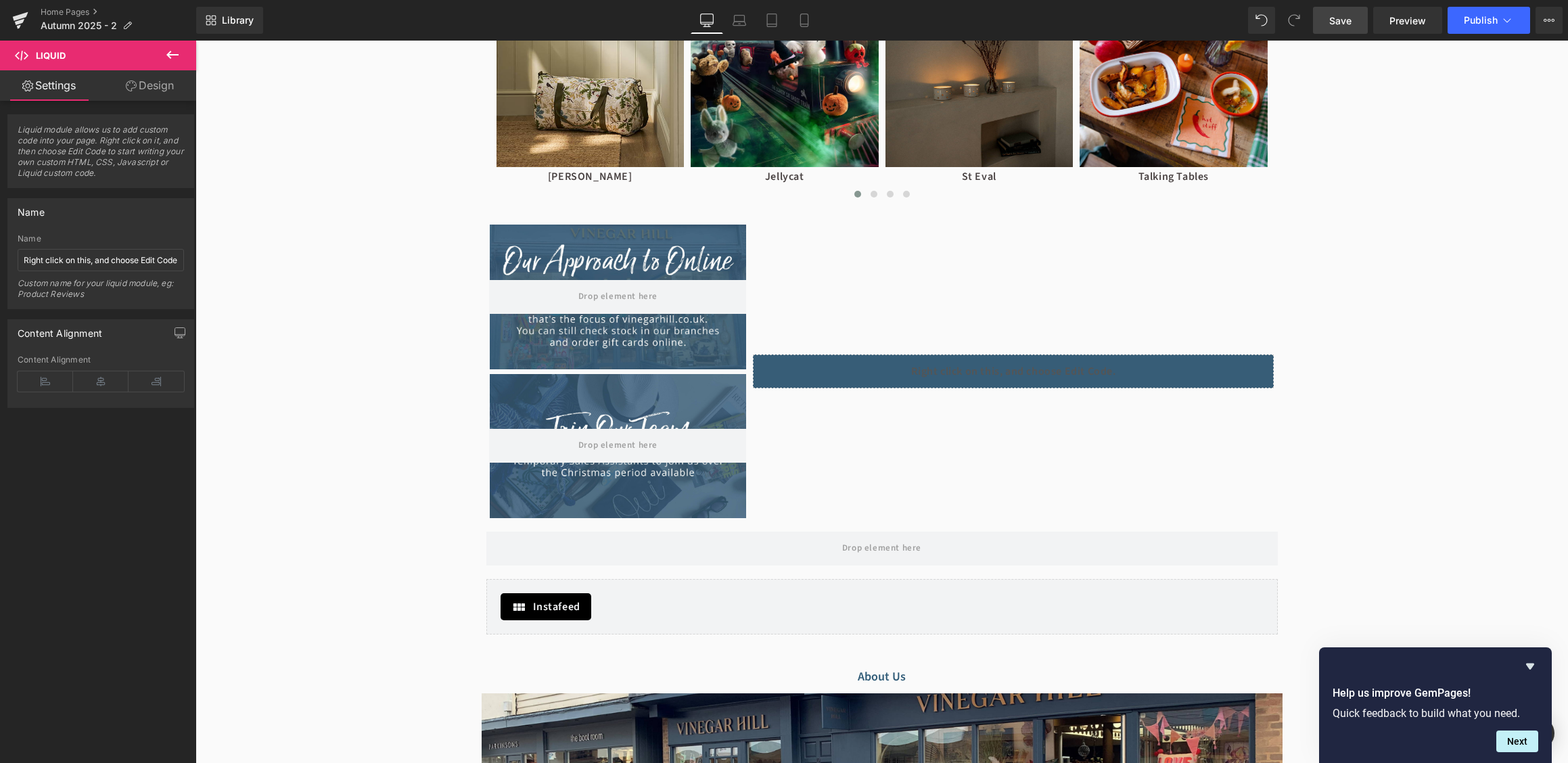
click at [1338, 26] on span "Save" at bounding box center [1340, 21] width 22 height 14
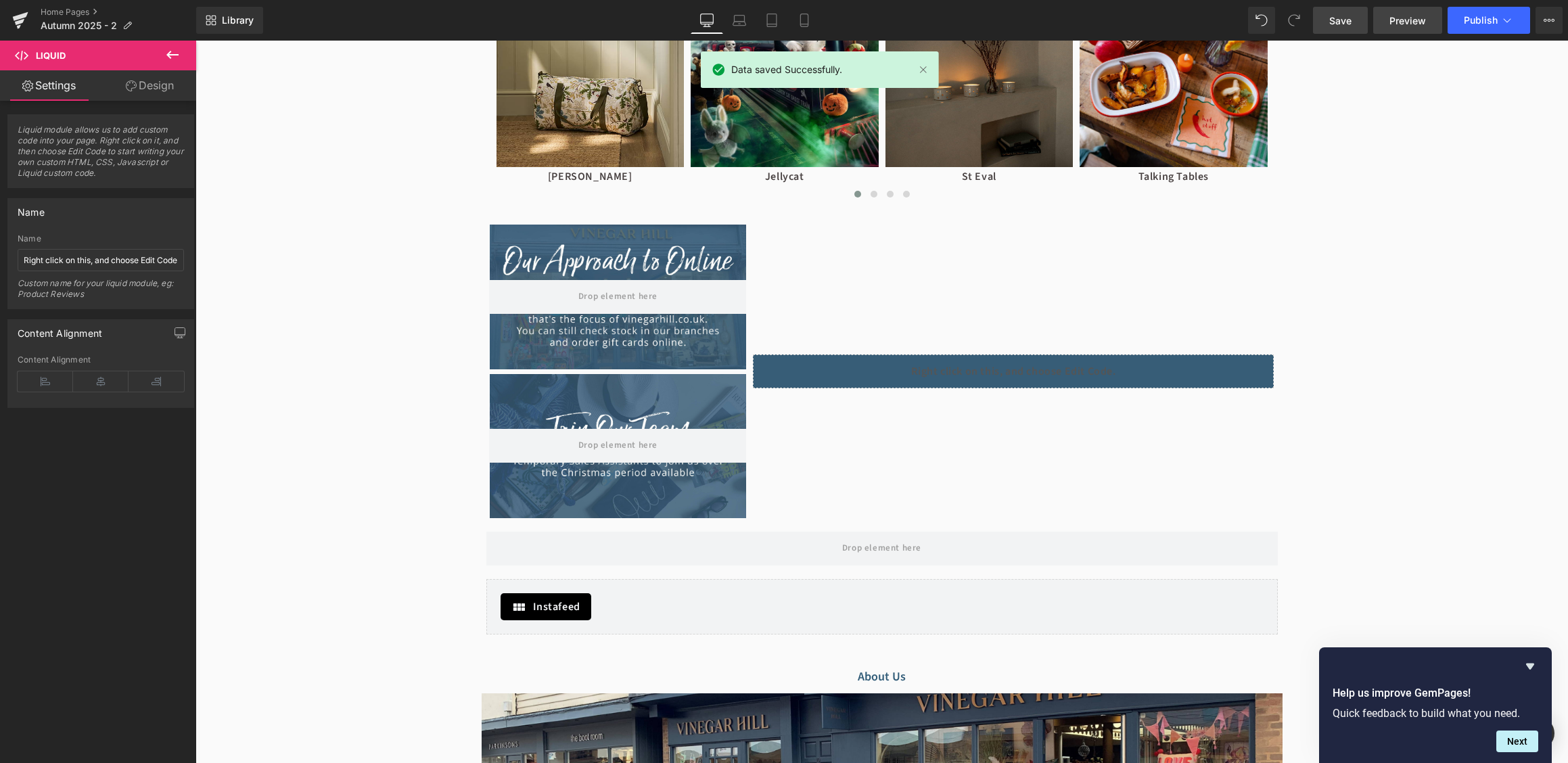
click at [1418, 24] on span "Preview" at bounding box center [1407, 21] width 37 height 14
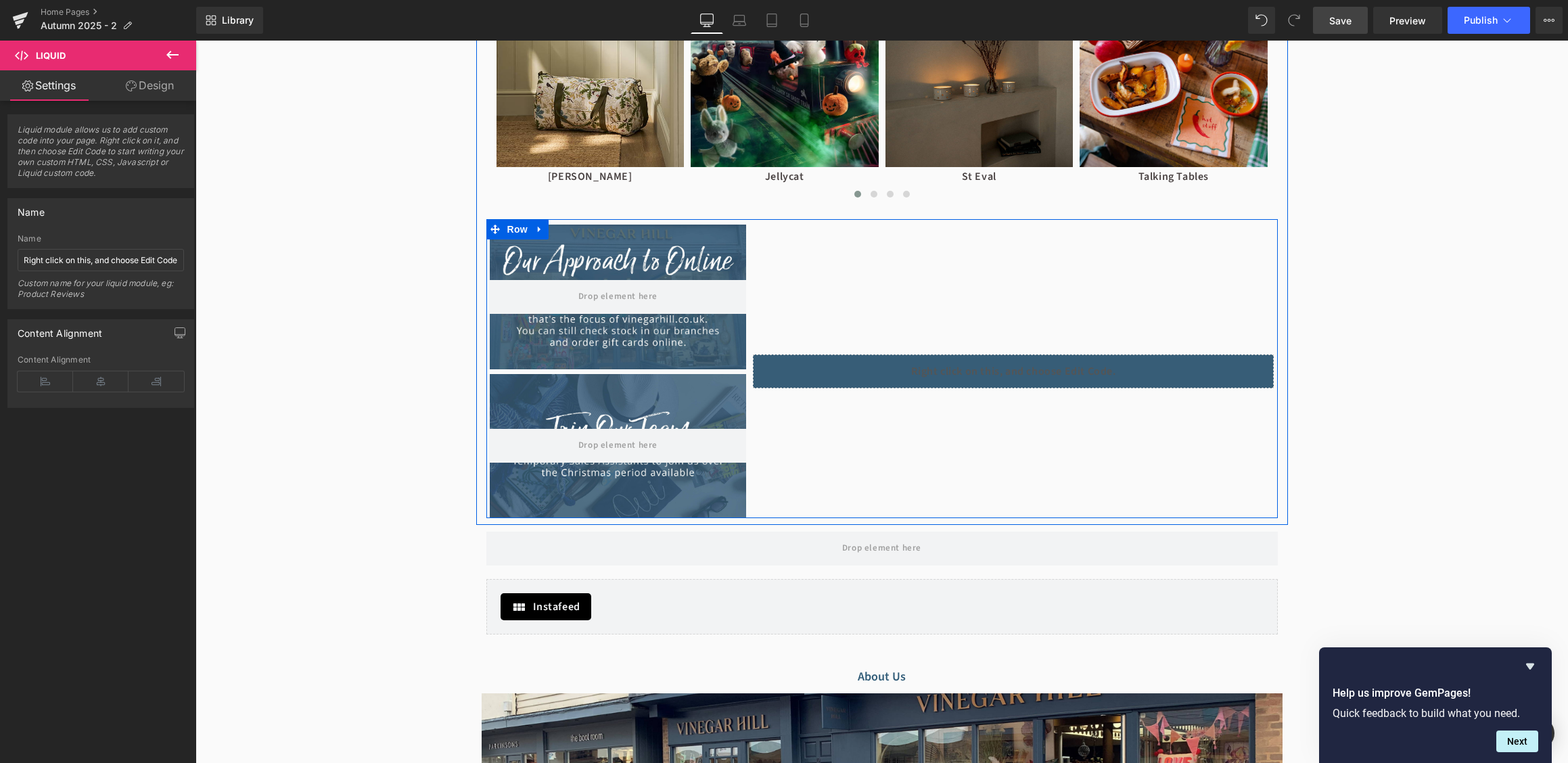
click at [961, 328] on div "with our news and events Button Hero Banner Liquid" at bounding box center [1013, 368] width 528 height 299
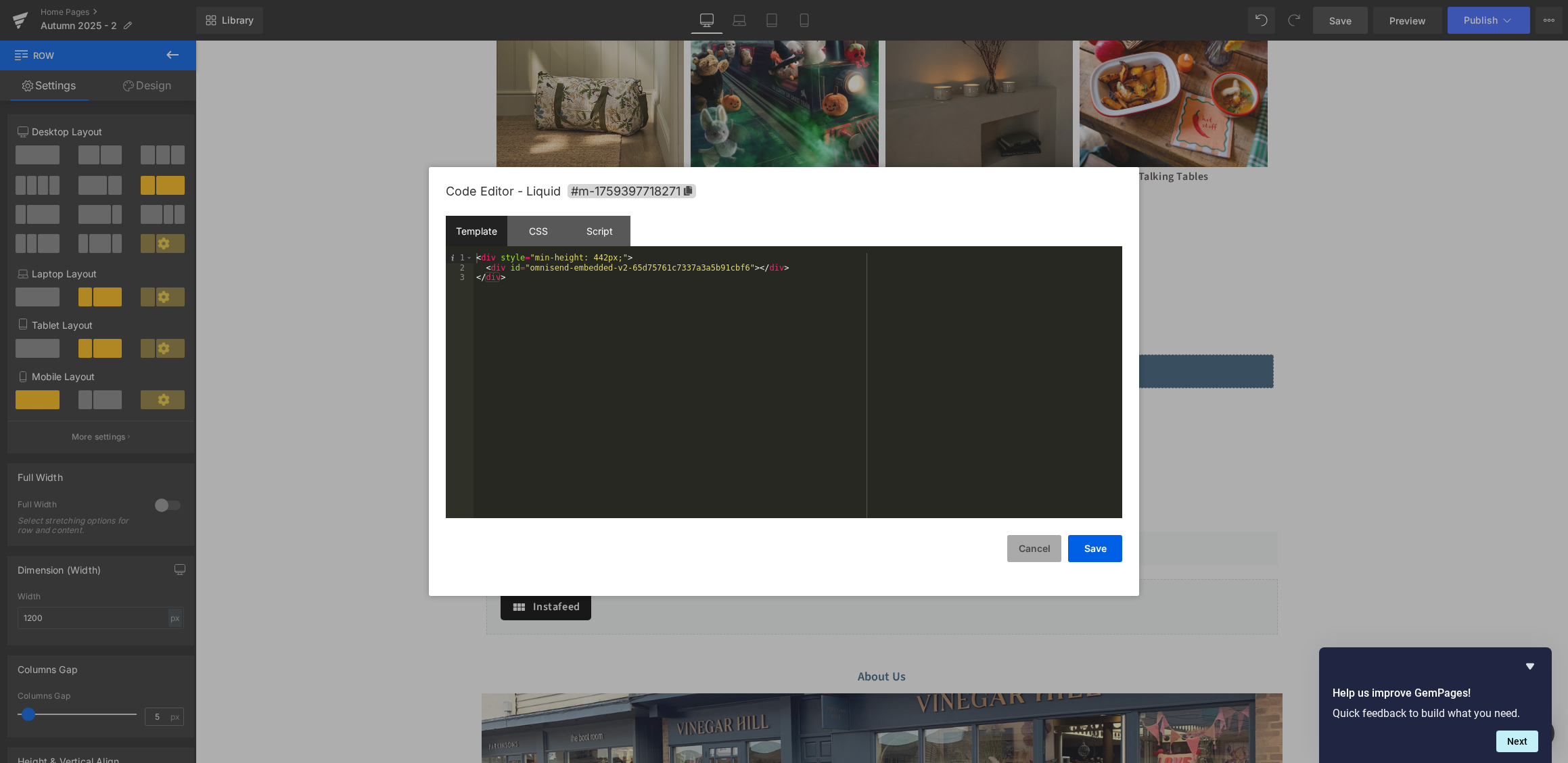
click at [1055, 548] on button "Cancel" at bounding box center [1034, 548] width 54 height 27
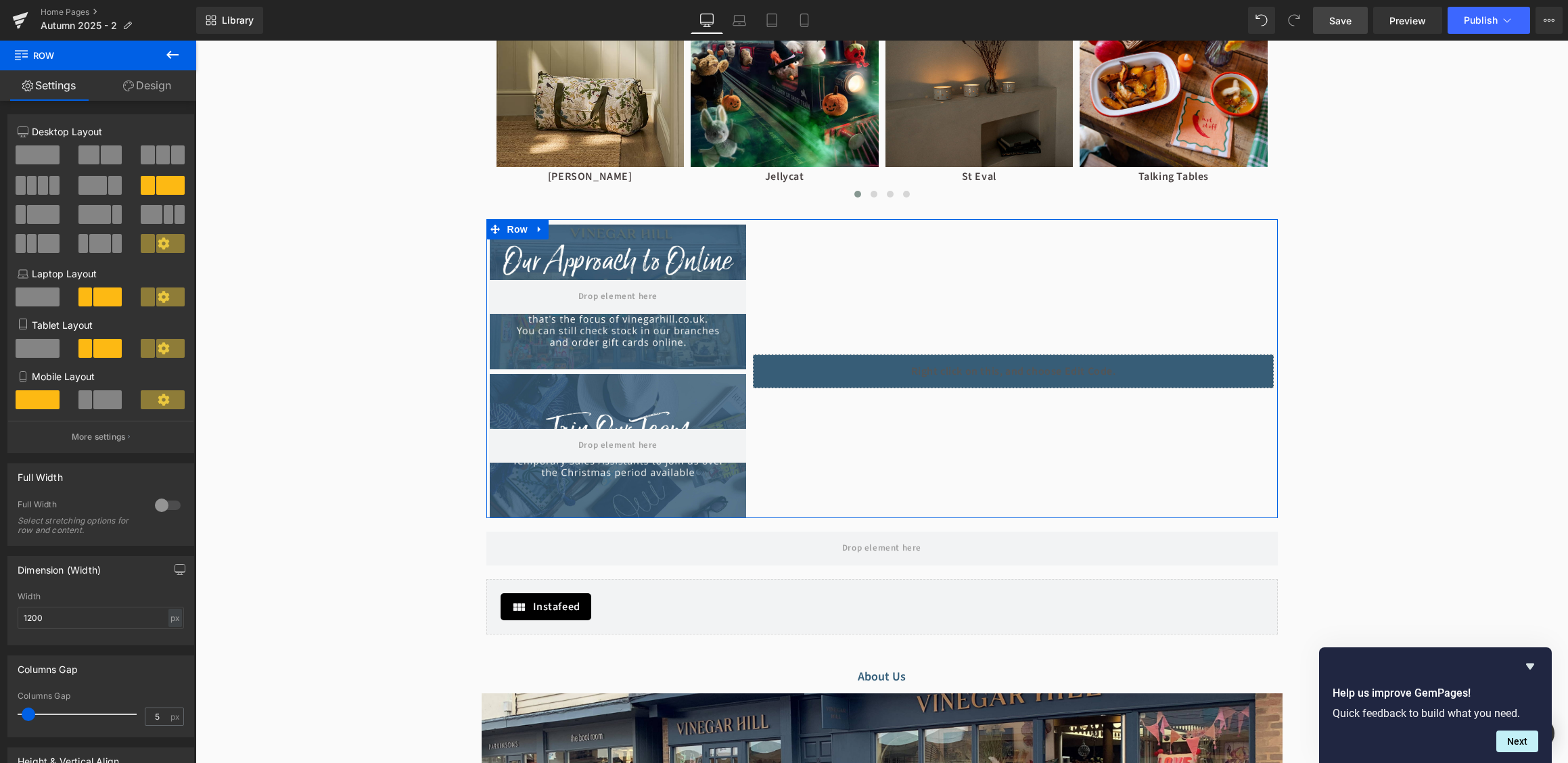
click at [150, 92] on link "Design" at bounding box center [146, 85] width 98 height 31
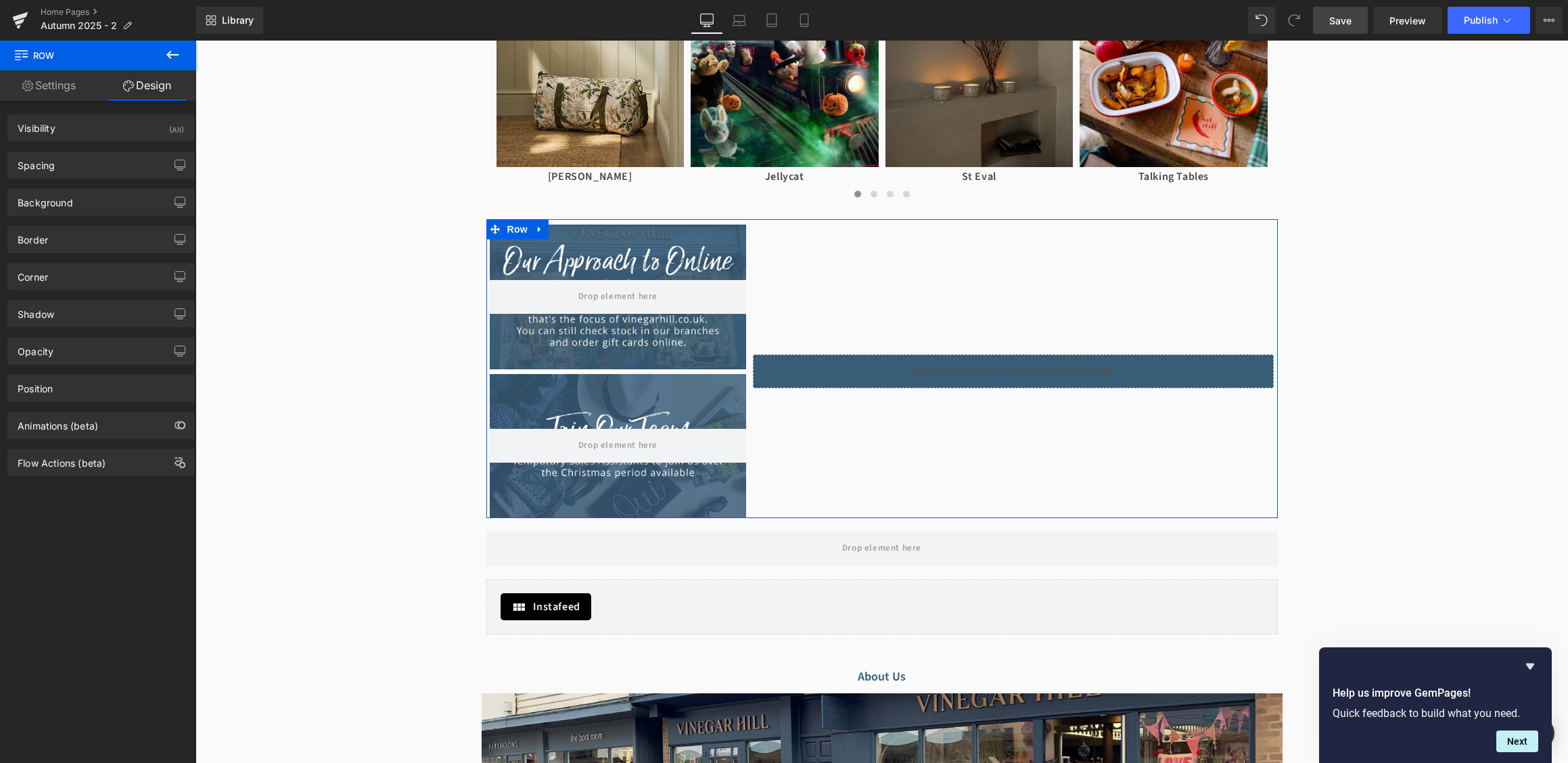
click at [64, 93] on link "Settings" at bounding box center [48, 85] width 98 height 31
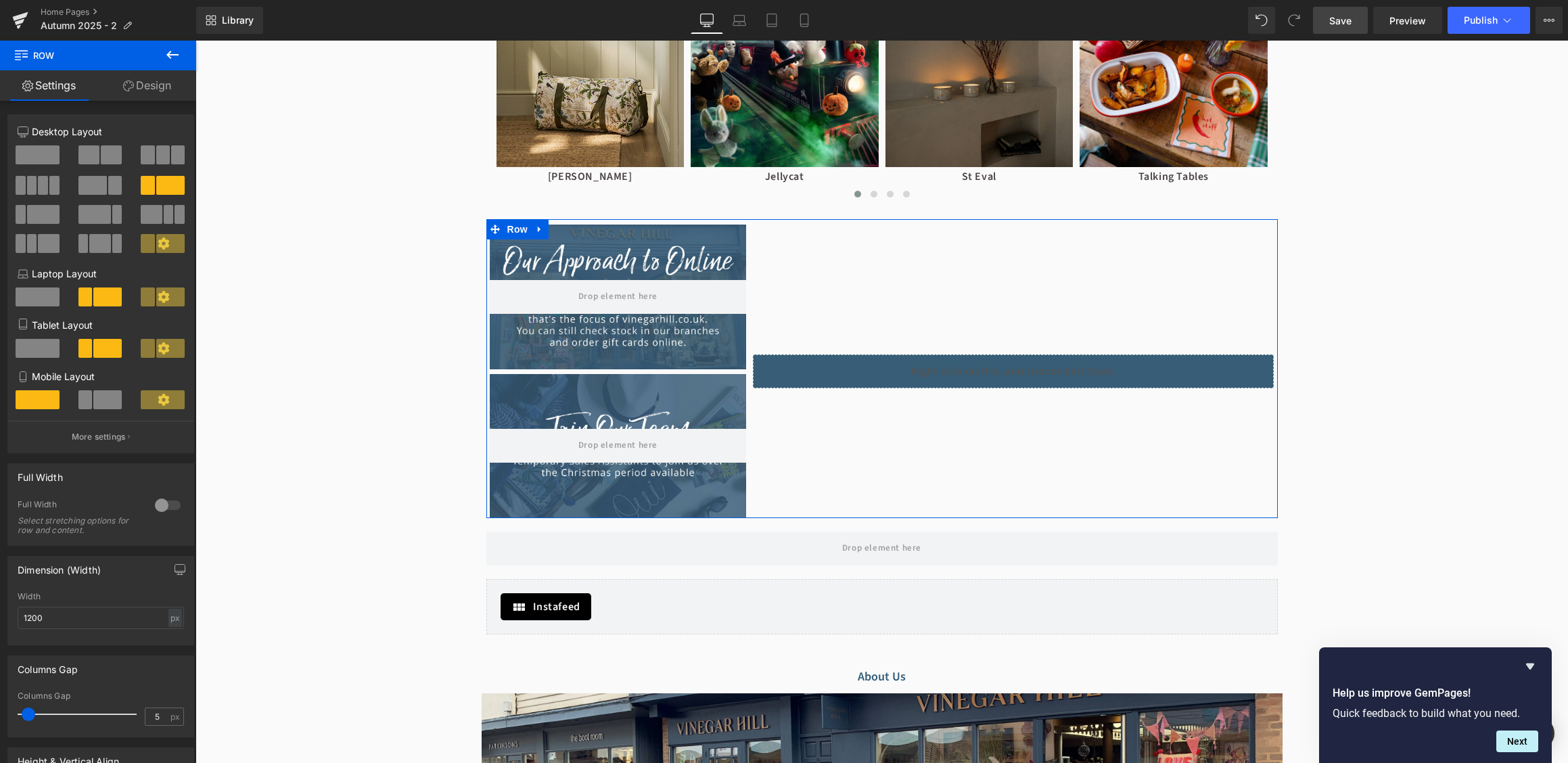
click at [153, 90] on link "Design" at bounding box center [146, 85] width 98 height 31
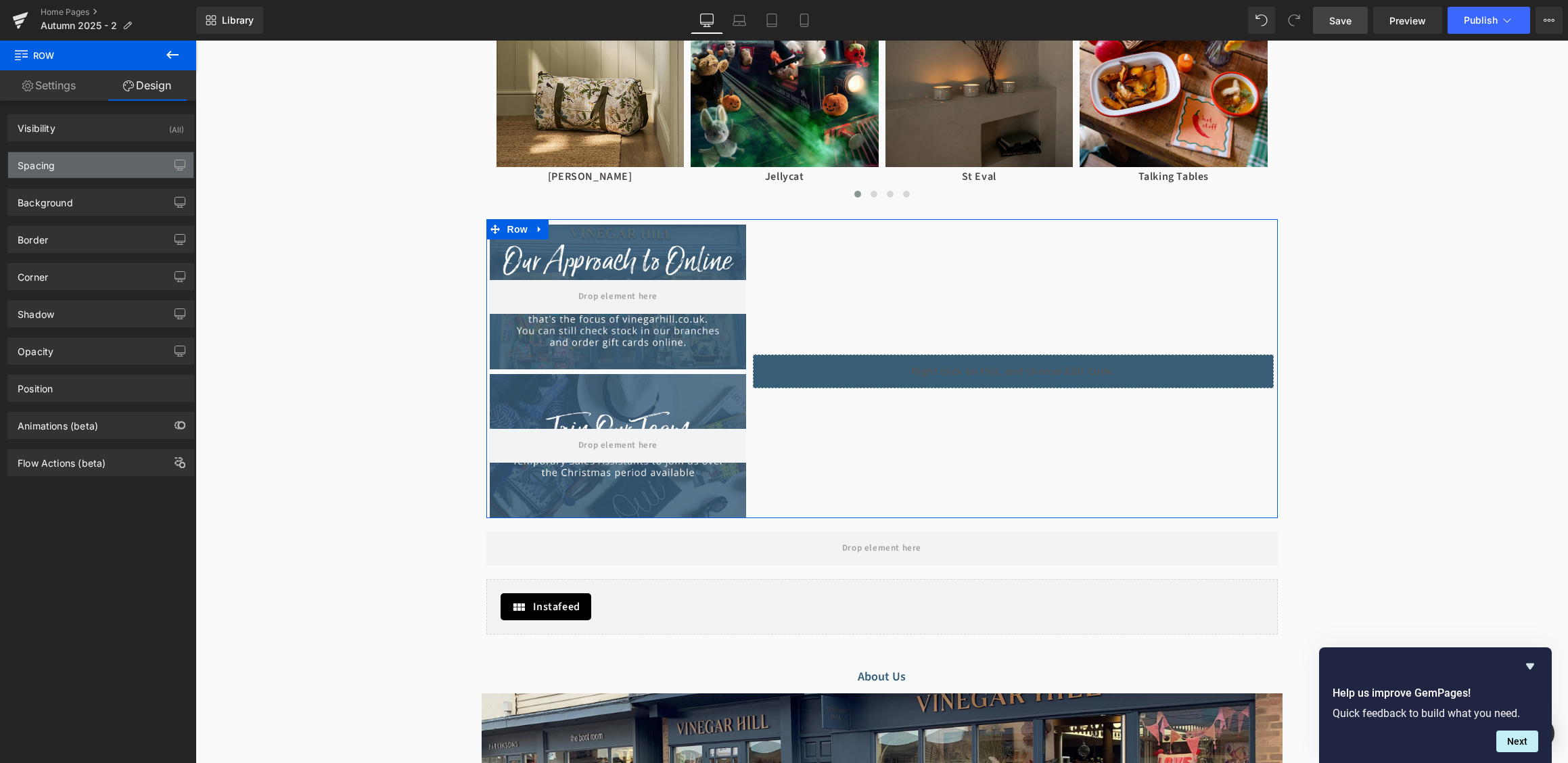
click at [87, 164] on div "Spacing" at bounding box center [101, 165] width 185 height 26
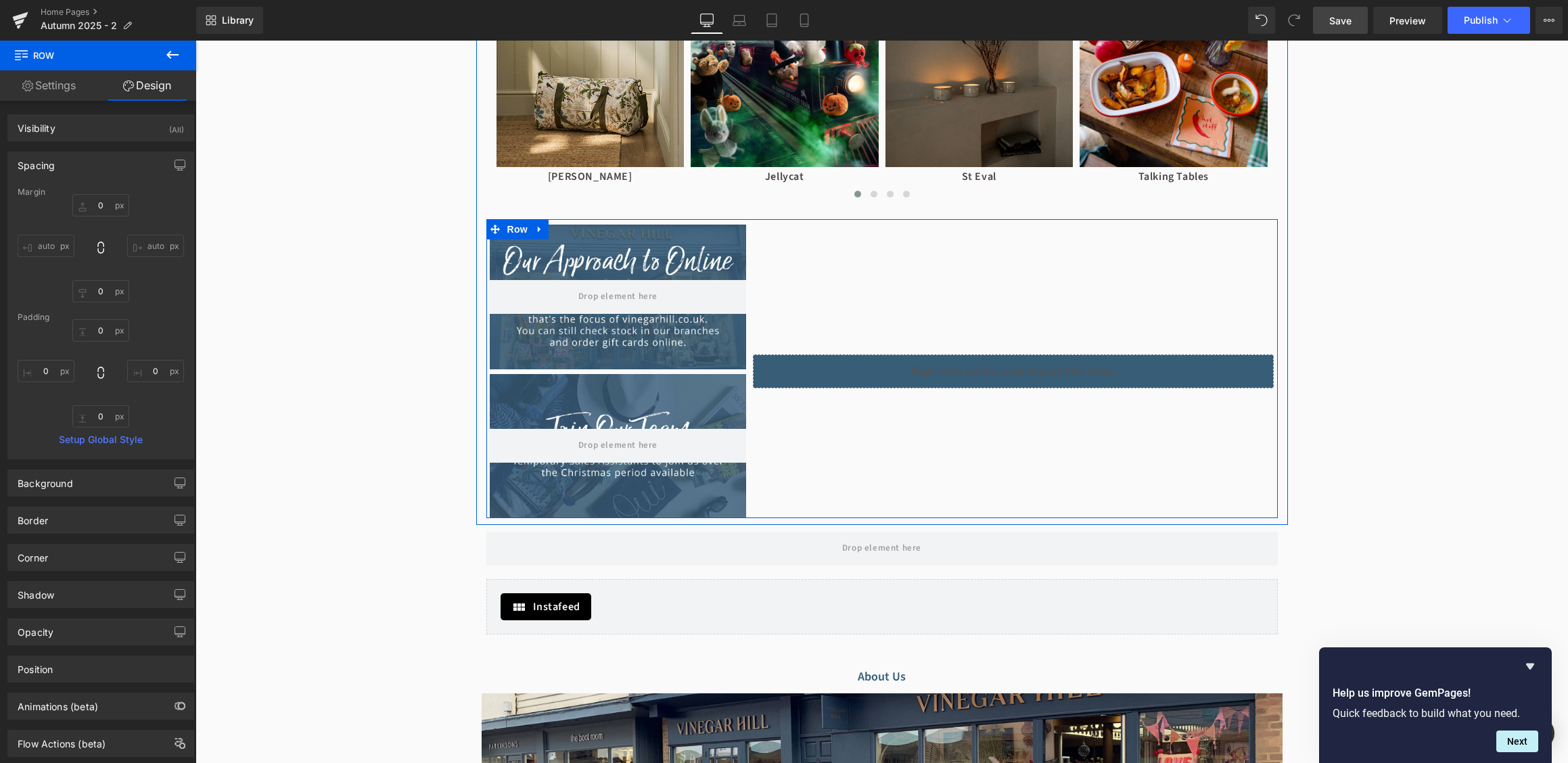
click at [874, 364] on div "Liquid" at bounding box center [1013, 372] width 521 height 34
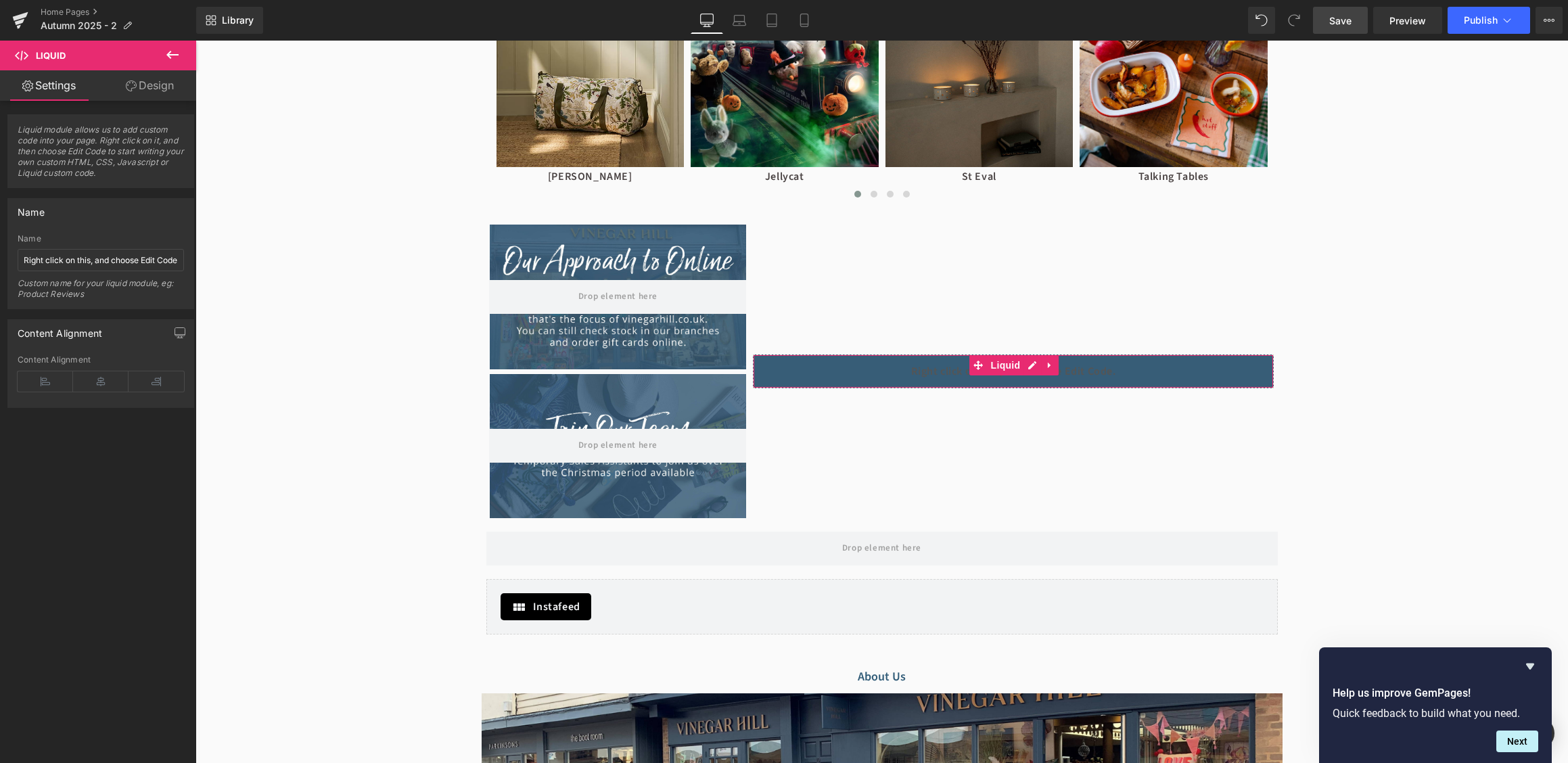
click at [151, 86] on link "Design" at bounding box center [149, 85] width 98 height 31
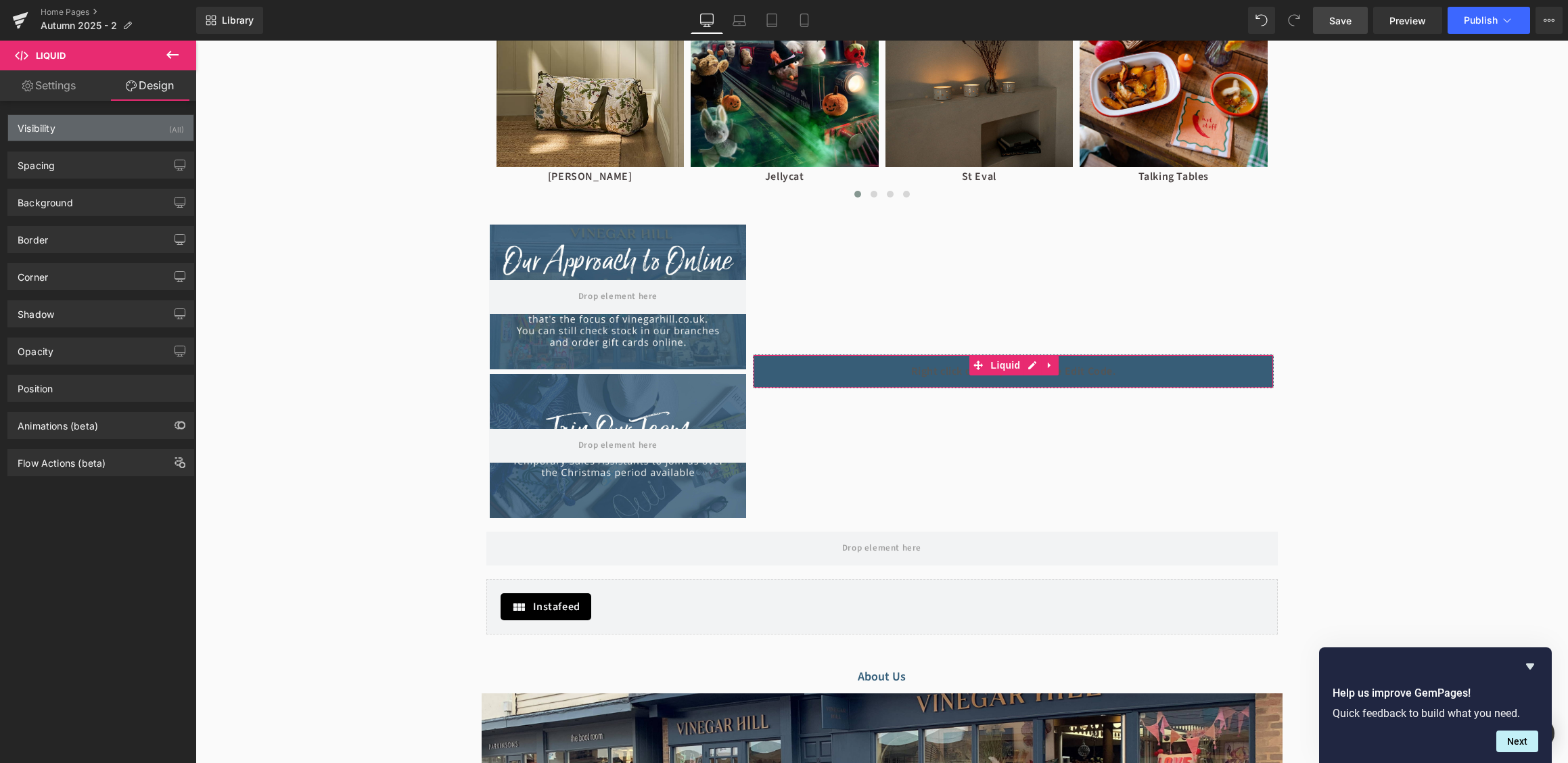
click at [98, 140] on div "Visibility (All)" at bounding box center [101, 127] width 185 height 26
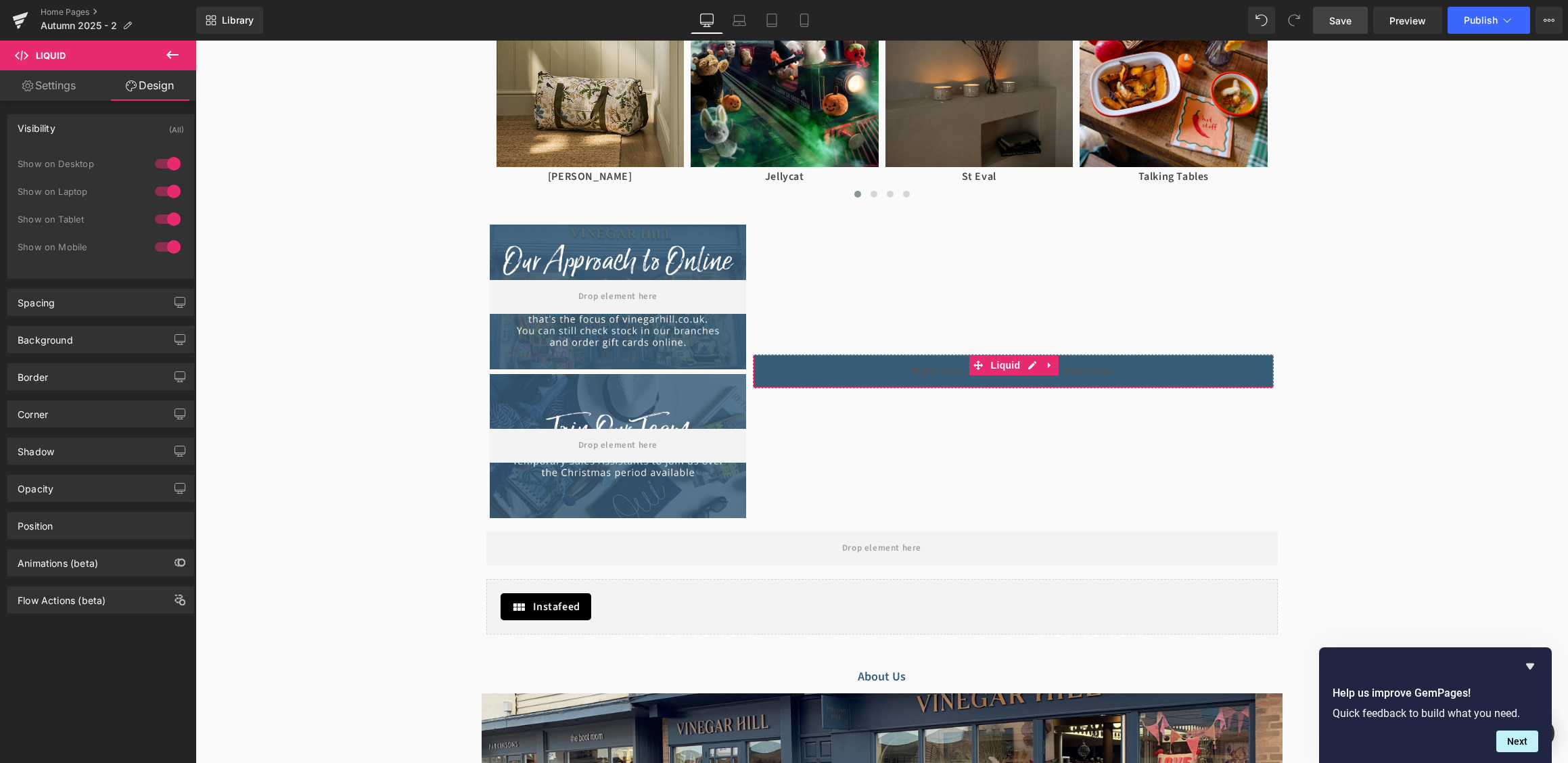
click at [98, 138] on div "Visibility (All)" at bounding box center [101, 127] width 185 height 26
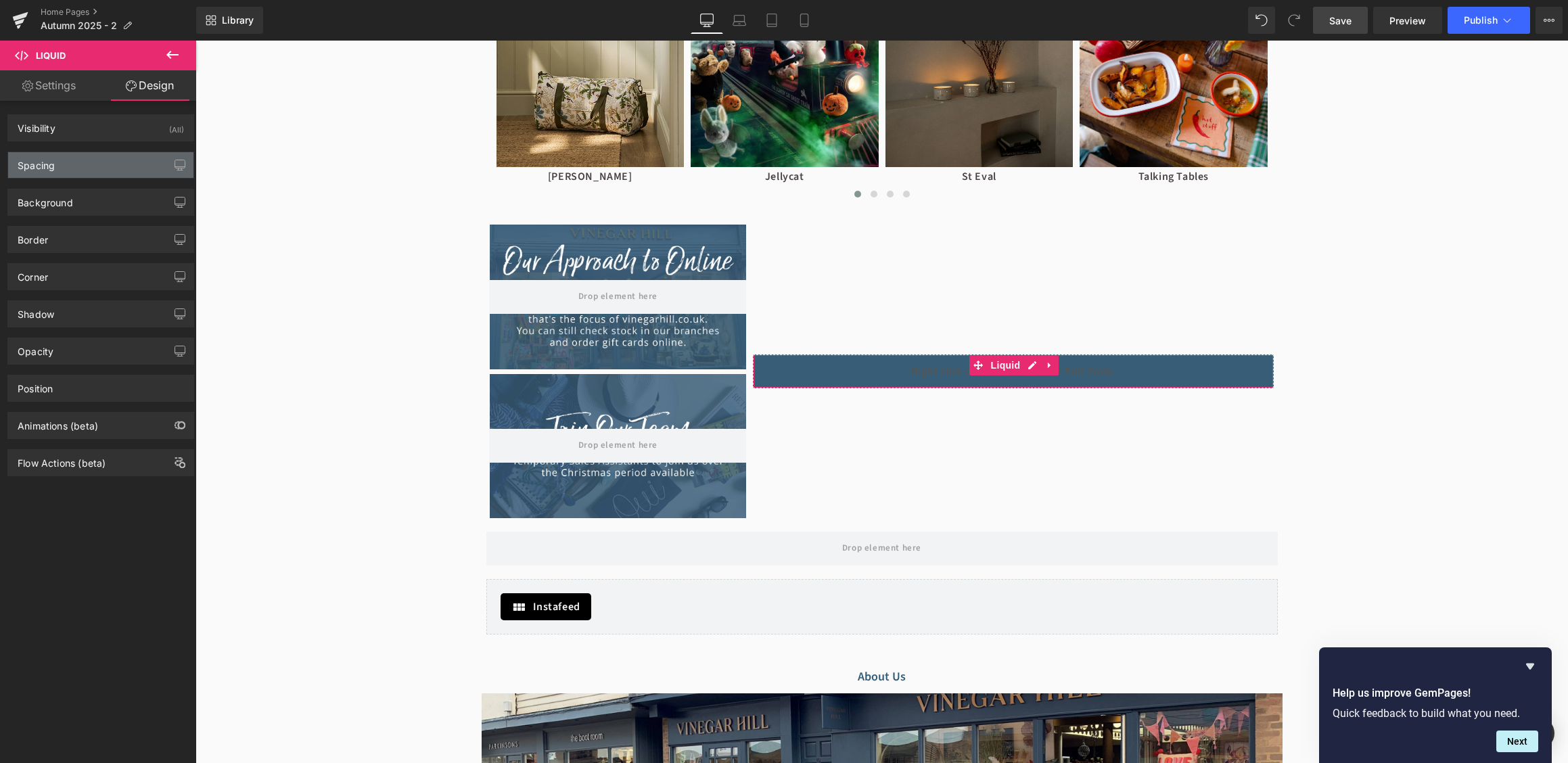
click at [100, 165] on div "Spacing" at bounding box center [101, 165] width 185 height 26
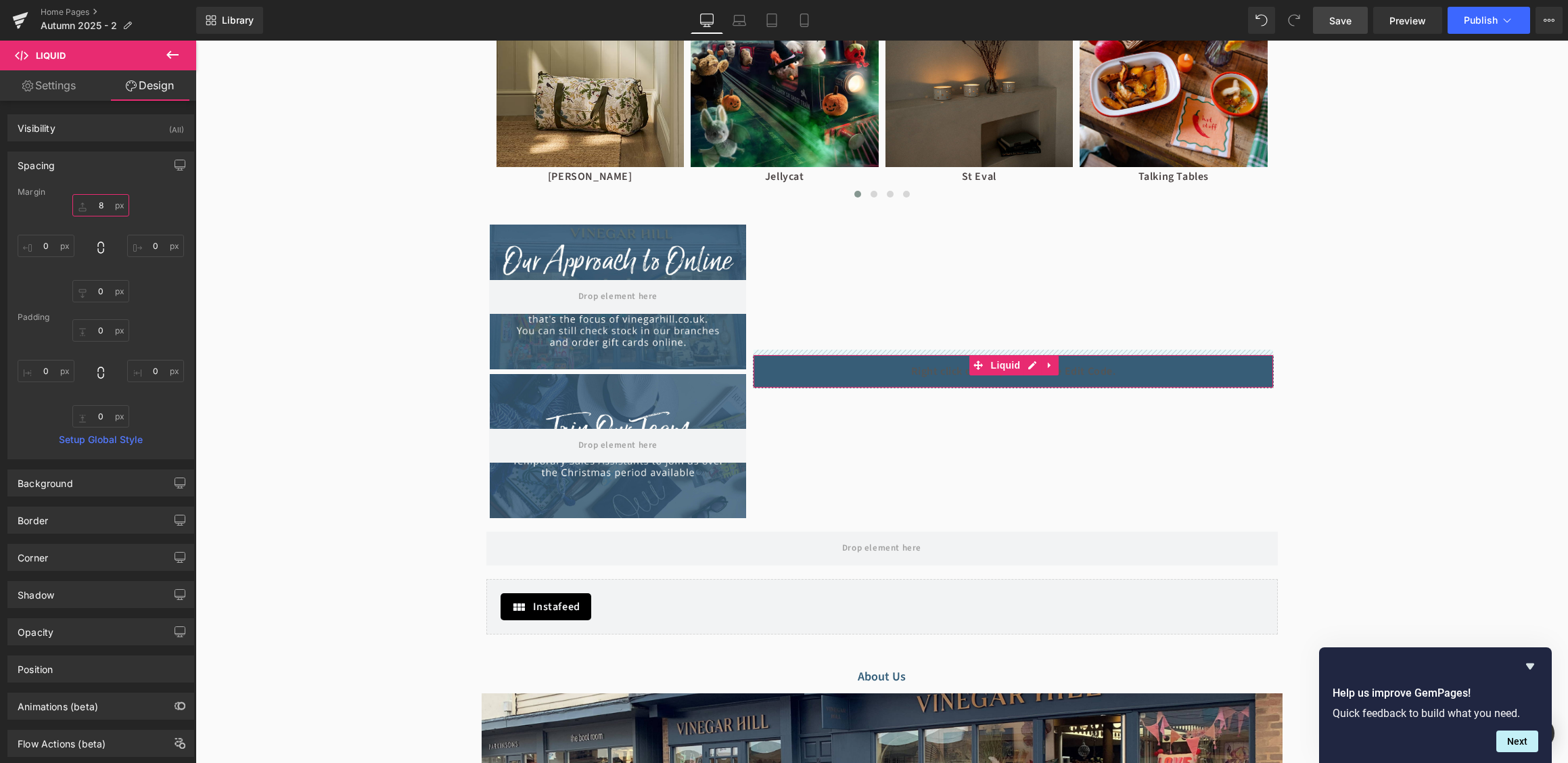
click at [109, 213] on input "8" at bounding box center [101, 205] width 57 height 22
type input "10"
click at [105, 300] on input "0" at bounding box center [101, 291] width 57 height 22
click at [155, 295] on div "10 10 0px 0 0px 0 0px 0" at bounding box center [101, 248] width 166 height 109
click at [103, 424] on input "0" at bounding box center [101, 416] width 57 height 22
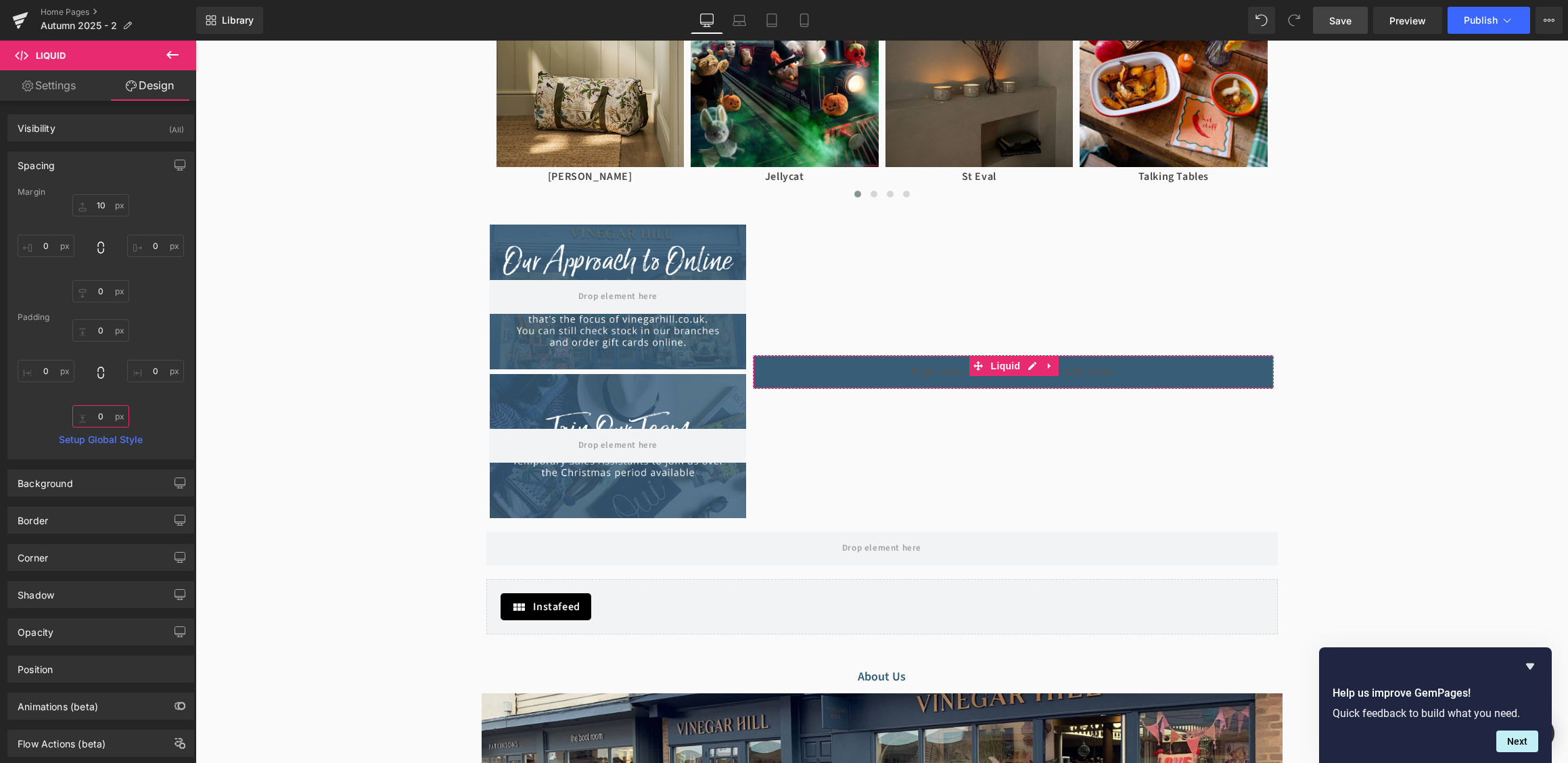
type input "0"
click at [105, 283] on input "0" at bounding box center [101, 291] width 57 height 22
click at [1346, 30] on link "Save" at bounding box center [1340, 21] width 55 height 27
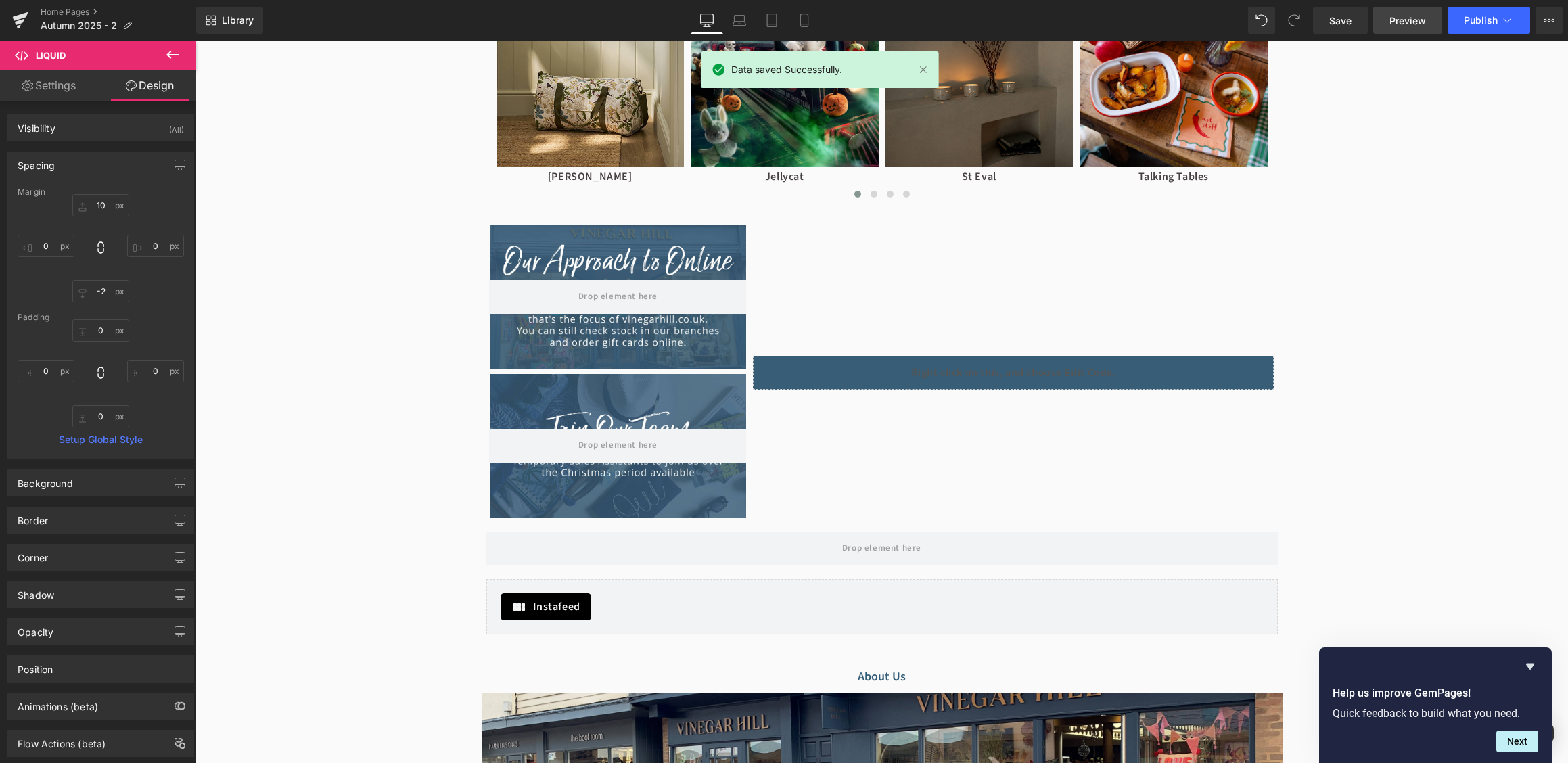
click at [1410, 22] on span "Preview" at bounding box center [1407, 21] width 37 height 14
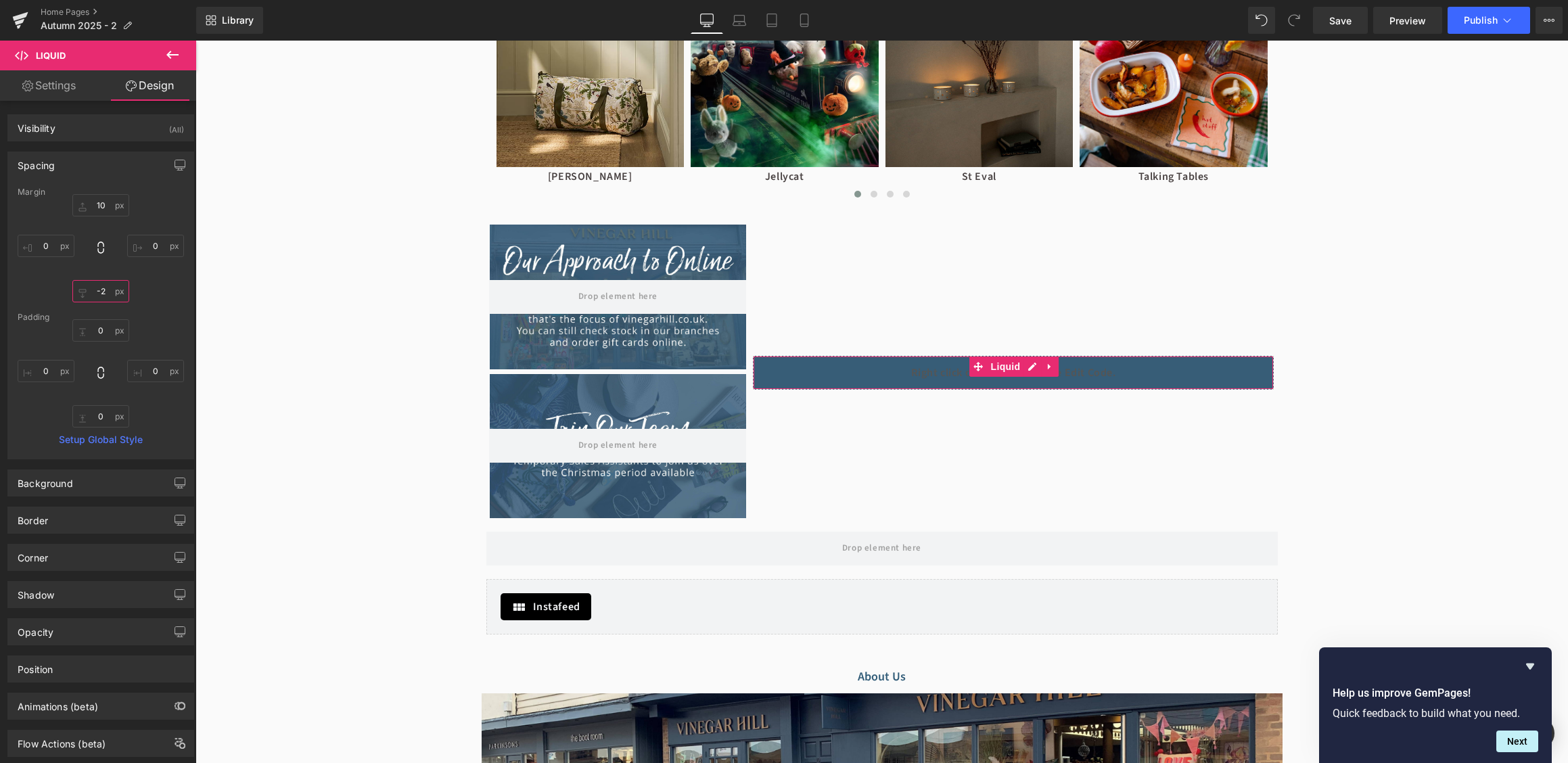
click at [106, 296] on input "-2" at bounding box center [101, 291] width 57 height 22
type input "-5"
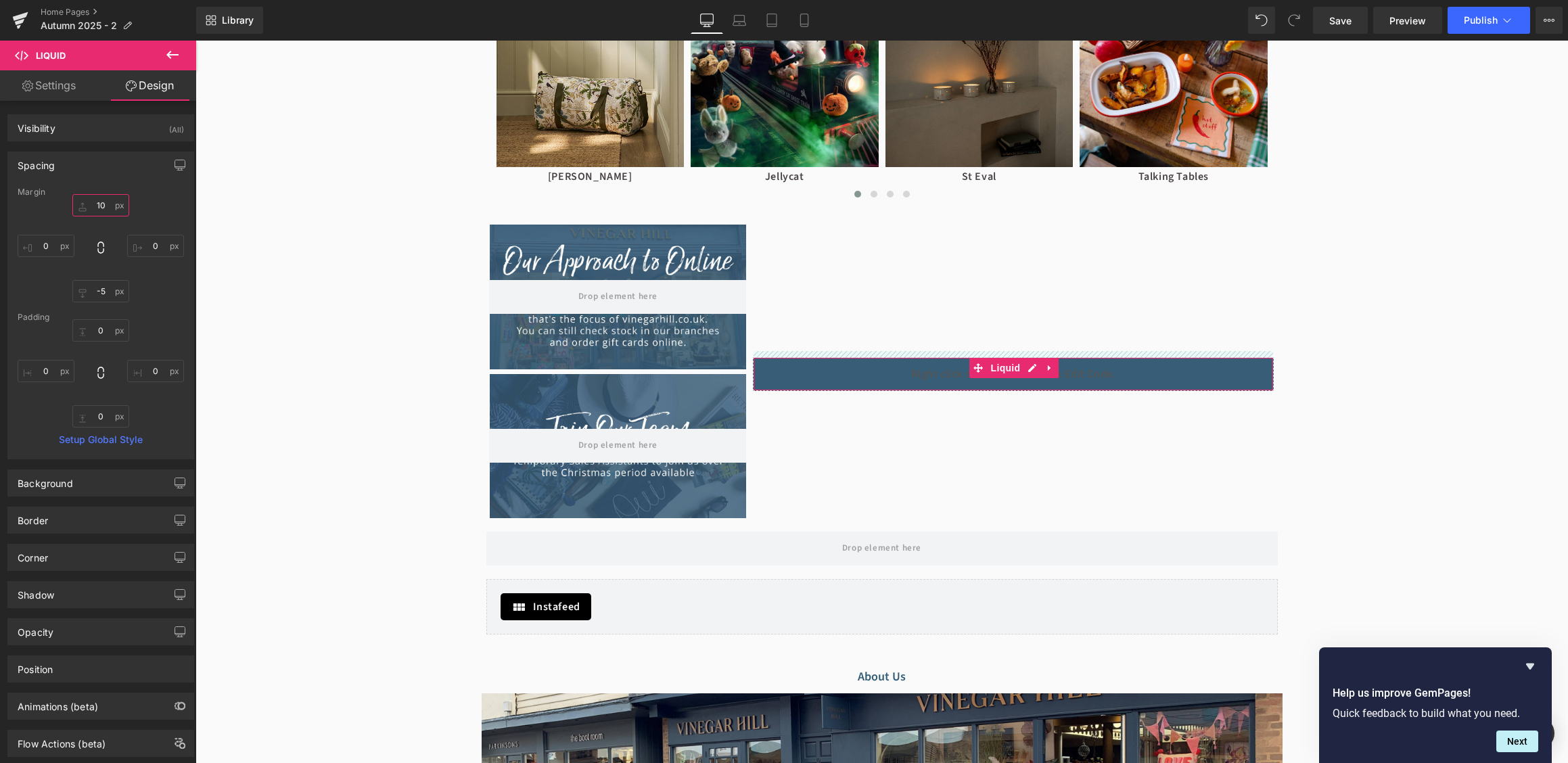
click at [97, 198] on input "10" at bounding box center [101, 205] width 57 height 22
type input "11"
click at [1351, 22] on span "Save" at bounding box center [1340, 21] width 22 height 14
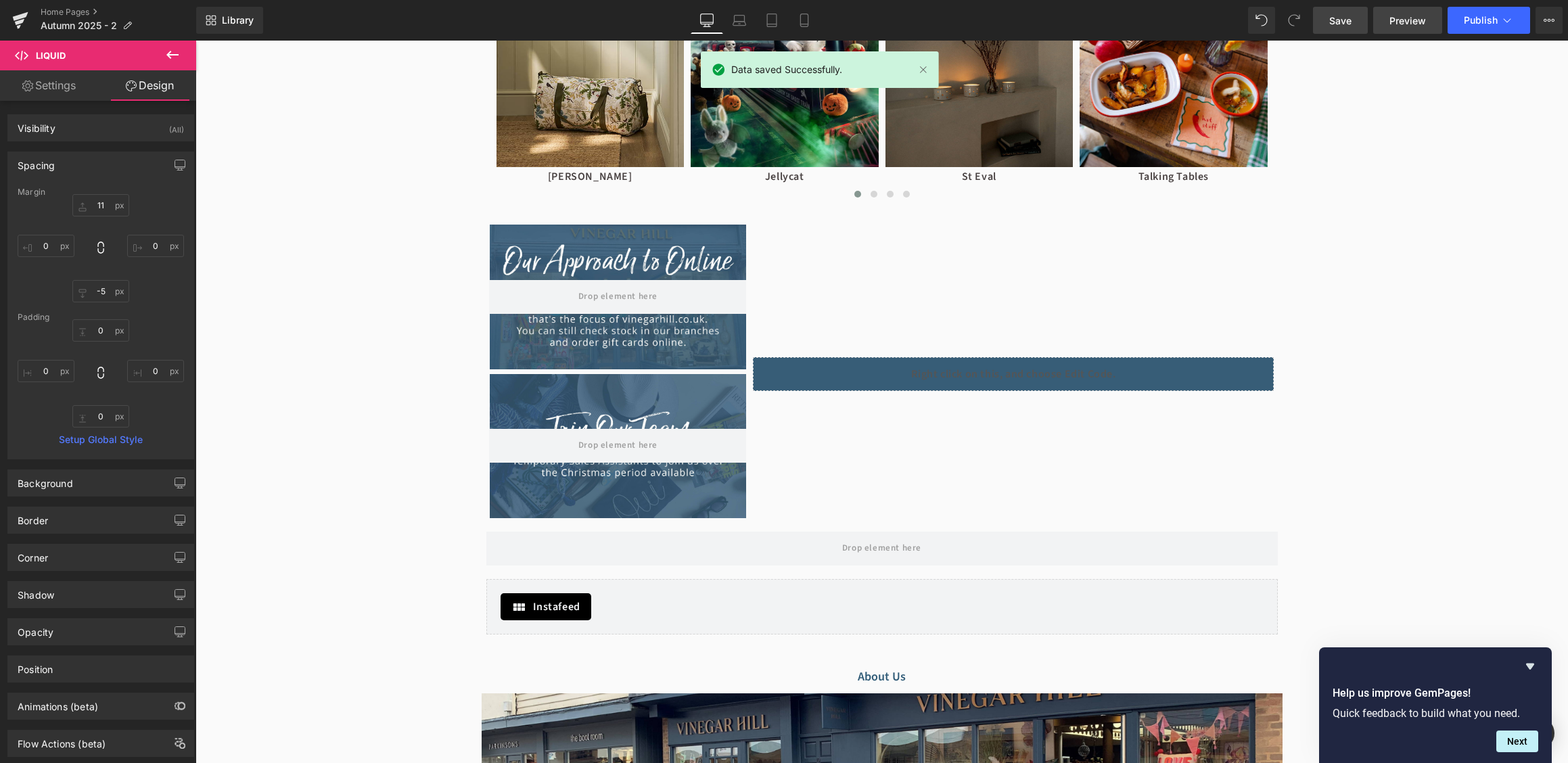
click at [1415, 23] on span "Preview" at bounding box center [1407, 21] width 37 height 14
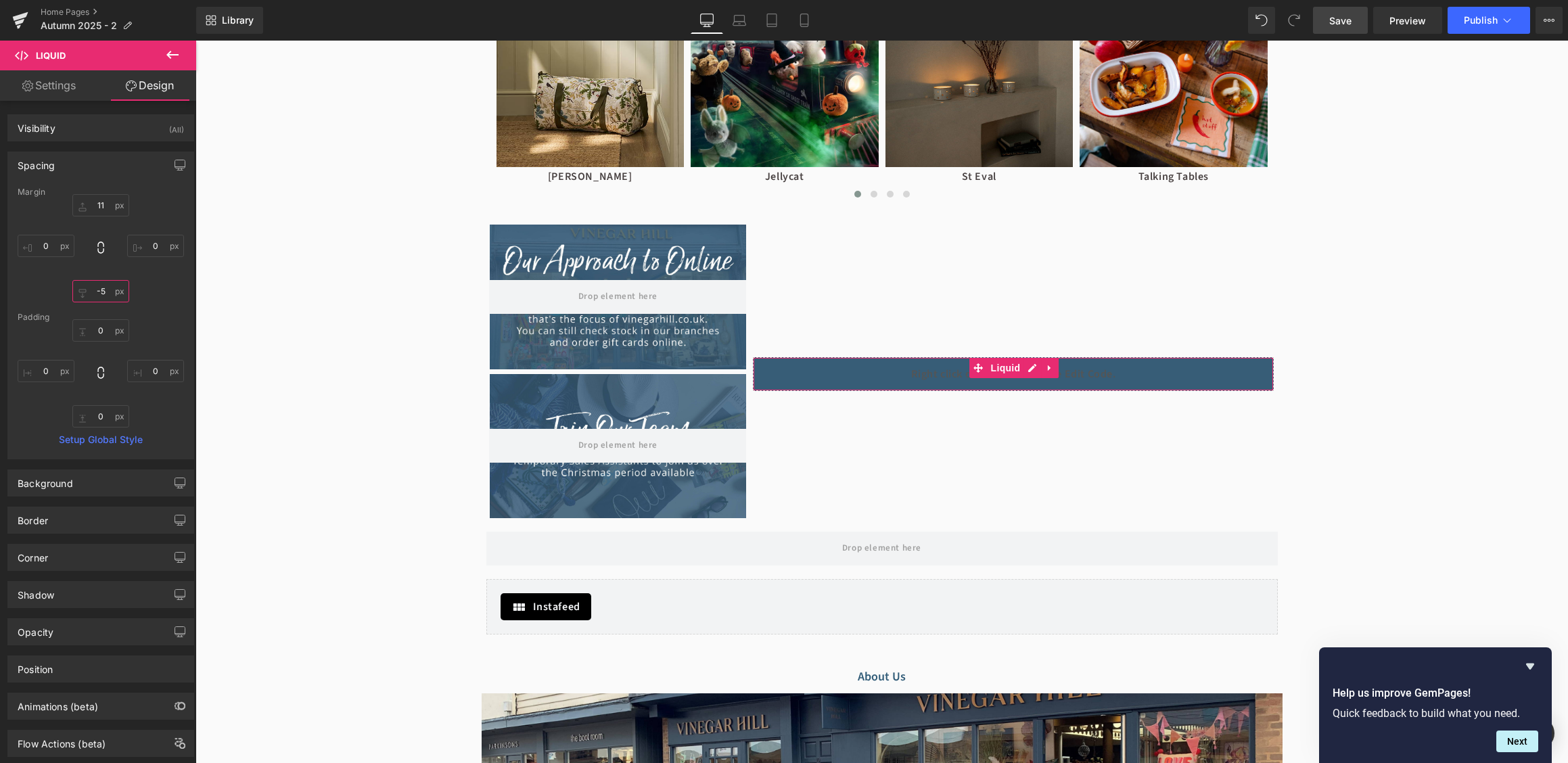
click at [107, 286] on input "-5" at bounding box center [101, 291] width 57 height 22
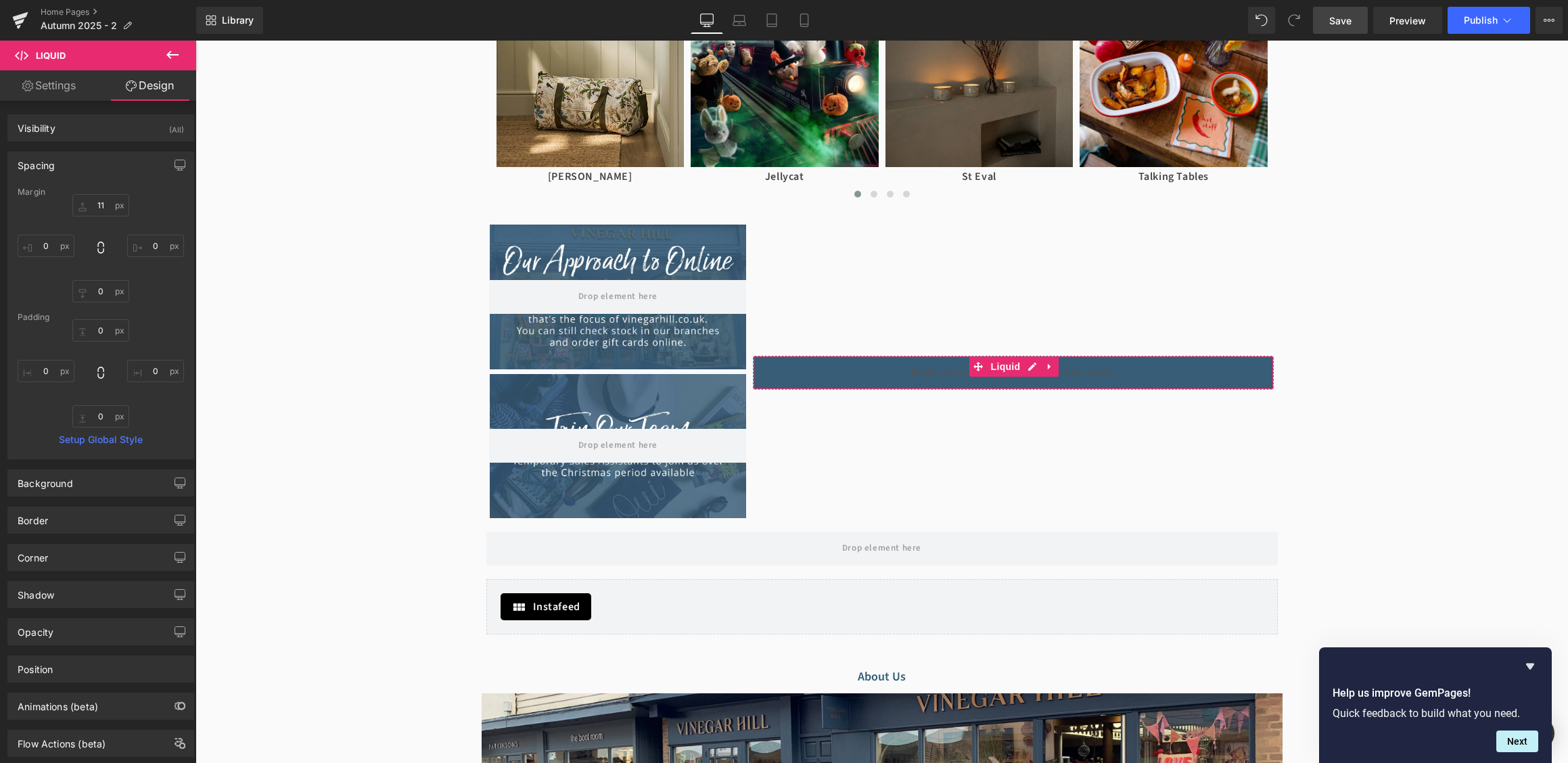
click at [107, 221] on div "11 11 0px 0 0px 0" at bounding box center [101, 248] width 166 height 109
click at [107, 216] on input "11" at bounding box center [101, 205] width 57 height 22
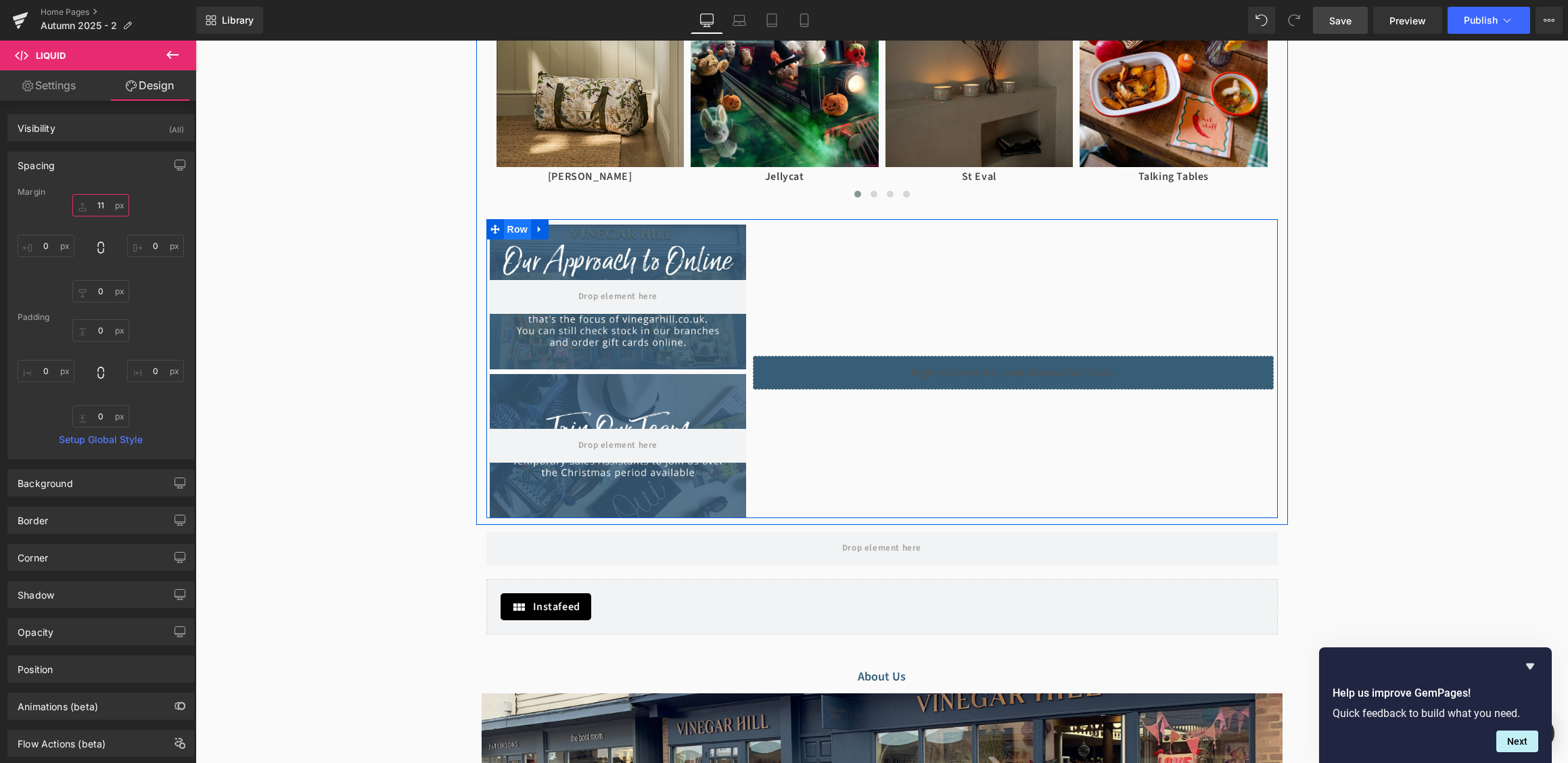
click at [515, 224] on span "Row" at bounding box center [517, 229] width 27 height 21
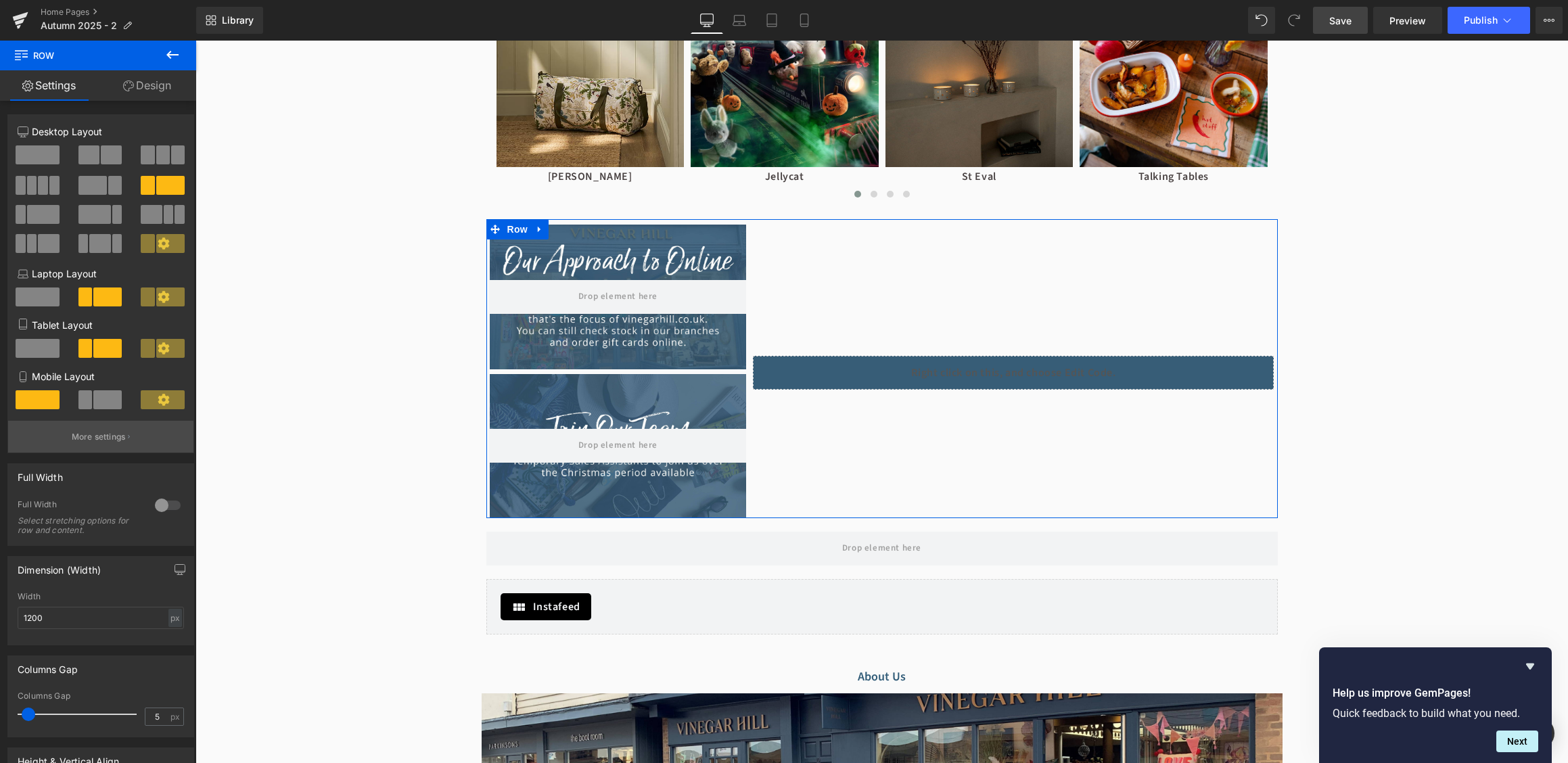
scroll to position [307, 0]
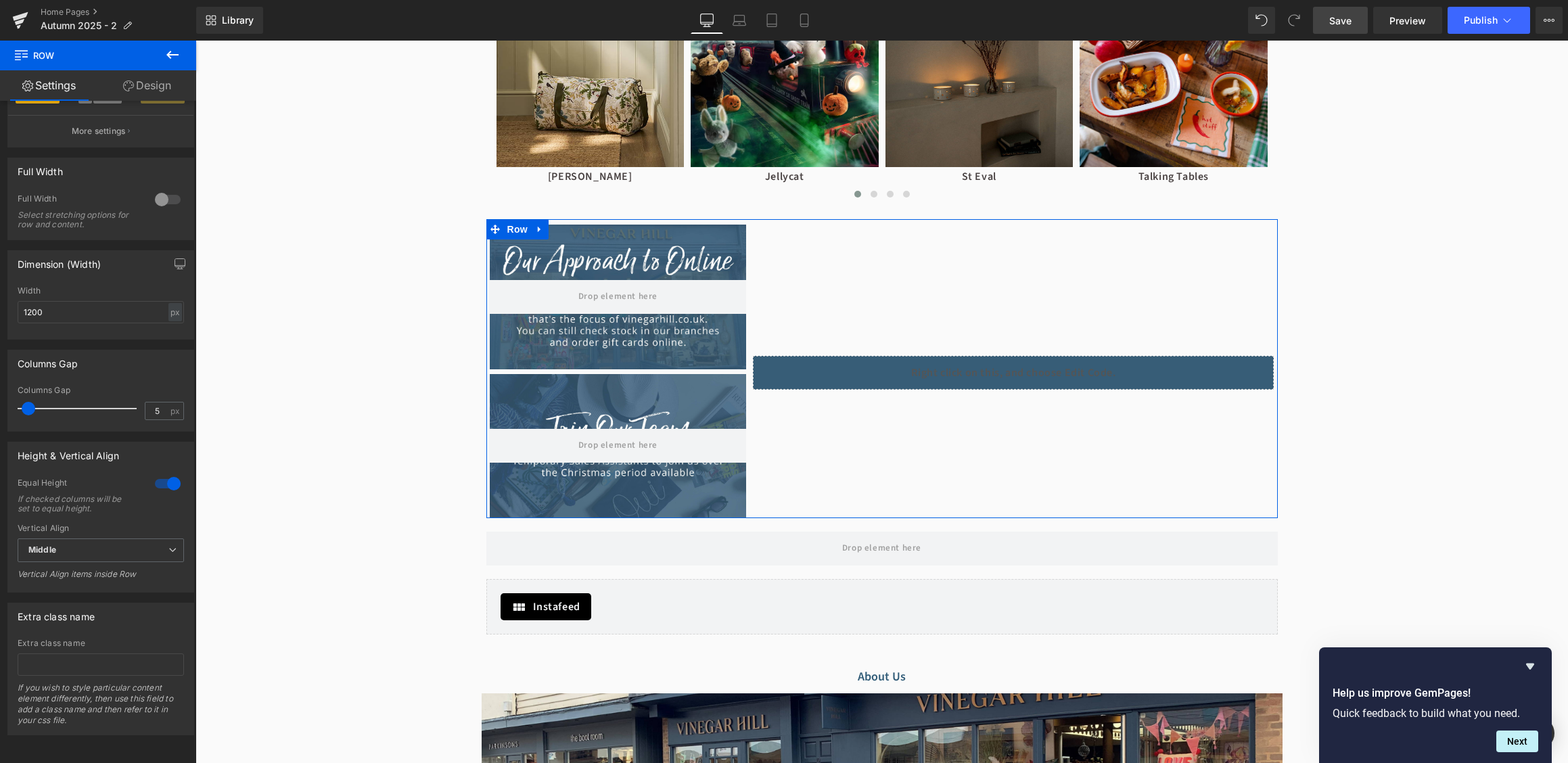
click at [136, 537] on div "Vertical Align Middle Top Middle Bottom Vertical Align items inside Row" at bounding box center [101, 556] width 166 height 65
click at [134, 552] on span "Middle" at bounding box center [101, 550] width 166 height 23
click at [155, 498] on div "Equal Height If checked columns will be set to equal height." at bounding box center [101, 500] width 166 height 46
click at [157, 485] on div at bounding box center [168, 484] width 32 height 22
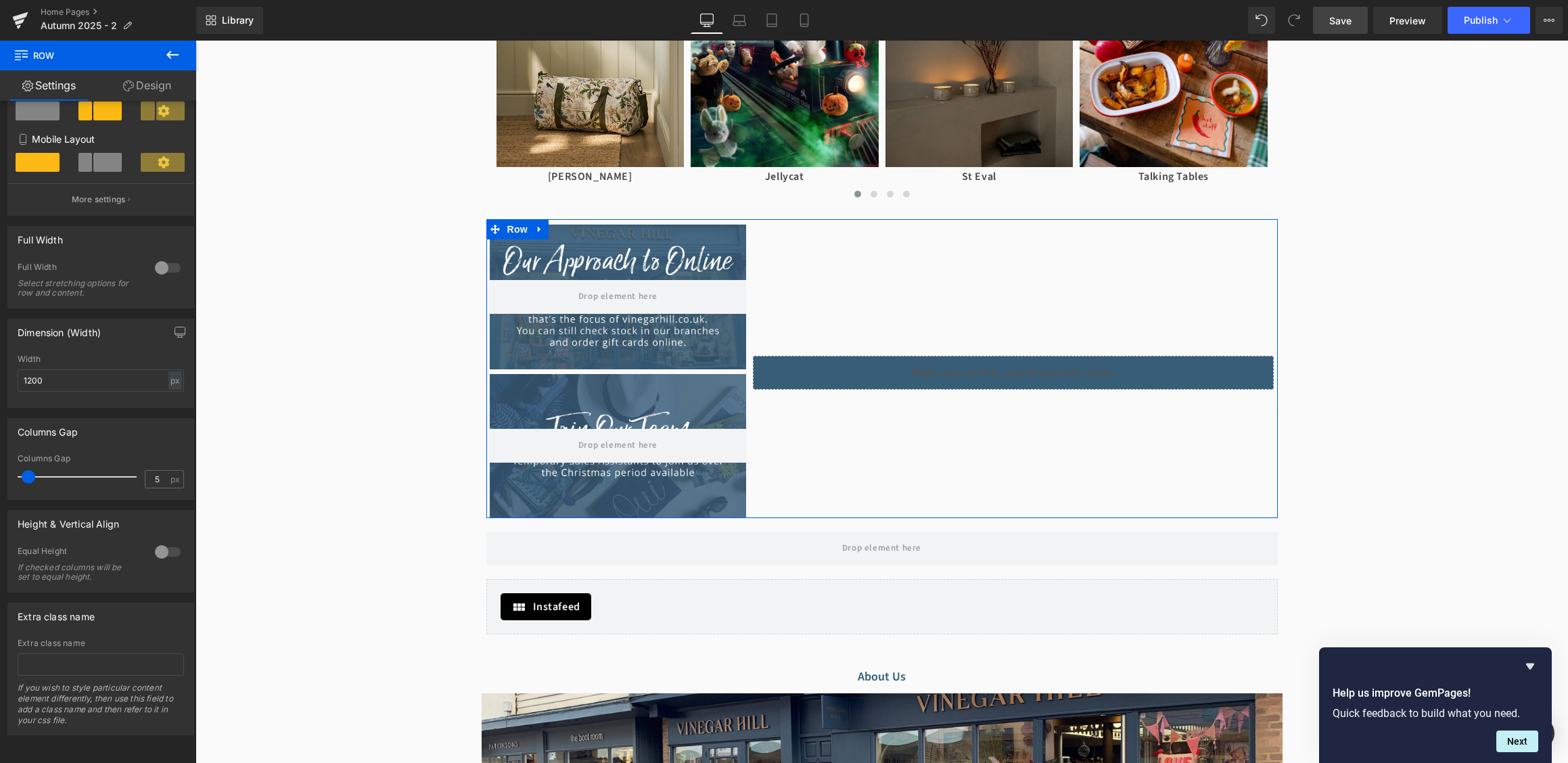
scroll to position [239, 0]
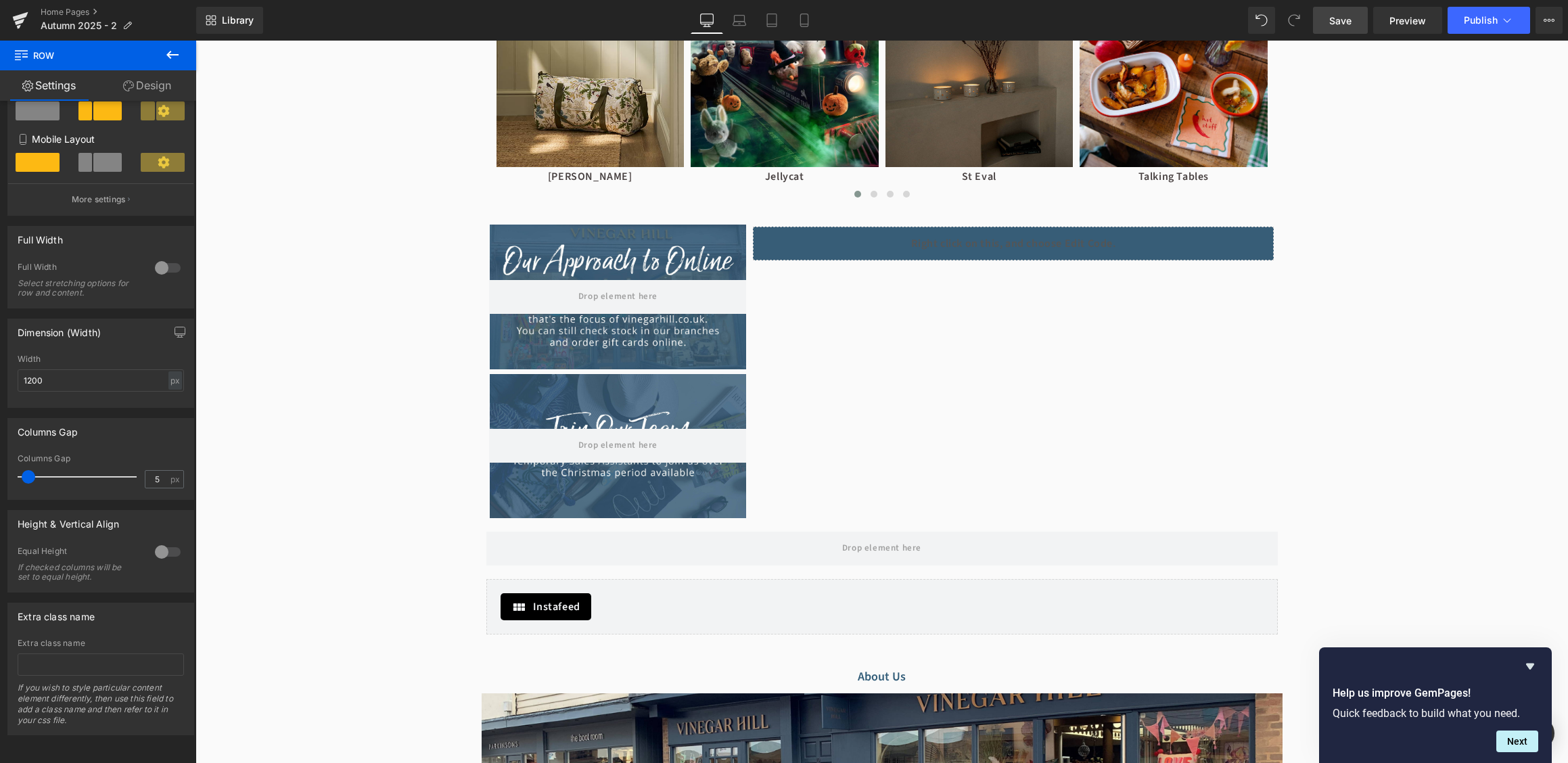
click at [1340, 31] on link "Save" at bounding box center [1340, 21] width 55 height 27
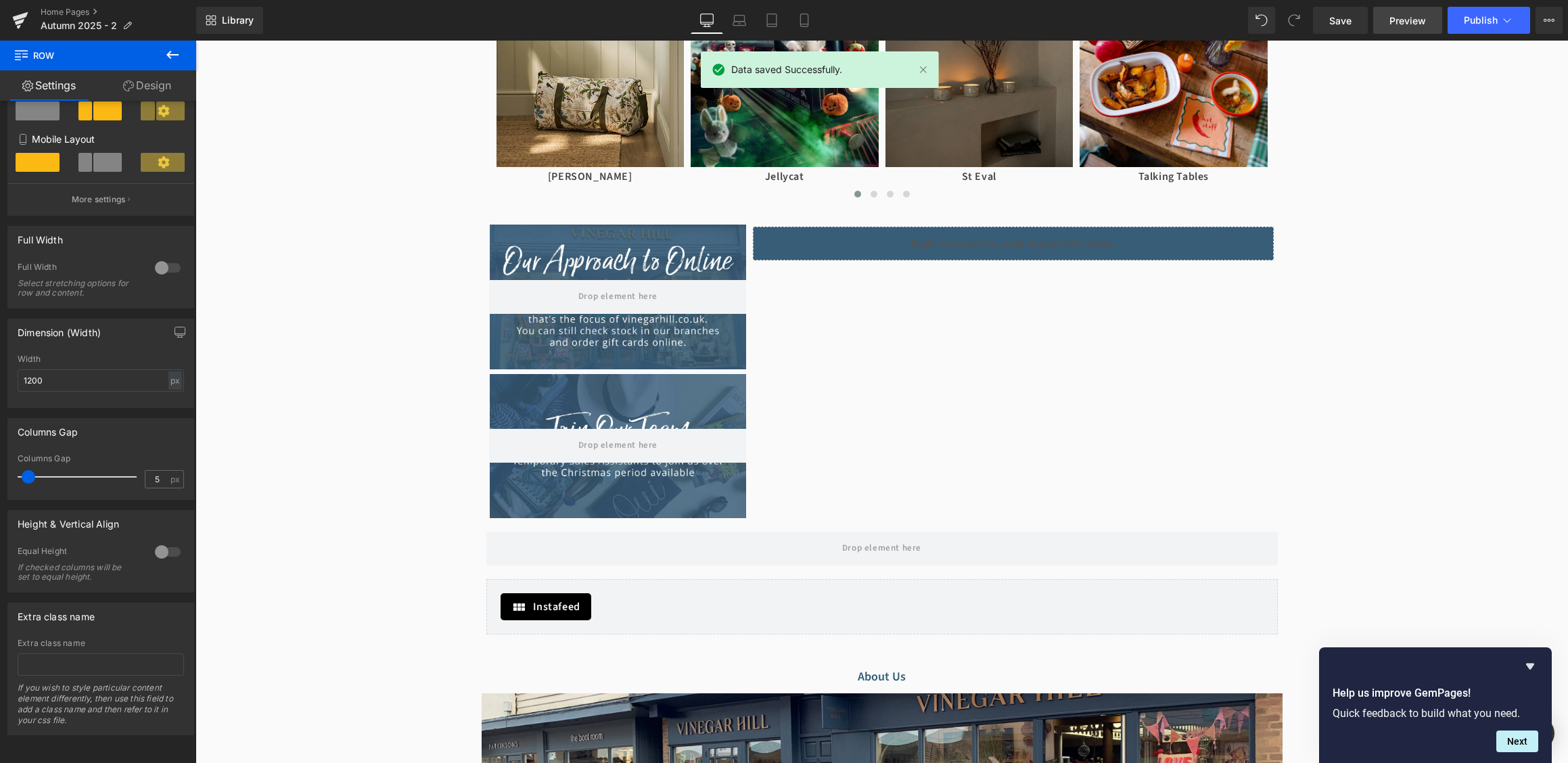
click at [1405, 21] on span "Preview" at bounding box center [1407, 21] width 37 height 14
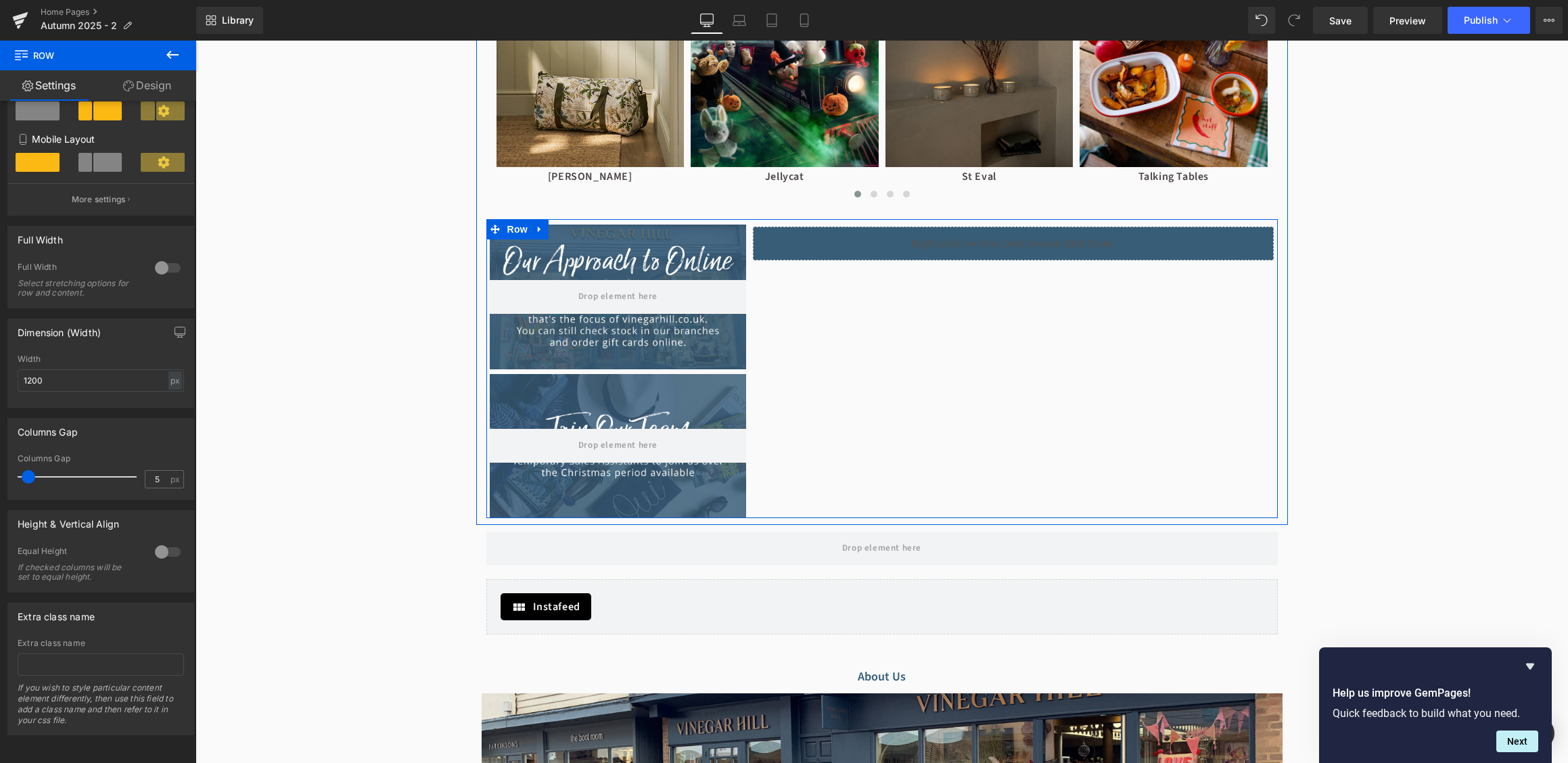
click at [805, 248] on div "Liquid" at bounding box center [1013, 243] width 521 height 34
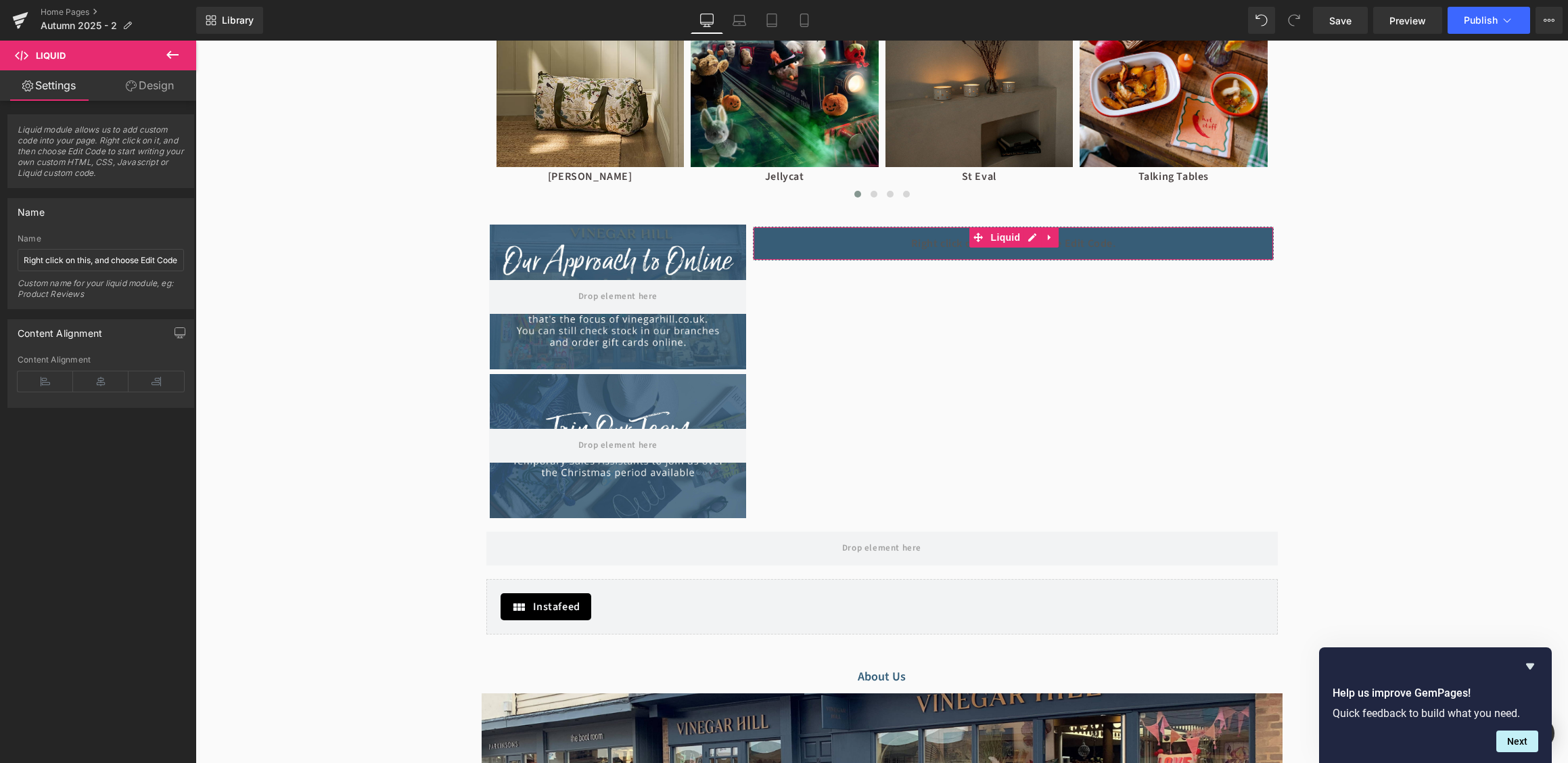
click at [148, 93] on link "Design" at bounding box center [149, 85] width 98 height 31
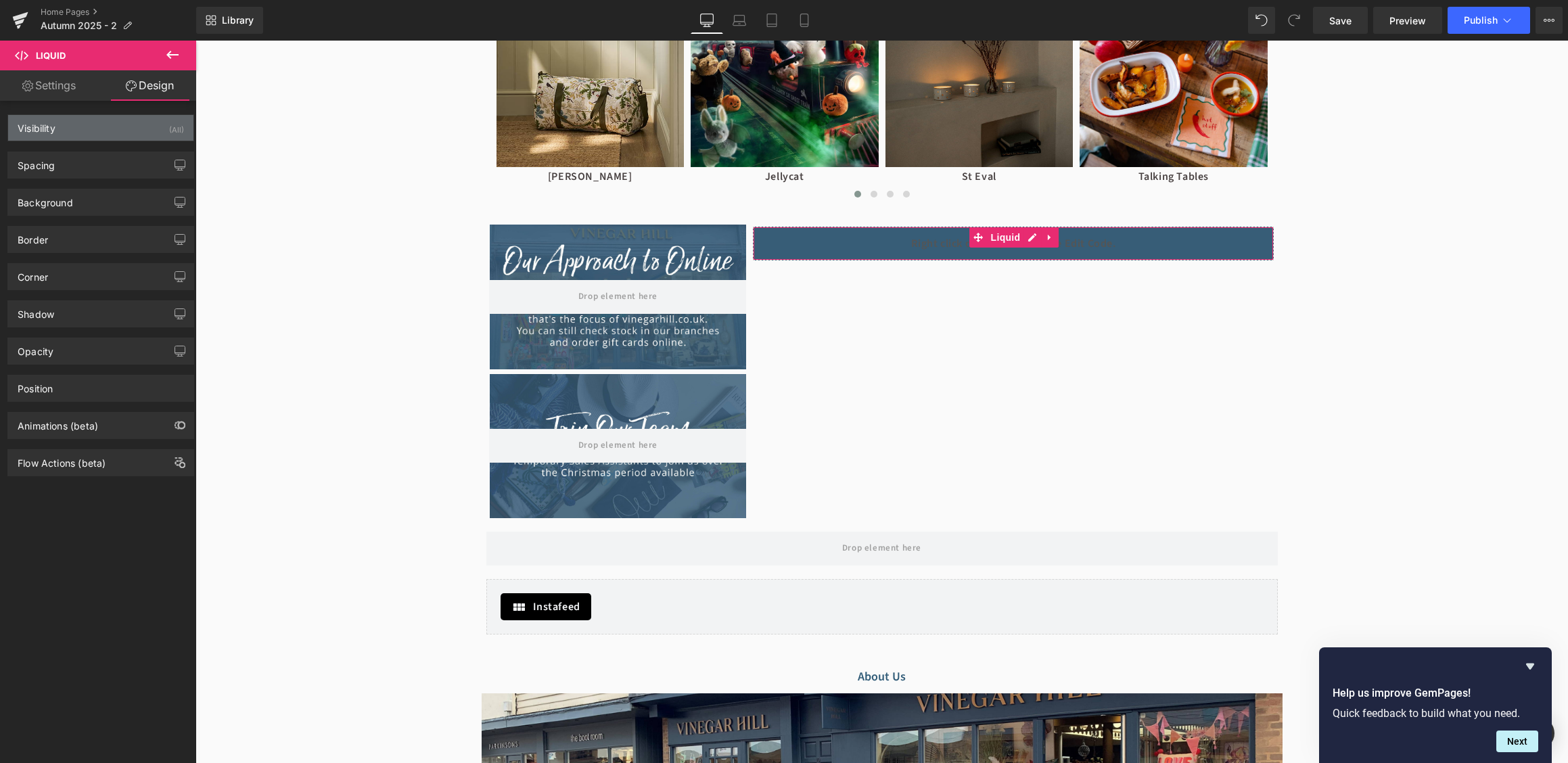
type input "11"
type input "0"
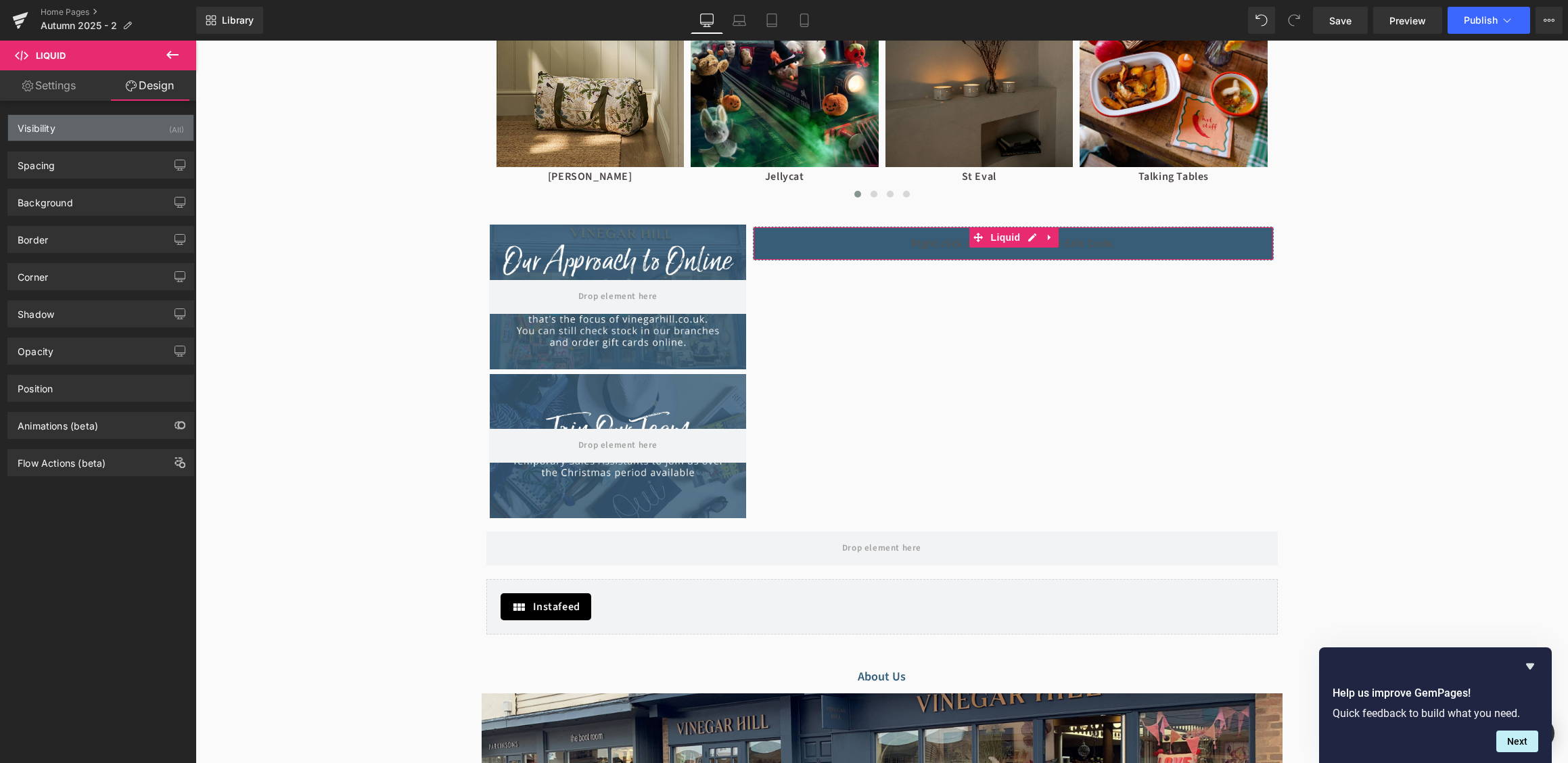
type input "0"
click at [92, 174] on div "Spacing" at bounding box center [101, 165] width 185 height 26
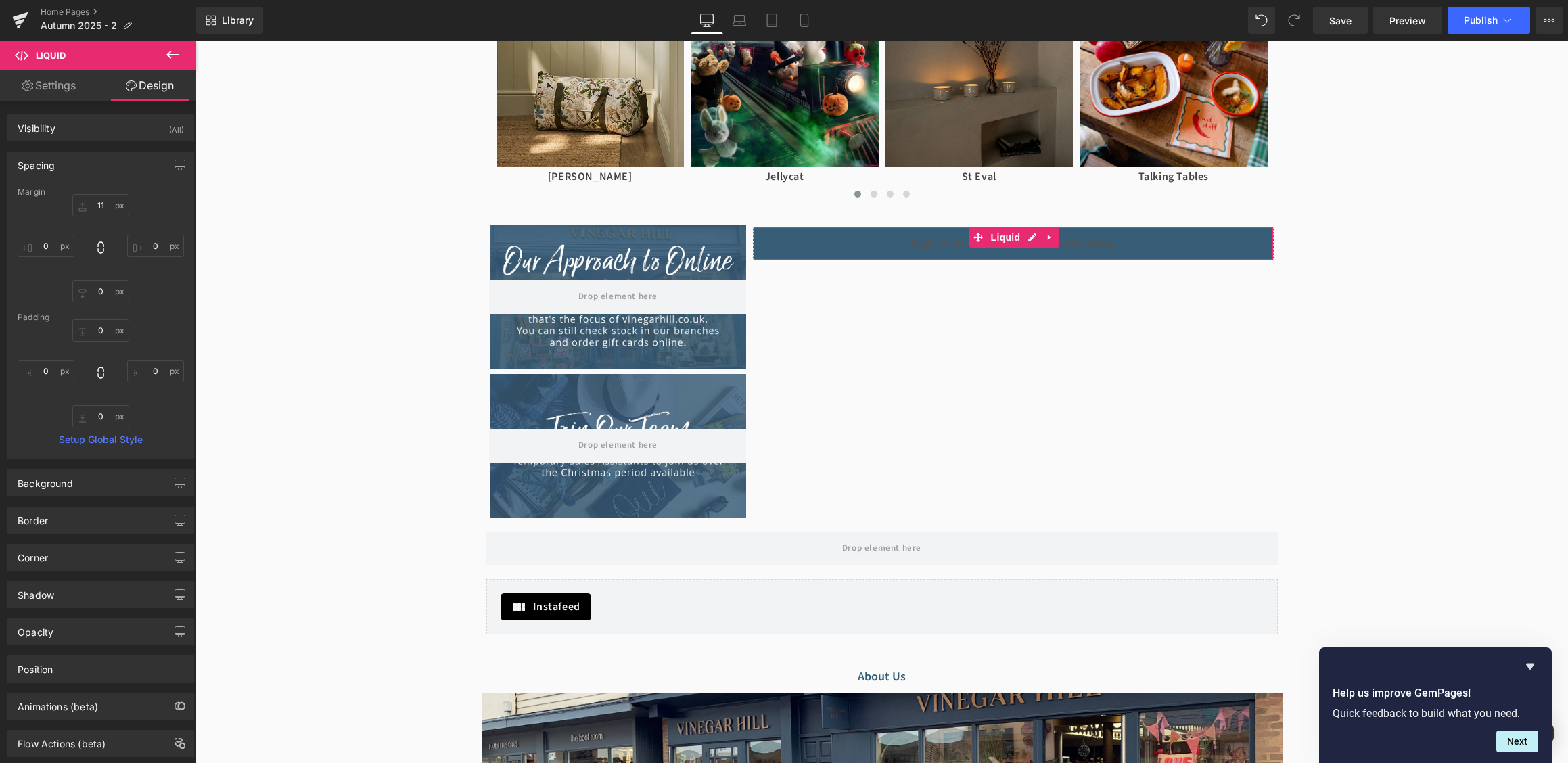
click at [103, 218] on div "11px 11 0px 0 0px 0 0px 0" at bounding box center [101, 248] width 166 height 109
click at [99, 218] on div "11px 11 0px 0 0px 0 0px 0" at bounding box center [101, 248] width 166 height 109
click at [106, 206] on input "11" at bounding box center [101, 205] width 57 height 22
type input "8"
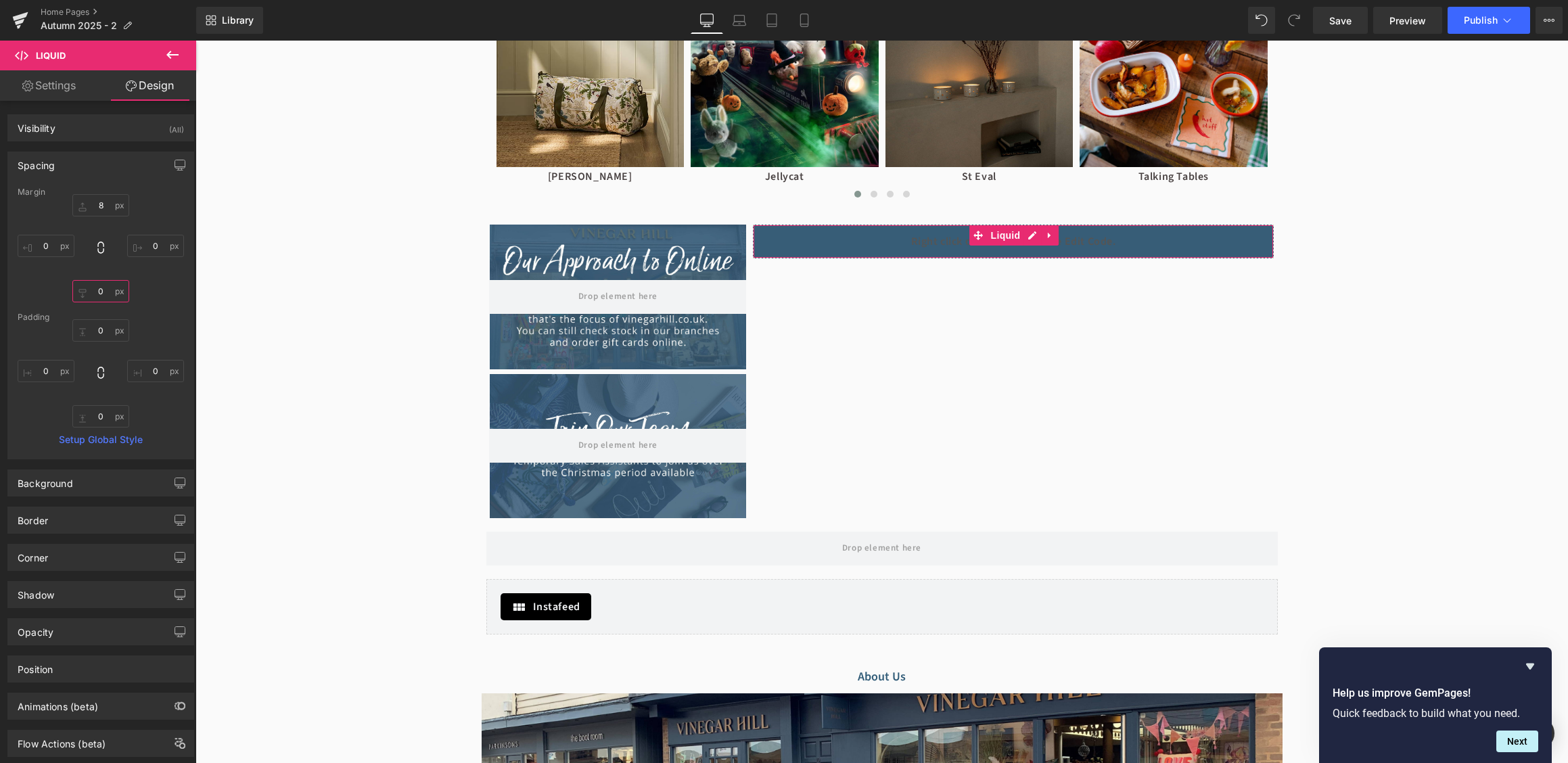
click at [109, 289] on input "0" at bounding box center [101, 291] width 57 height 22
type input "-5"
click at [1348, 19] on span "Save" at bounding box center [1340, 21] width 22 height 14
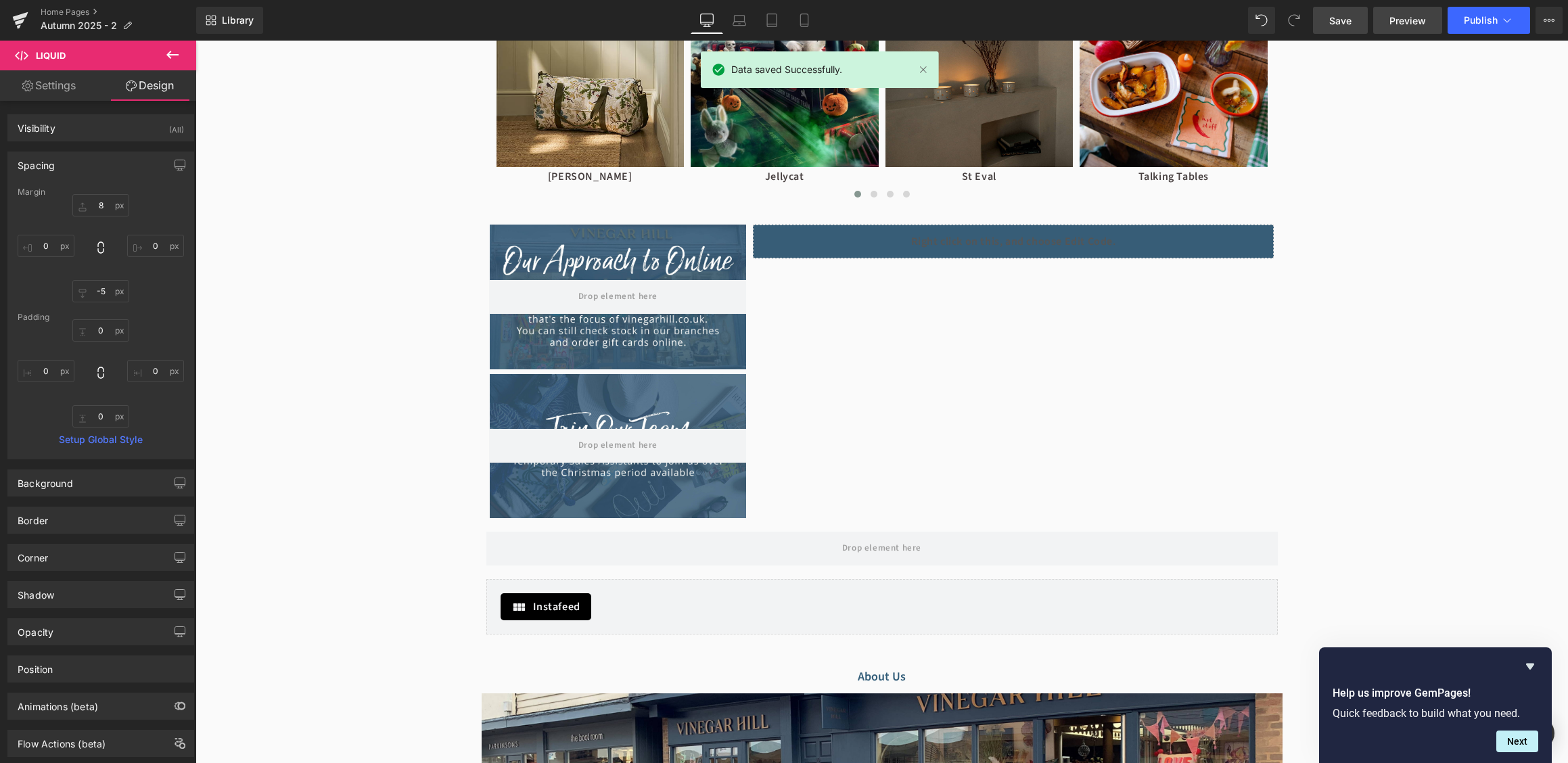
click at [1413, 19] on span "Preview" at bounding box center [1407, 21] width 37 height 14
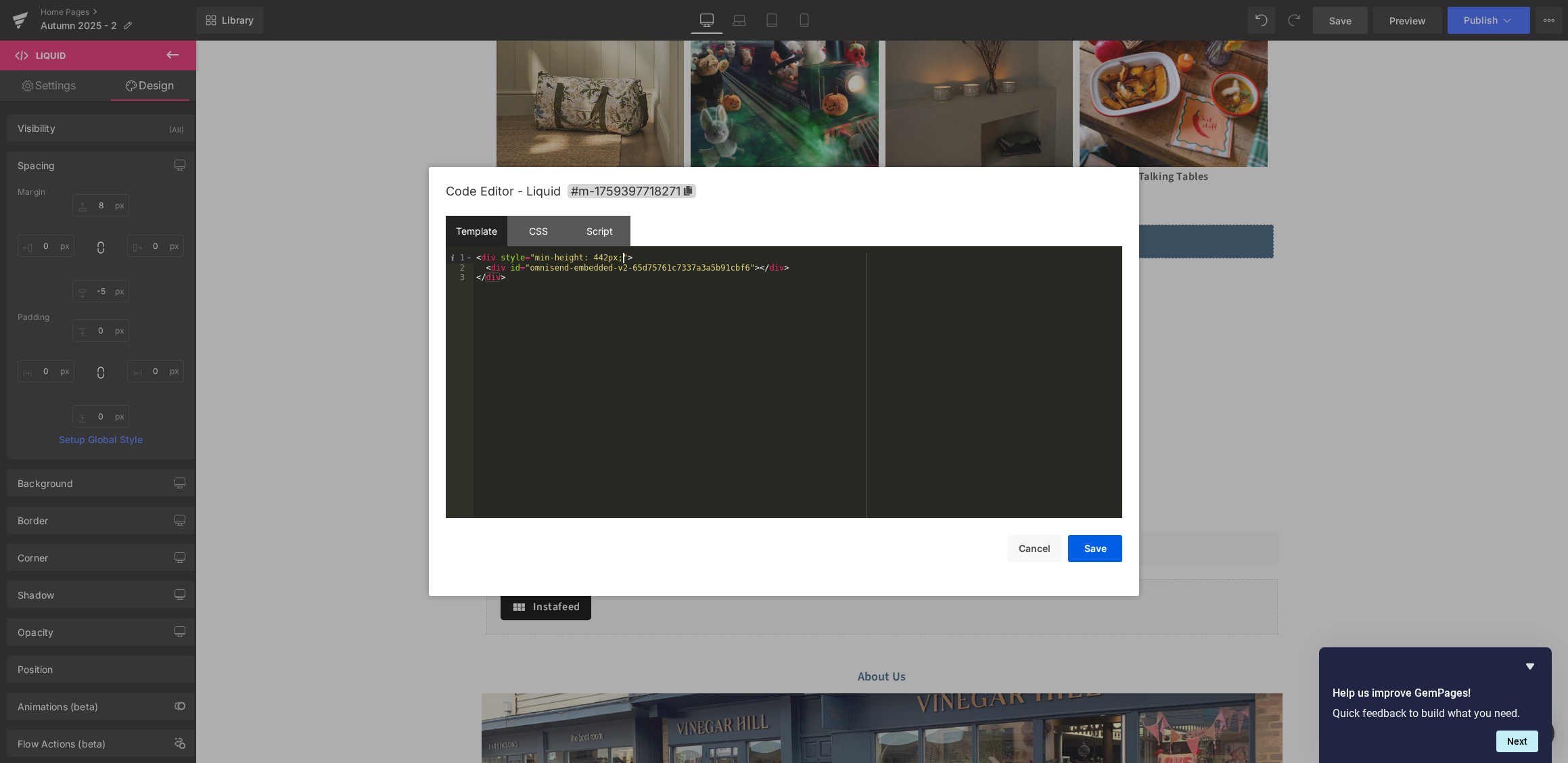
click at [624, 257] on div "< div style = "min-height: 442px;" > < div id = "omnisend-embedded-v2-65d75761c…" at bounding box center [797, 395] width 649 height 285
click at [602, 257] on div "< div style = "min-height: 442px;" > < div id = "omnisend-embedded-v2-65d75761c…" at bounding box center [797, 395] width 649 height 285
click at [550, 238] on div "CSS" at bounding box center [538, 231] width 62 height 31
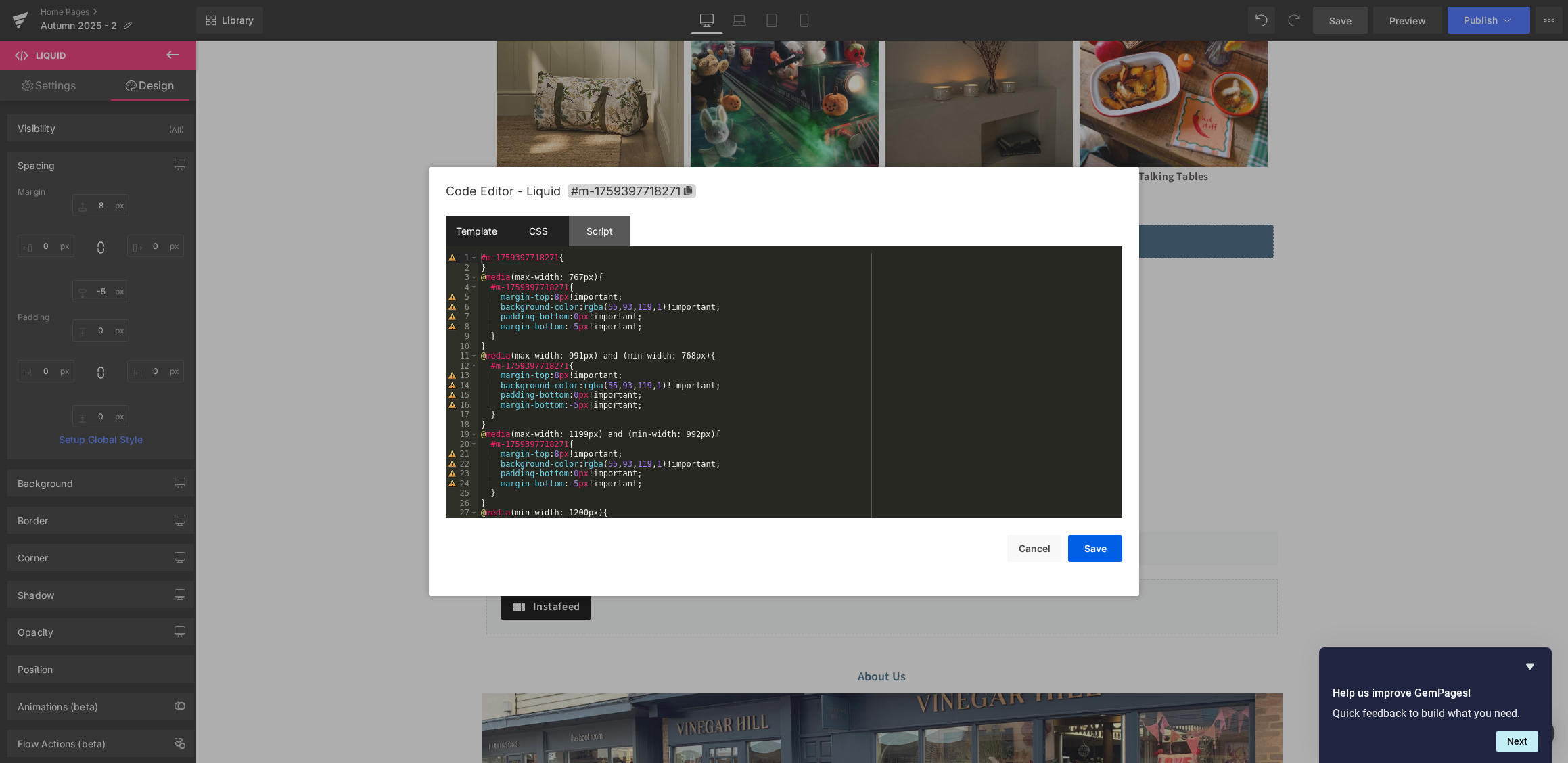
click at [485, 232] on div "Template" at bounding box center [477, 231] width 62 height 31
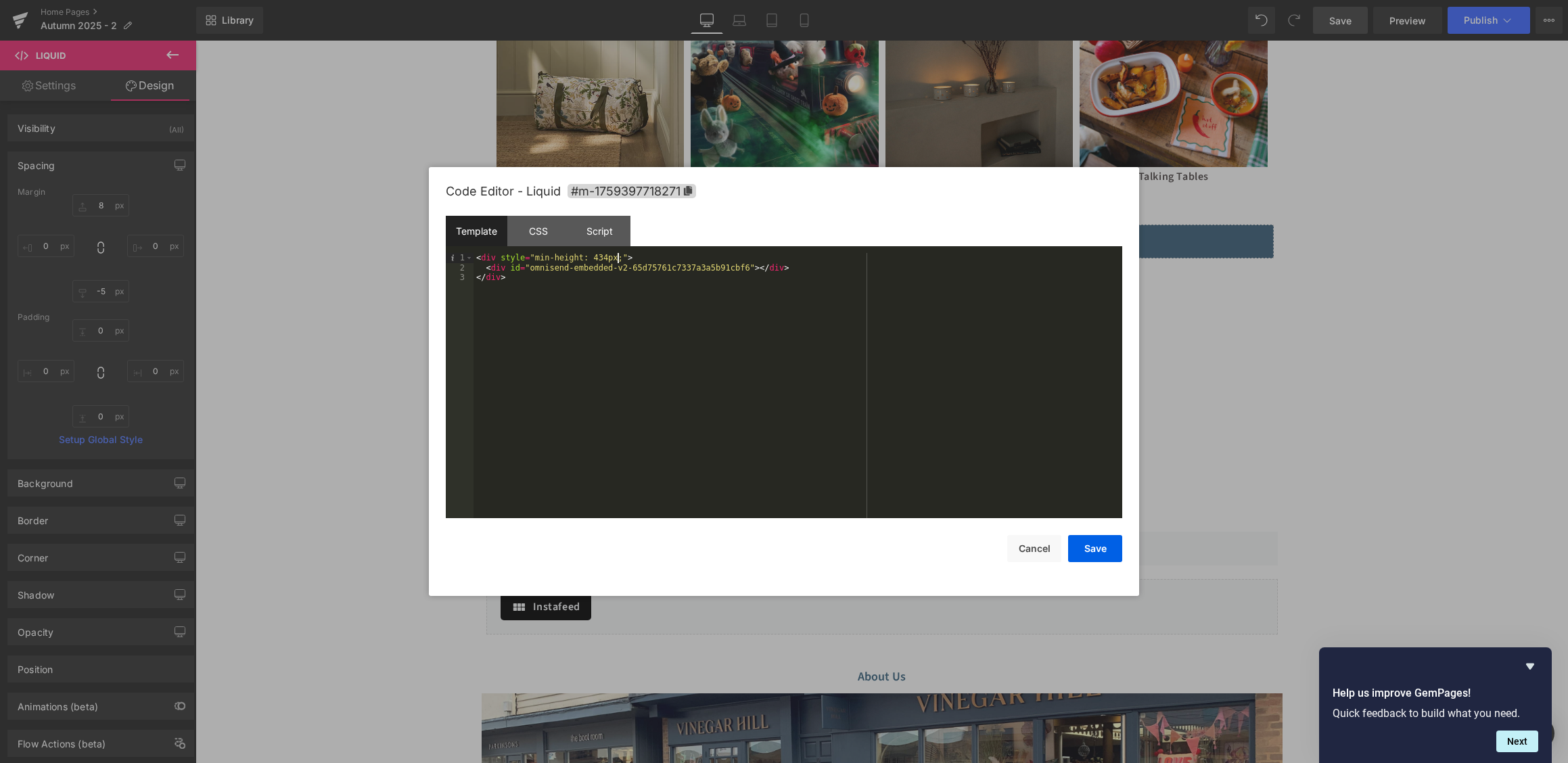
click at [619, 261] on div "< div style = "min-height: 434px;" > < div id = "omnisend-embedded-v2-65d75761c…" at bounding box center [797, 395] width 649 height 285
drag, startPoint x: 620, startPoint y: 261, endPoint x: 534, endPoint y: 260, distance: 86.0
click at [534, 260] on div "< div style = "min-height: 434px;" > < div id = "omnisend-embedded-v2-65d75761c…" at bounding box center [797, 395] width 649 height 285
click at [540, 246] on div "CSS" at bounding box center [538, 231] width 62 height 31
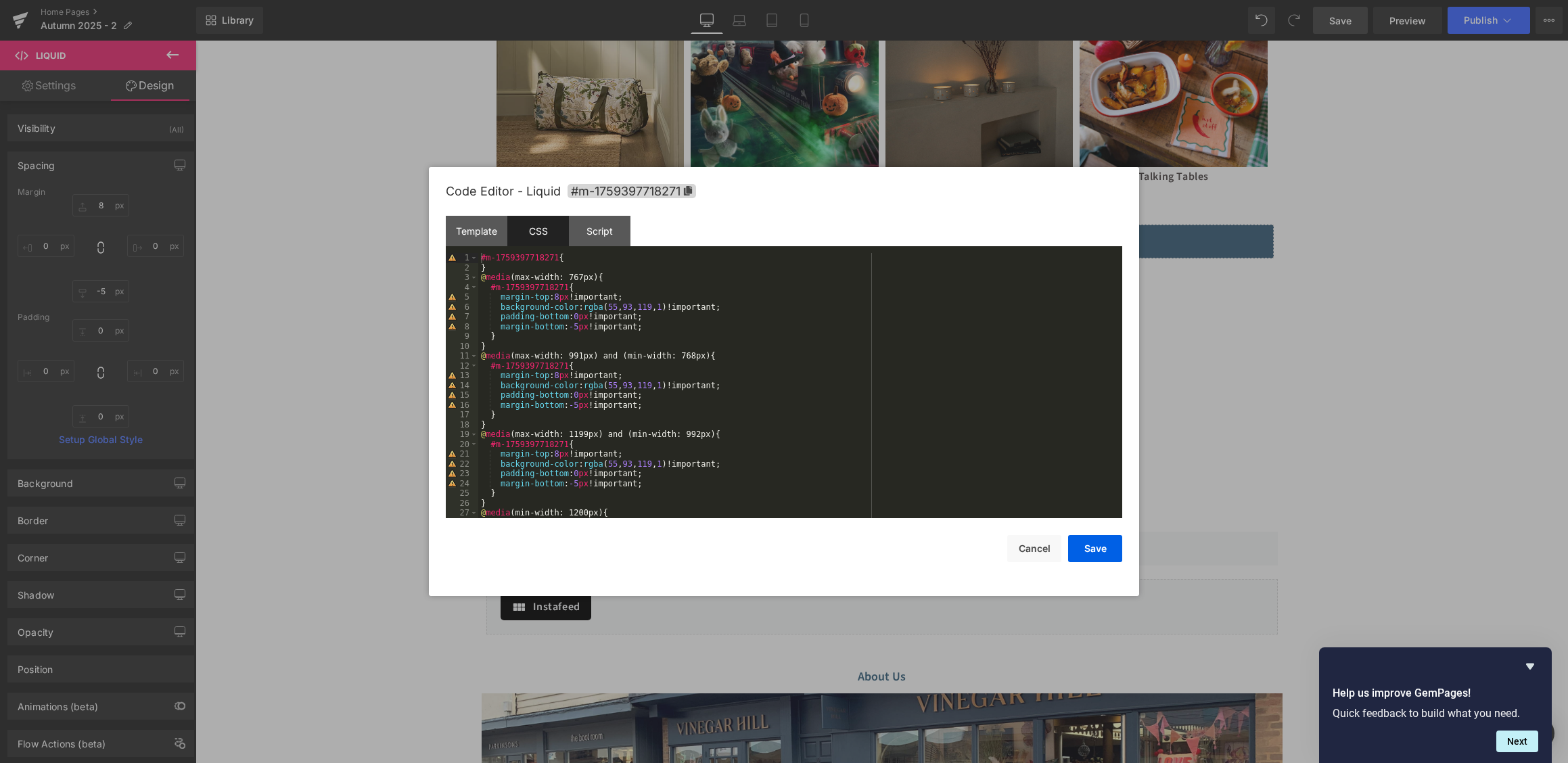
click at [586, 267] on div "#m-1759397718271 { } @ media (max-width: 767px) { #m-1759397718271 { margin-top…" at bounding box center [800, 395] width 644 height 285
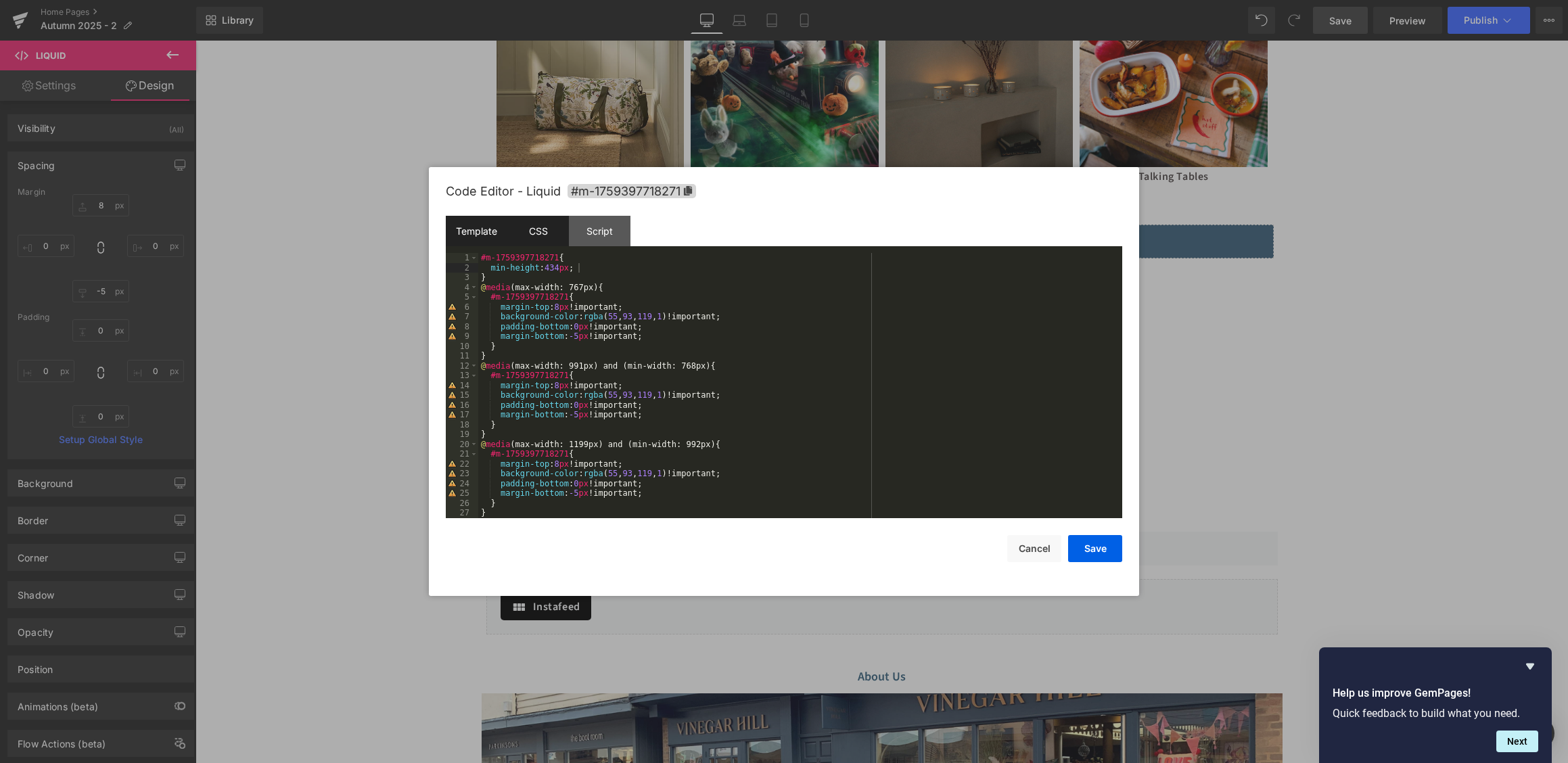
click at [480, 245] on div "Template" at bounding box center [477, 231] width 62 height 31
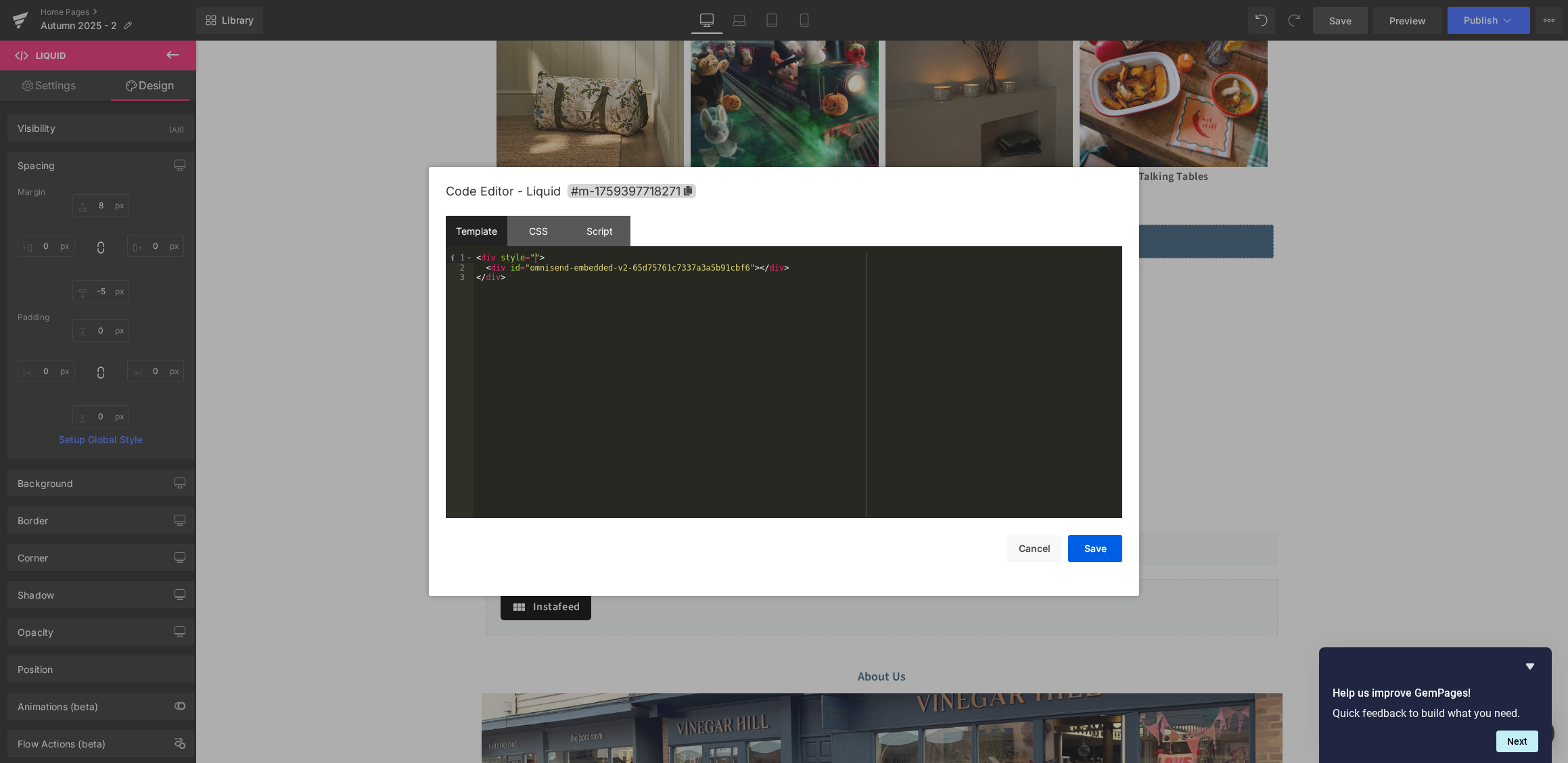
click at [602, 263] on div "< div style = "" > < div id = "omnisend-embedded-v2-65d75761c7337a3a5b91cbf6" >…" at bounding box center [797, 395] width 649 height 285
click at [1084, 533] on div "Save Cancel" at bounding box center [784, 539] width 677 height 44
click at [1087, 550] on button "Save" at bounding box center [1095, 548] width 54 height 27
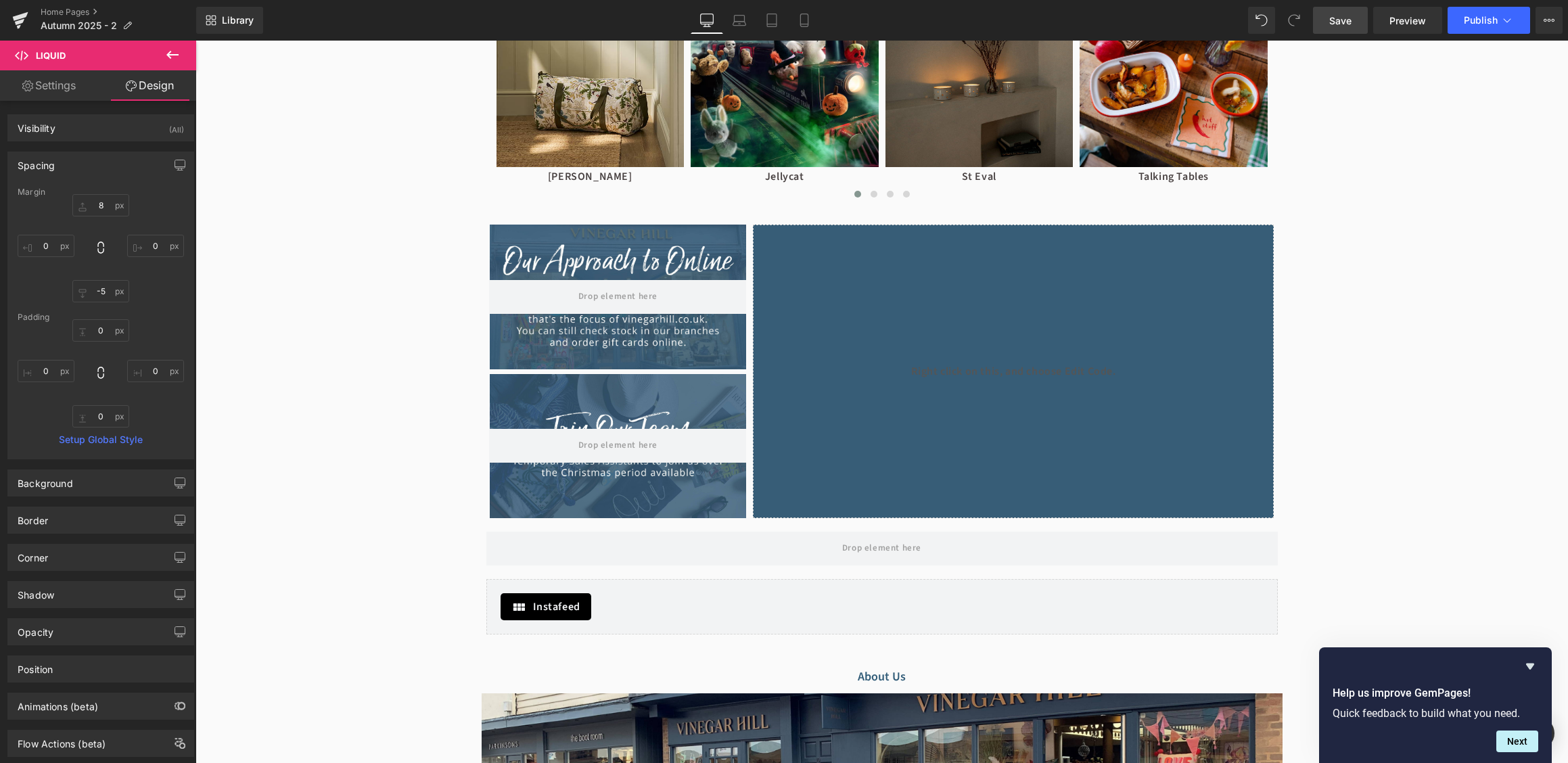
click at [1357, 23] on link "Save" at bounding box center [1340, 21] width 55 height 27
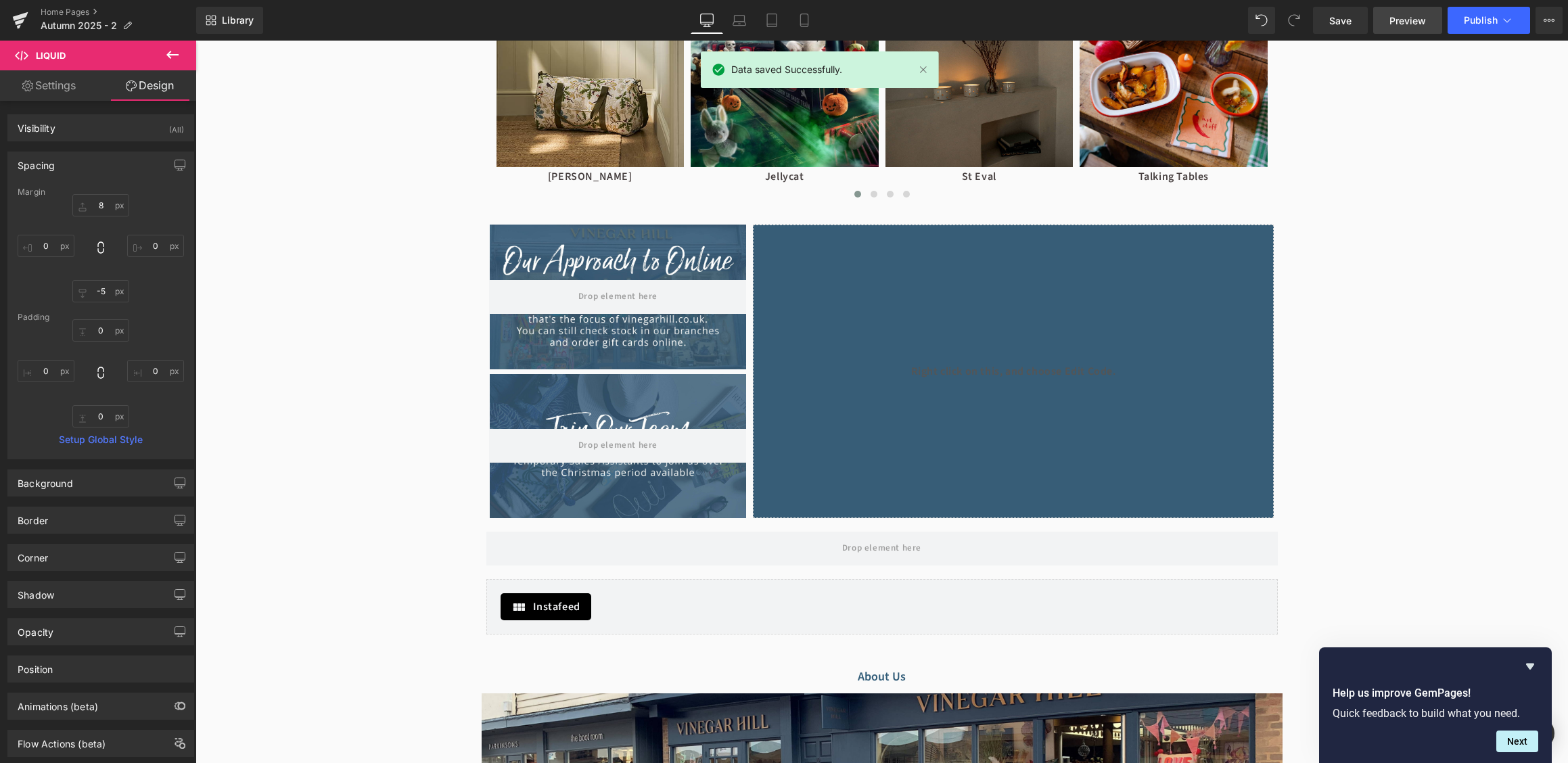
click at [1416, 20] on span "Preview" at bounding box center [1407, 21] width 37 height 14
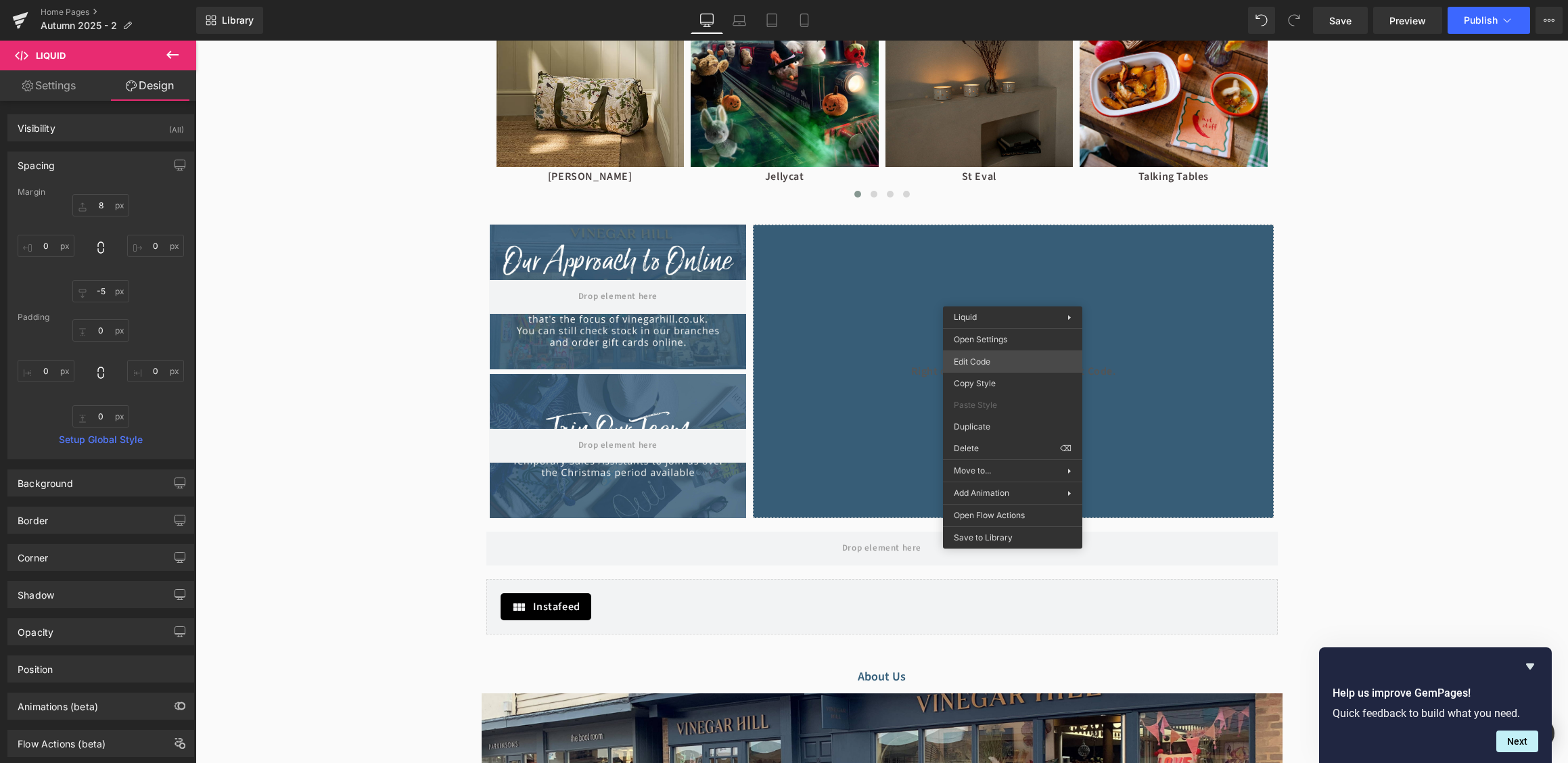
click at [990, 0] on div "Row You are previewing how the will restyle your page. You can not edit Element…" at bounding box center [784, 0] width 1568 height 0
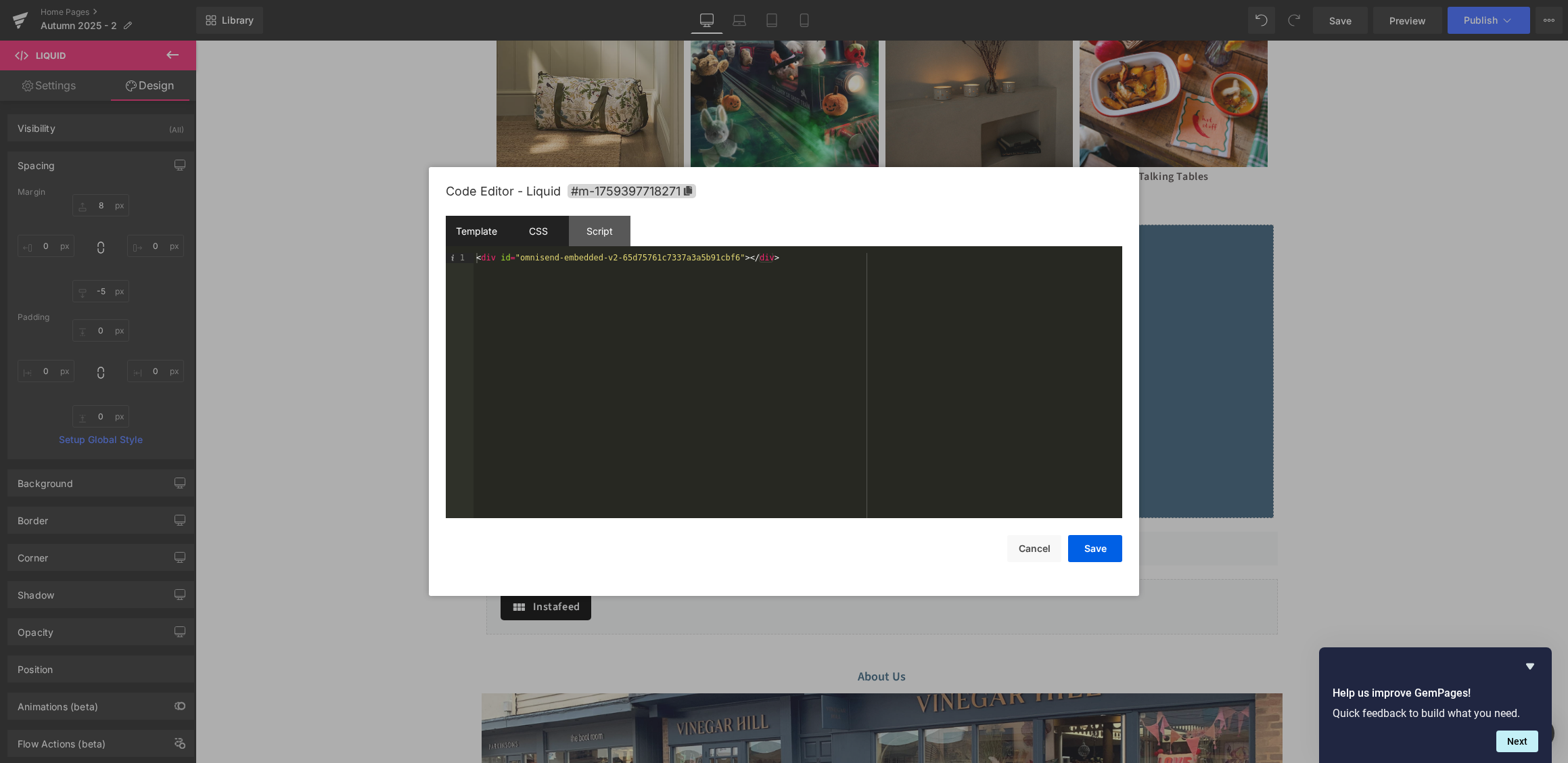
click at [537, 234] on div "CSS" at bounding box center [538, 231] width 62 height 31
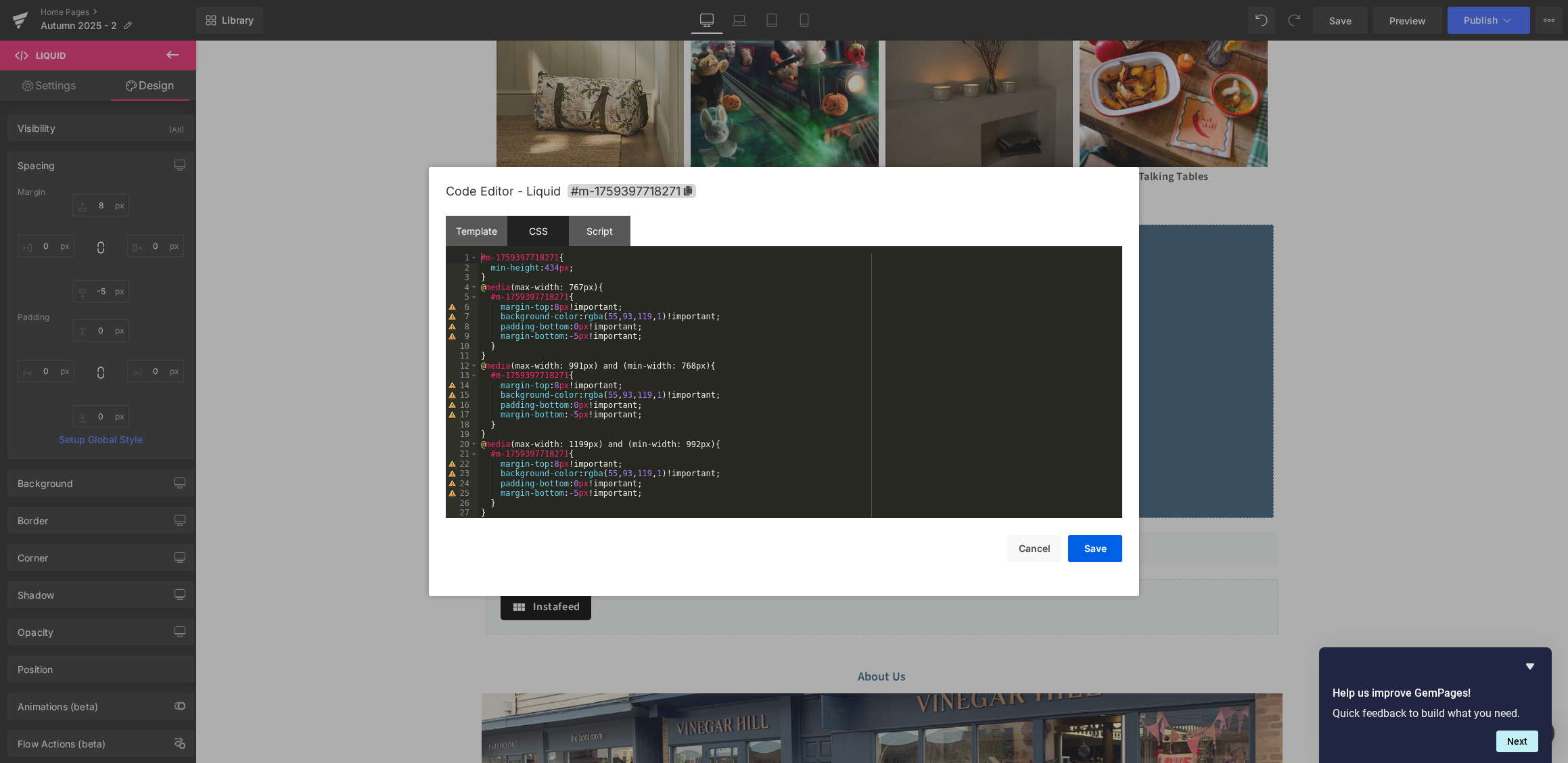
click at [557, 274] on div "#m-1759397718271 { min-height : 434 px ; } @ media (max-width: 767px) { #m-1759…" at bounding box center [800, 395] width 644 height 285
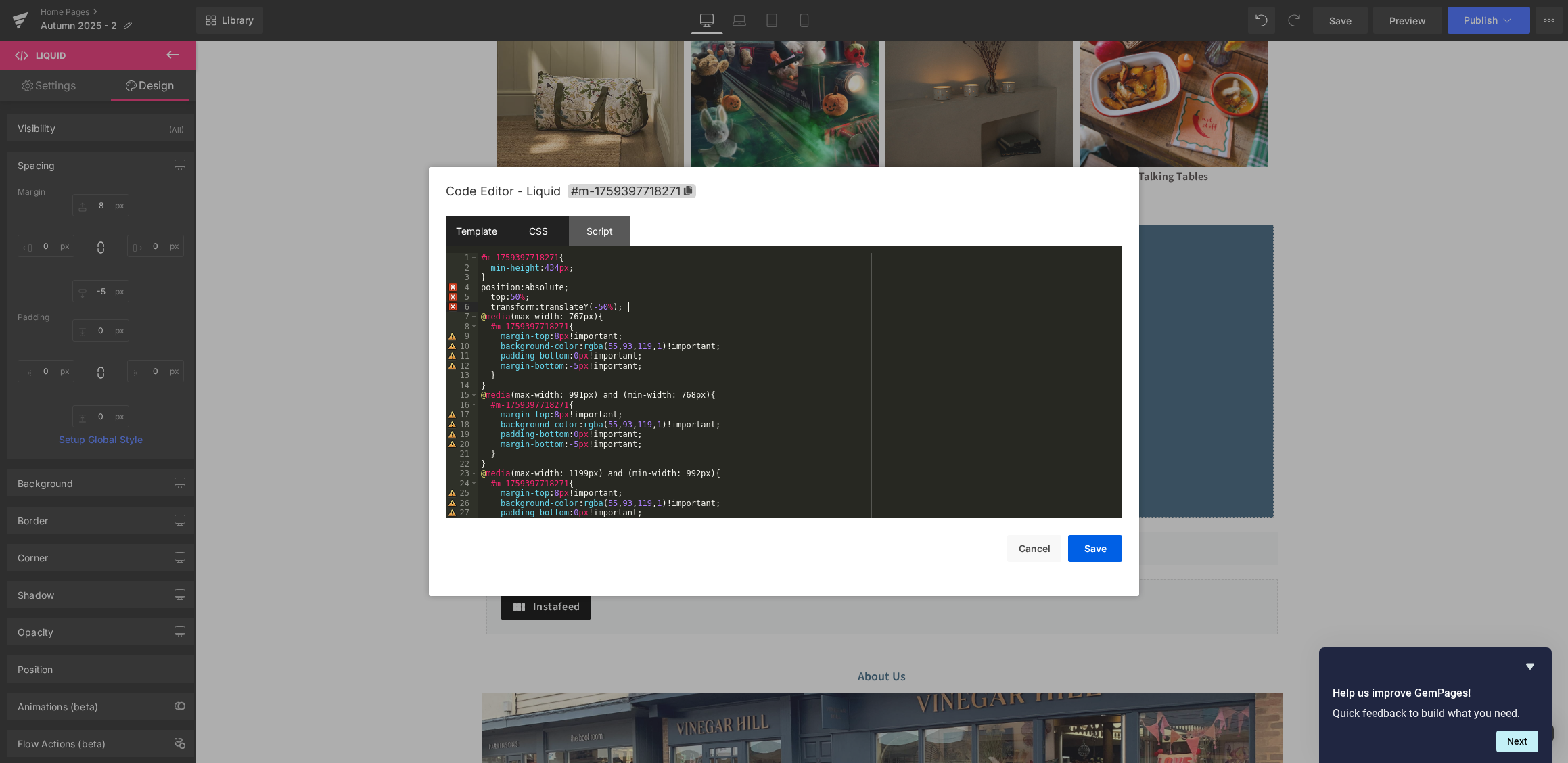
click at [481, 241] on div "Template" at bounding box center [477, 231] width 62 height 31
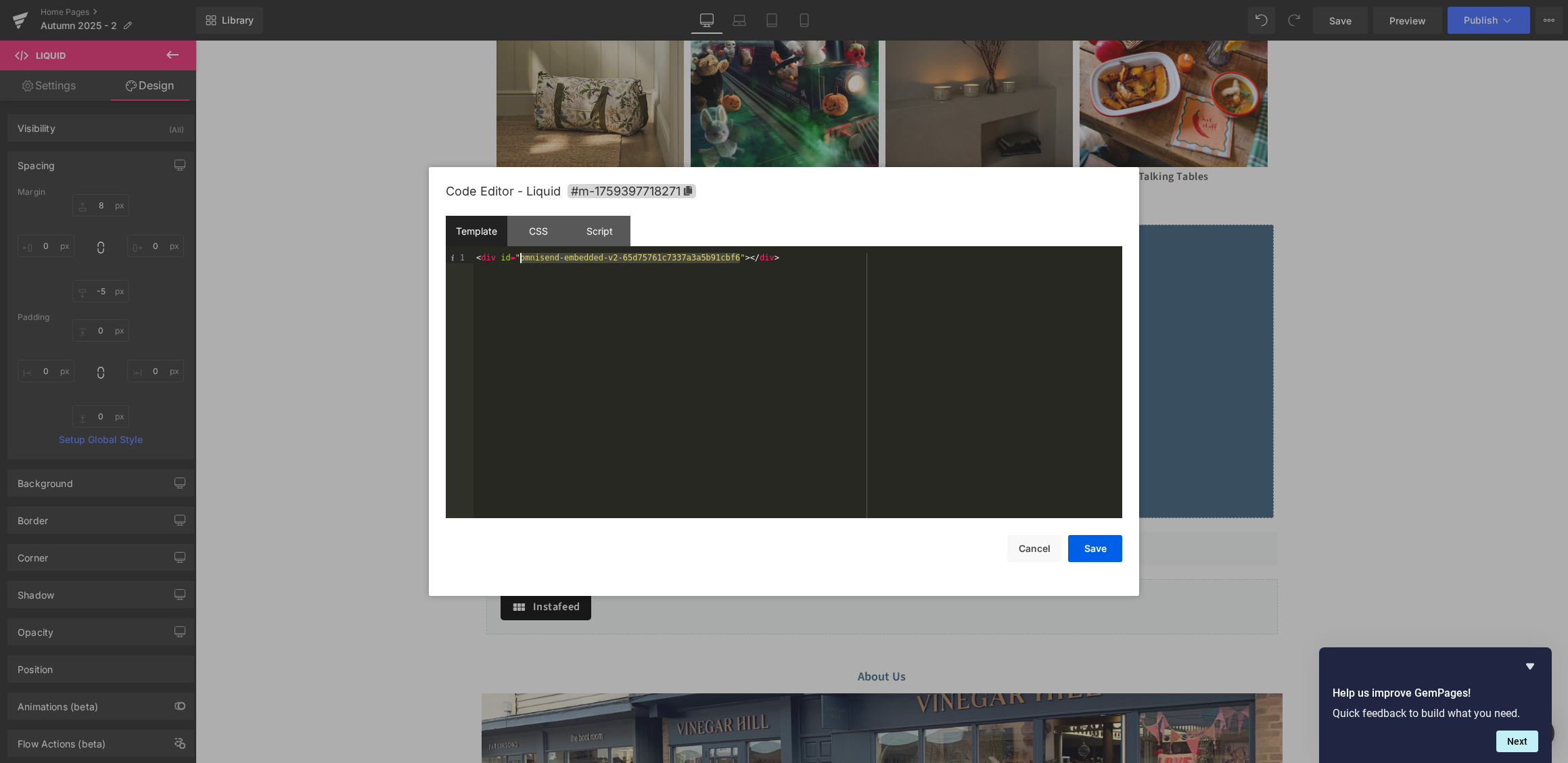
drag, startPoint x: 741, startPoint y: 259, endPoint x: 522, endPoint y: 259, distance: 219.0
click at [522, 259] on div "< div id = "omnisend-embedded-v2-65d75761c7337a3a5b91cbf6" > </ div >" at bounding box center [797, 395] width 649 height 285
click at [530, 229] on div "CSS" at bounding box center [538, 231] width 62 height 31
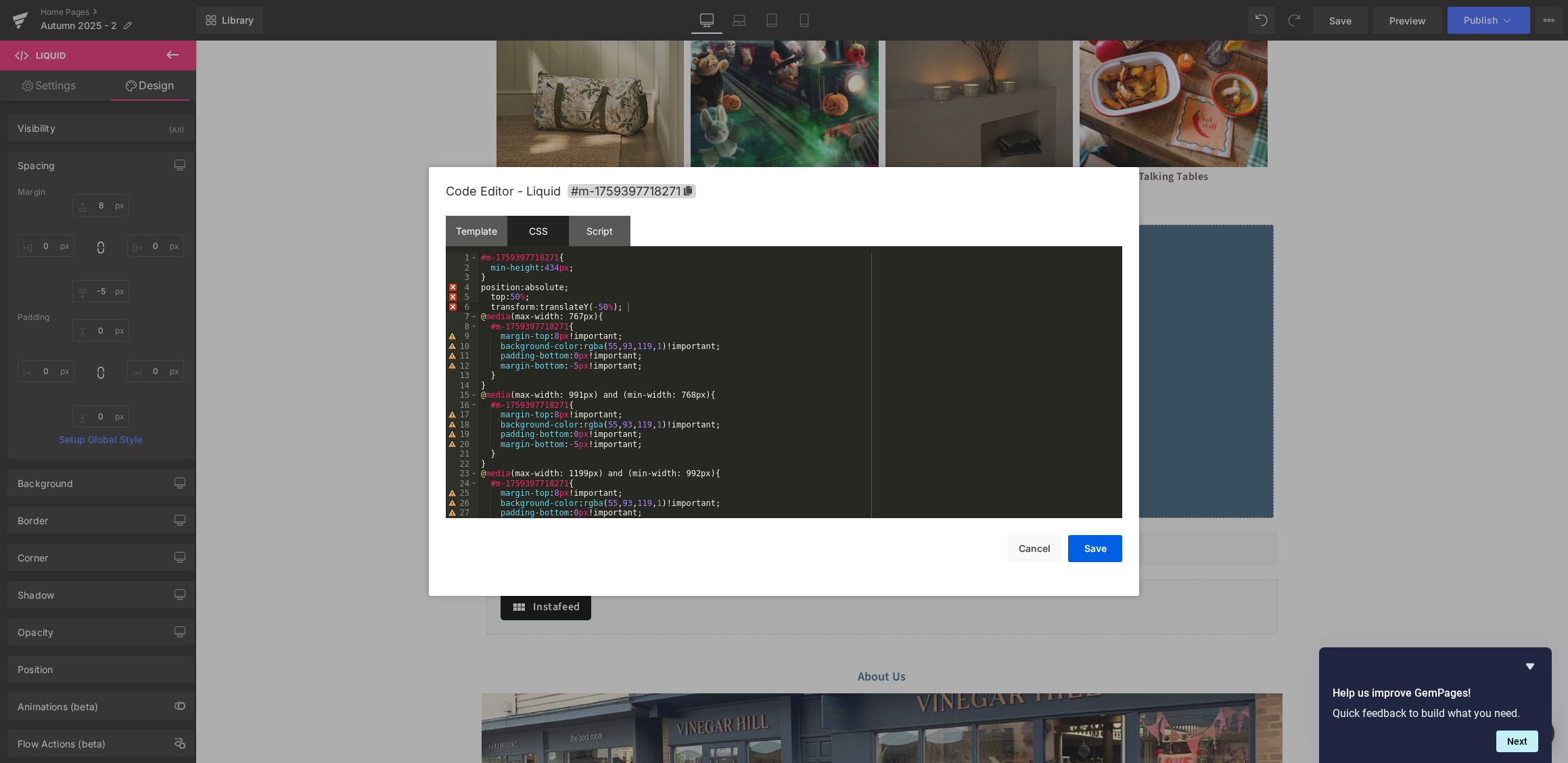
click at [506, 283] on div "#m-1759397718271 { min-height : 434 px ; } position : absolute ; top : 50 % ; t…" at bounding box center [800, 395] width 644 height 285
paste textarea
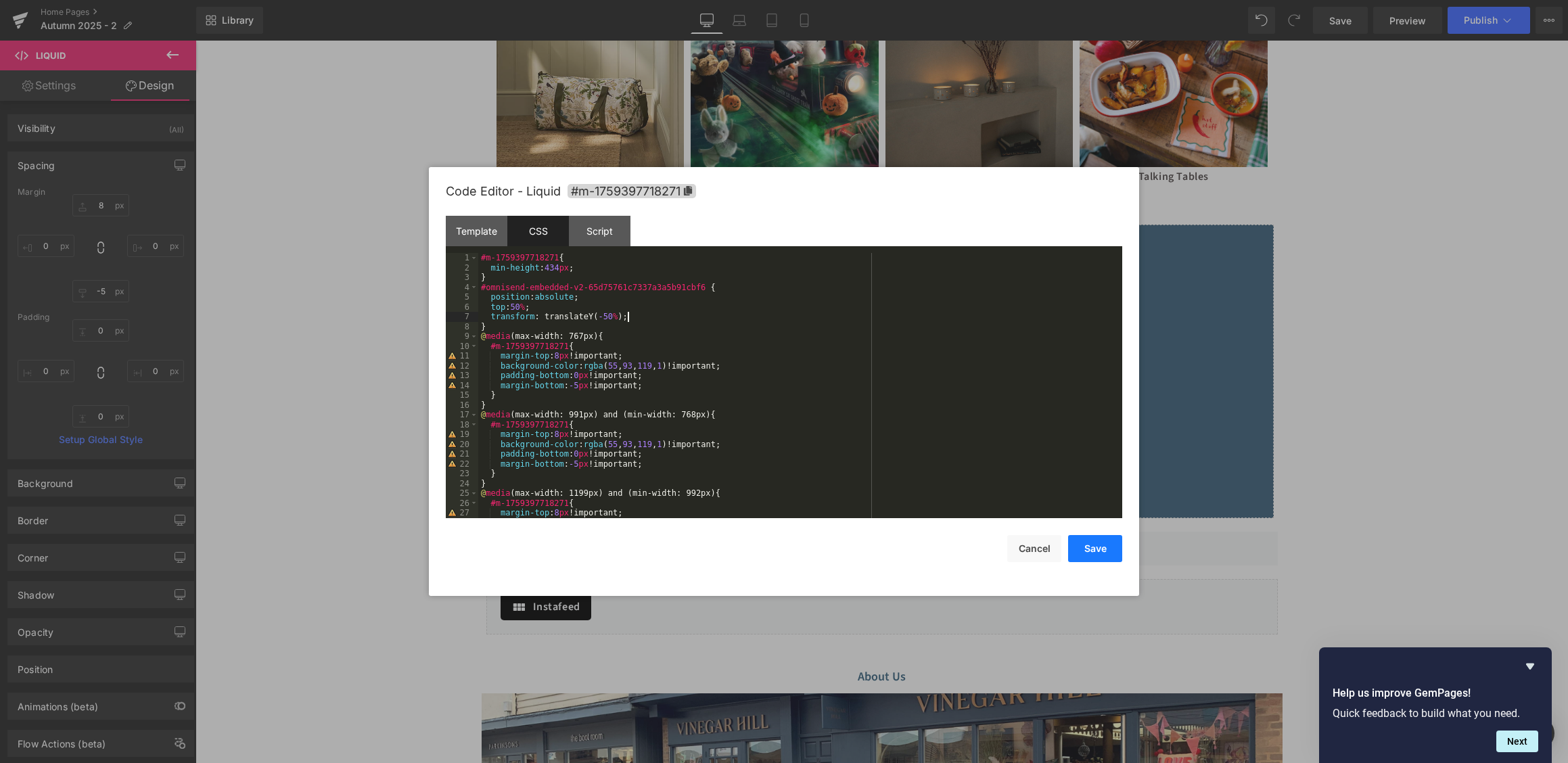
click at [1085, 552] on button "Save" at bounding box center [1095, 548] width 54 height 27
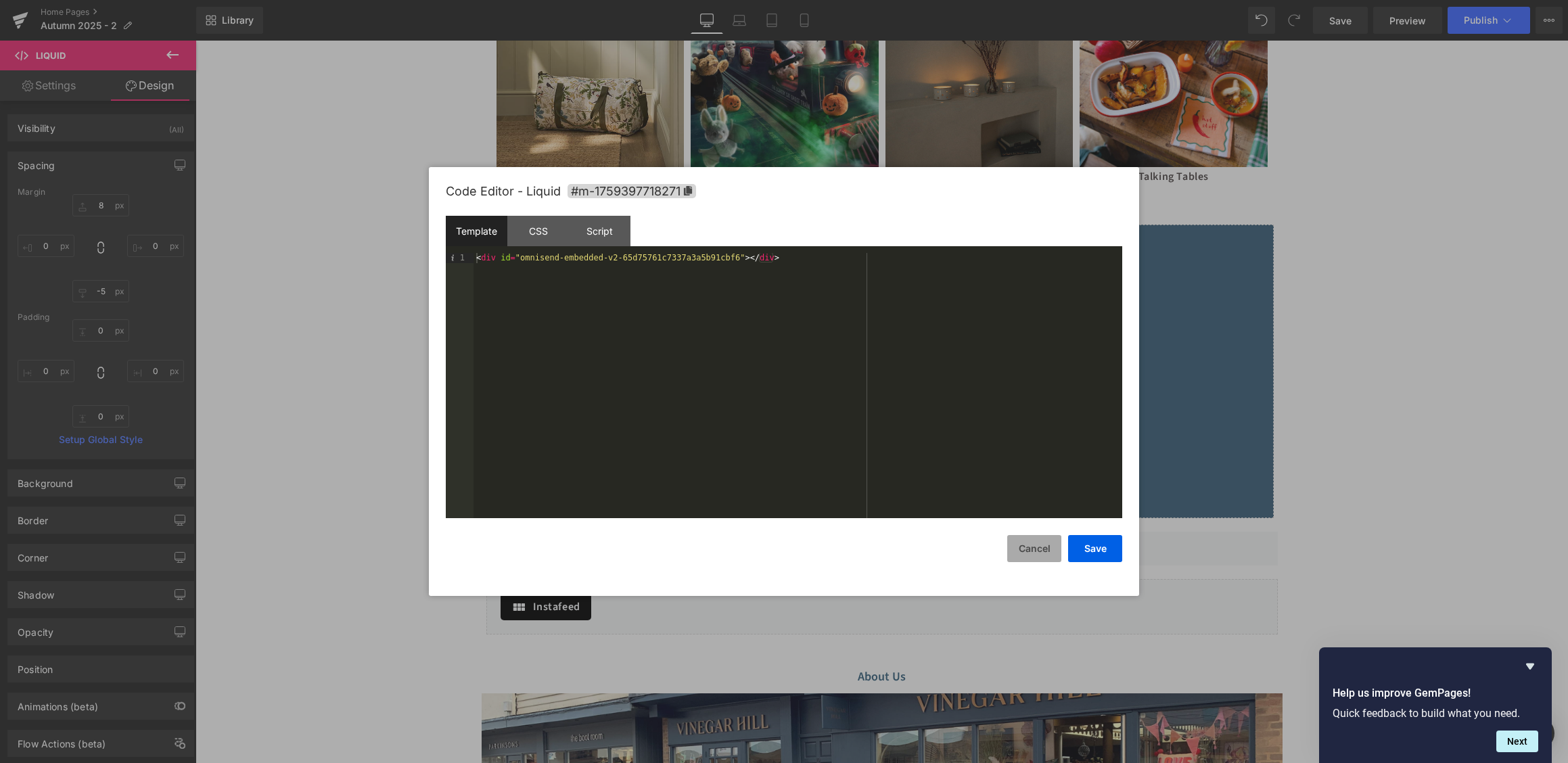
click at [1049, 547] on button "Cancel" at bounding box center [1034, 548] width 54 height 27
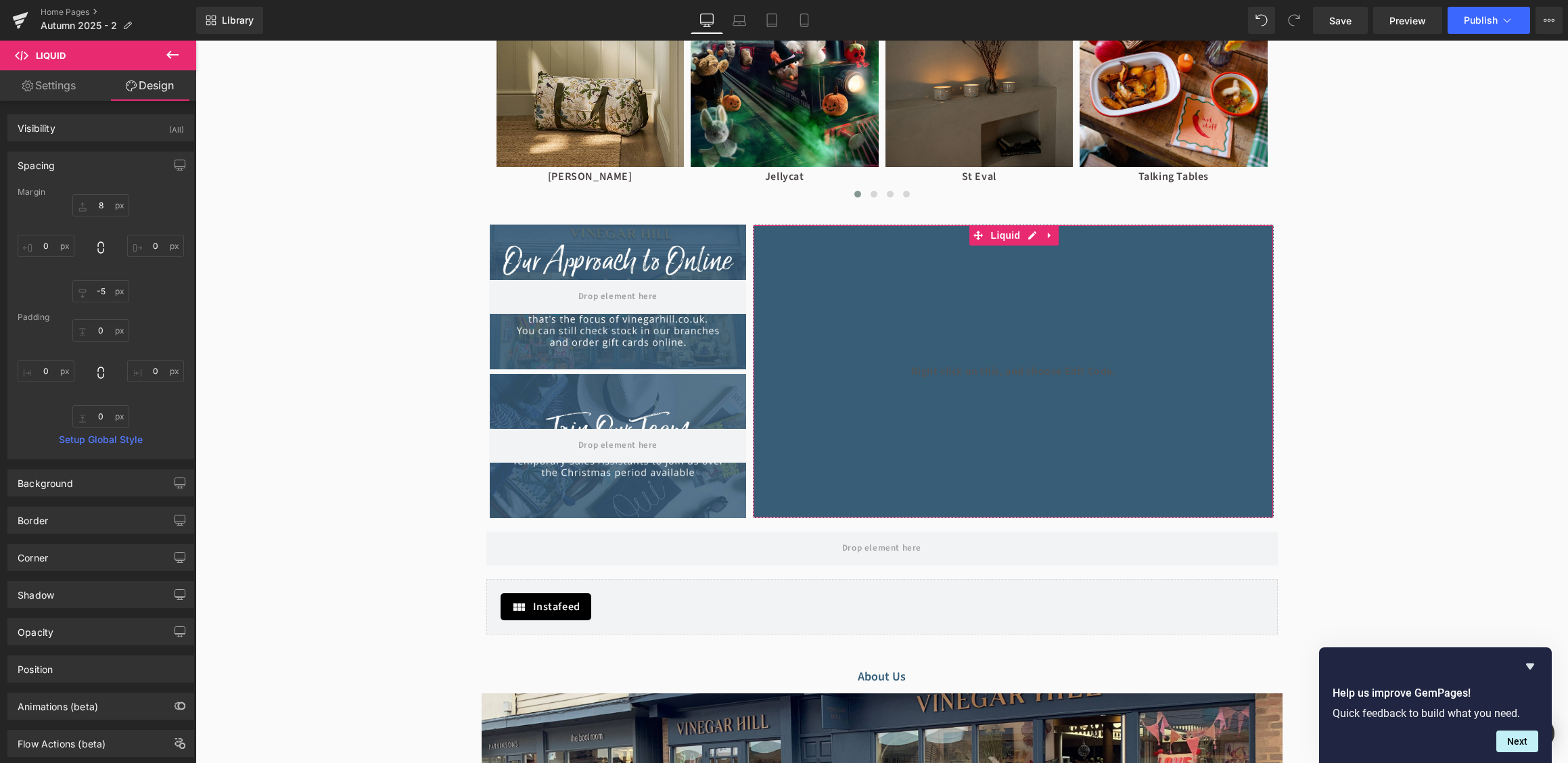
click at [74, 158] on div "Spacing" at bounding box center [101, 165] width 185 height 26
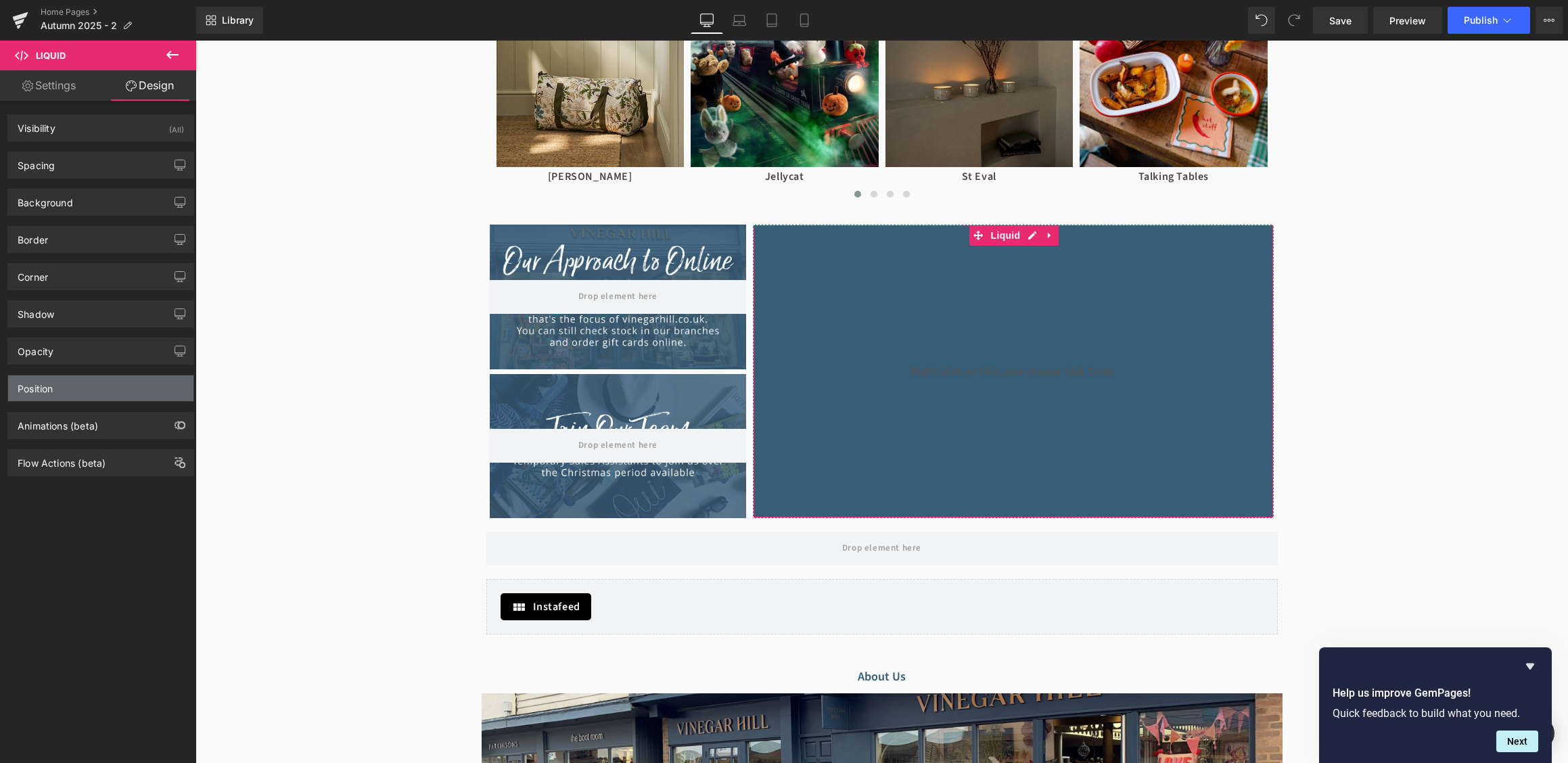
click at [80, 387] on div "Position" at bounding box center [101, 388] width 185 height 26
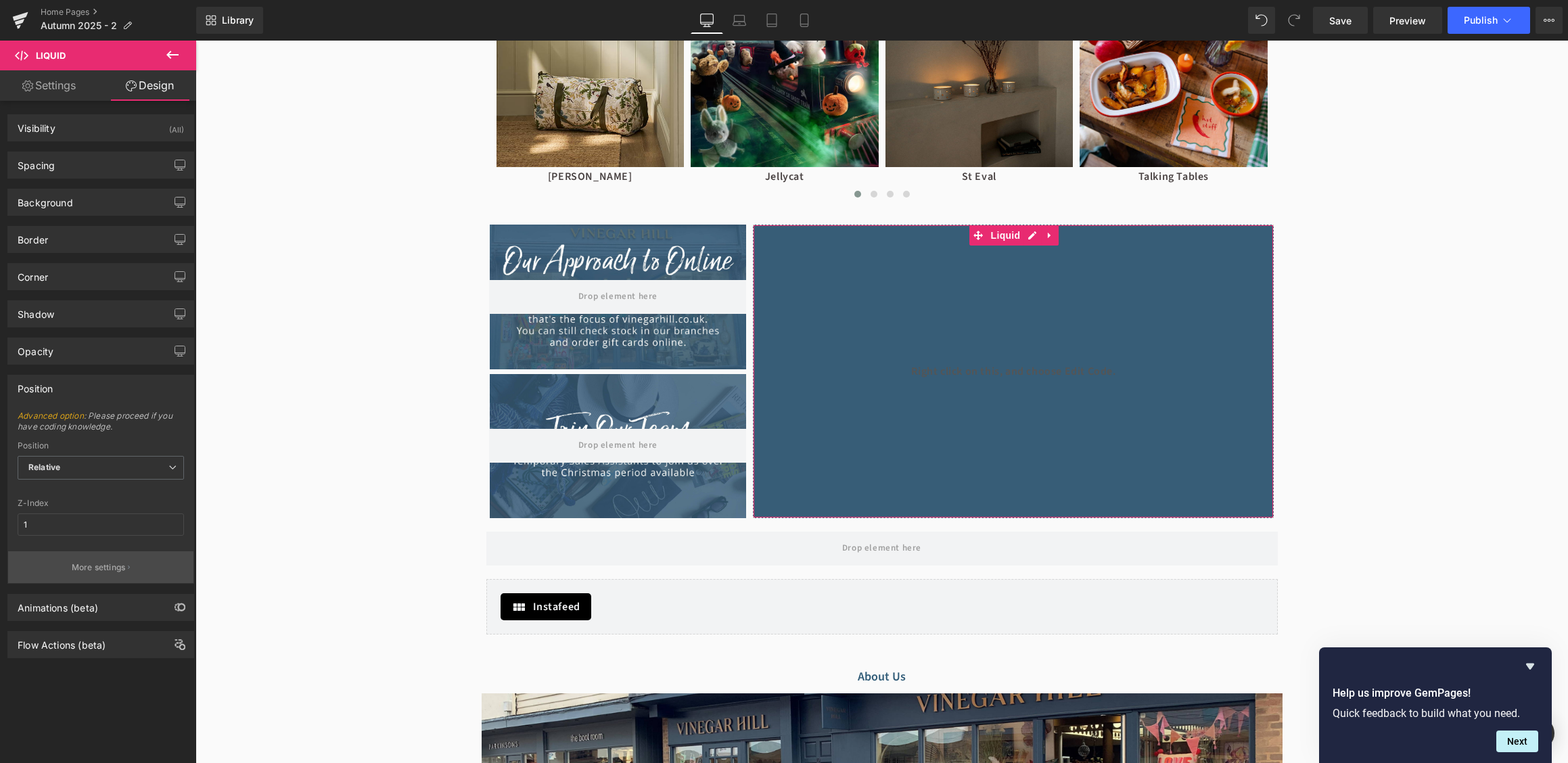
click at [89, 576] on button "More settings" at bounding box center [101, 566] width 185 height 31
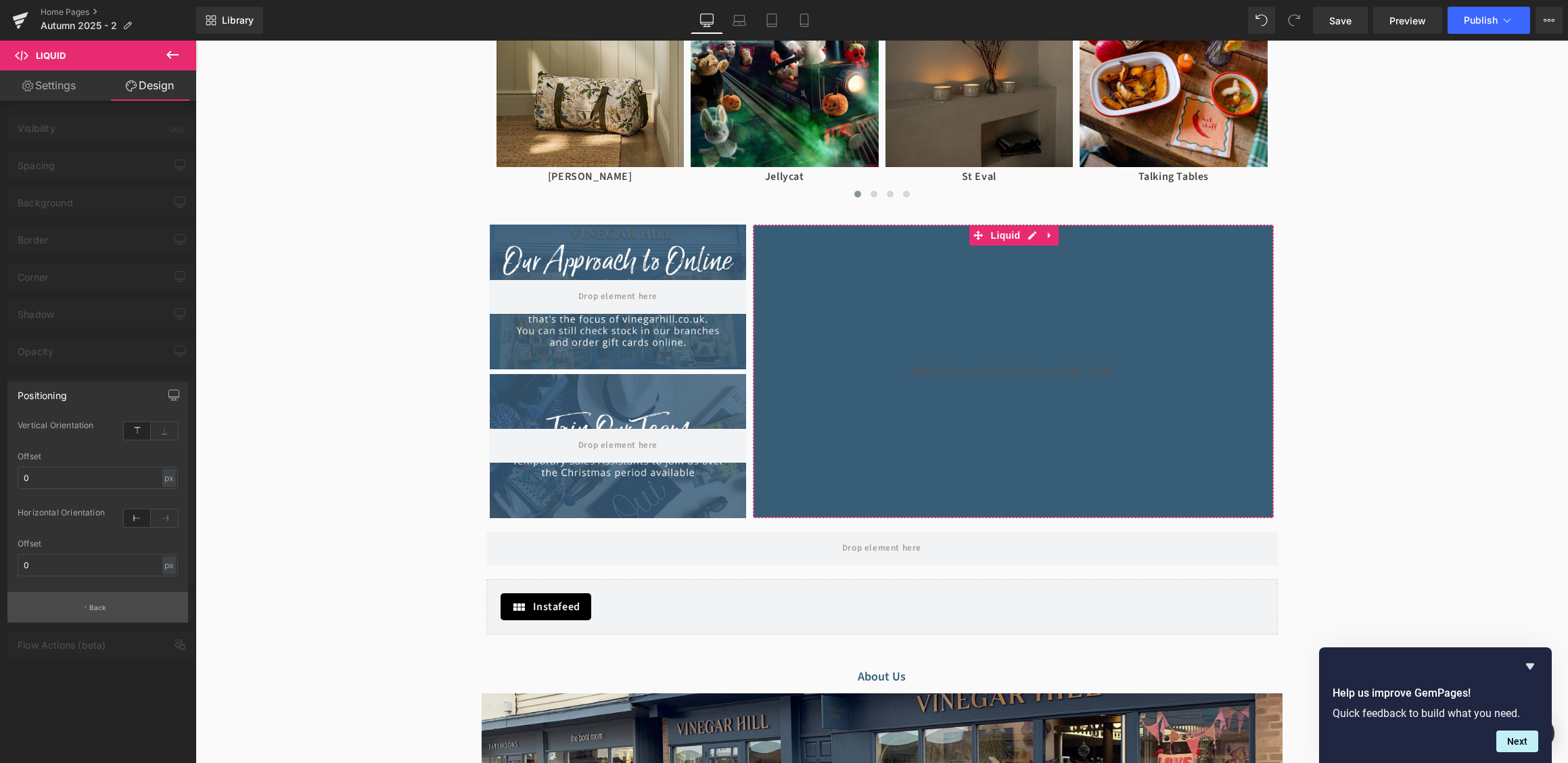
click at [117, 609] on button "Back" at bounding box center [97, 607] width 180 height 31
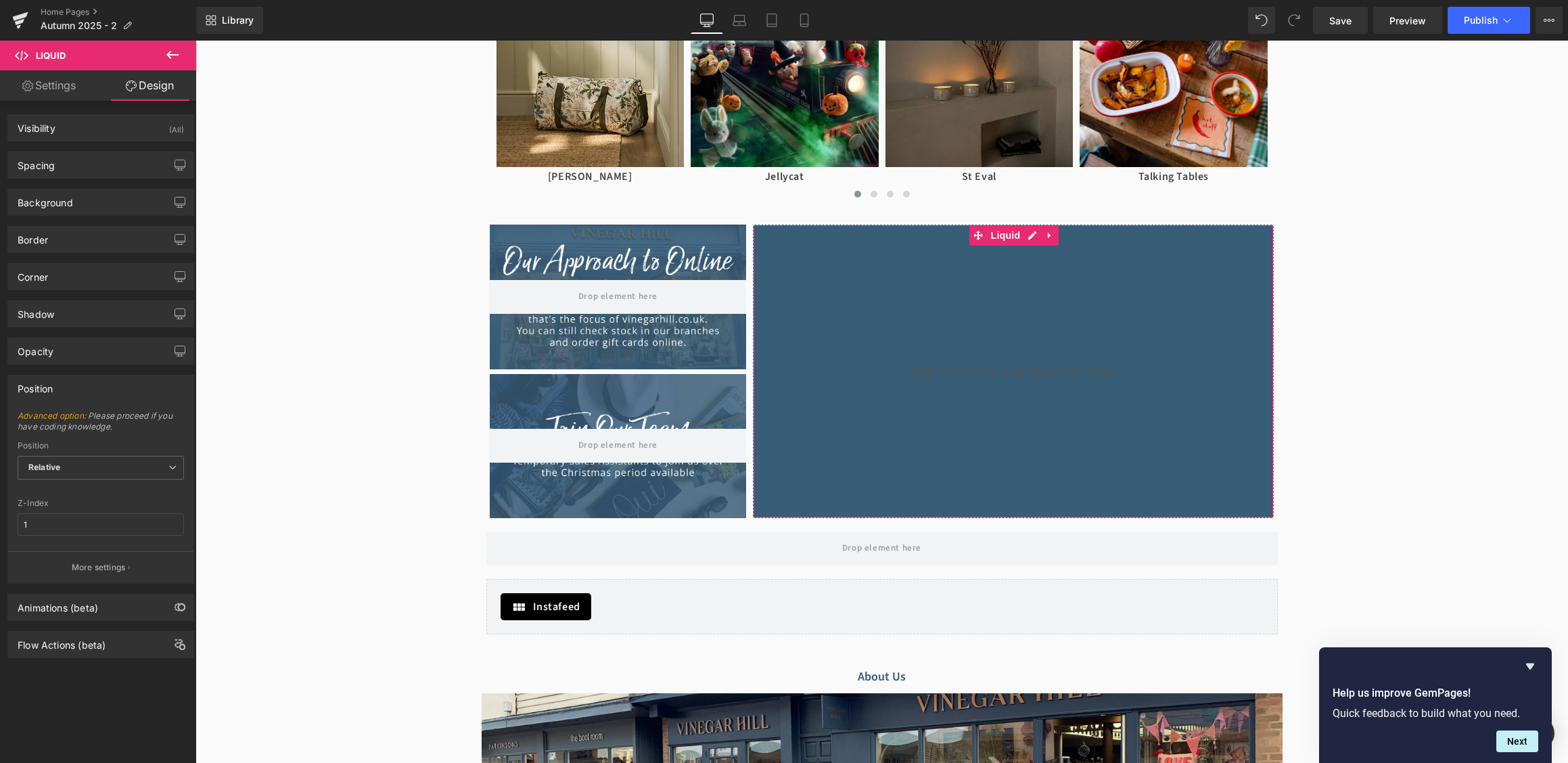
click at [94, 394] on div "Position" at bounding box center [101, 388] width 185 height 26
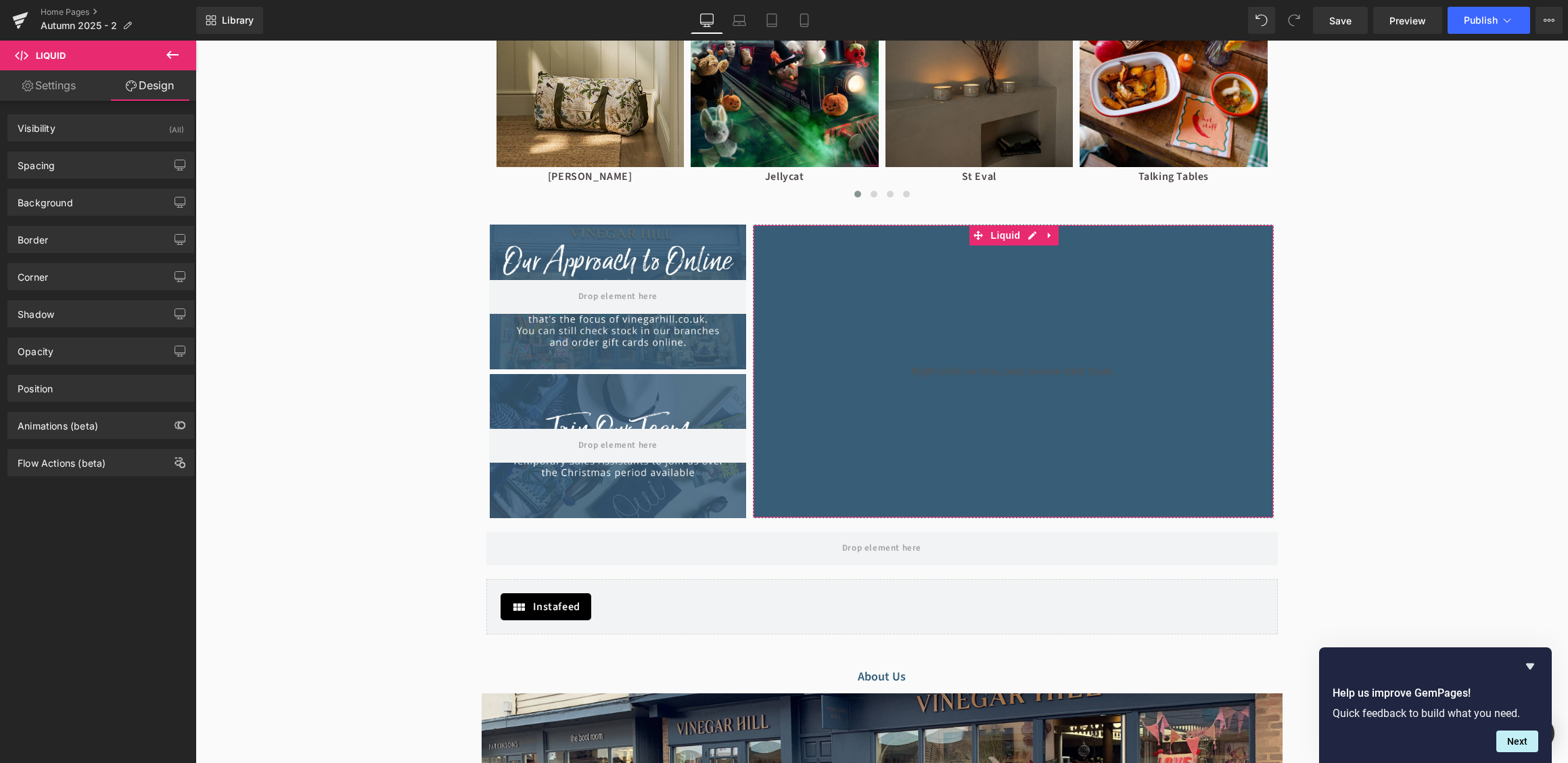
click at [65, 89] on link "Settings" at bounding box center [48, 85] width 98 height 31
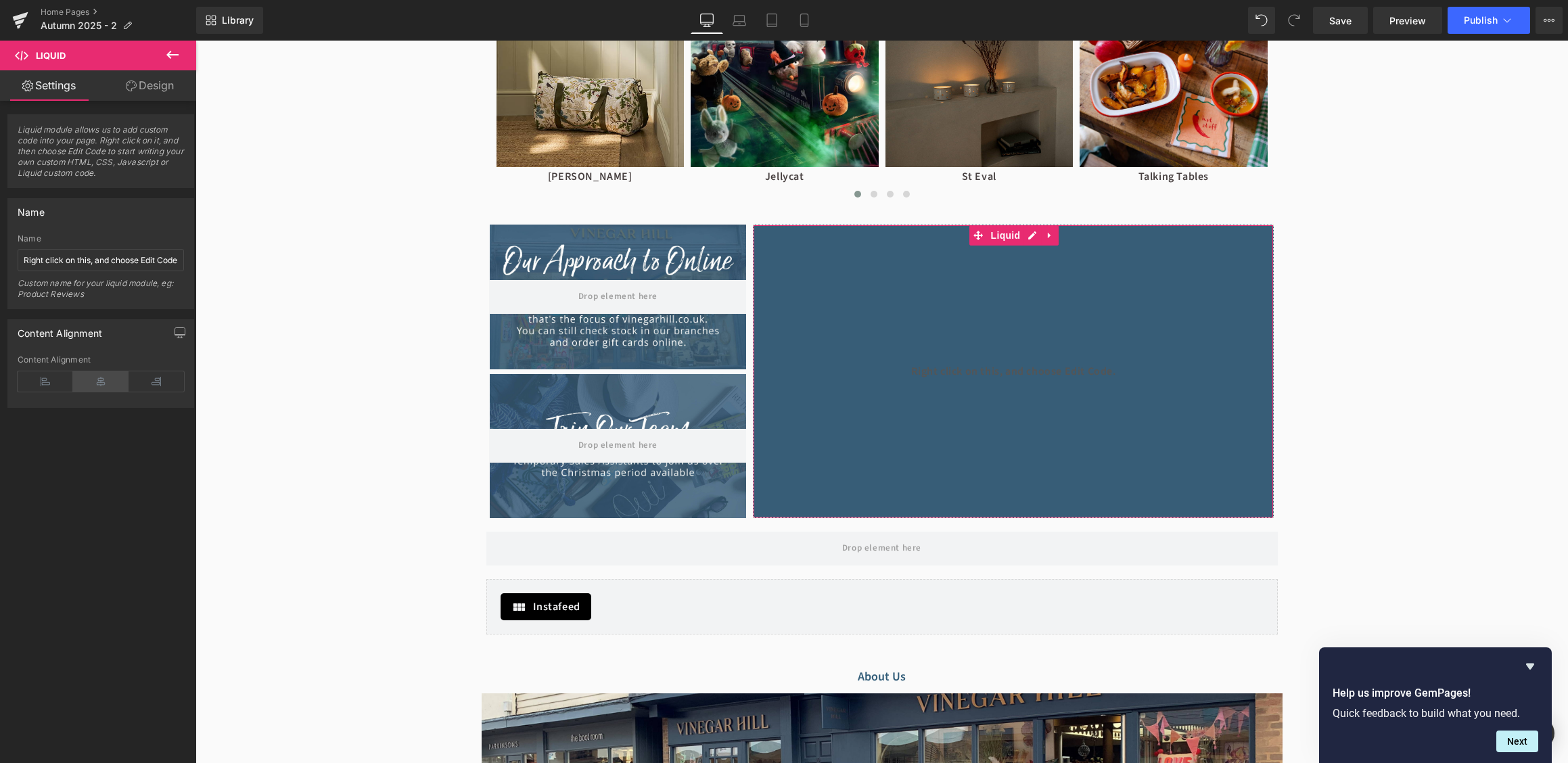
click at [98, 388] on icon at bounding box center [101, 382] width 56 height 21
click at [1351, 27] on span "Save" at bounding box center [1340, 21] width 22 height 14
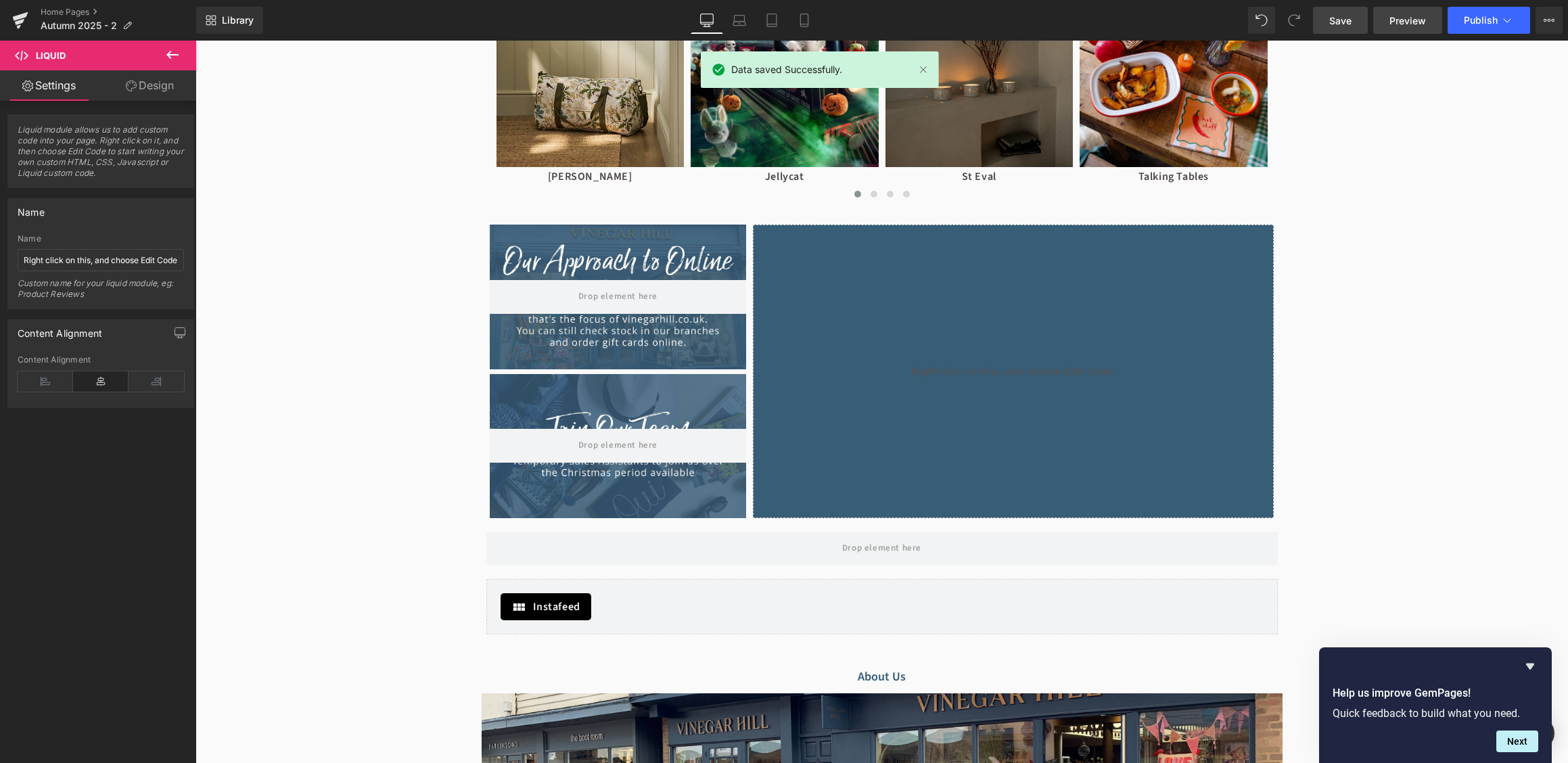
click at [1400, 21] on span "Preview" at bounding box center [1407, 21] width 37 height 14
